Goal: Book appointment/travel/reservation

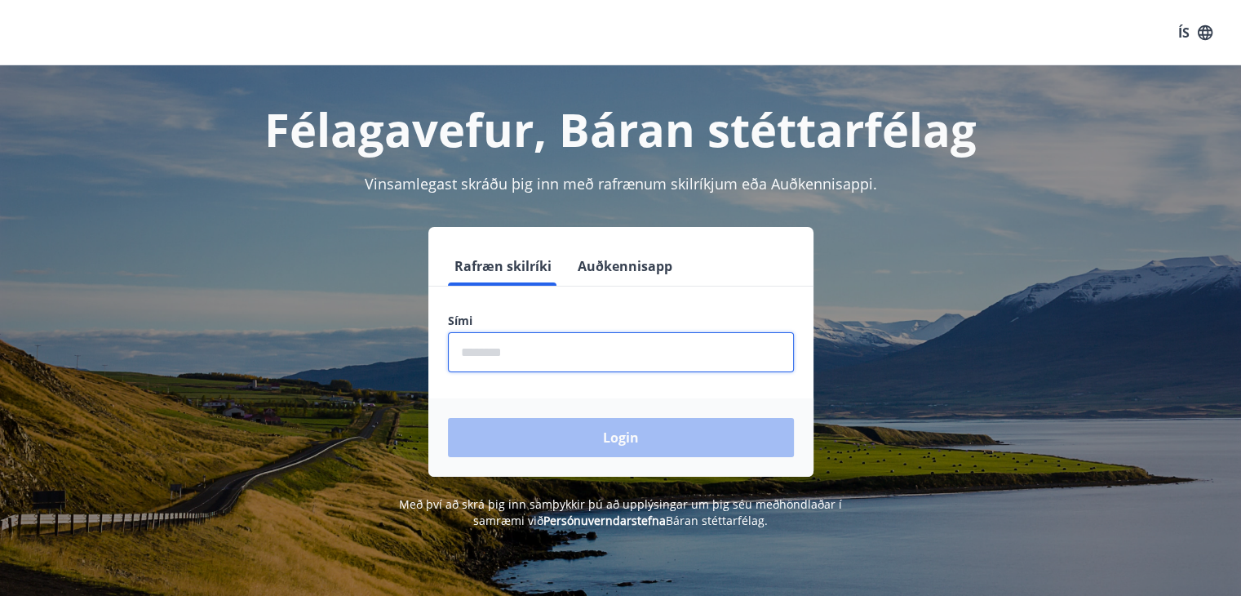
click at [597, 340] on input "phone" at bounding box center [621, 352] width 346 height 40
type input "********"
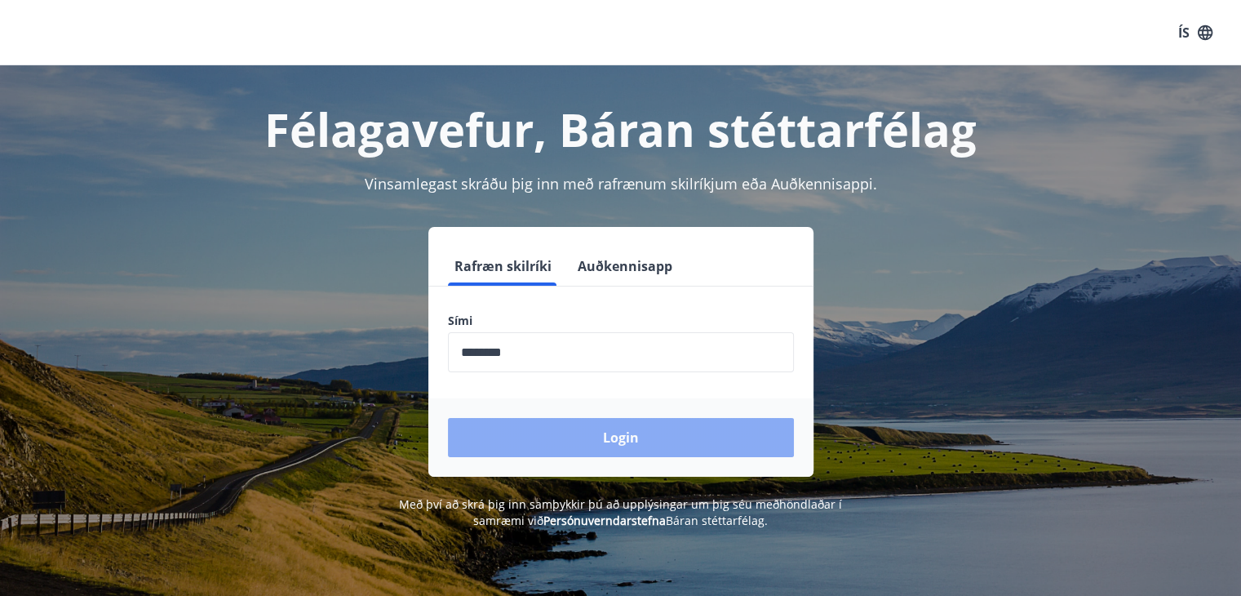
click at [623, 437] on button "Login" at bounding box center [621, 437] width 346 height 39
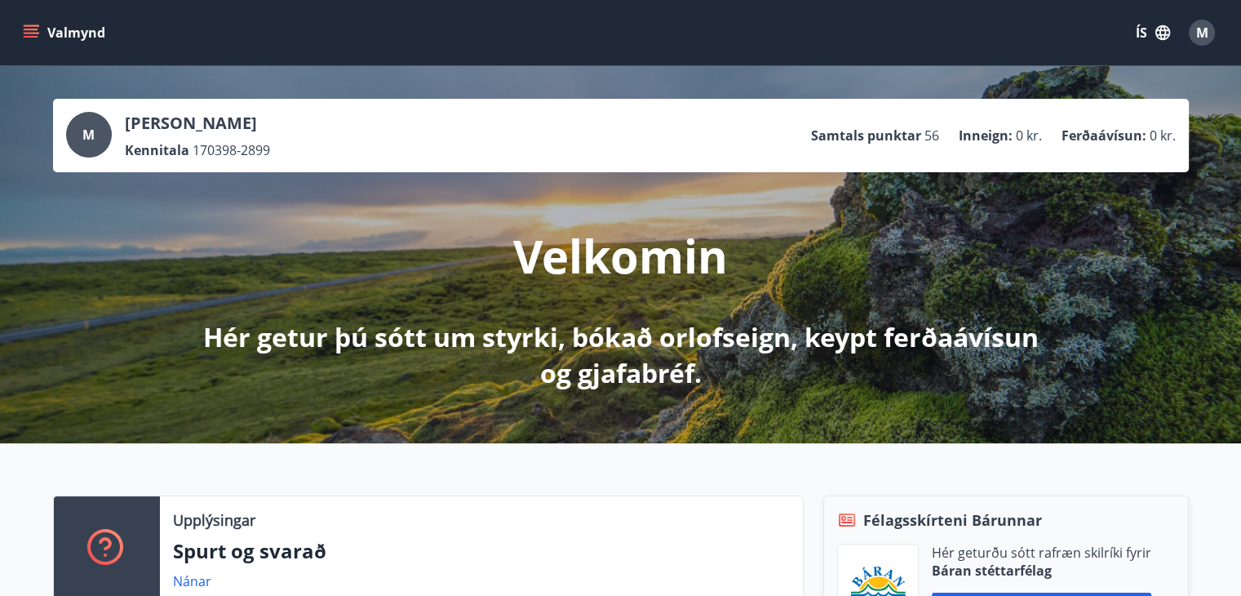
click at [40, 30] on button "Valmynd" at bounding box center [66, 32] width 92 height 29
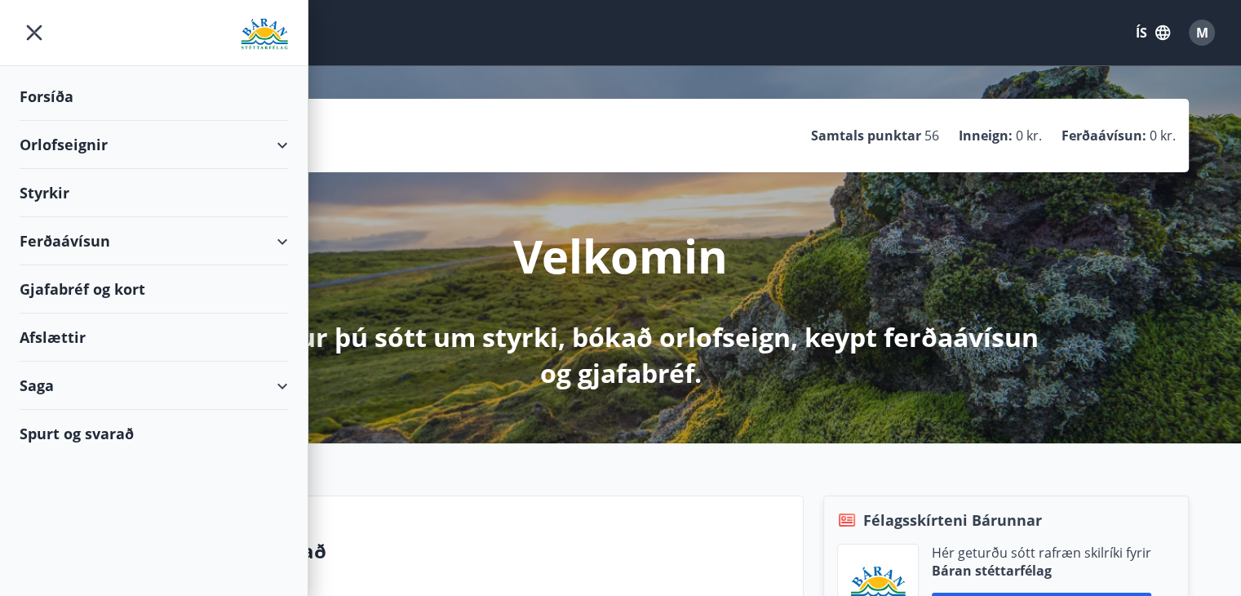
click at [61, 198] on div "Styrkir" at bounding box center [154, 193] width 268 height 48
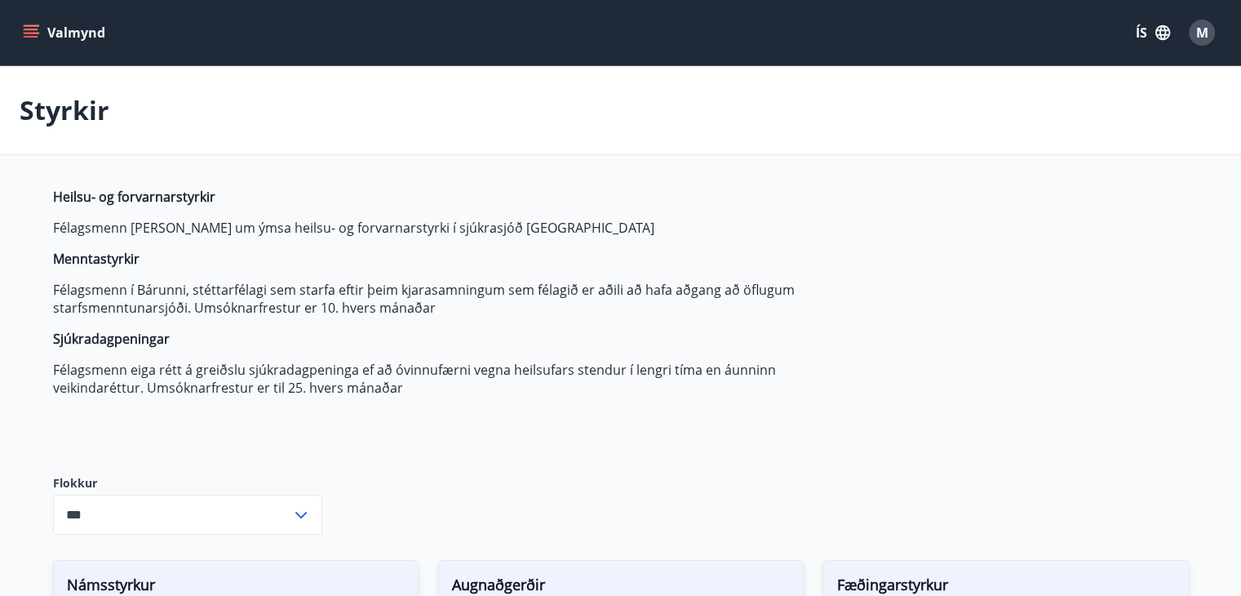
type input "***"
click at [630, 396] on div "Heilsu- og forvarnarstyrkir Félagsmenn [PERSON_NAME] um ýmsa heilsu- og forvarn…" at bounding box center [438, 318] width 770 height 261
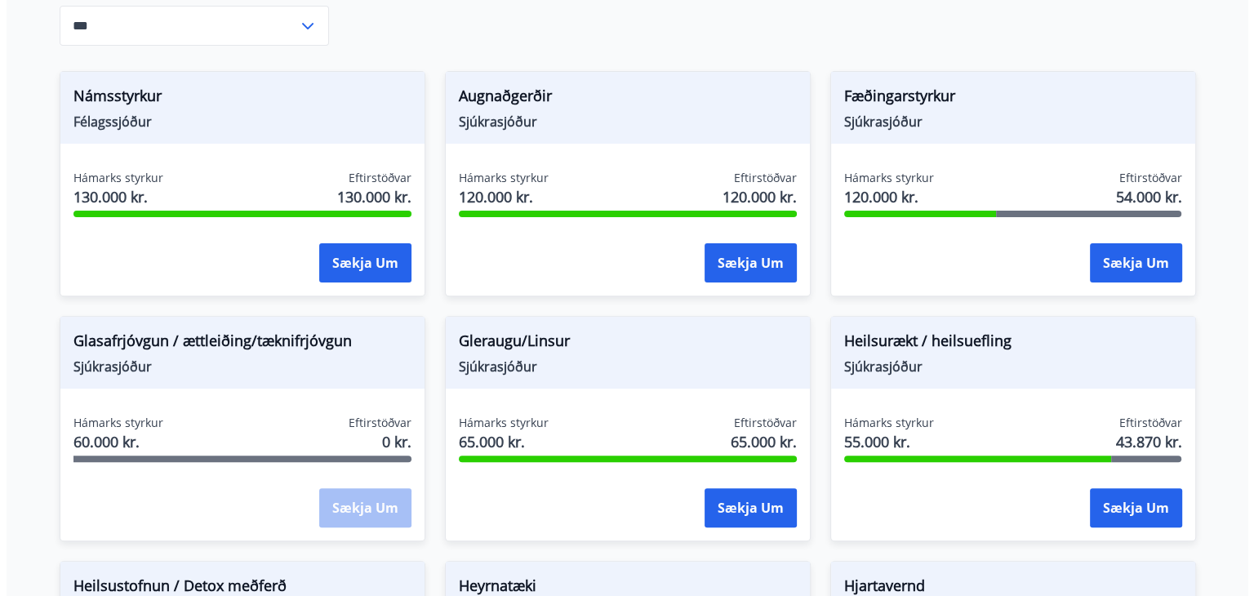
scroll to position [488, 0]
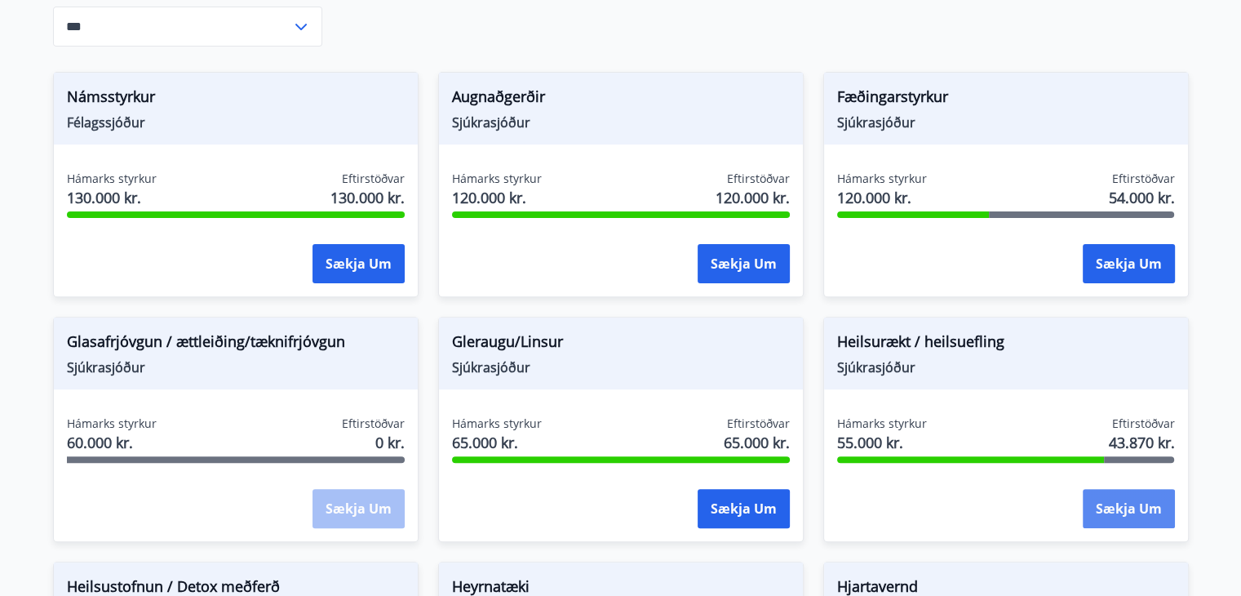
click at [1123, 504] on button "Sækja um" at bounding box center [1129, 508] width 92 height 39
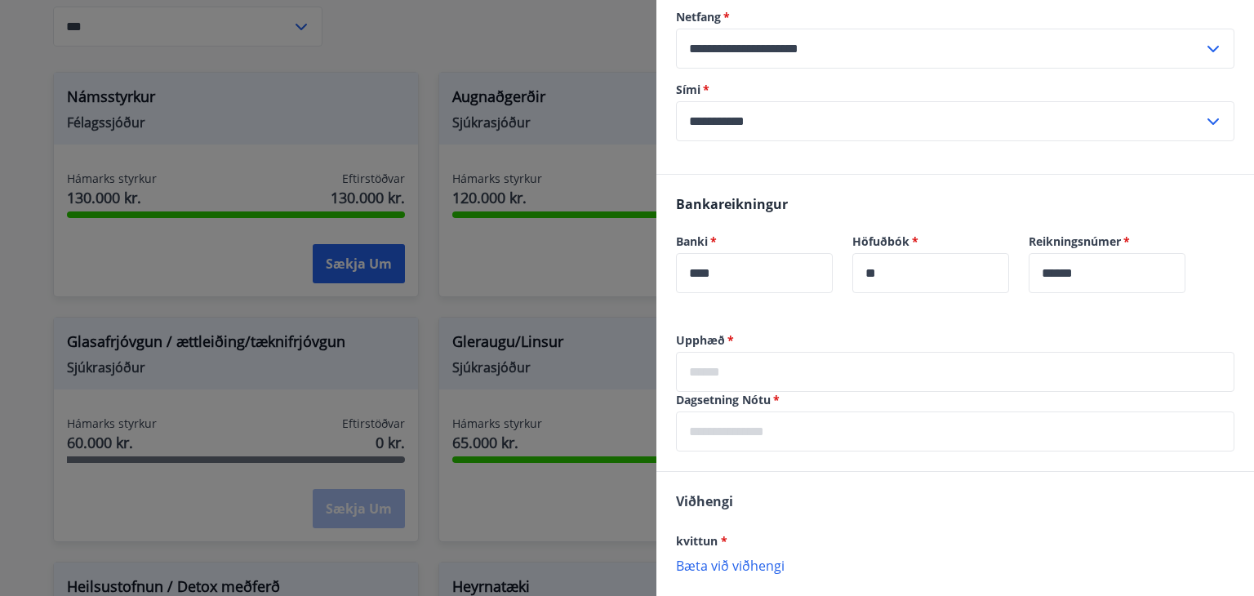
scroll to position [215, 0]
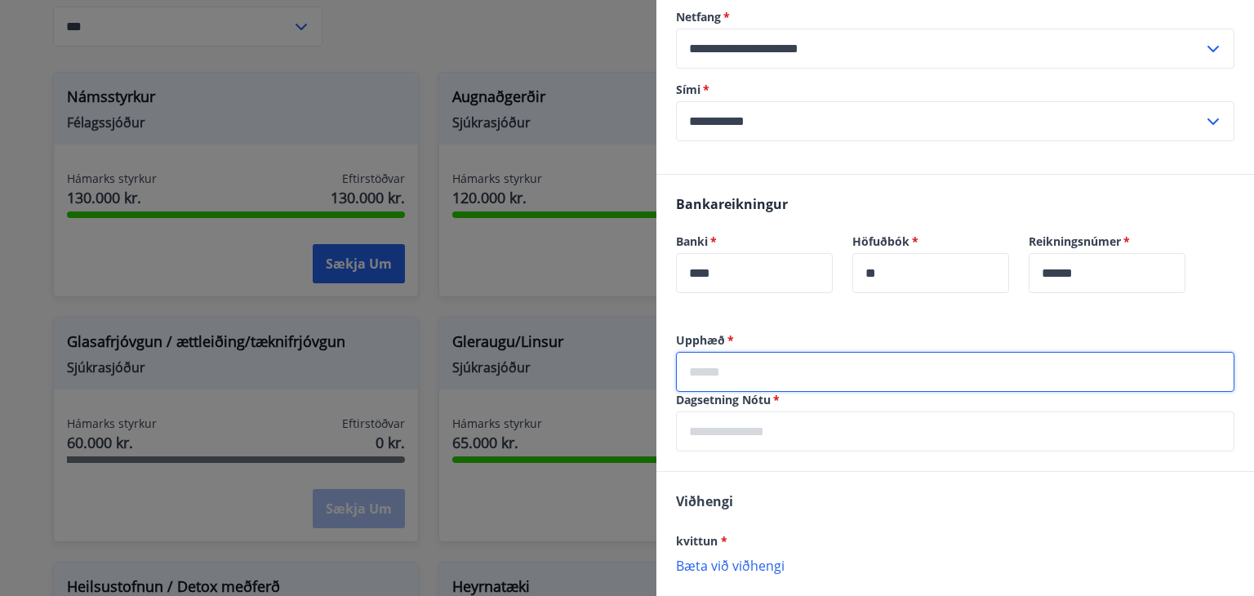
click at [801, 358] on input "text" at bounding box center [955, 372] width 558 height 40
type input "*****"
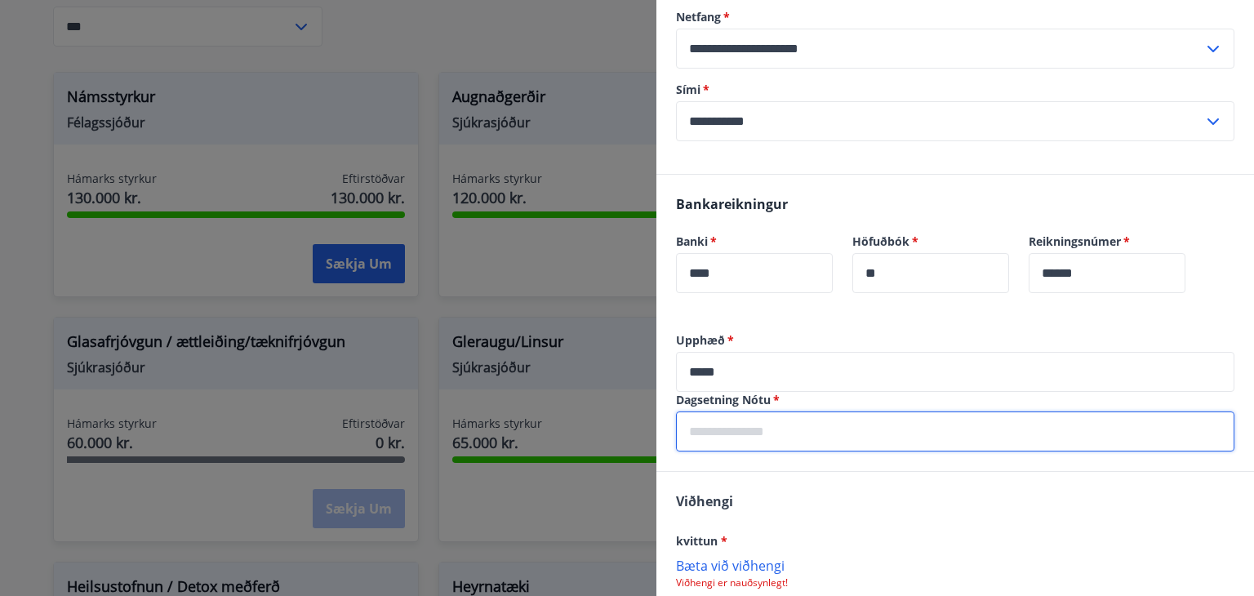
click at [775, 426] on input "text" at bounding box center [955, 431] width 558 height 40
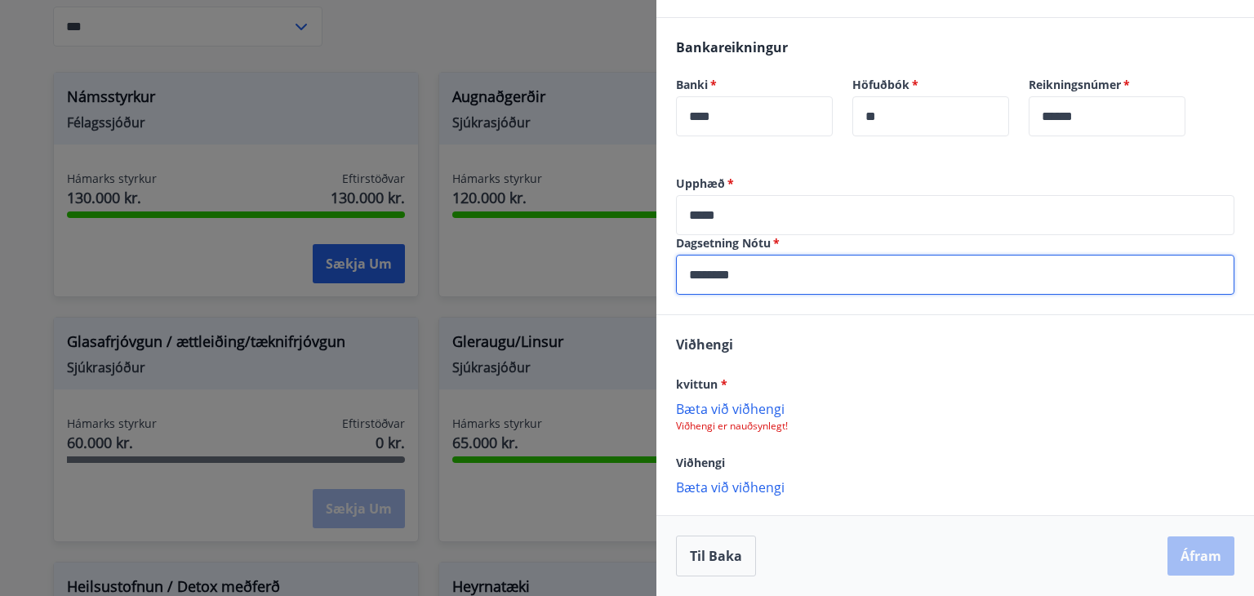
type input "********"
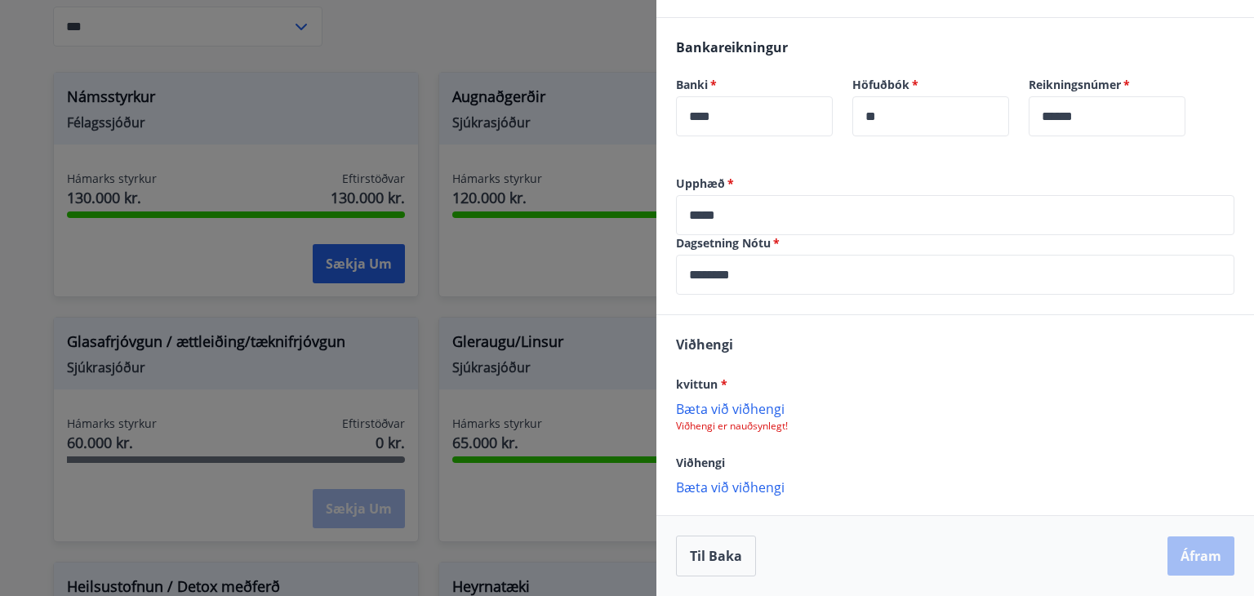
click at [748, 409] on p "Bæta við viðhengi" at bounding box center [955, 408] width 558 height 16
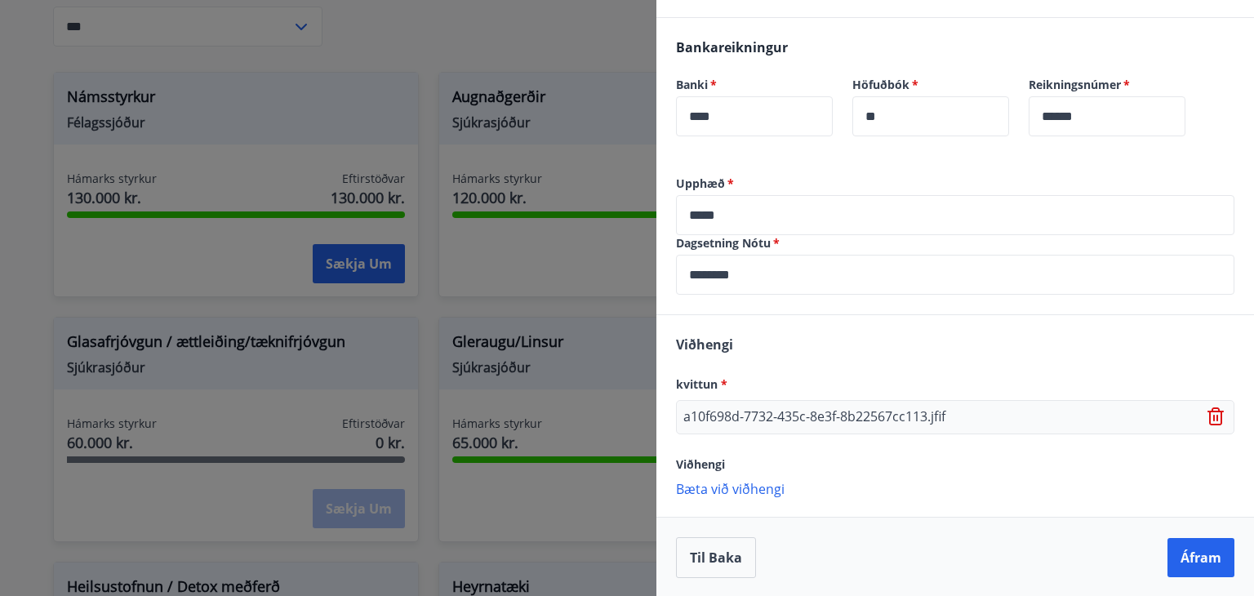
click at [904, 419] on p "a10f698d-7732-435c-8e3f-8b22567cc113.jfif" at bounding box center [814, 417] width 262 height 20
click at [770, 272] on input "********" at bounding box center [955, 275] width 558 height 40
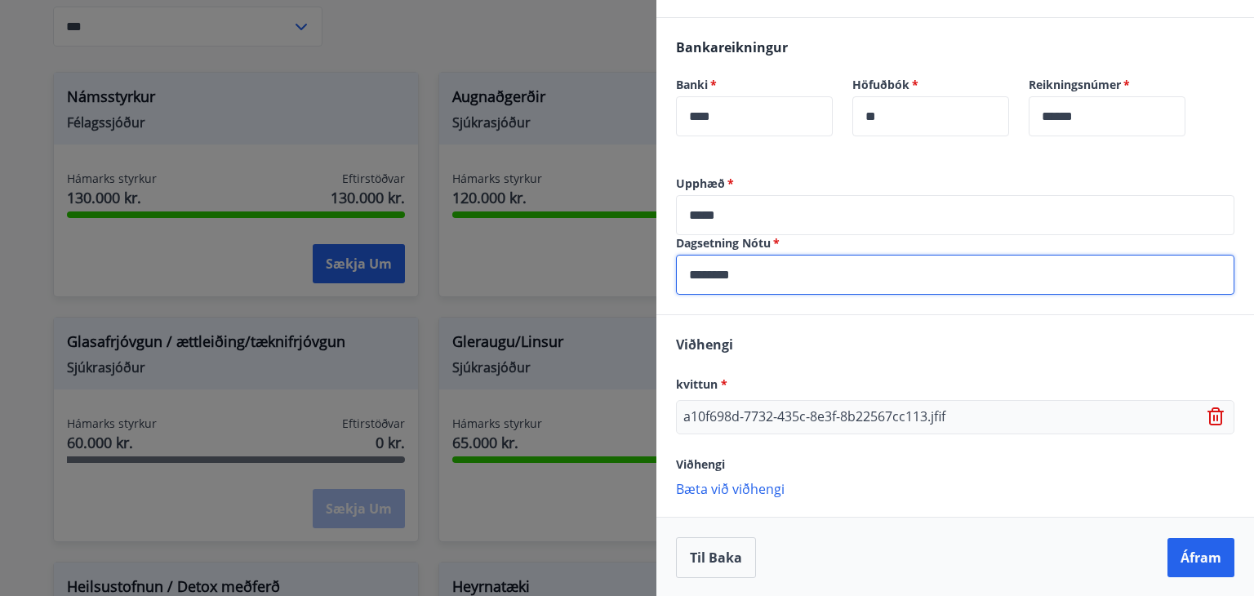
click at [774, 211] on input "*****" at bounding box center [955, 215] width 558 height 40
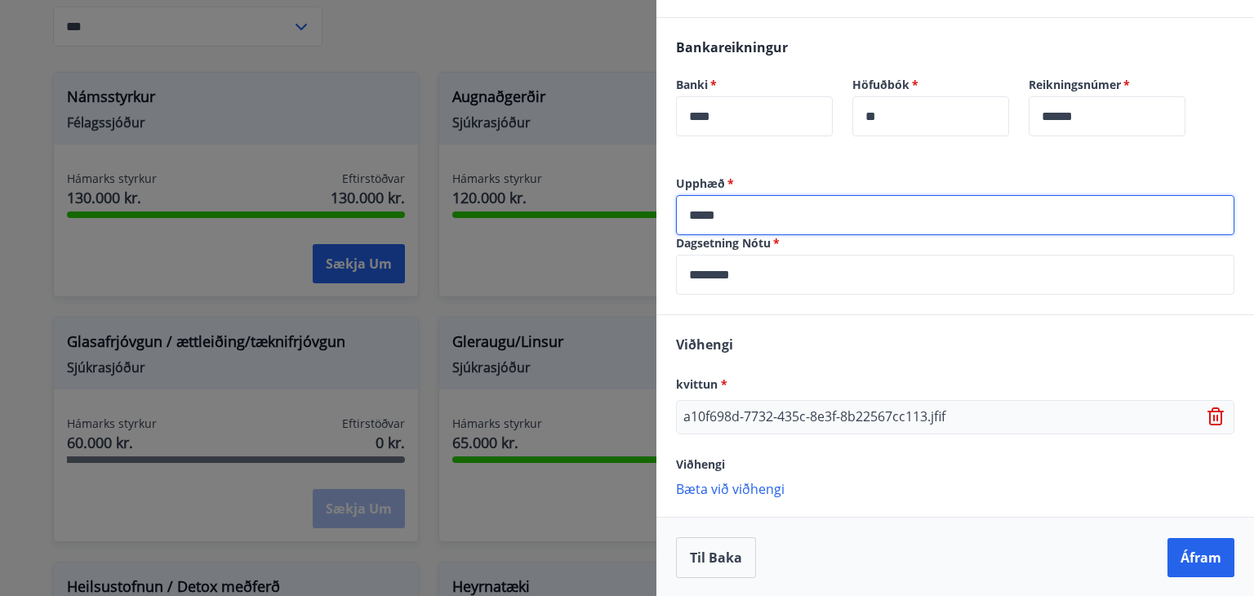
click at [1209, 411] on icon at bounding box center [1215, 411] width 13 height 2
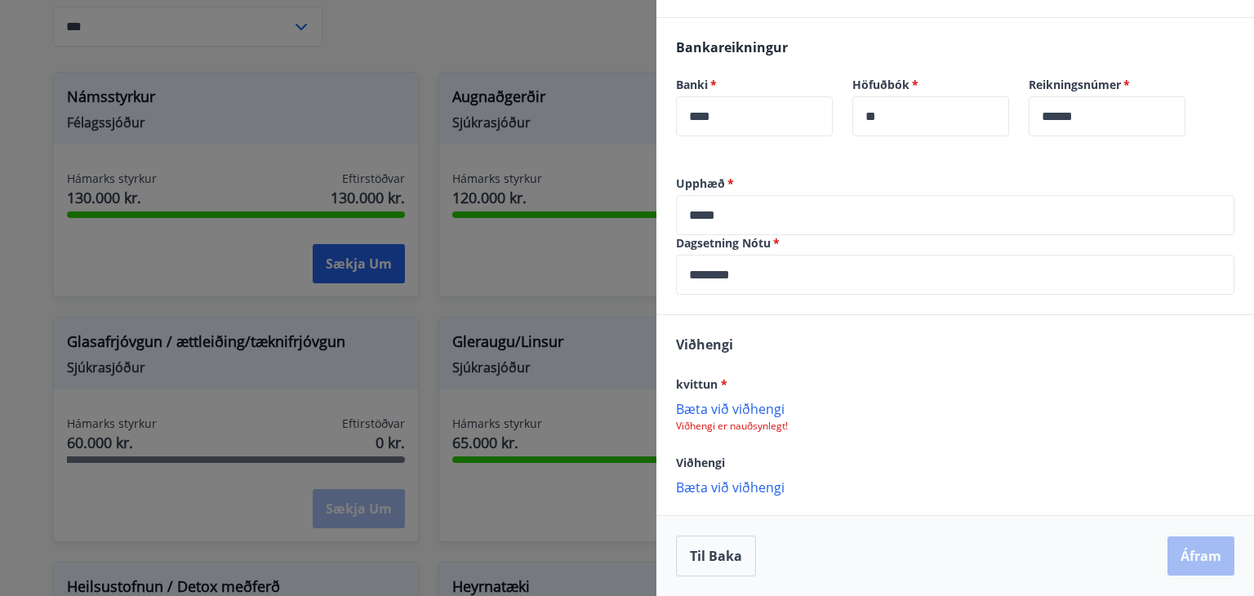
click at [741, 401] on p "Bæta við viðhengi" at bounding box center [955, 408] width 558 height 16
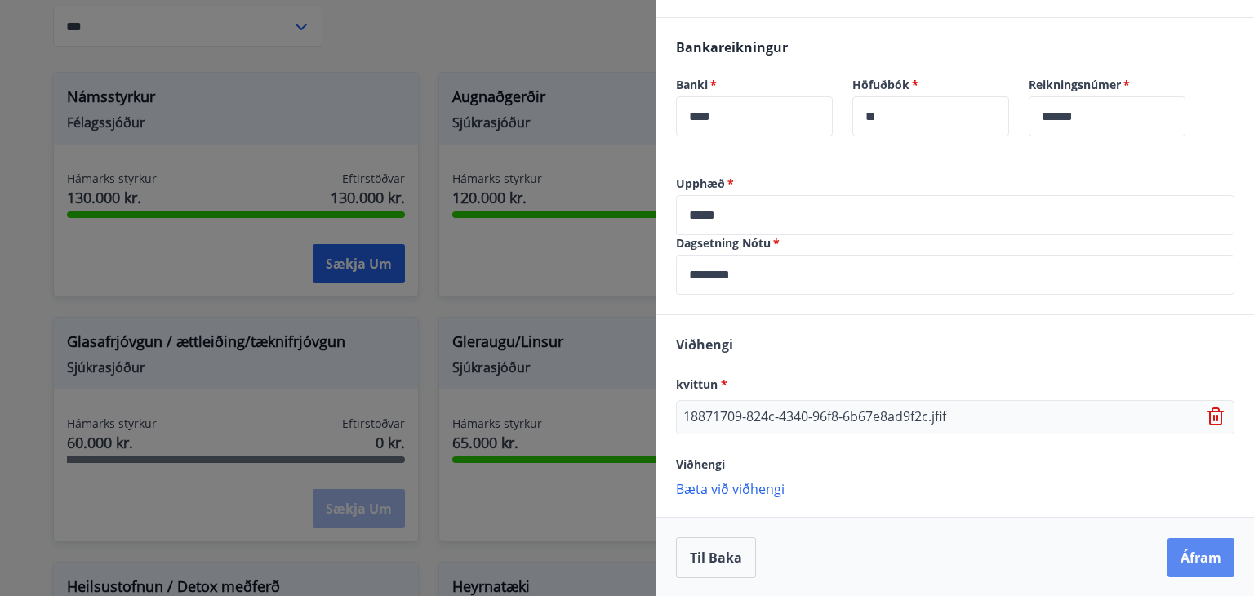
click at [1210, 552] on button "Áfram" at bounding box center [1200, 557] width 67 height 39
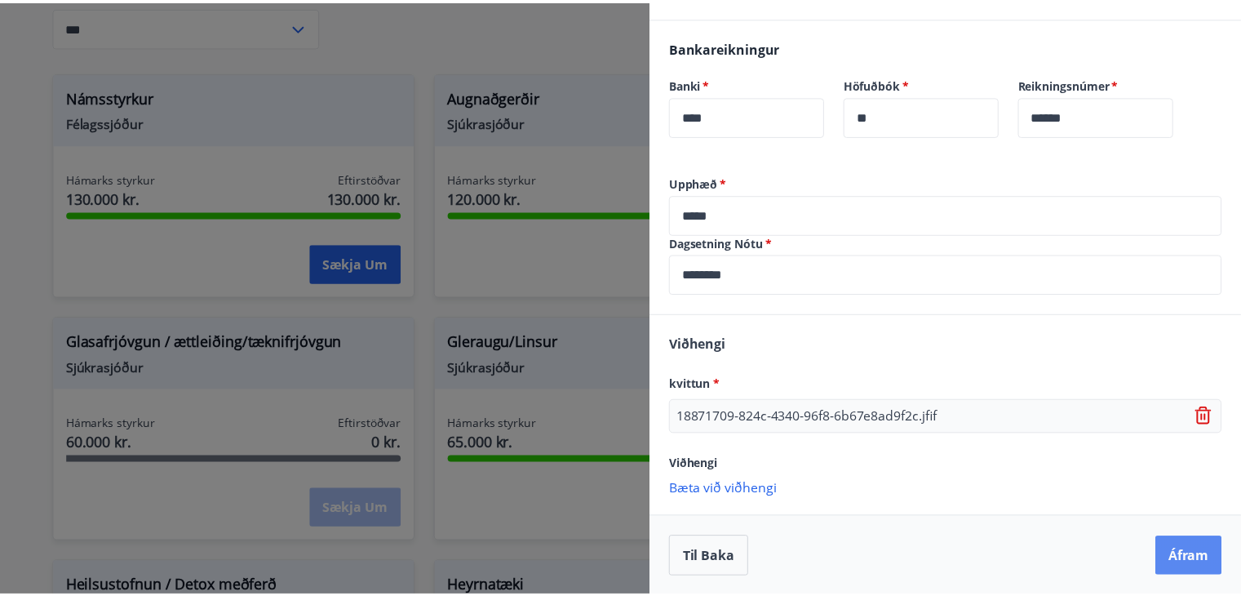
scroll to position [0, 0]
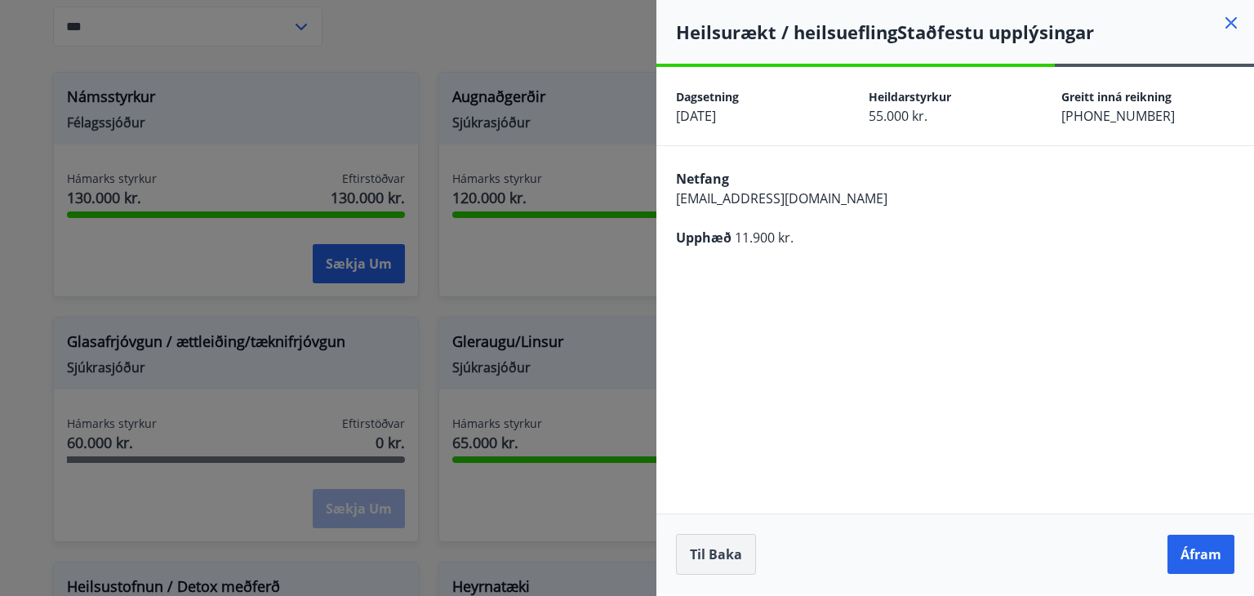
click at [699, 544] on button "Til baka" at bounding box center [716, 554] width 80 height 41
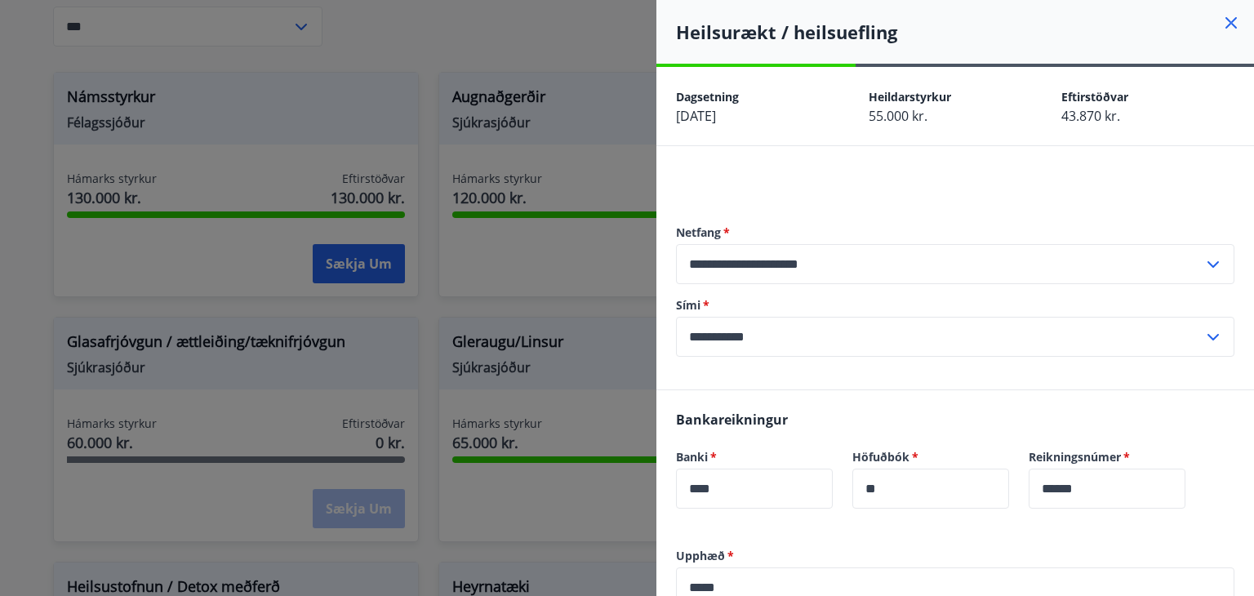
click at [614, 284] on div at bounding box center [627, 298] width 1254 height 596
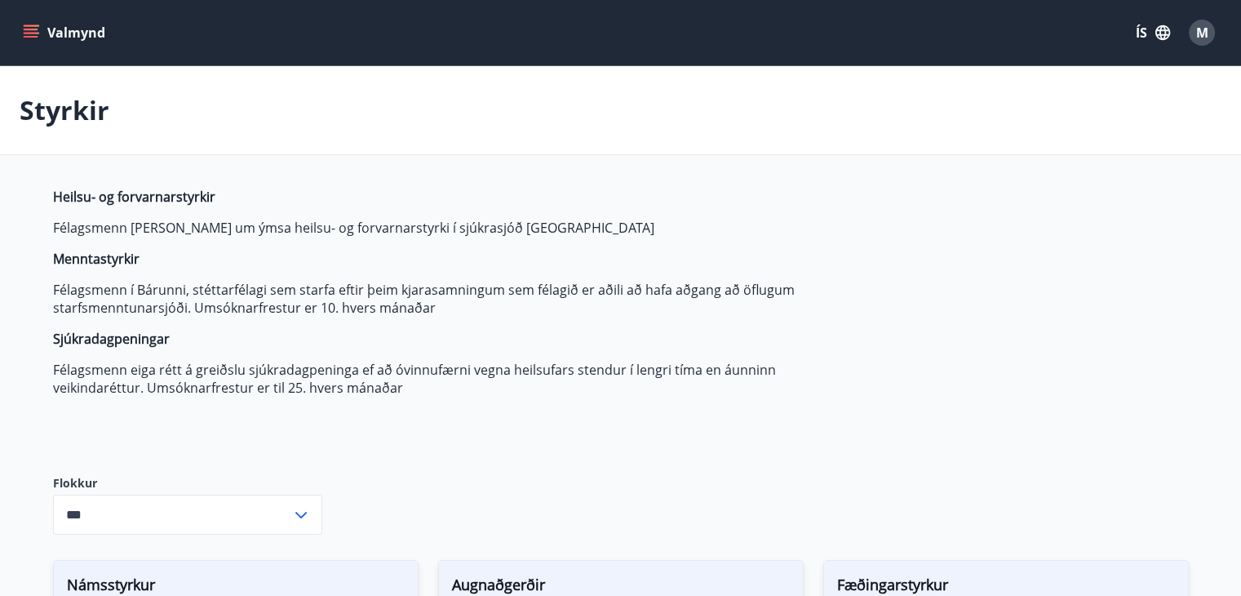
click at [28, 27] on icon "menu" at bounding box center [31, 32] width 16 height 16
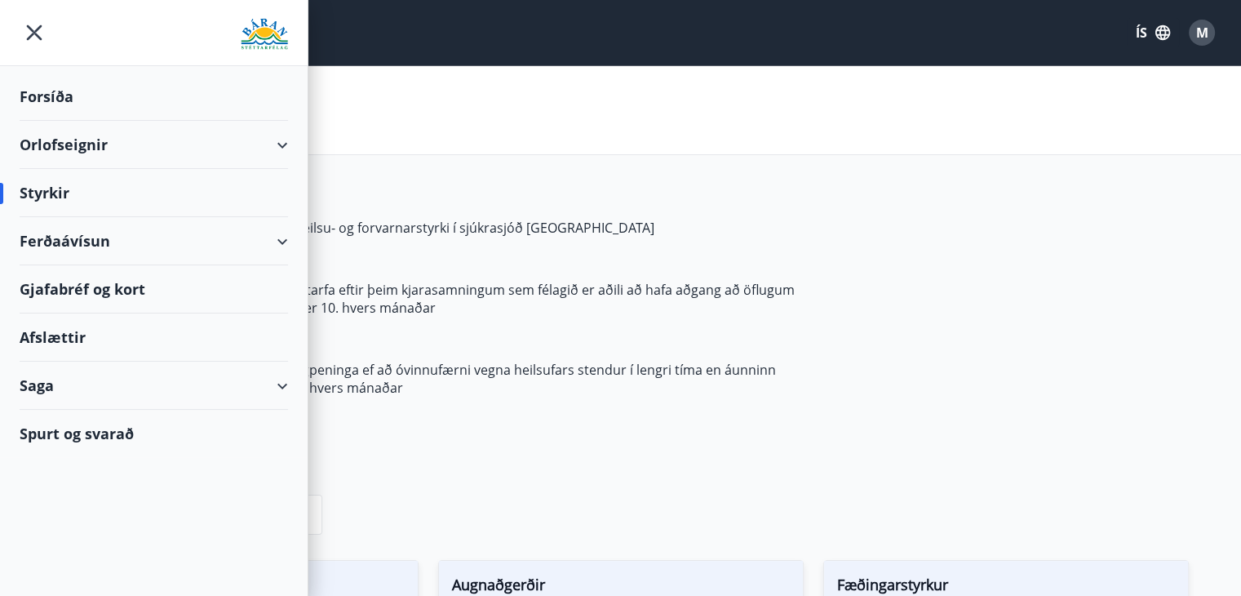
click at [84, 202] on div "Styrkir" at bounding box center [154, 193] width 268 height 48
click at [56, 196] on div "Styrkir" at bounding box center [154, 193] width 268 height 48
click at [513, 389] on p "Félagsmenn eiga rétt á greiðslu sjúkradagpeninga ef að óvinnufærni vegna heilsu…" at bounding box center [438, 379] width 770 height 36
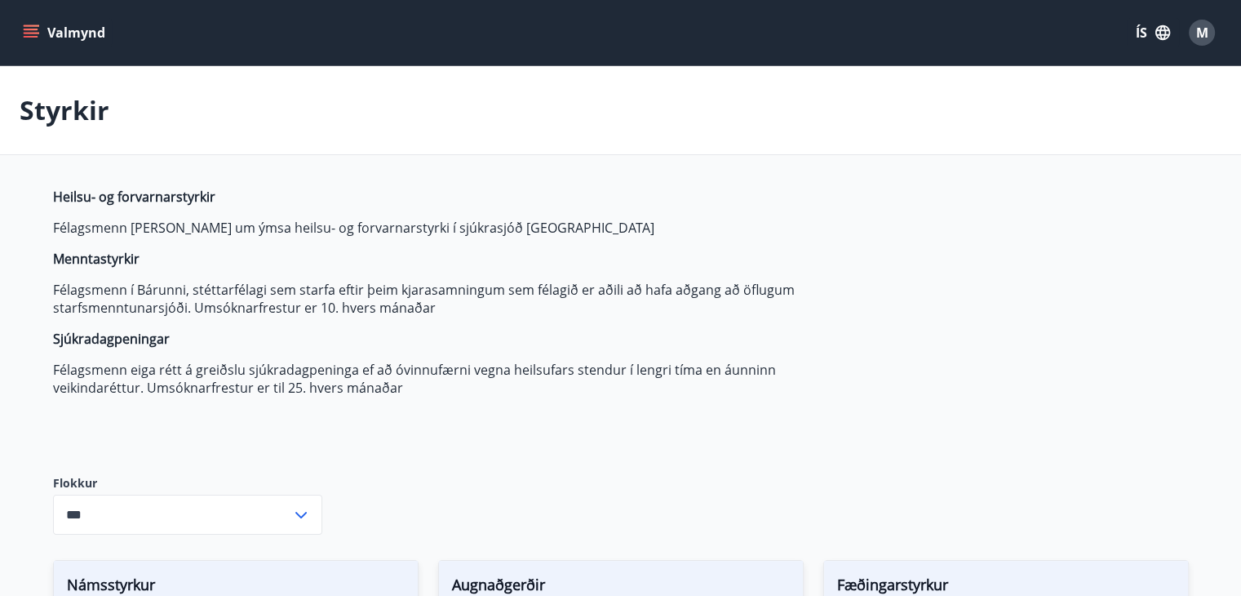
click at [17, 27] on div "Valmynd ÍS M" at bounding box center [620, 32] width 1241 height 65
click at [25, 33] on icon "menu" at bounding box center [33, 33] width 18 height 2
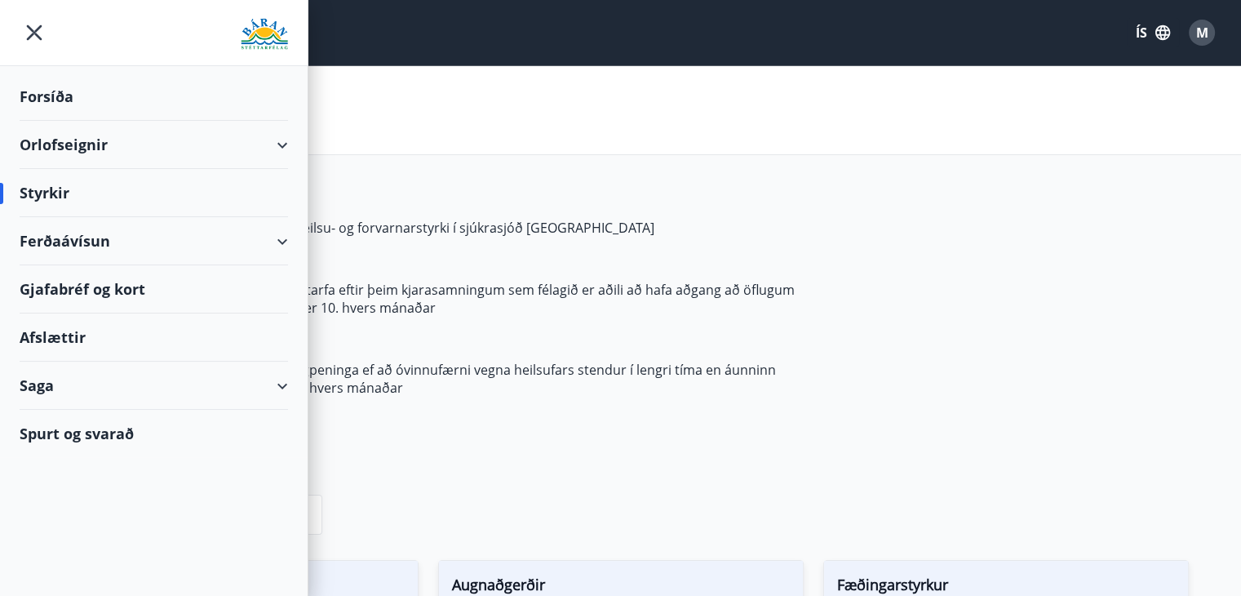
click at [213, 378] on div "Saga" at bounding box center [154, 386] width 268 height 48
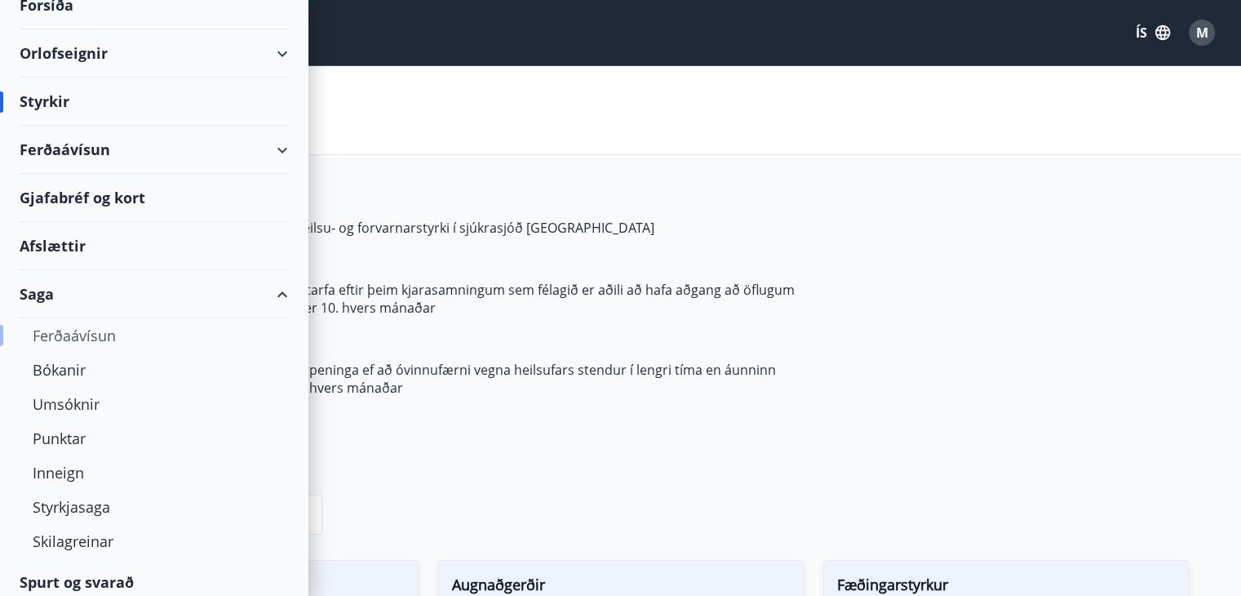
scroll to position [91, 0]
click at [89, 508] on div "Styrkjasaga" at bounding box center [154, 507] width 242 height 34
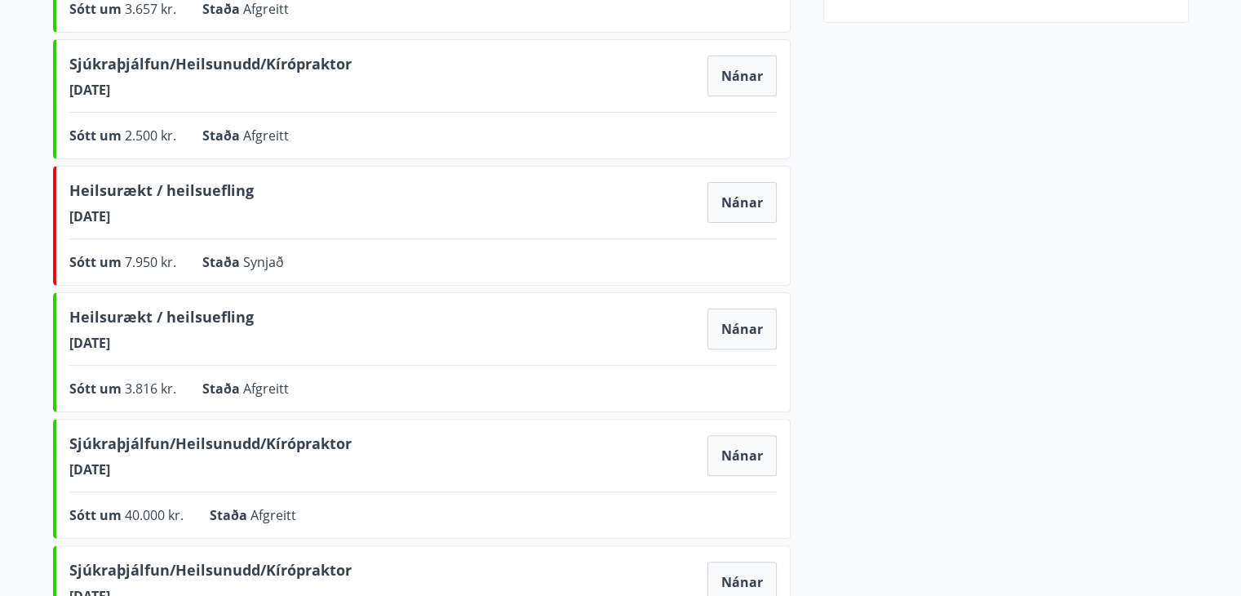
scroll to position [454, 0]
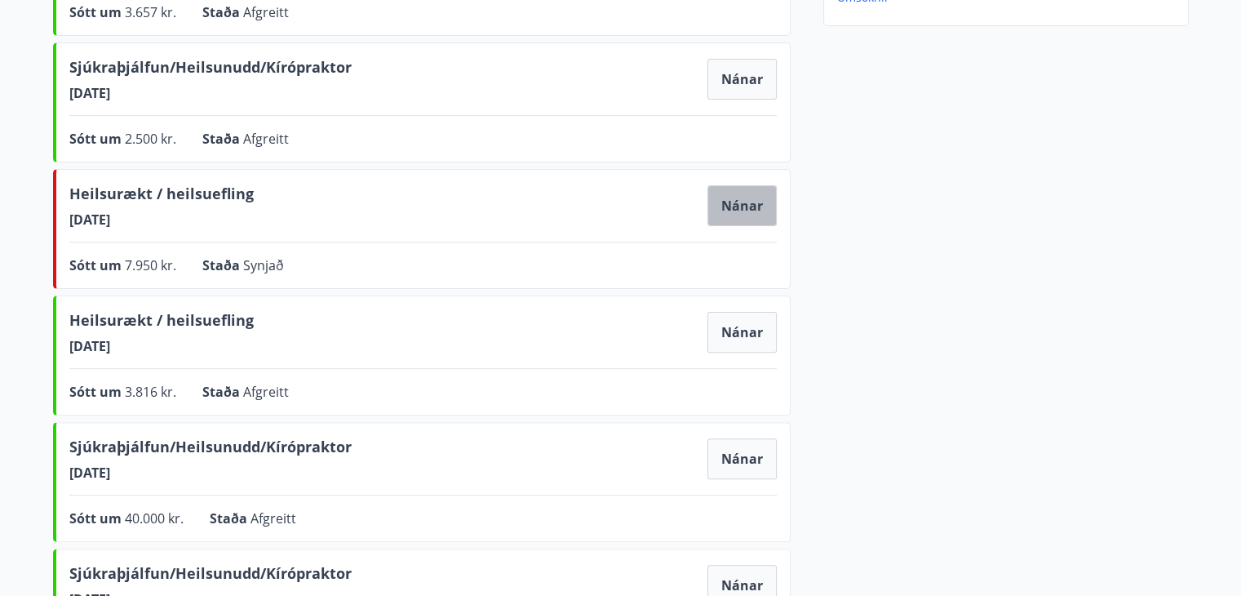
click at [739, 208] on button "Nánar" at bounding box center [742, 205] width 69 height 41
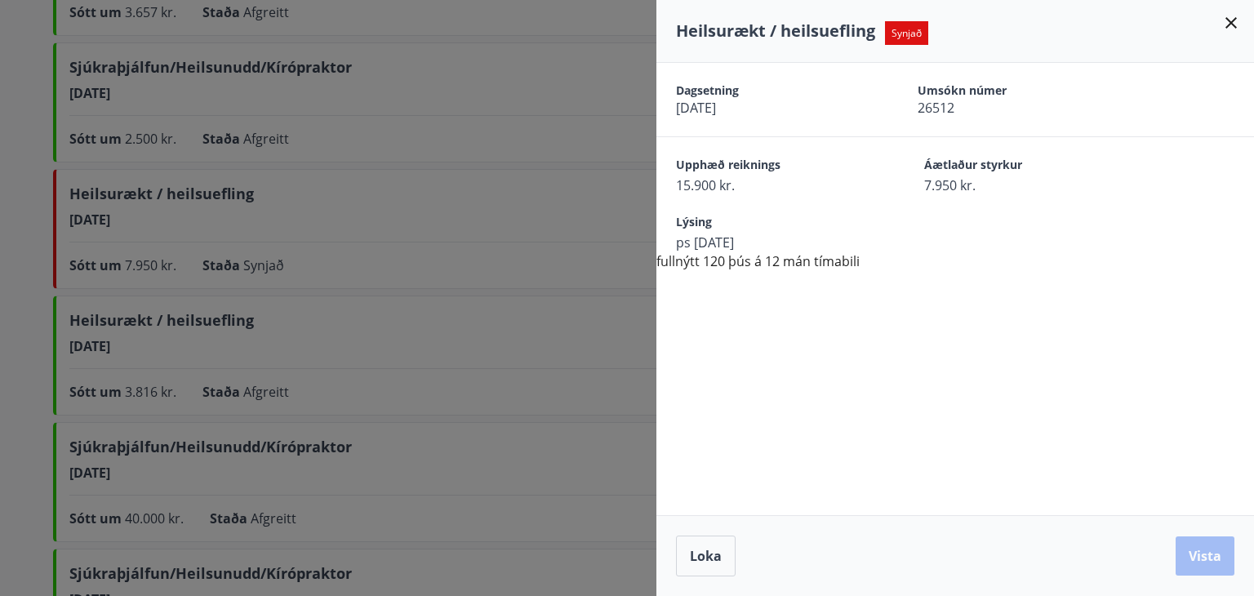
click at [596, 295] on div at bounding box center [627, 298] width 1254 height 596
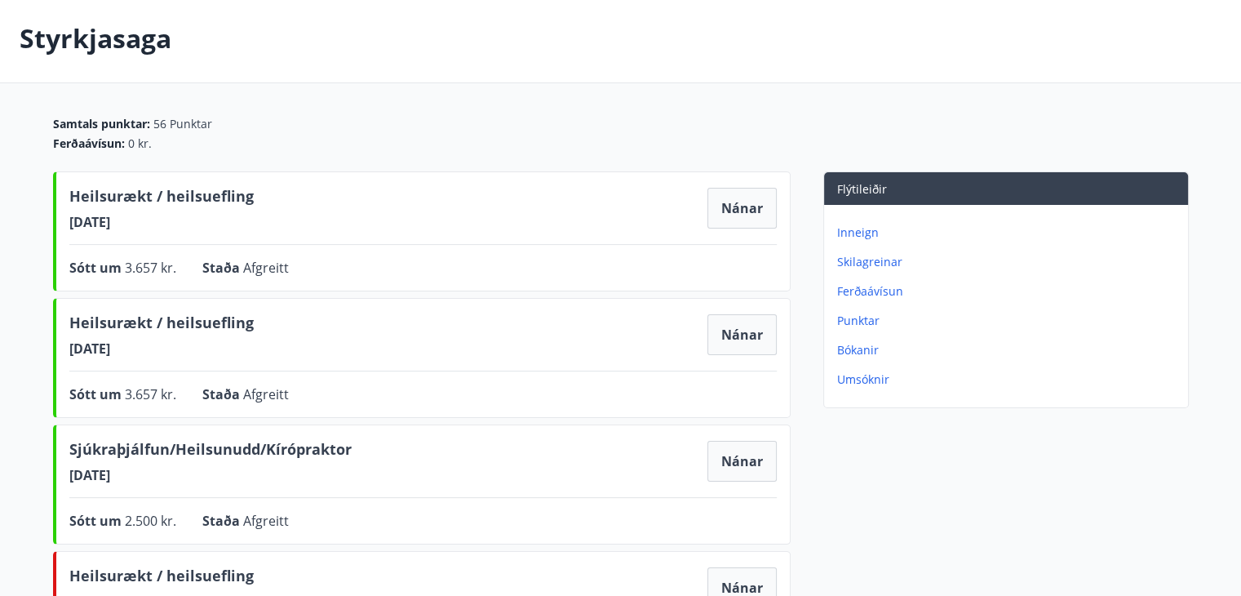
scroll to position [60, 0]
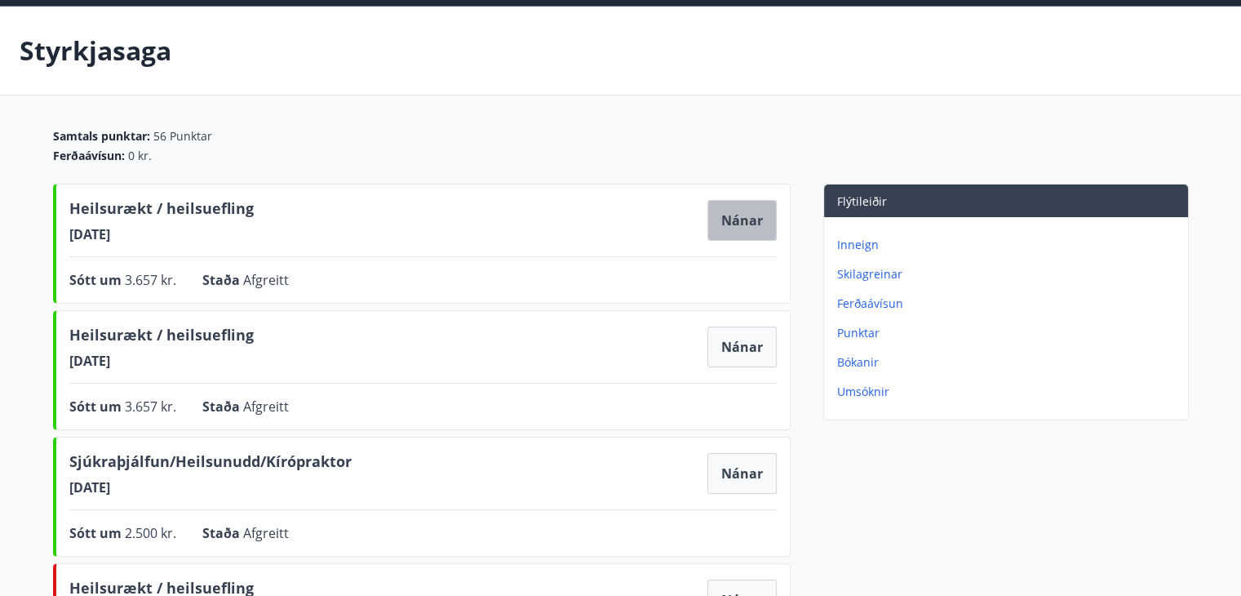
click at [751, 212] on button "Nánar" at bounding box center [742, 220] width 69 height 41
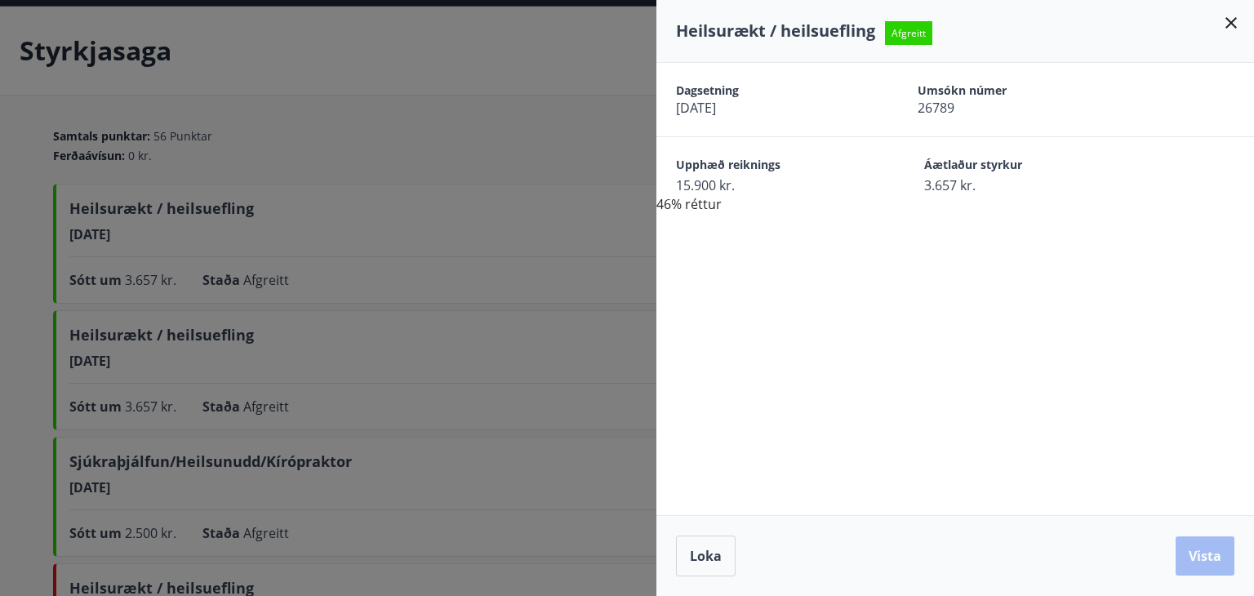
click at [613, 158] on div at bounding box center [627, 298] width 1254 height 596
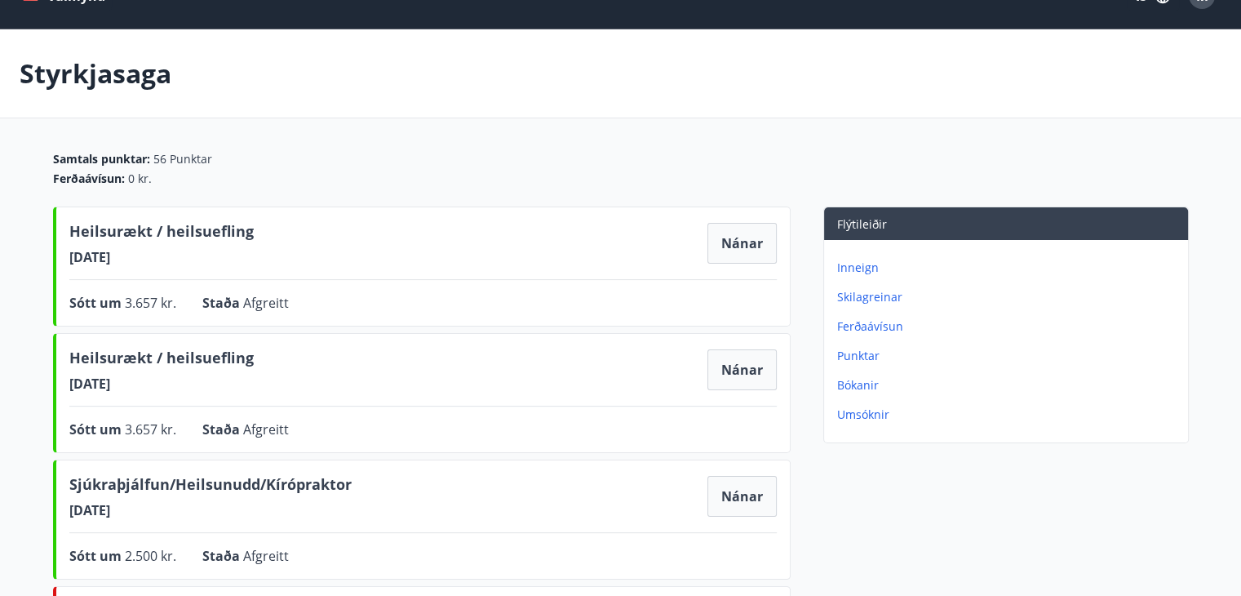
scroll to position [0, 0]
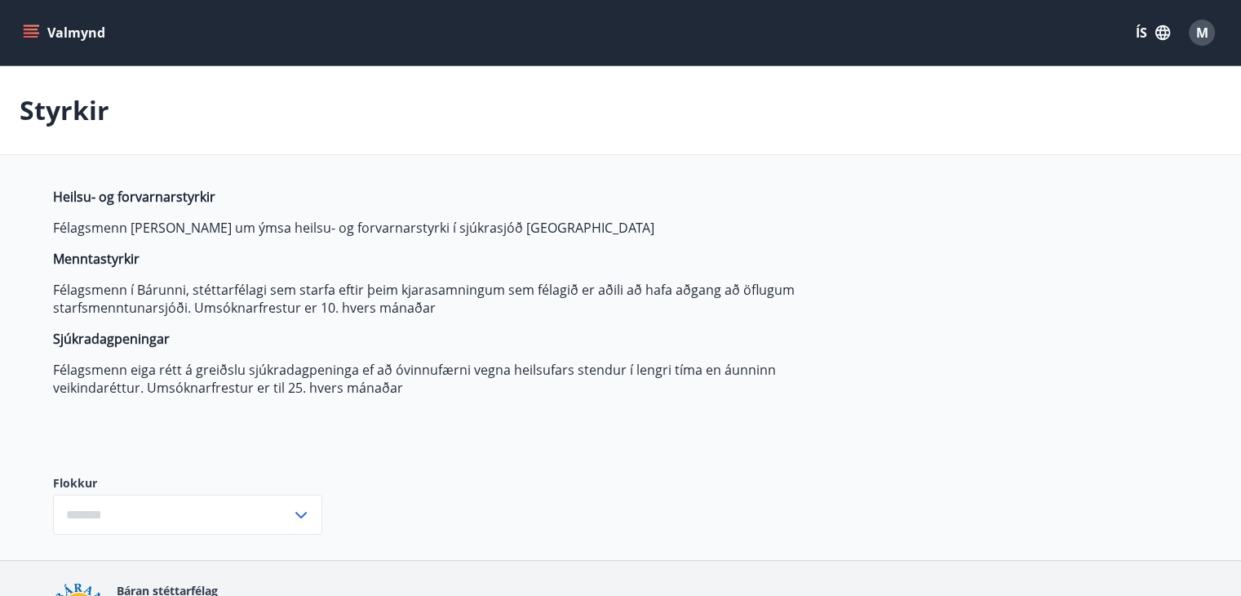
type input "***"
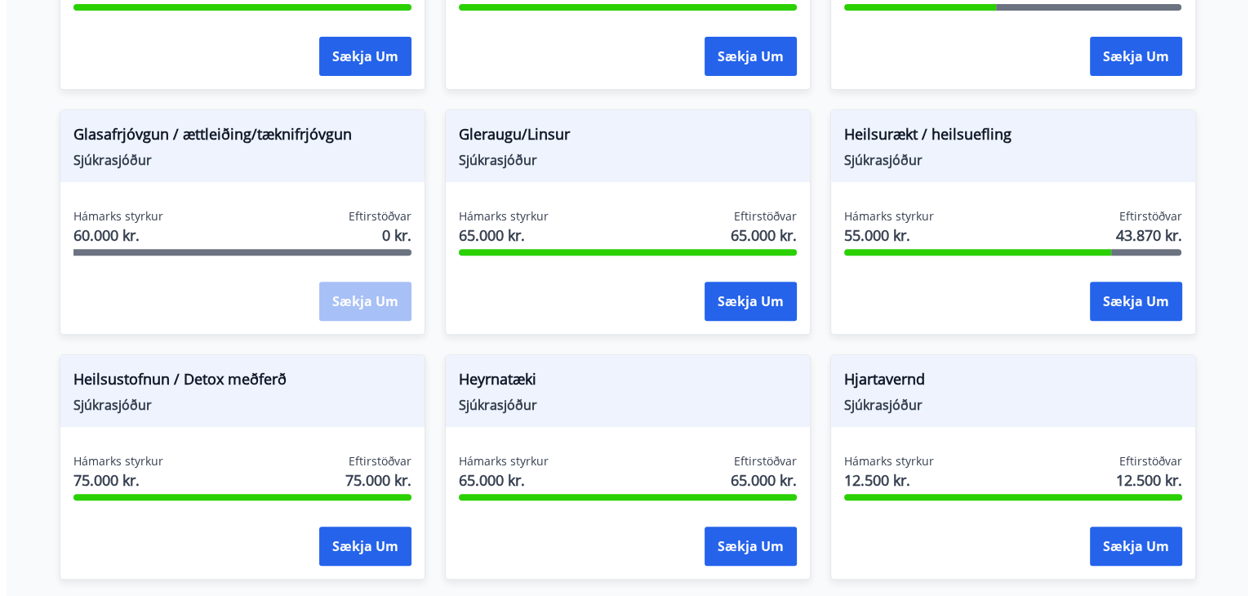
scroll to position [704, 0]
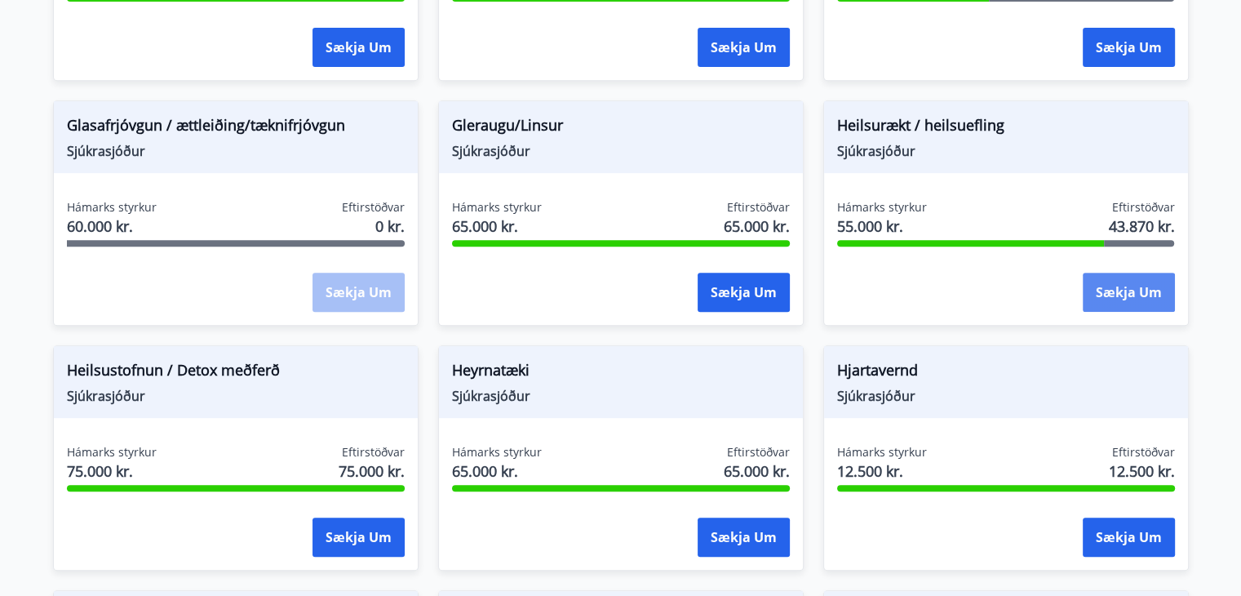
click at [1158, 286] on button "Sækja um" at bounding box center [1129, 292] width 92 height 39
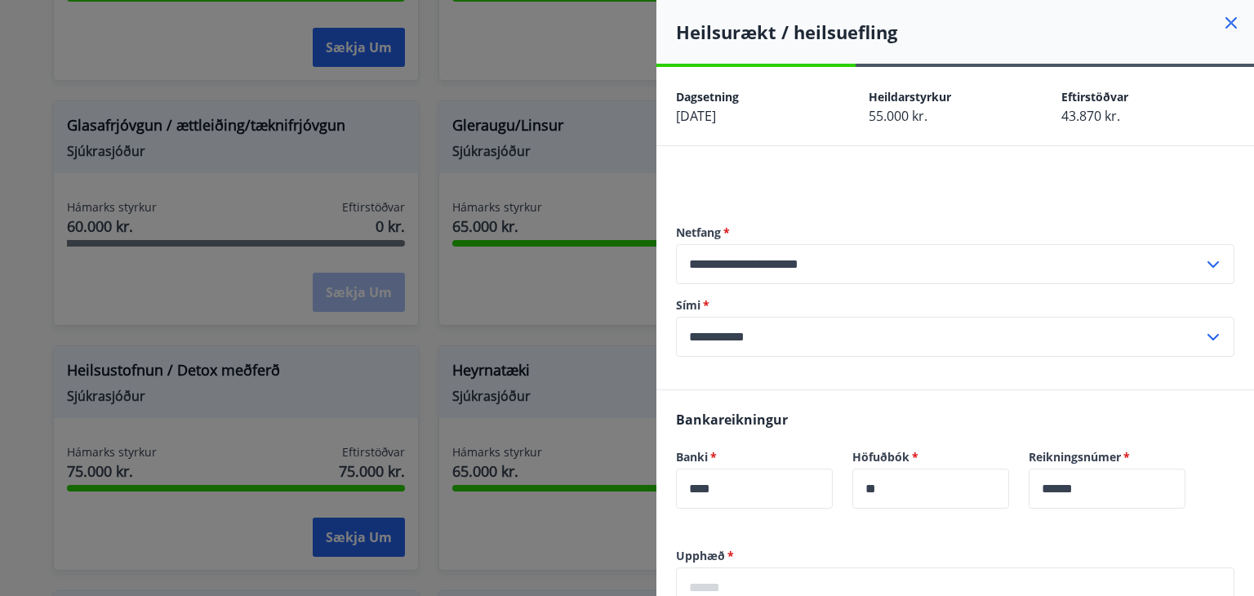
scroll to position [220, 0]
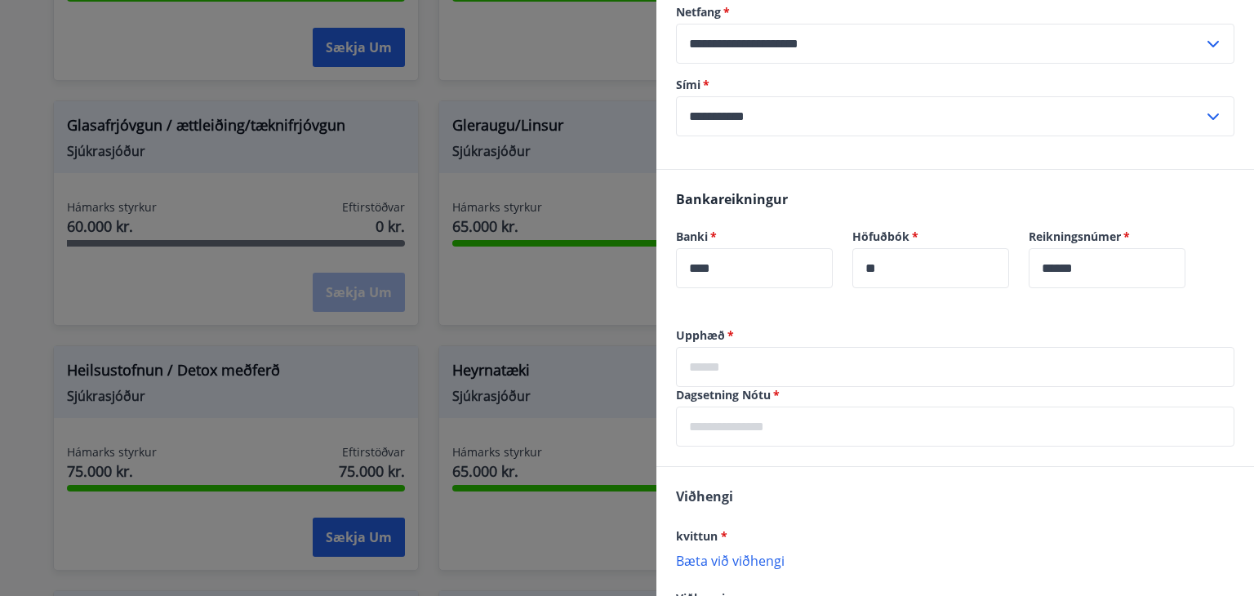
click at [761, 365] on input "text" at bounding box center [955, 367] width 558 height 40
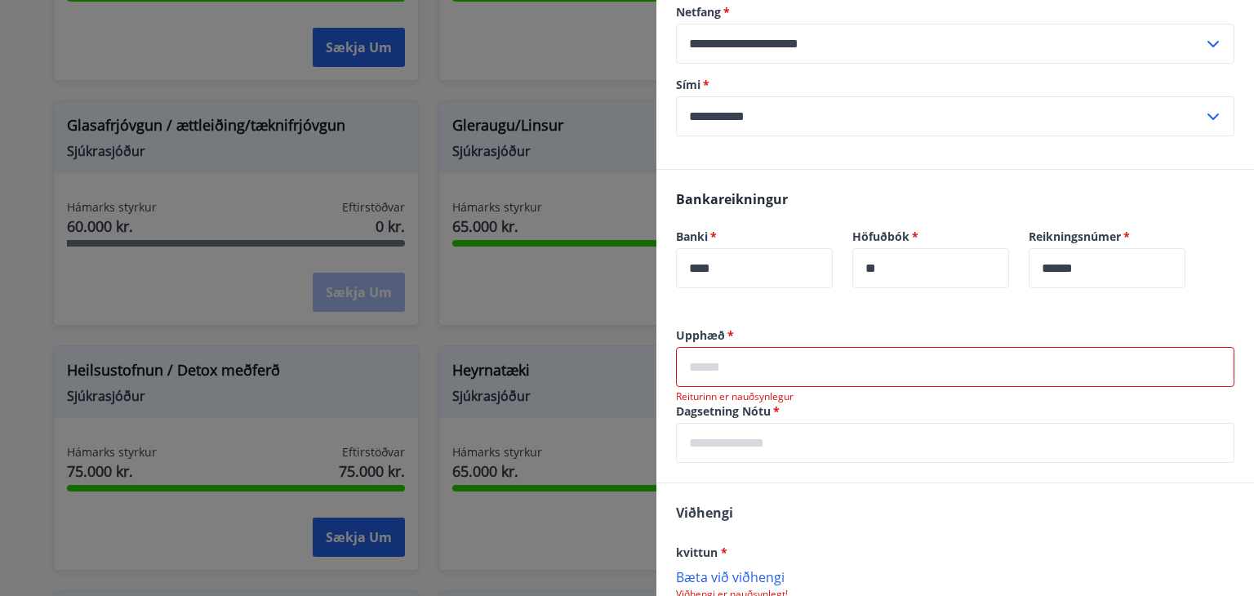
click at [757, 364] on input "text" at bounding box center [955, 367] width 558 height 40
type input "********"
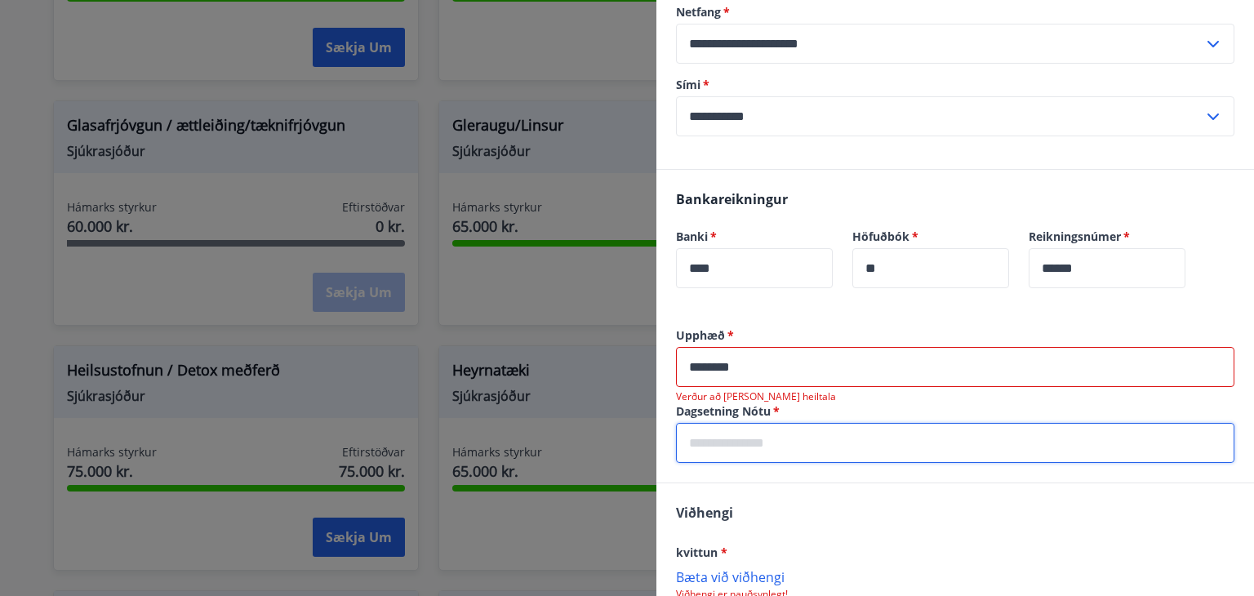
click at [792, 449] on input "text" at bounding box center [955, 443] width 558 height 40
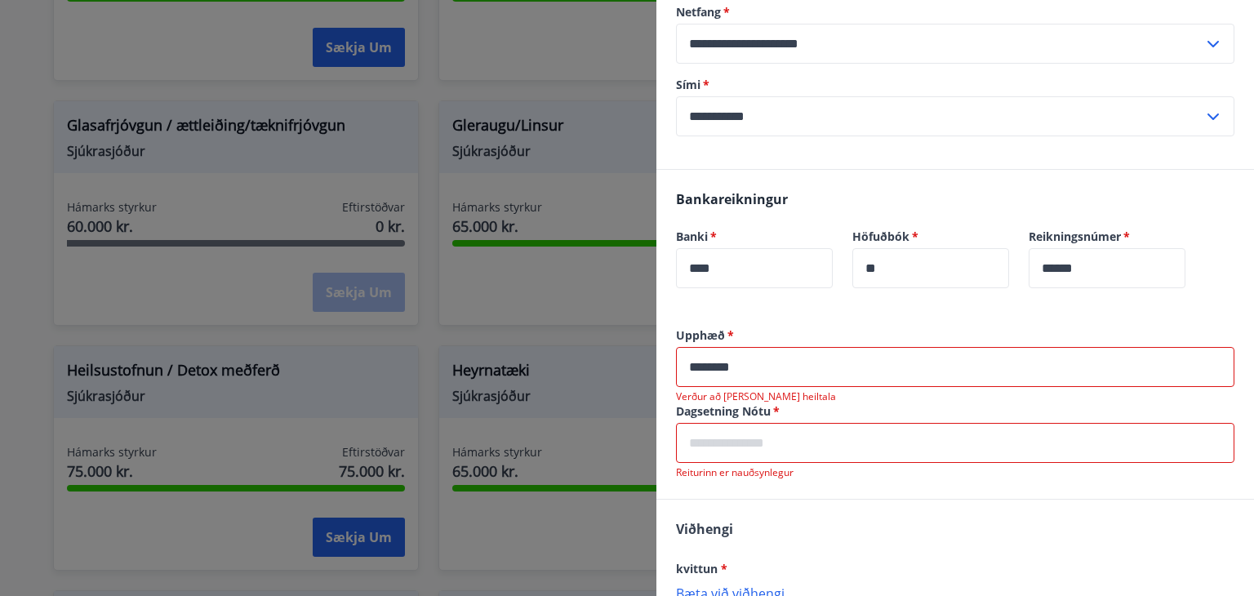
click at [843, 442] on input "text" at bounding box center [955, 443] width 558 height 40
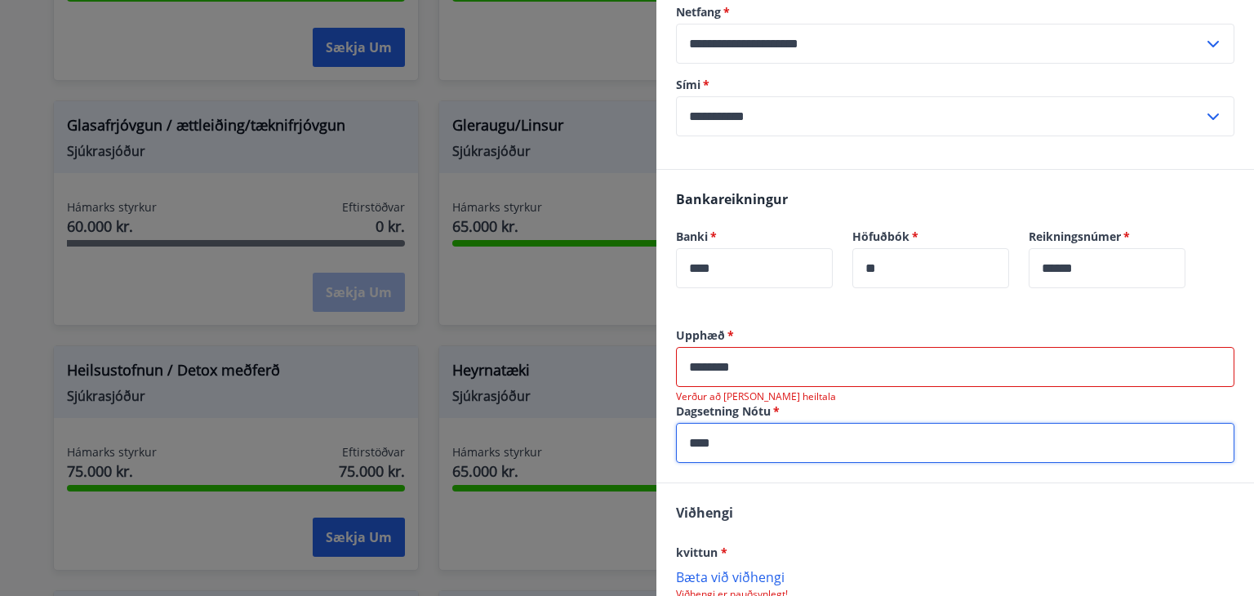
scroll to position [316, 0]
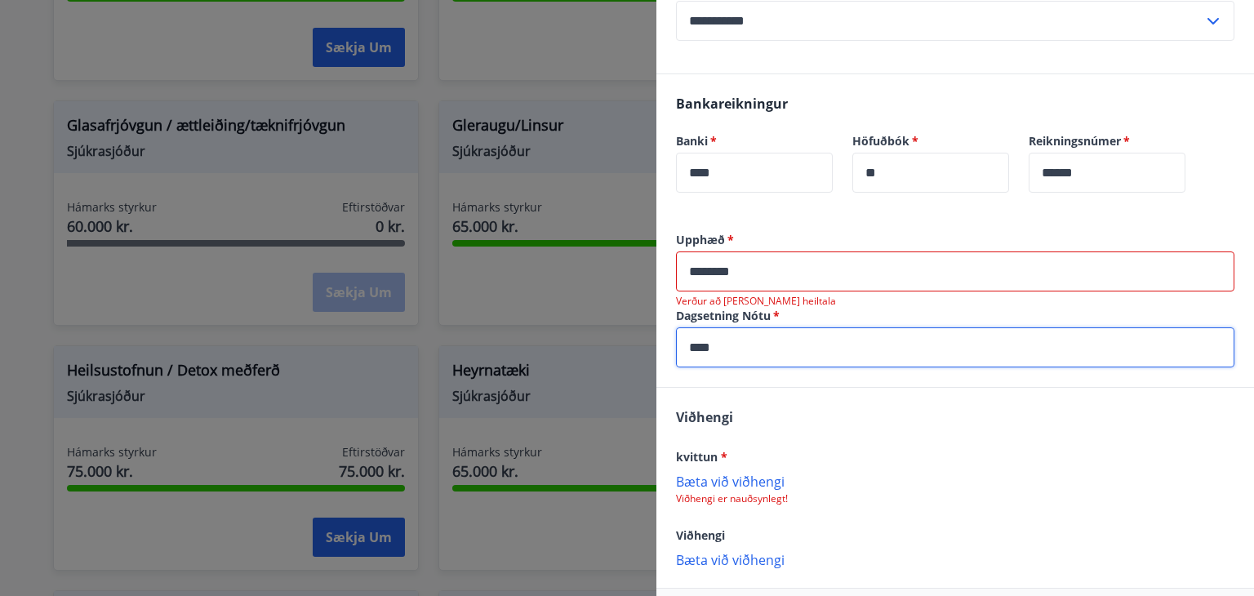
type input "****"
click at [734, 481] on p "Bæta við viðhengi" at bounding box center [955, 481] width 558 height 16
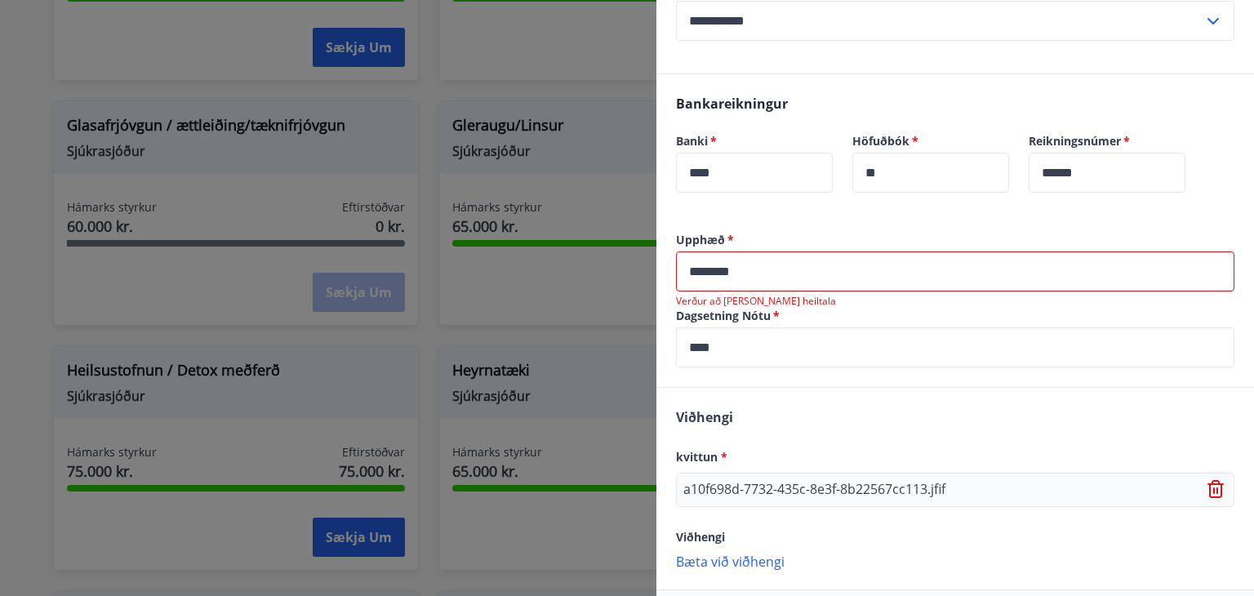
click at [816, 266] on input "********" at bounding box center [955, 271] width 558 height 40
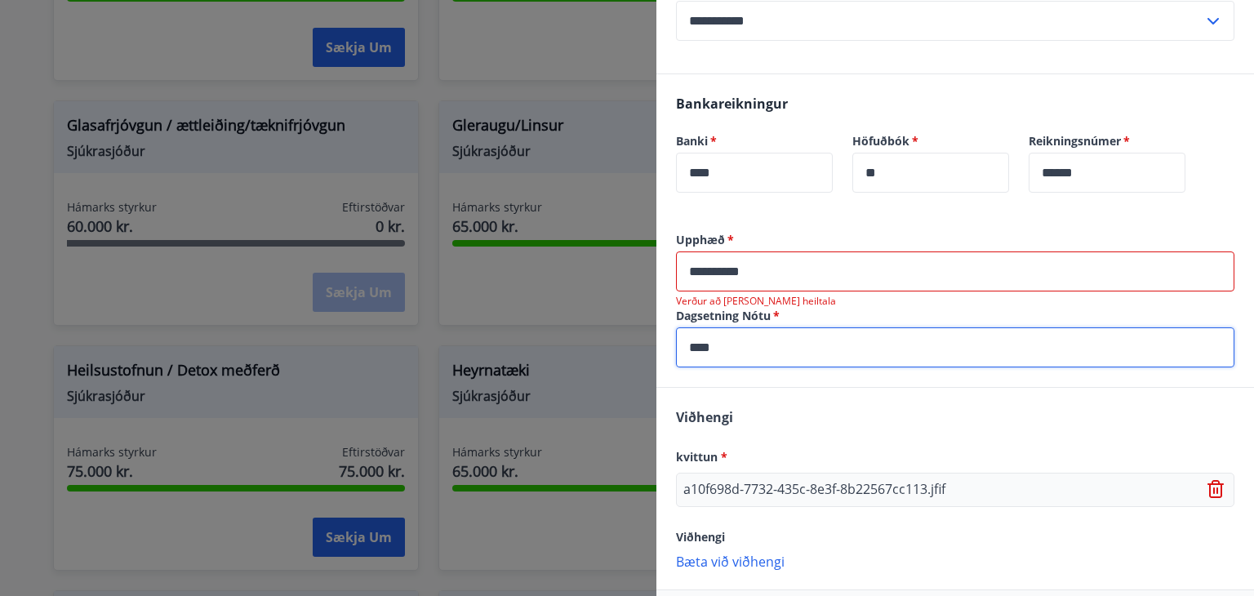
click at [819, 327] on input "****" at bounding box center [955, 347] width 558 height 40
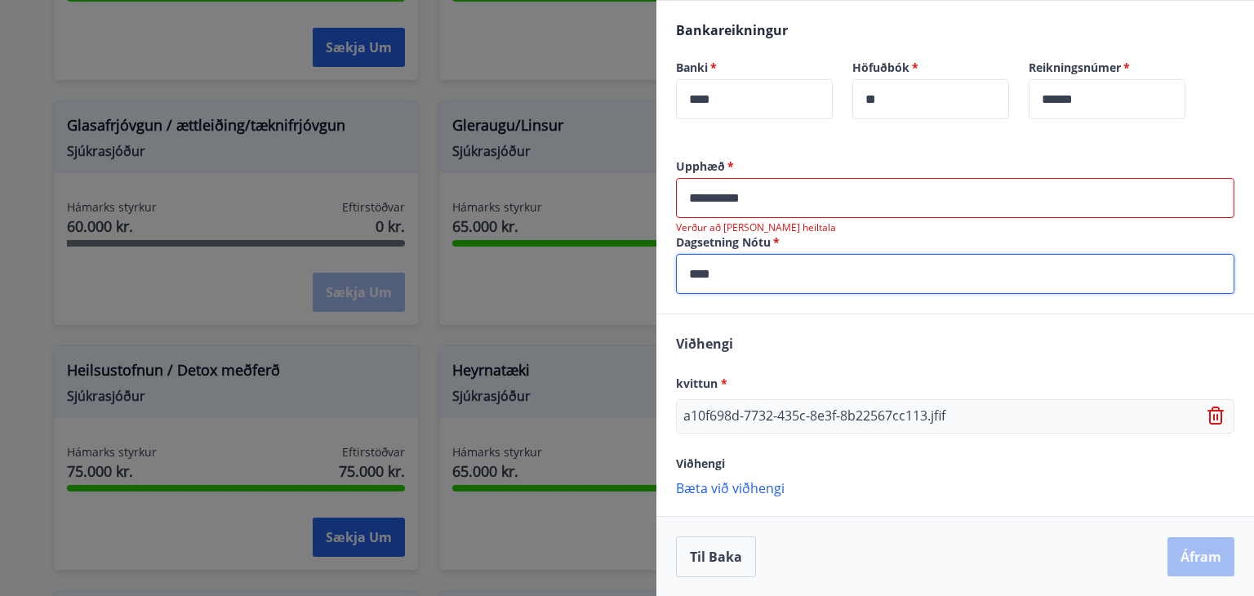
click at [1185, 554] on div "Til baka Áfram" at bounding box center [955, 556] width 558 height 41
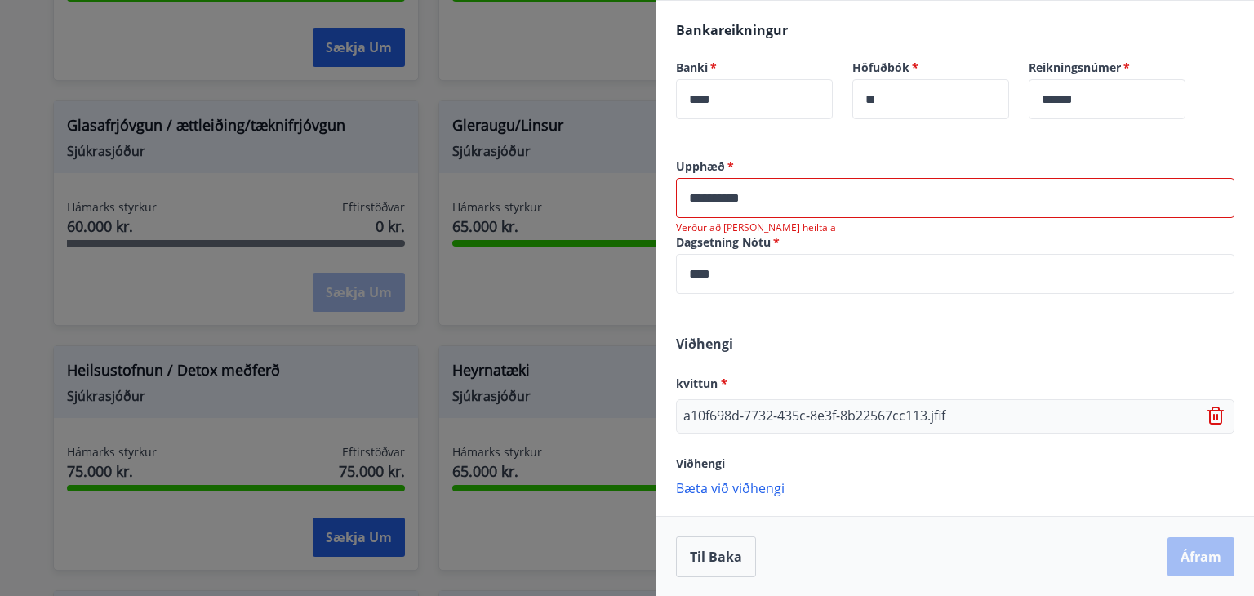
click at [794, 286] on input "****" at bounding box center [955, 274] width 558 height 40
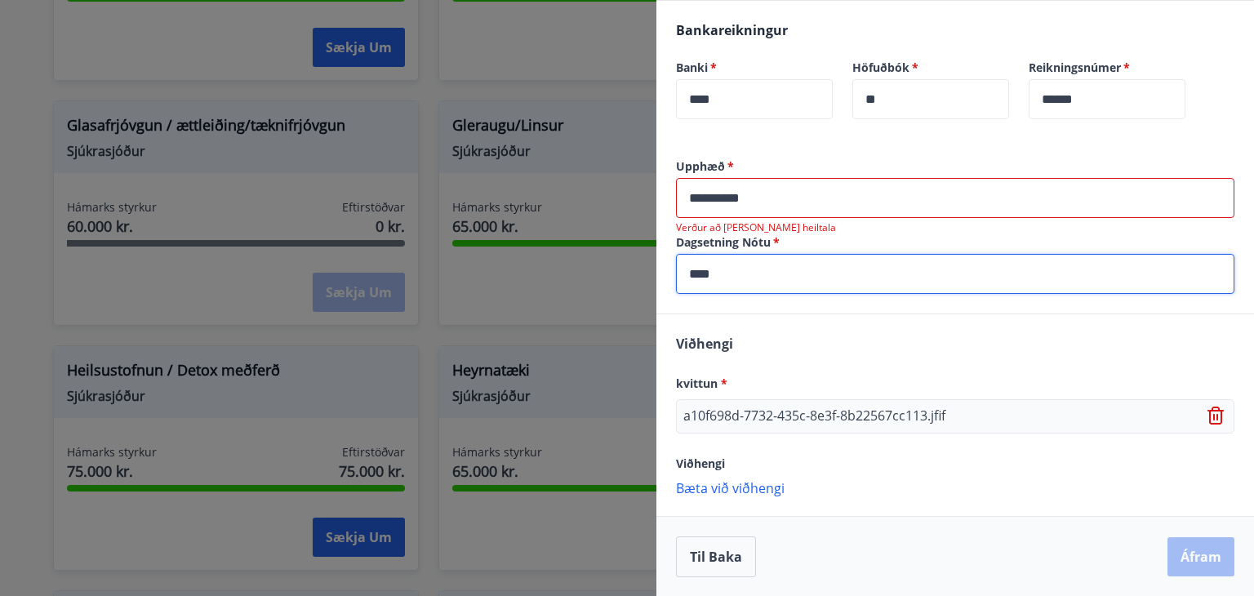
click at [768, 193] on input "**********" at bounding box center [955, 198] width 558 height 40
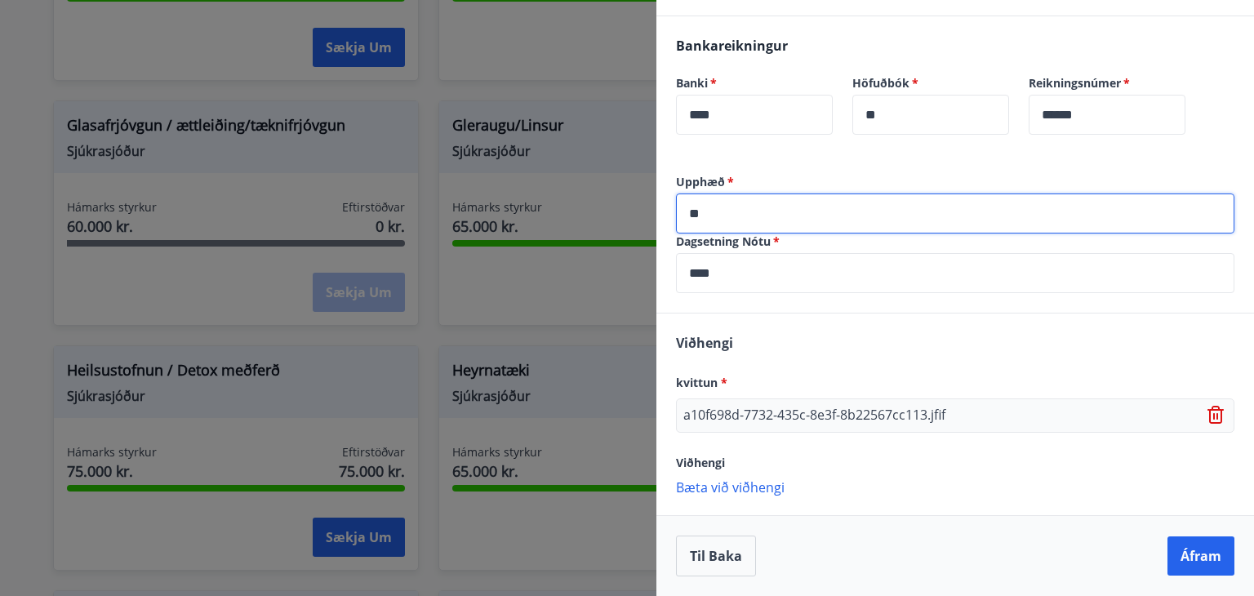
type input "*"
type input "****"
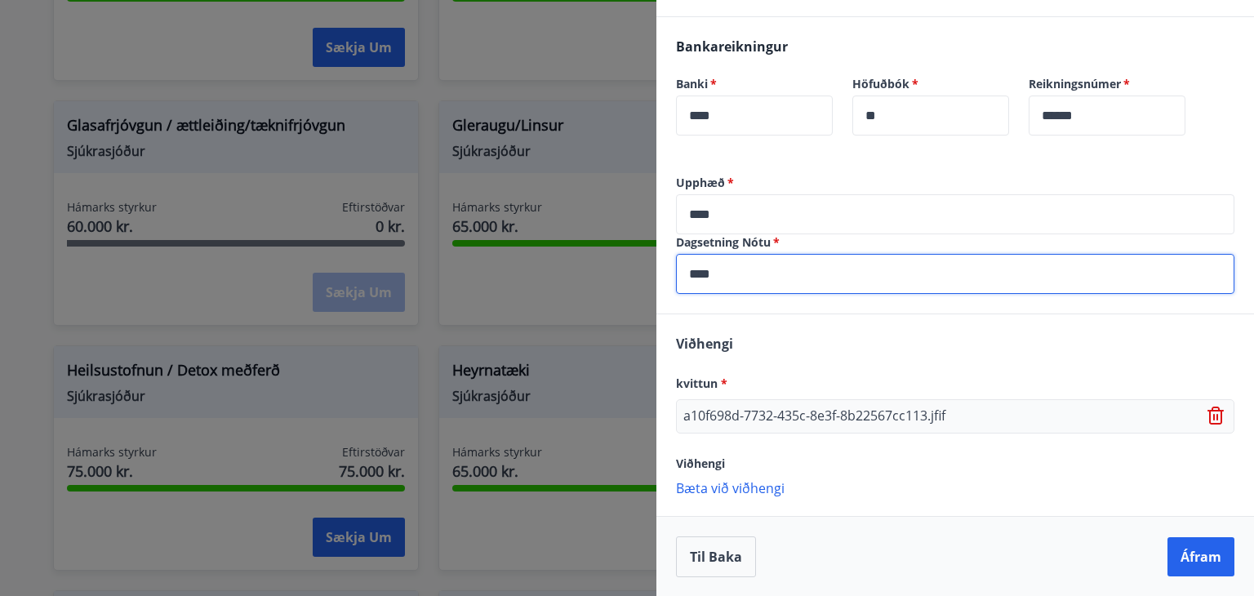
click at [739, 285] on input "****" at bounding box center [955, 274] width 558 height 40
type input "*"
type input "**********"
click at [1205, 557] on button "Áfram" at bounding box center [1200, 556] width 67 height 39
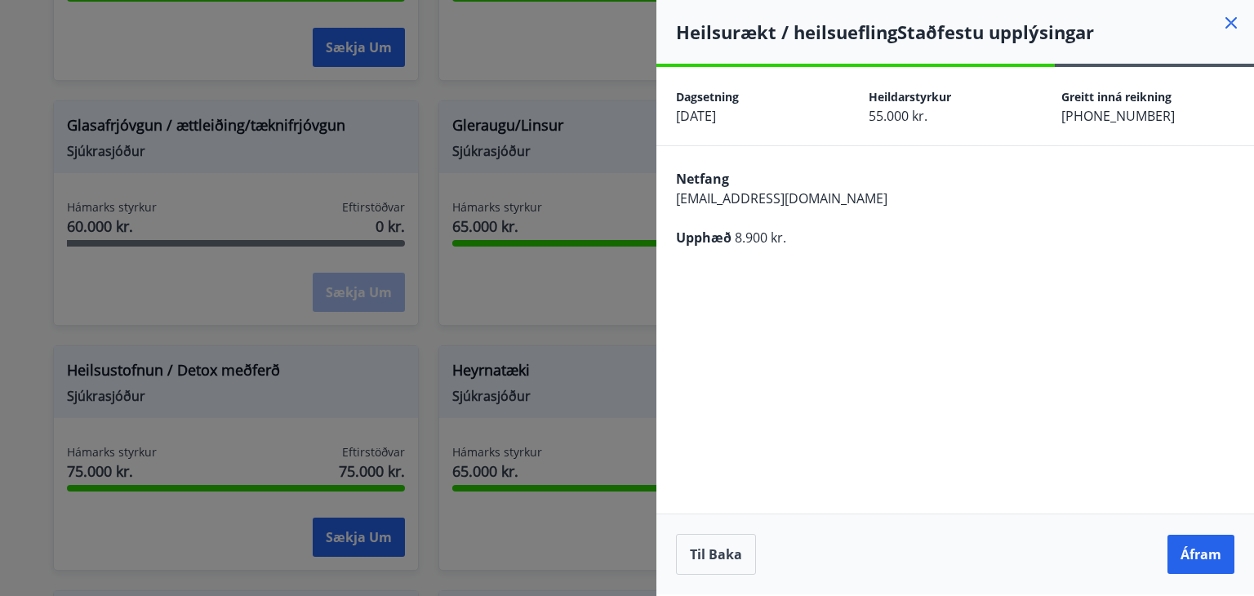
scroll to position [0, 0]
click at [1205, 557] on button "Áfram" at bounding box center [1200, 554] width 67 height 39
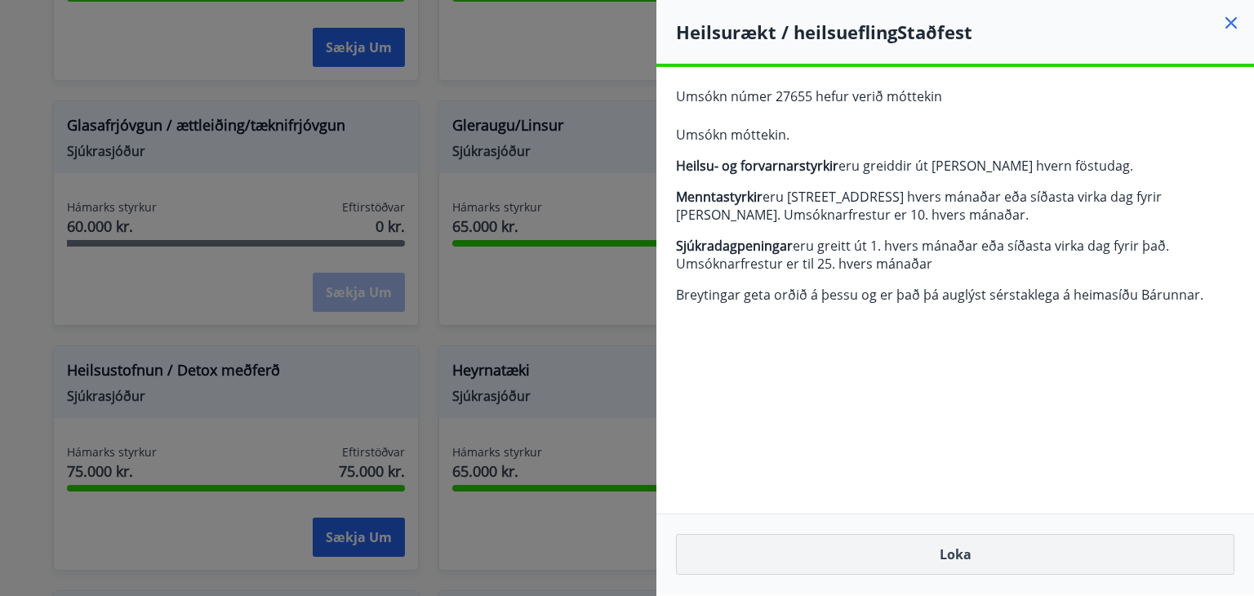
click at [886, 560] on button "Loka" at bounding box center [955, 554] width 558 height 41
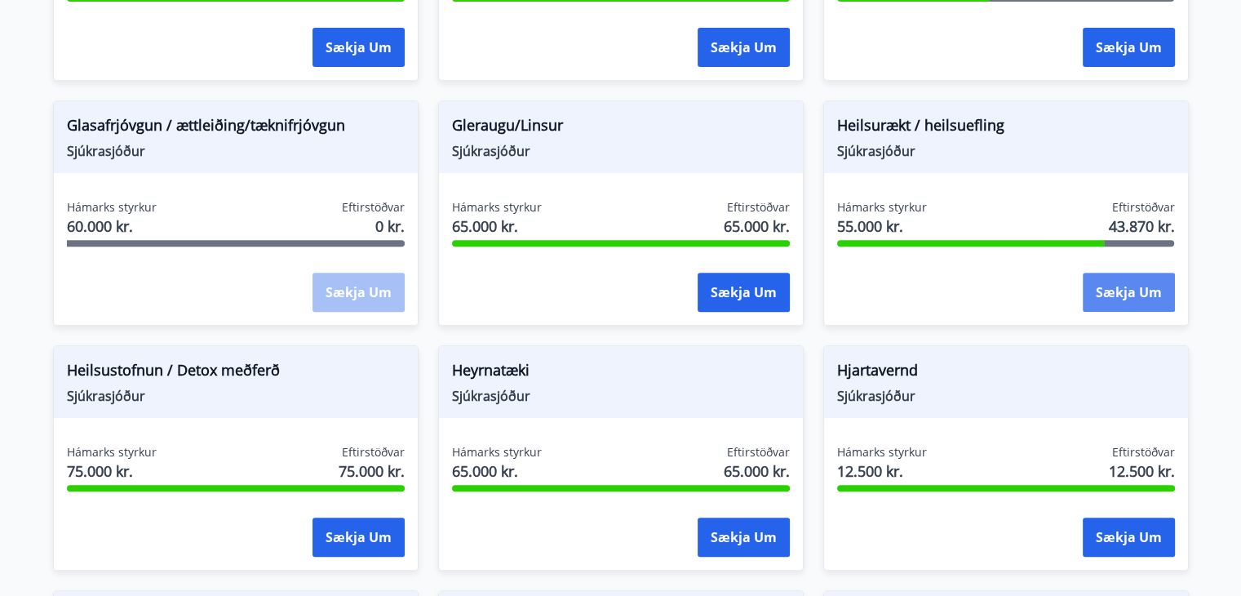
click at [1129, 303] on button "Sækja um" at bounding box center [1129, 292] width 92 height 39
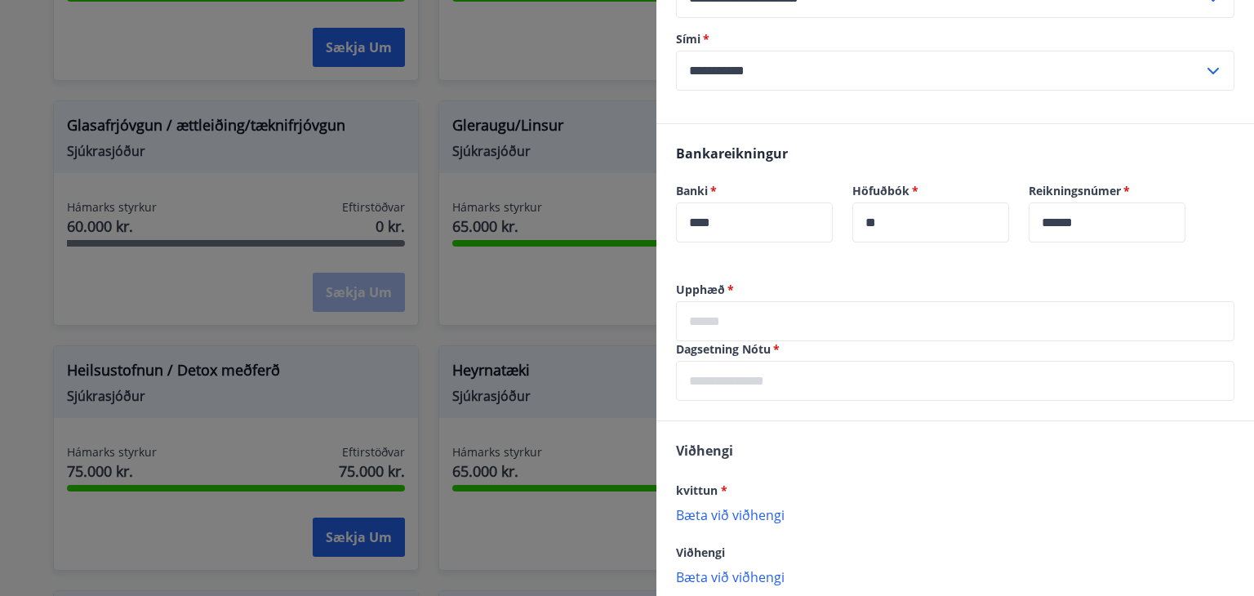
scroll to position [266, 0]
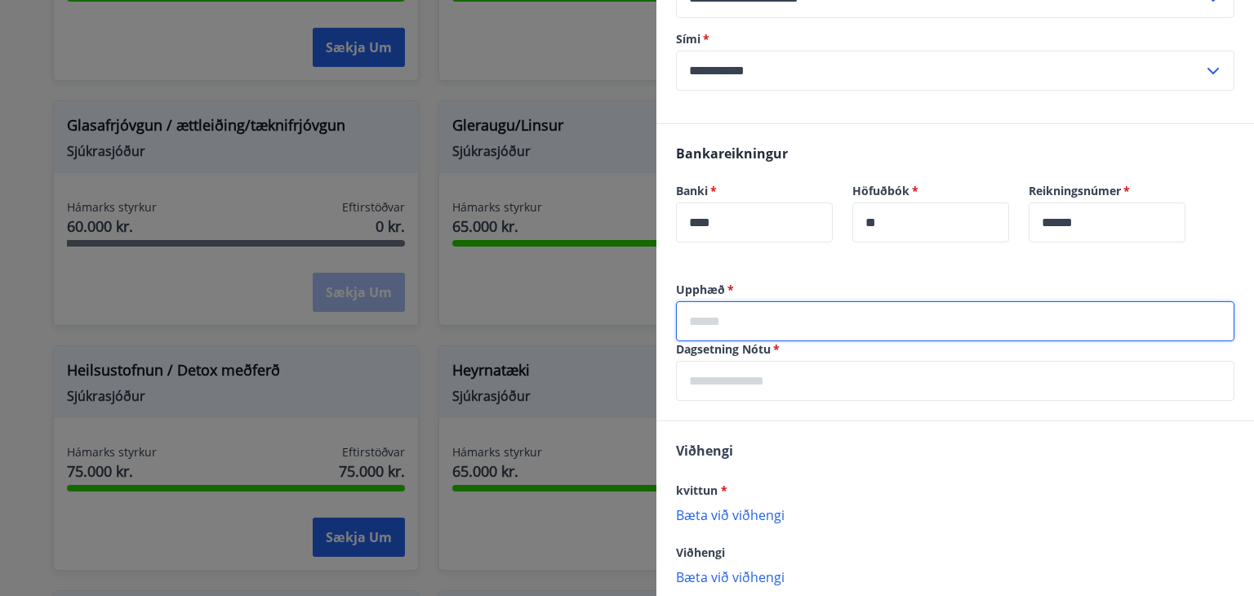
click at [894, 311] on input "text" at bounding box center [955, 321] width 558 height 40
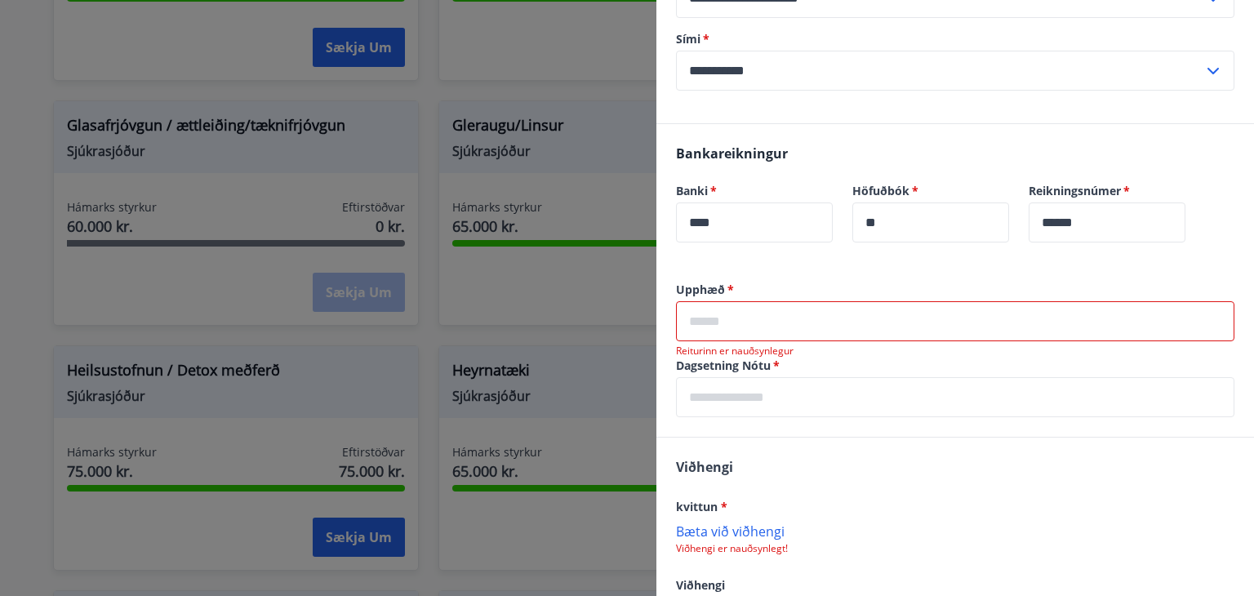
click at [1064, 306] on input "text" at bounding box center [955, 321] width 558 height 40
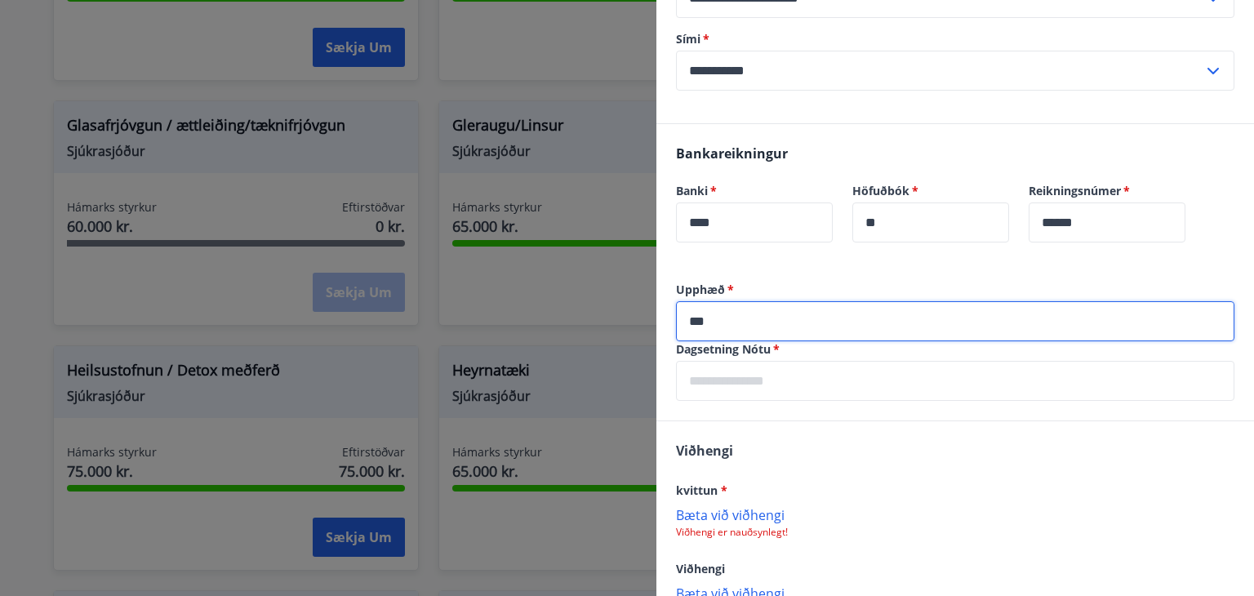
type input "*****"
click at [753, 389] on input "text" at bounding box center [955, 381] width 558 height 40
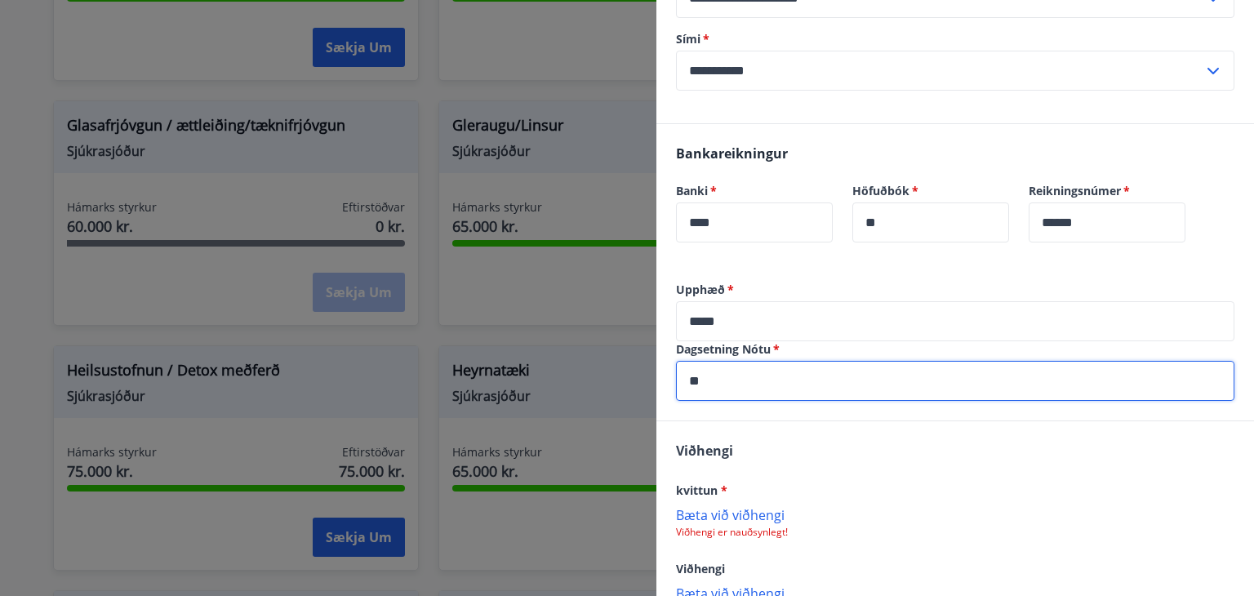
type input "********"
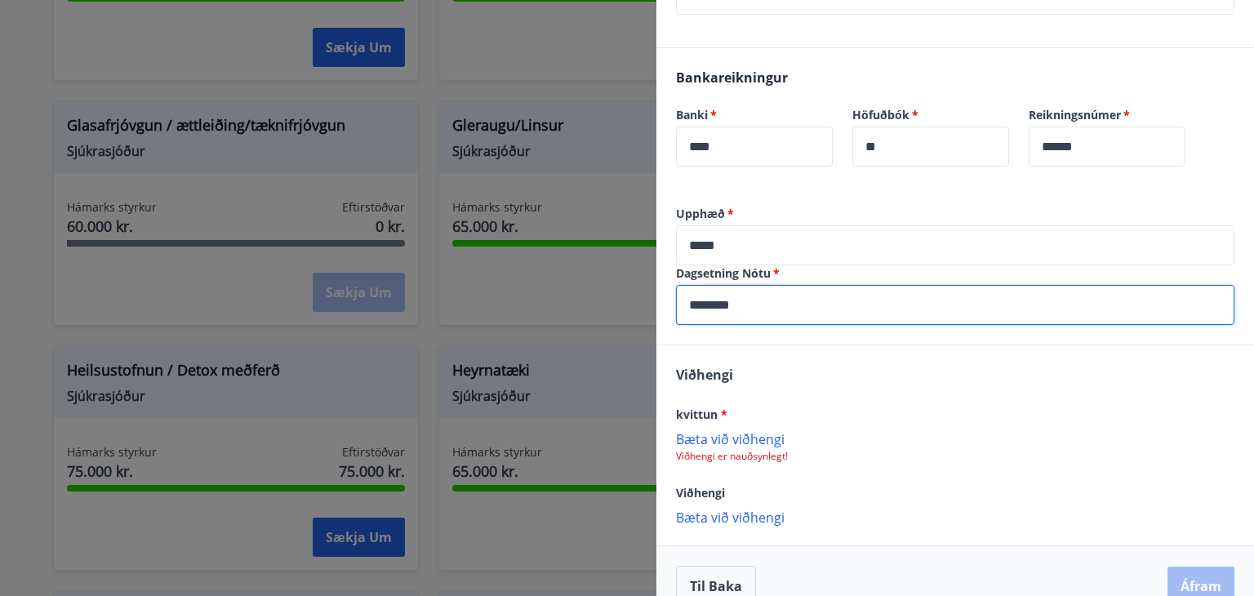
click at [746, 434] on p "Bæta við viðhengi" at bounding box center [955, 438] width 558 height 16
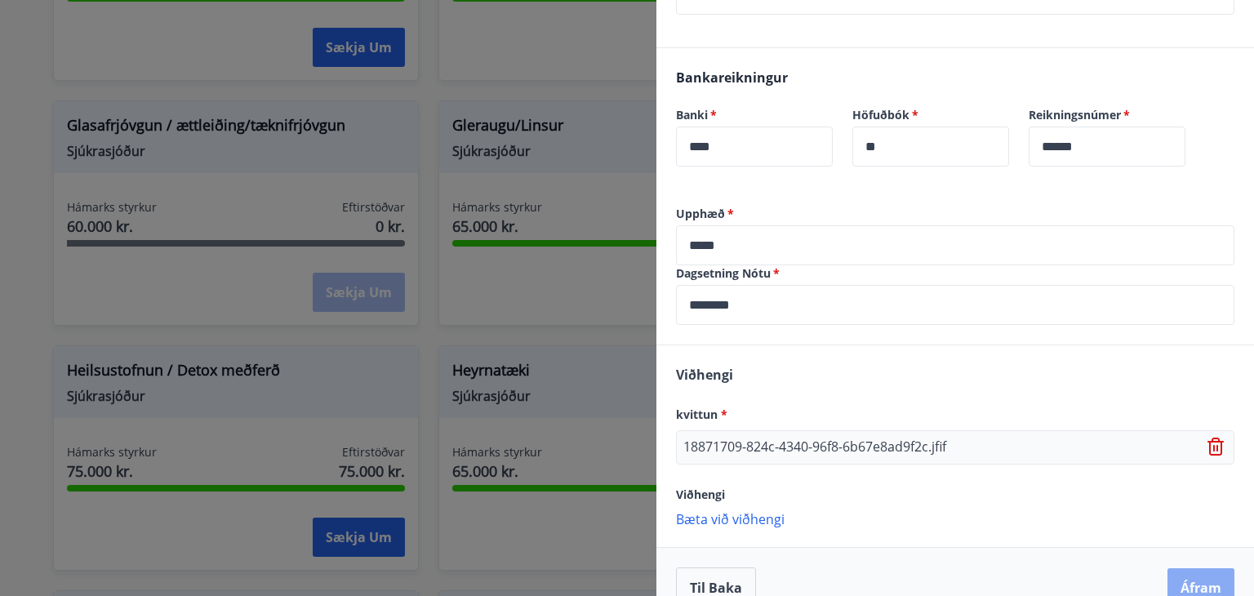
click at [1198, 576] on button "Áfram" at bounding box center [1200, 587] width 67 height 39
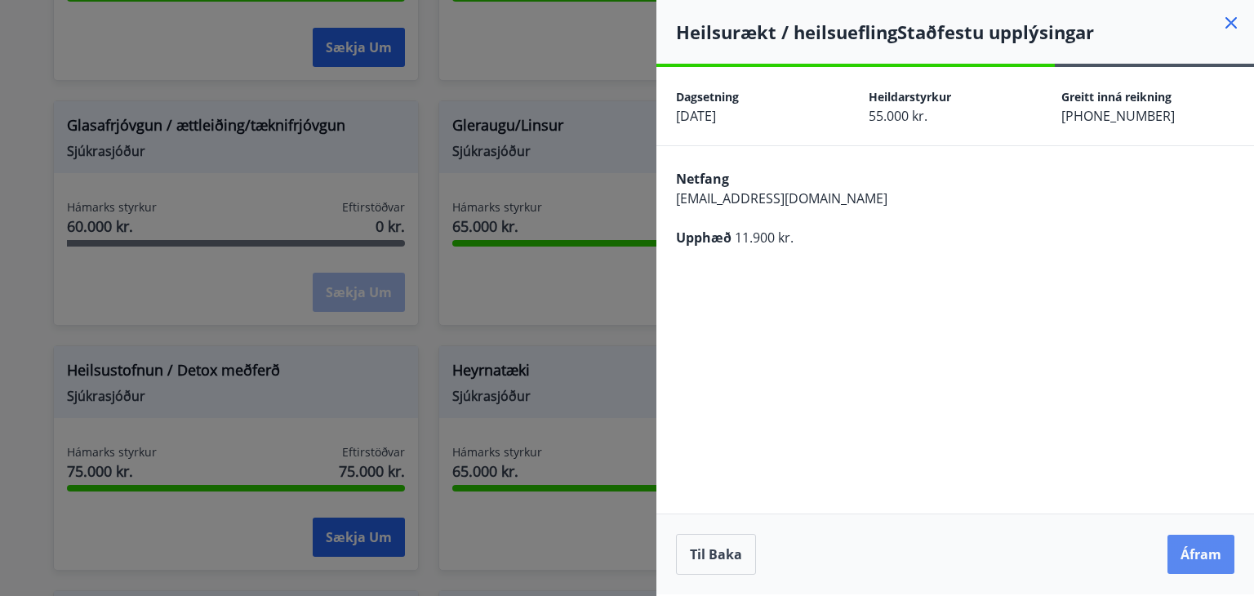
click at [1201, 540] on button "Áfram" at bounding box center [1200, 554] width 67 height 39
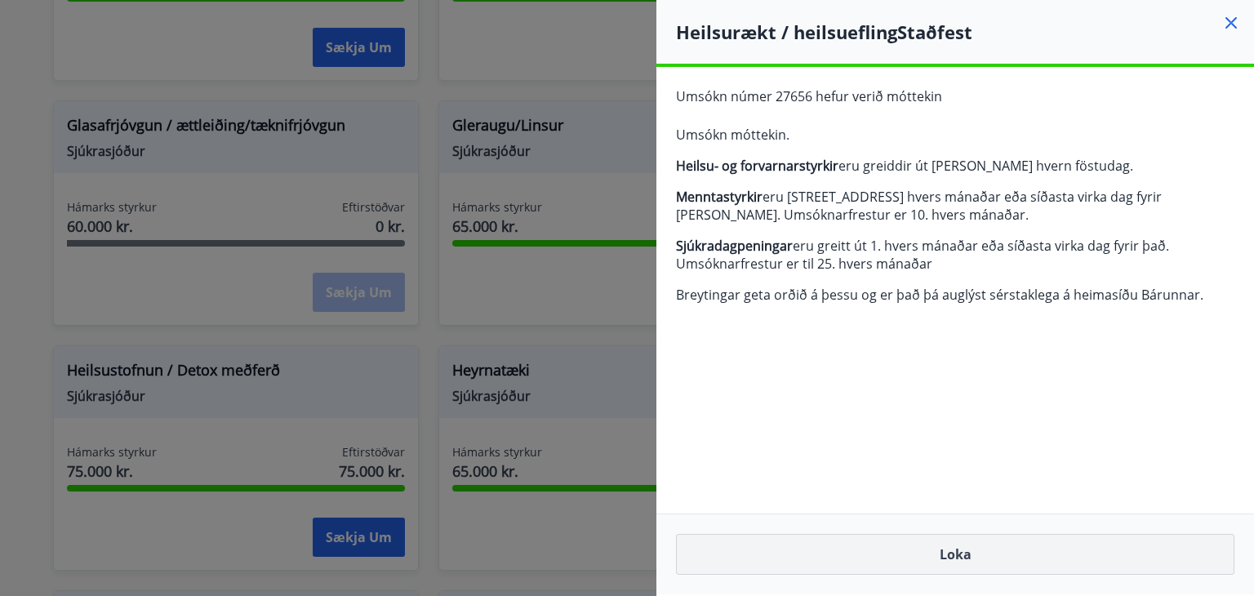
click at [1071, 565] on button "Loka" at bounding box center [955, 554] width 558 height 41
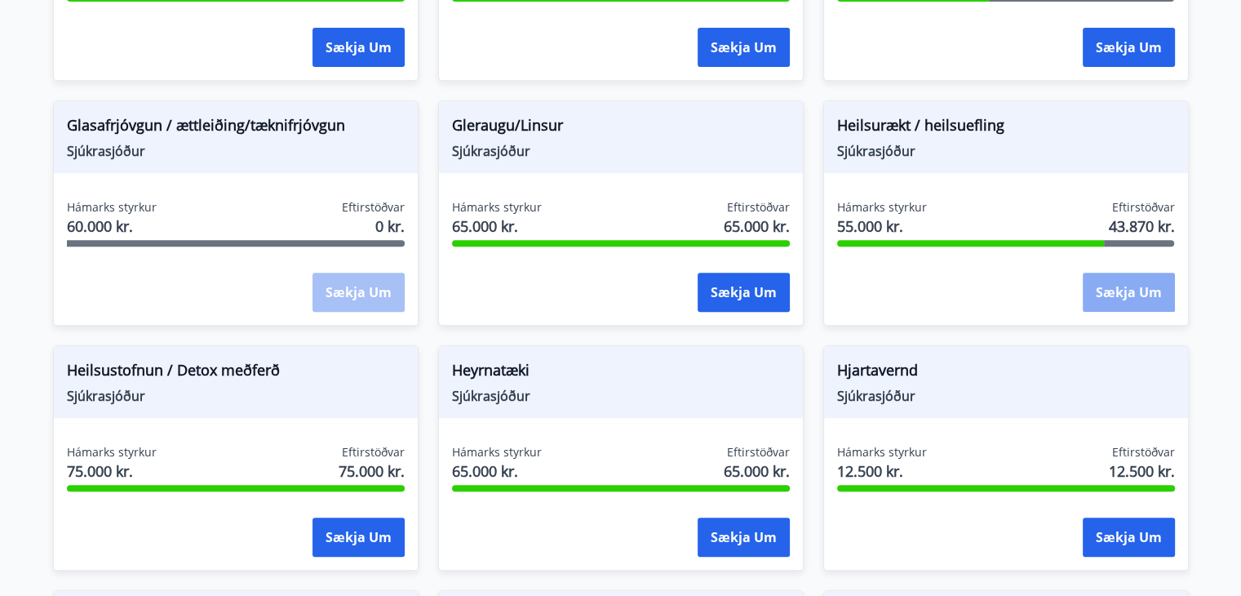
click at [1141, 294] on button "Sækja um" at bounding box center [1129, 292] width 92 height 39
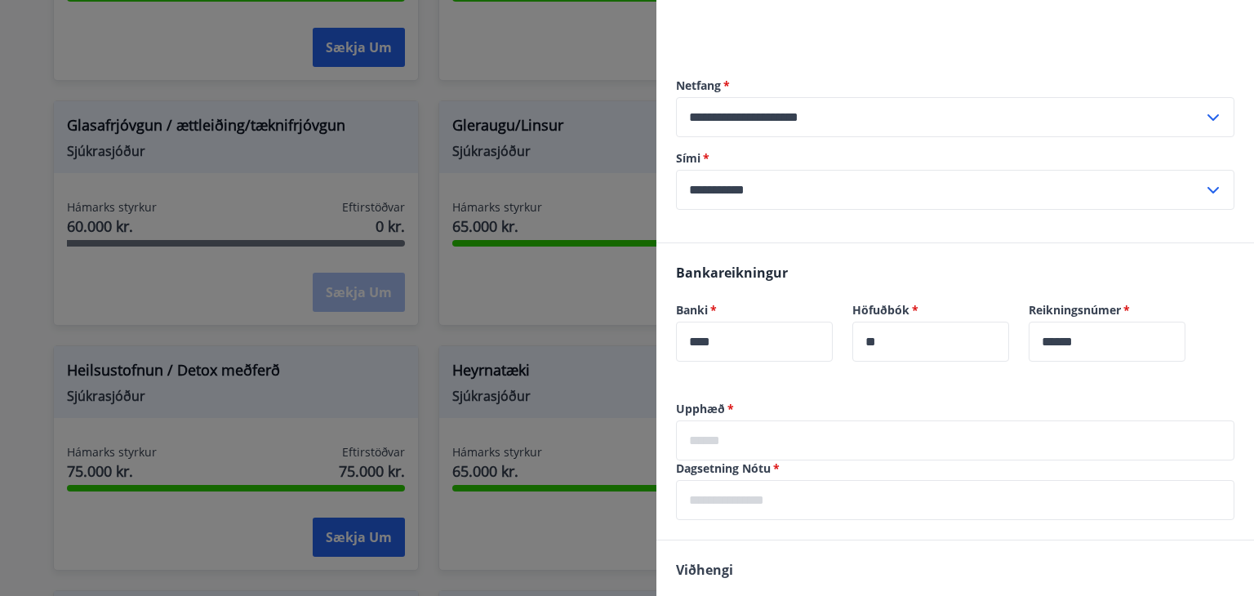
scroll to position [147, 0]
click at [774, 445] on input "text" at bounding box center [955, 440] width 558 height 40
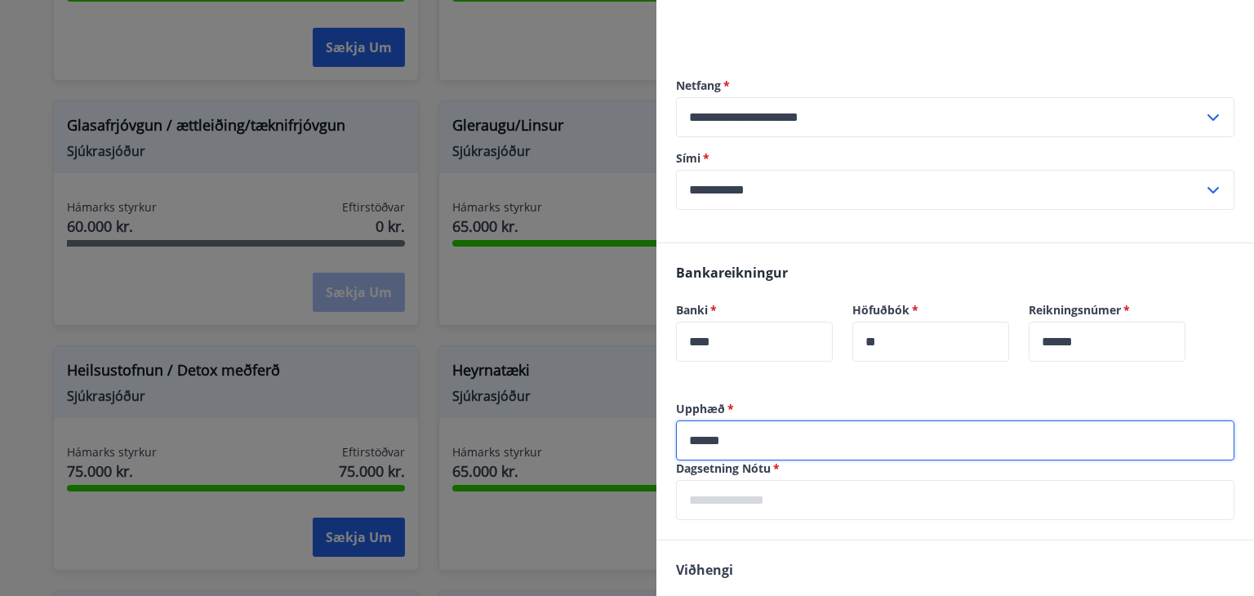
type input "******"
click at [719, 494] on div "Dagsetning Nótu   * ​" at bounding box center [955, 490] width 558 height 60
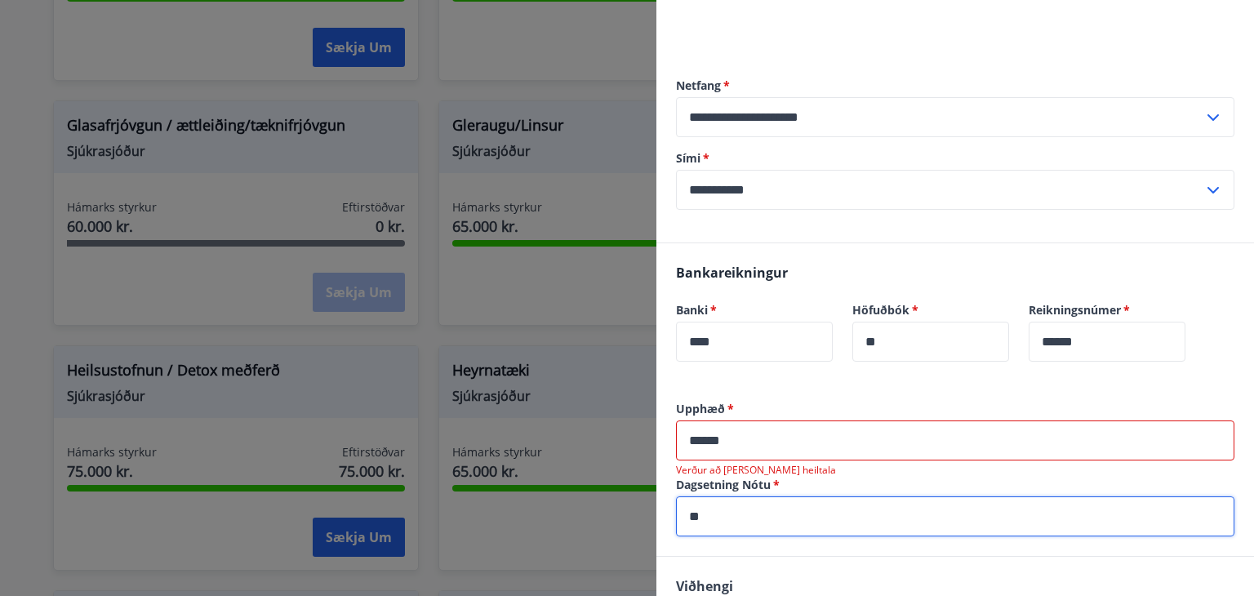
type input "********"
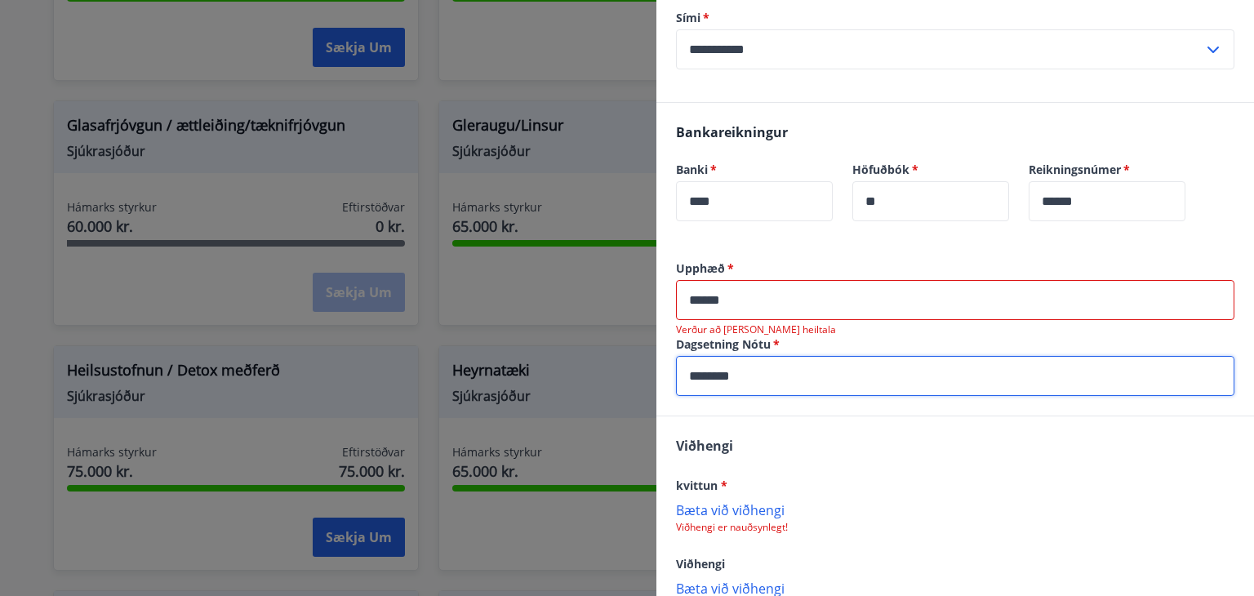
scroll to position [294, 0]
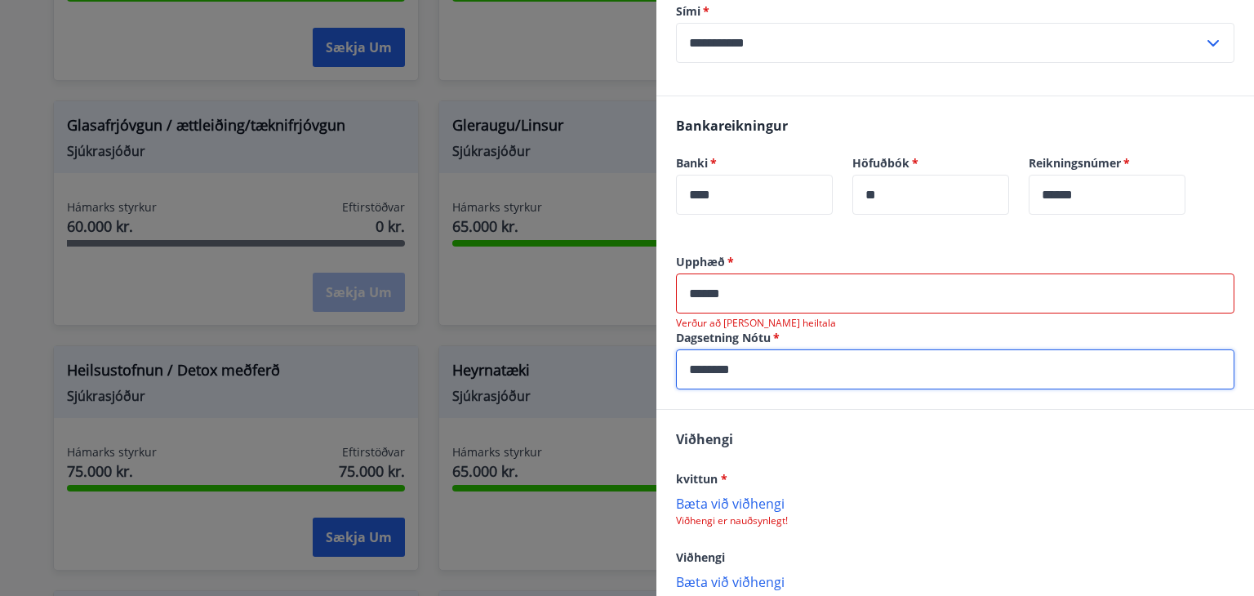
click at [741, 503] on p "Bæta við viðhengi" at bounding box center [955, 503] width 558 height 16
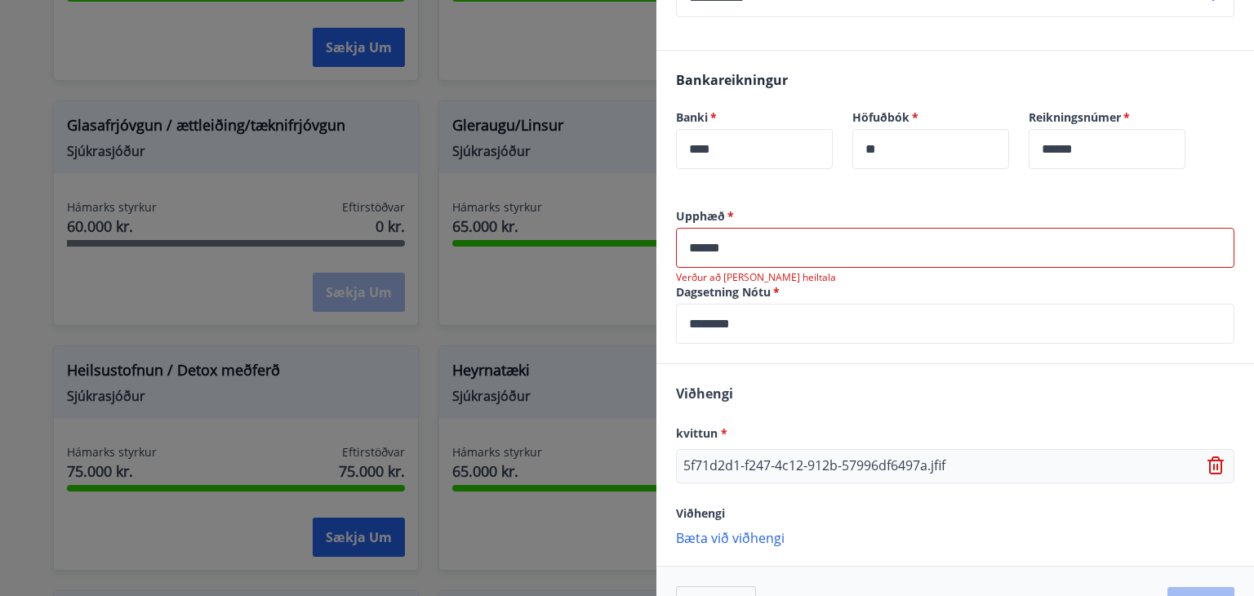
scroll to position [333, 0]
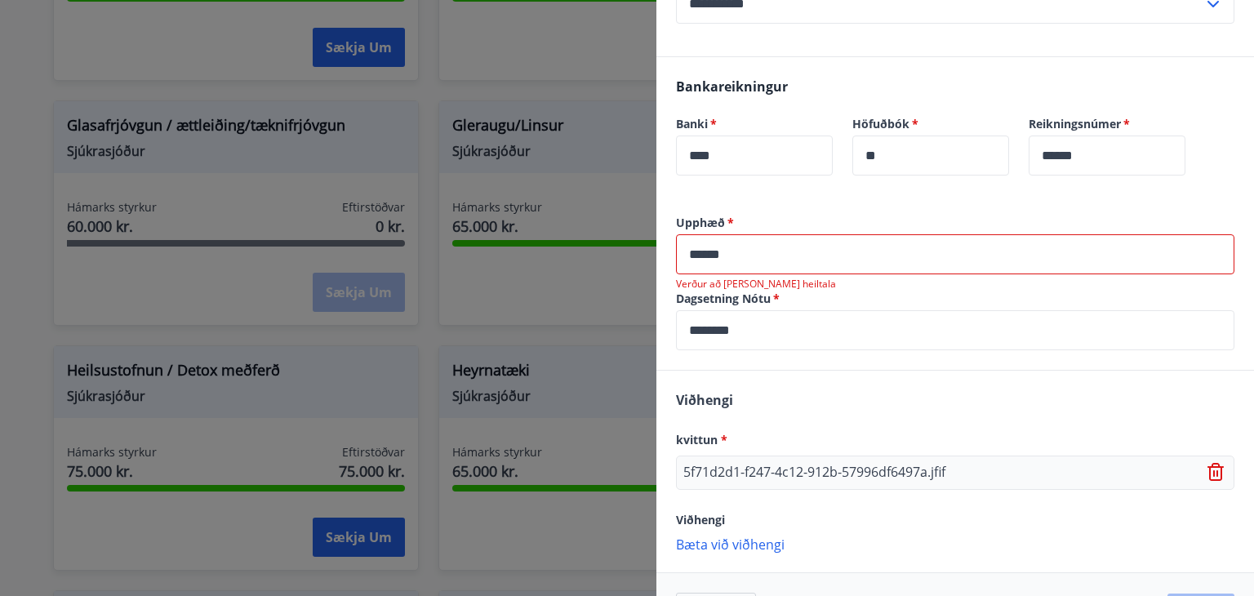
click at [706, 256] on input "******" at bounding box center [955, 254] width 558 height 40
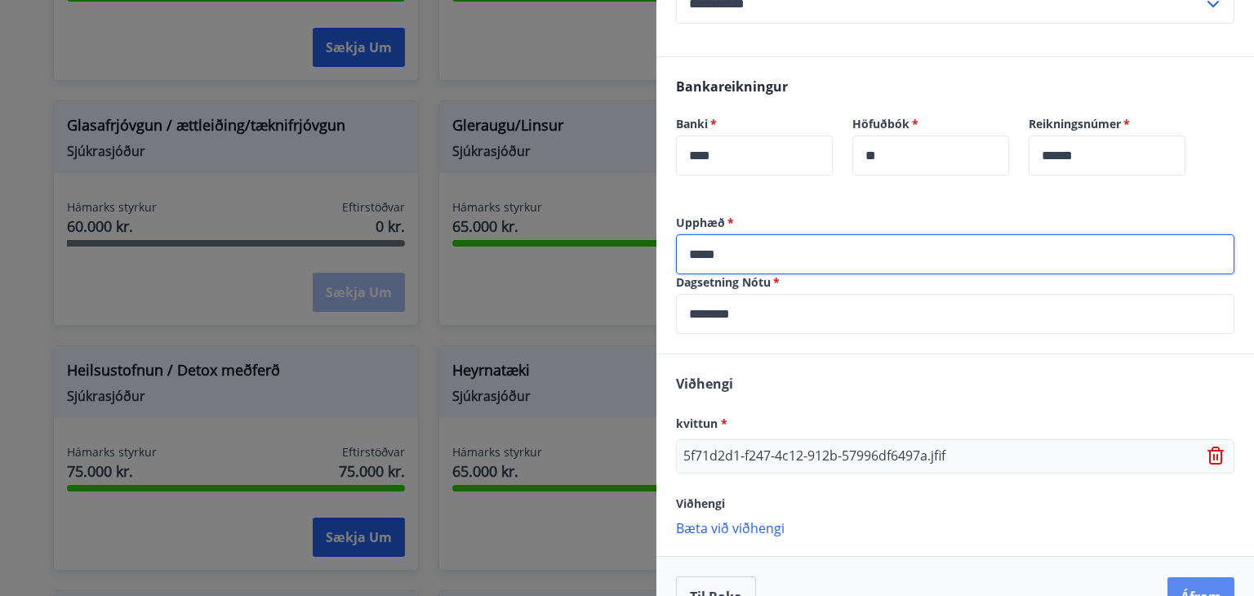
type input "*****"
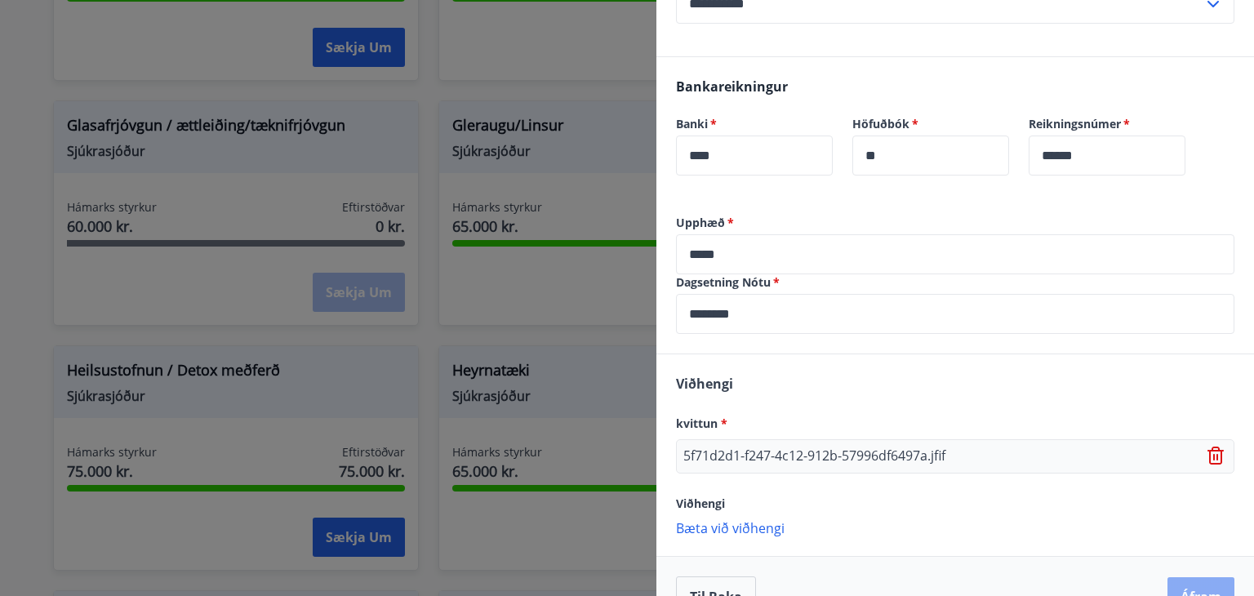
click at [1184, 586] on button "Áfram" at bounding box center [1200, 596] width 67 height 39
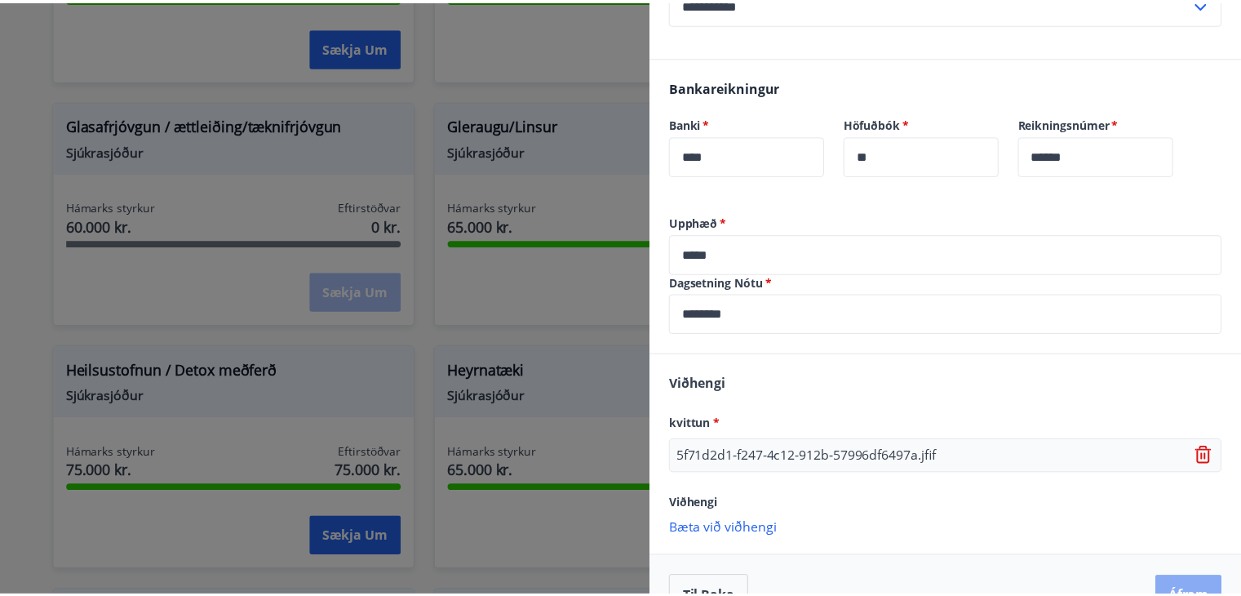
scroll to position [0, 0]
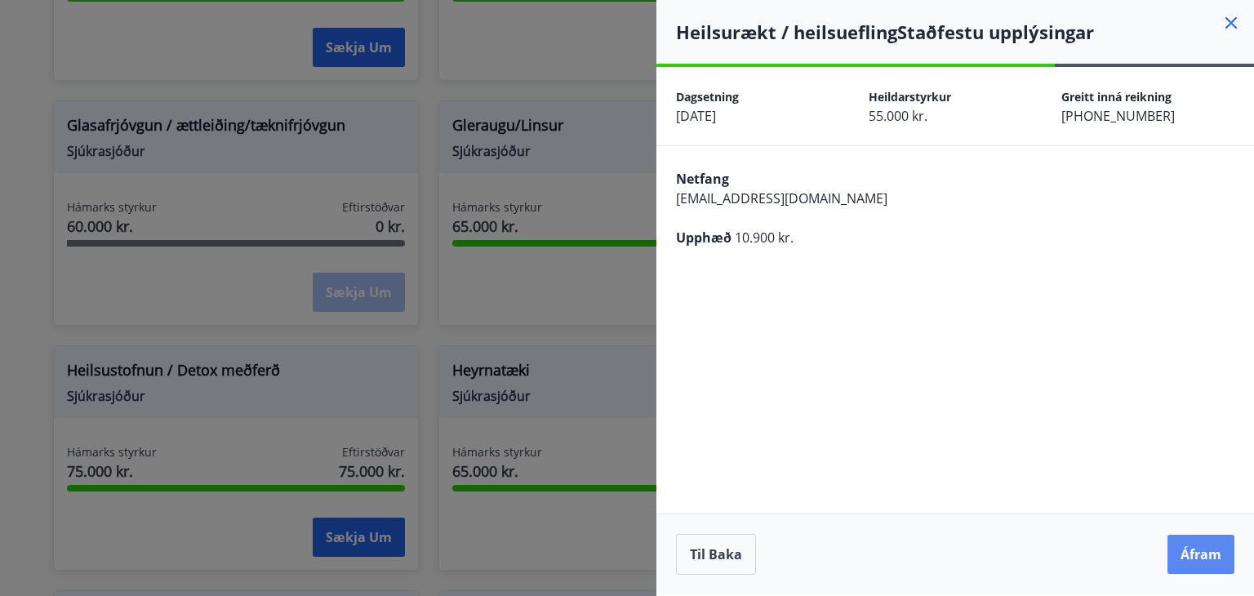
click at [1194, 547] on button "Áfram" at bounding box center [1200, 554] width 67 height 39
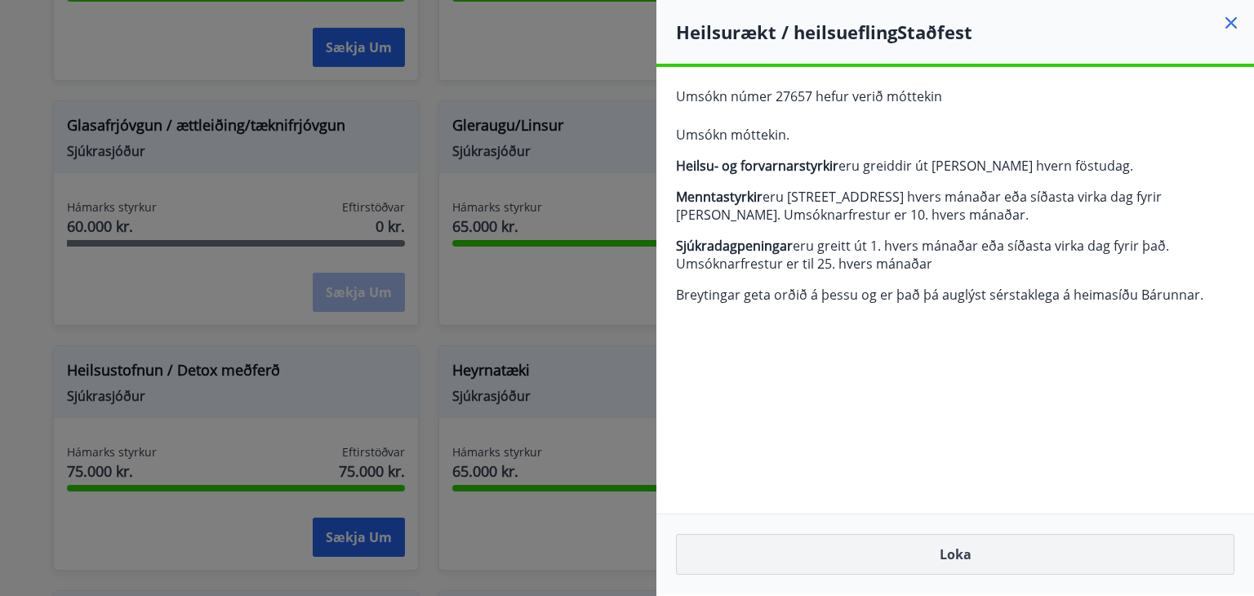
click at [975, 539] on button "Loka" at bounding box center [955, 554] width 558 height 41
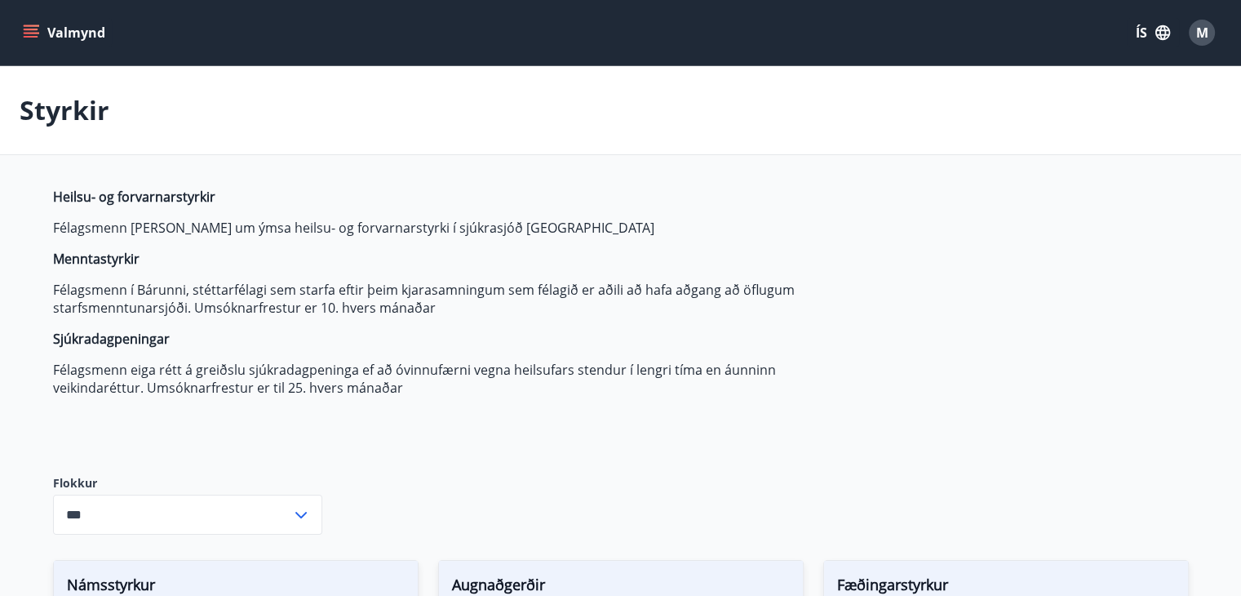
click at [61, 29] on button "Valmynd" at bounding box center [66, 32] width 92 height 29
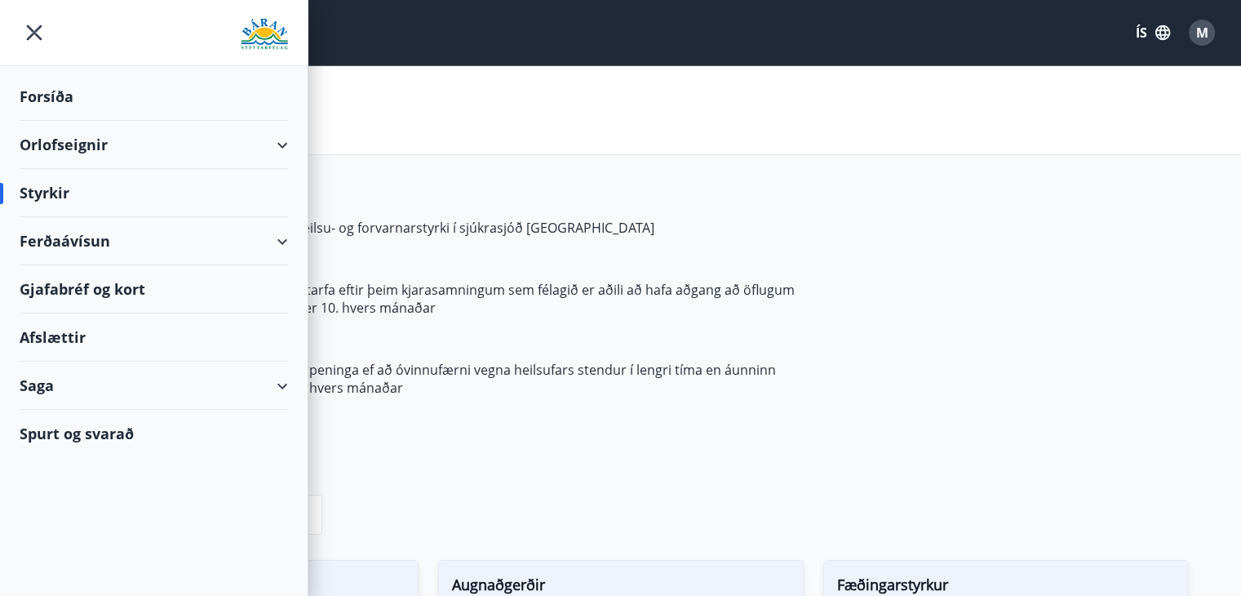
click at [111, 180] on div "Styrkir" at bounding box center [154, 193] width 268 height 48
click at [47, 193] on div "Styrkir" at bounding box center [154, 193] width 268 height 48
click at [600, 353] on span "Heilsu- og forvarnarstyrkir Félagsmenn [PERSON_NAME] um ýmsa heilsu- og forvarn…" at bounding box center [438, 292] width 770 height 209
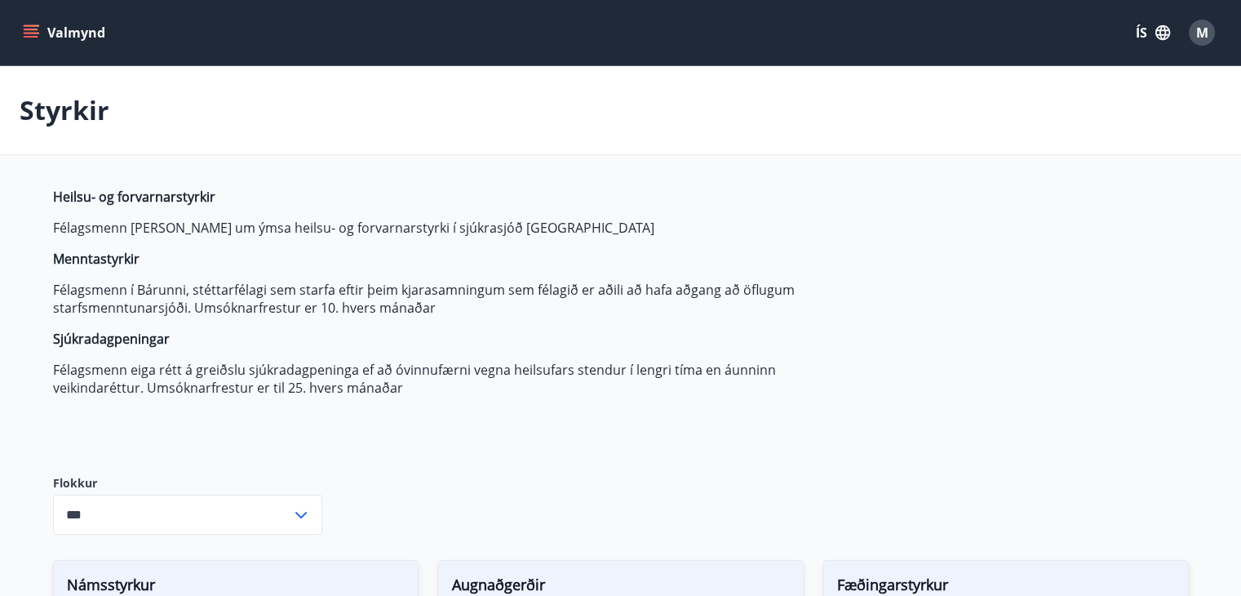
click at [50, 30] on button "Valmynd" at bounding box center [66, 32] width 92 height 29
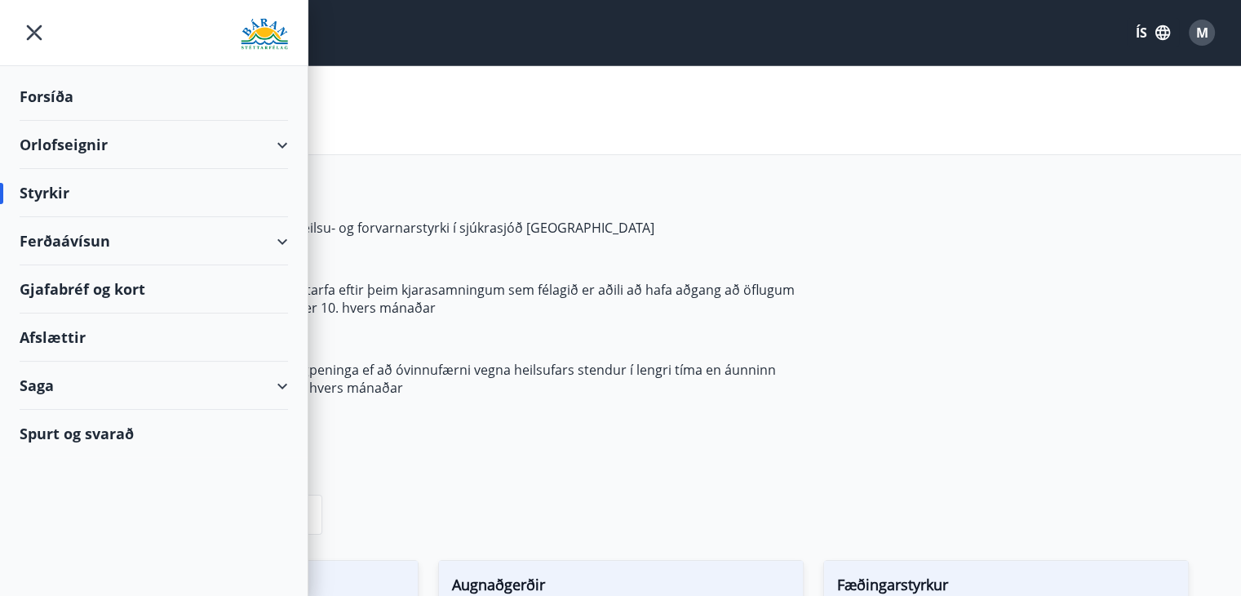
click at [166, 385] on div "Saga" at bounding box center [154, 386] width 268 height 48
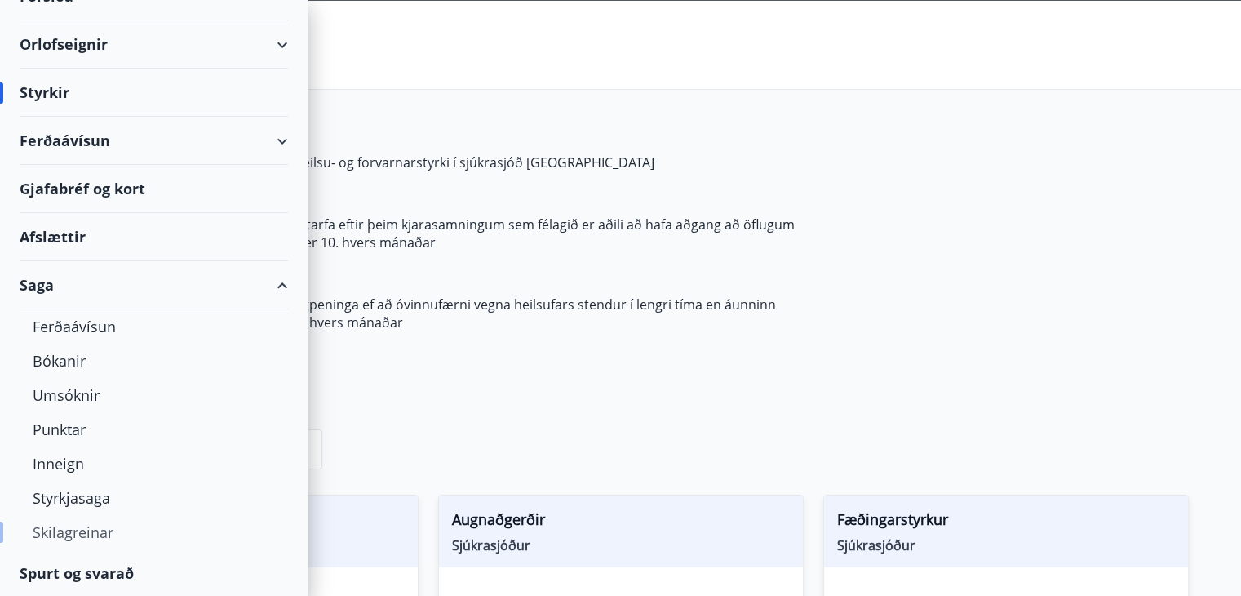
scroll to position [68, 0]
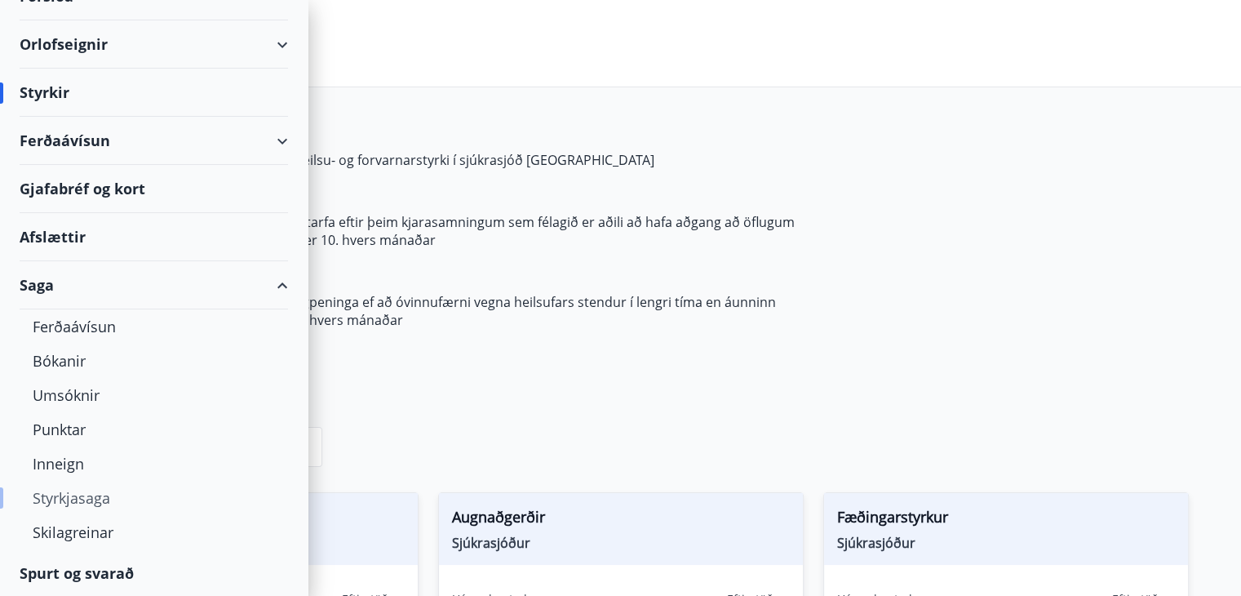
click at [97, 495] on div "Styrkjasaga" at bounding box center [154, 498] width 242 height 34
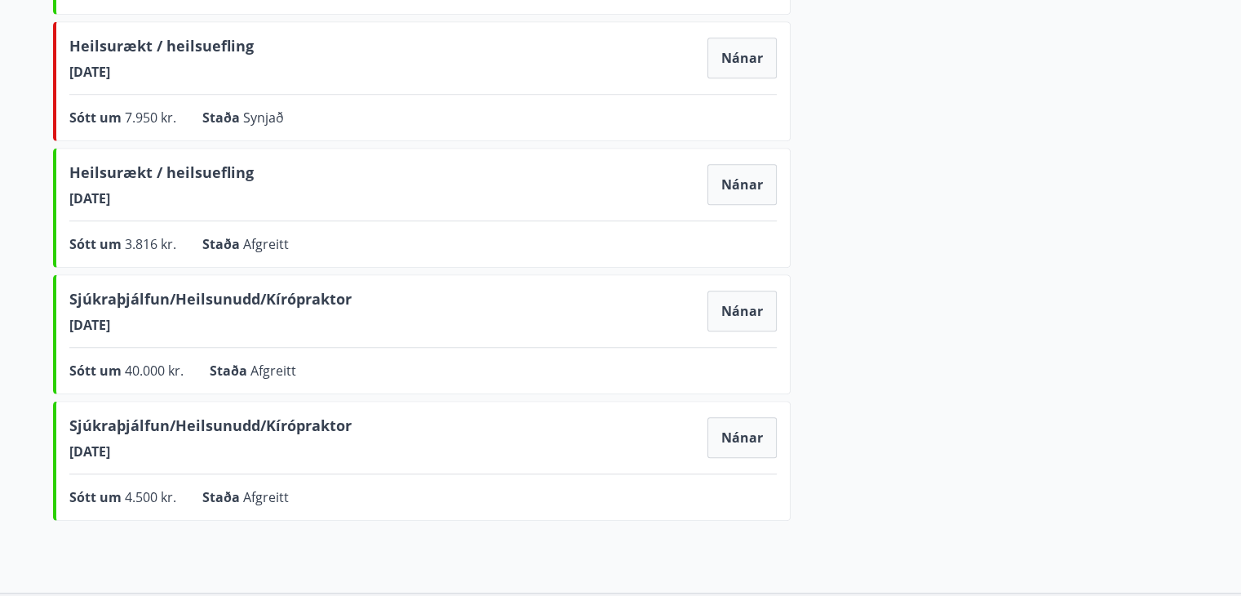
scroll to position [1004, 0]
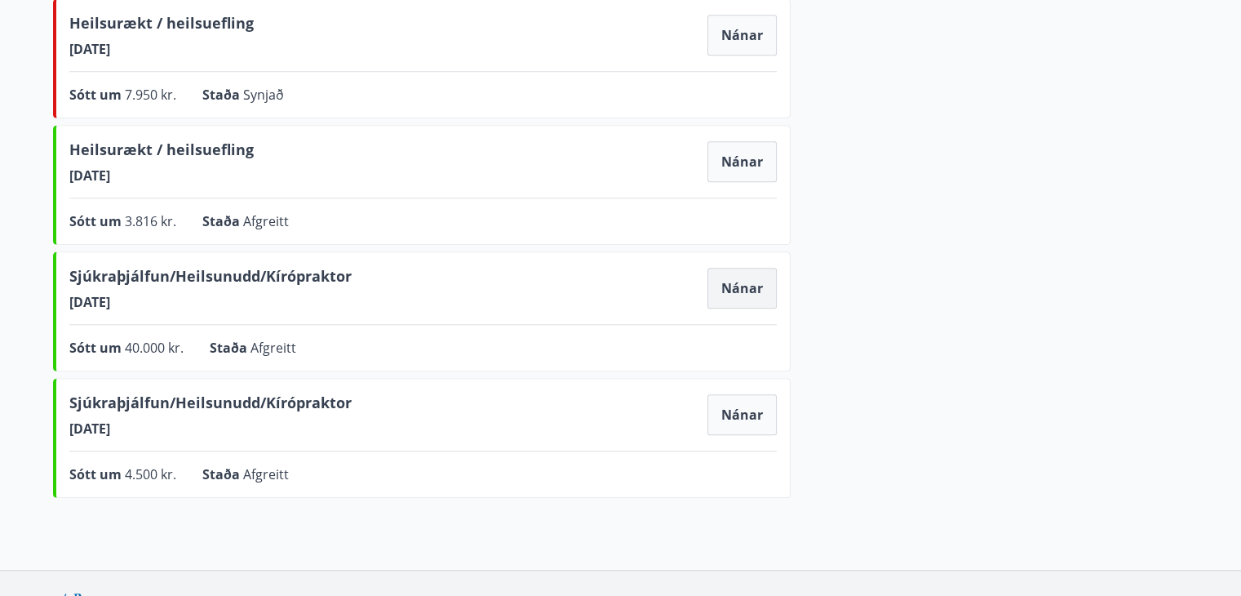
click at [721, 291] on button "Nánar" at bounding box center [742, 288] width 69 height 41
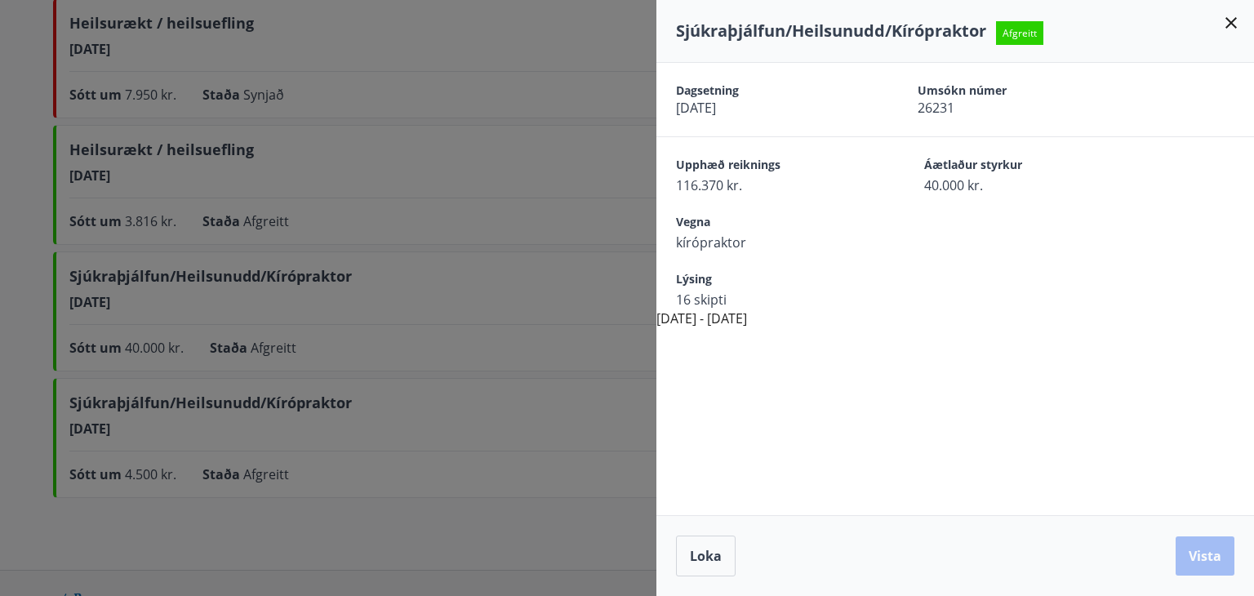
click at [640, 338] on div at bounding box center [627, 298] width 1254 height 596
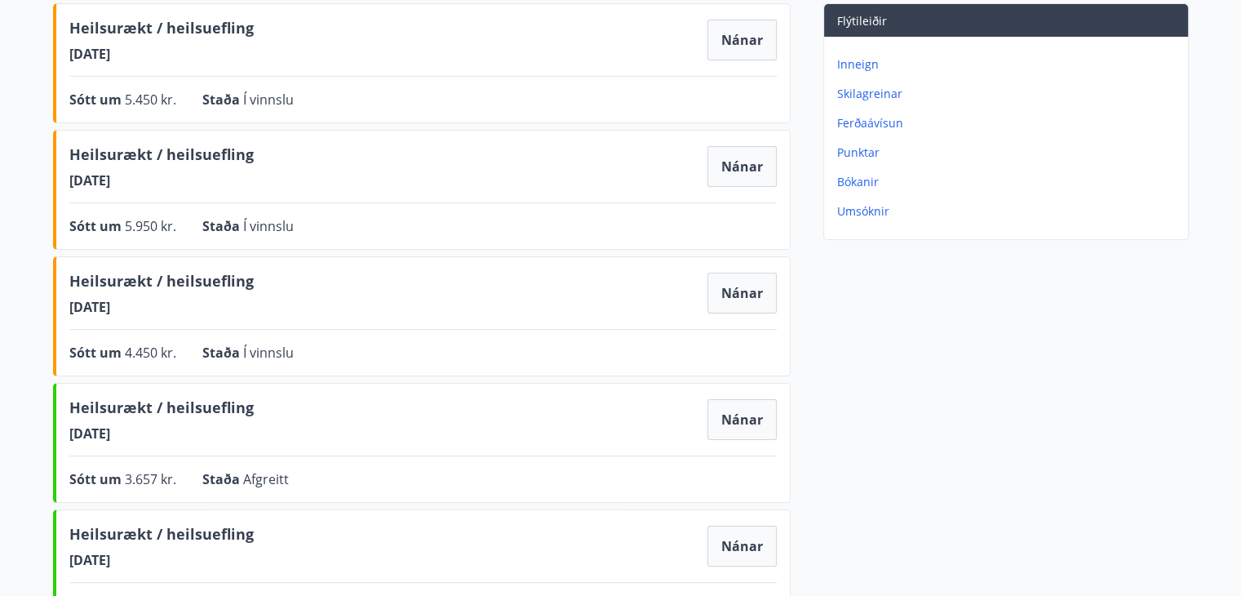
scroll to position [0, 0]
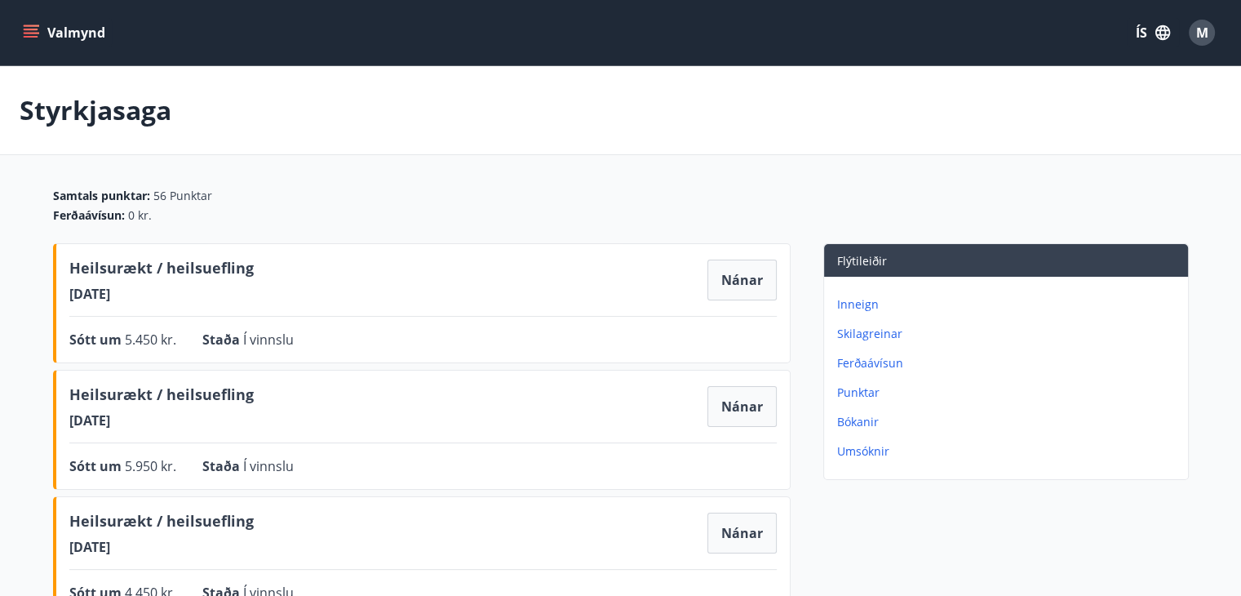
click at [39, 24] on button "Valmynd" at bounding box center [66, 32] width 92 height 29
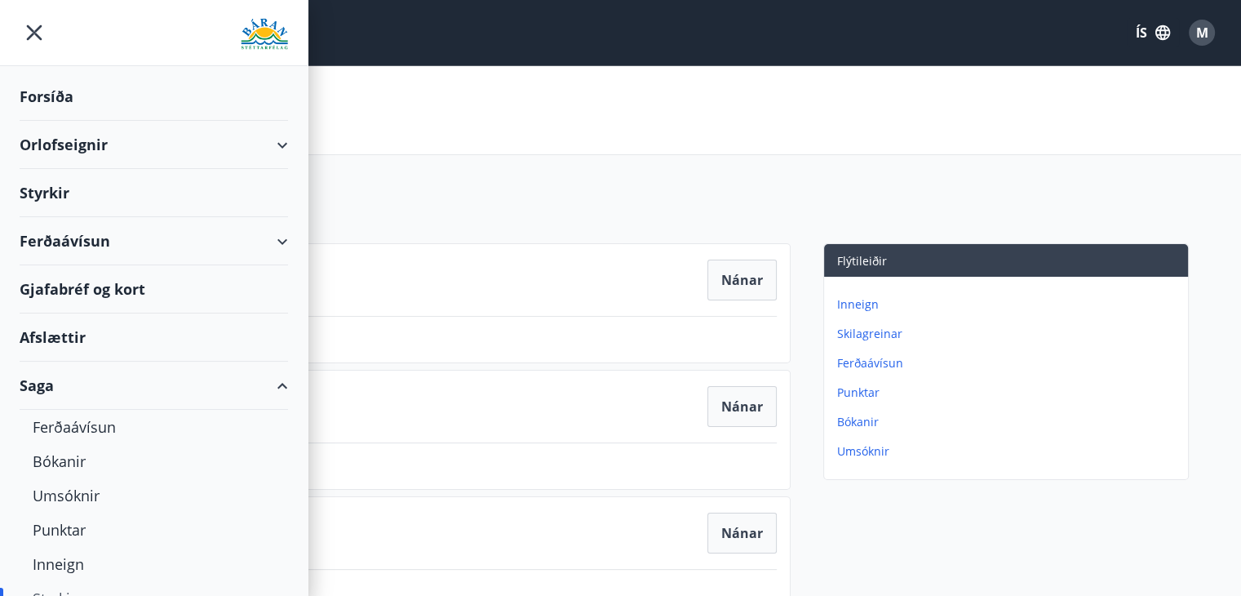
click at [69, 201] on div "Styrkir" at bounding box center [154, 193] width 268 height 48
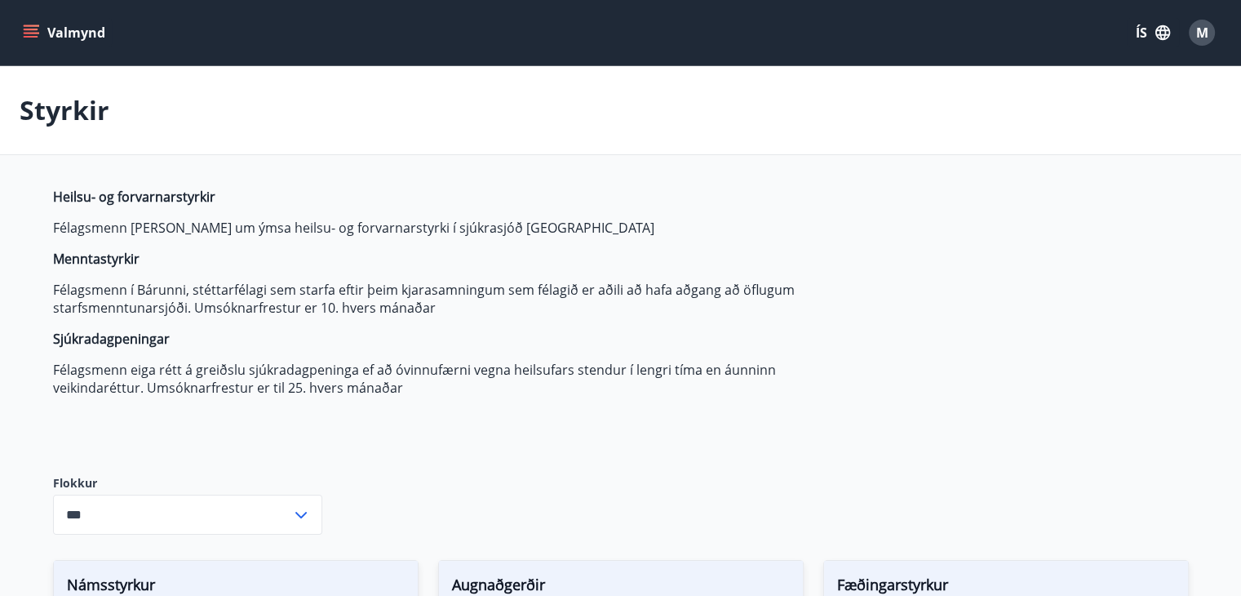
type input "***"
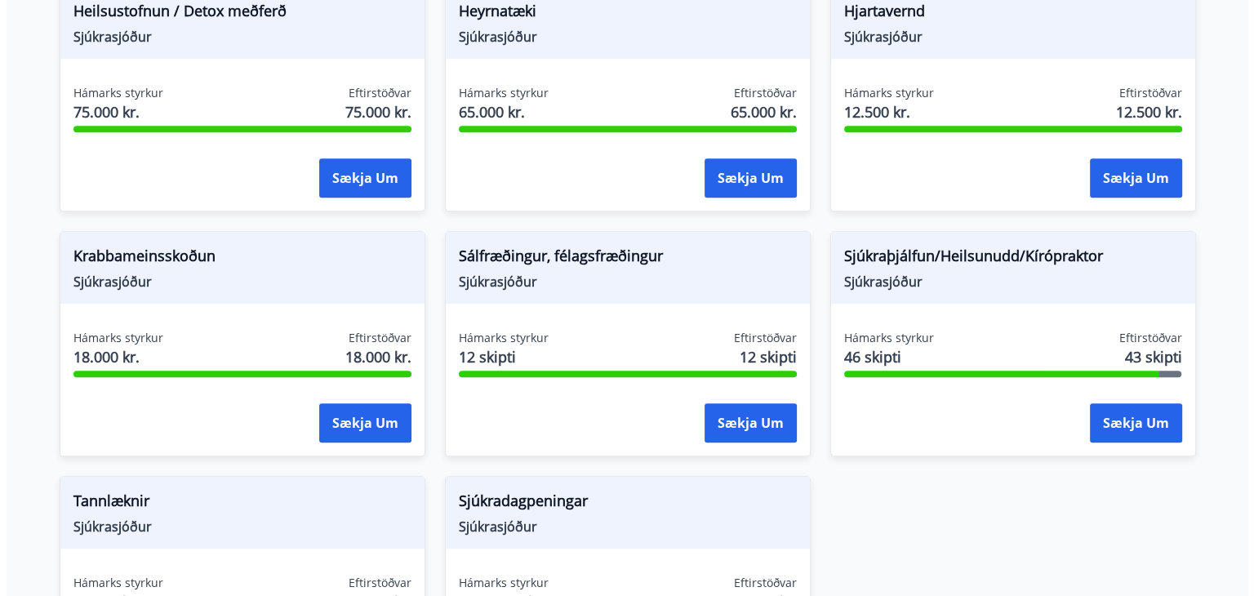
scroll to position [1076, 0]
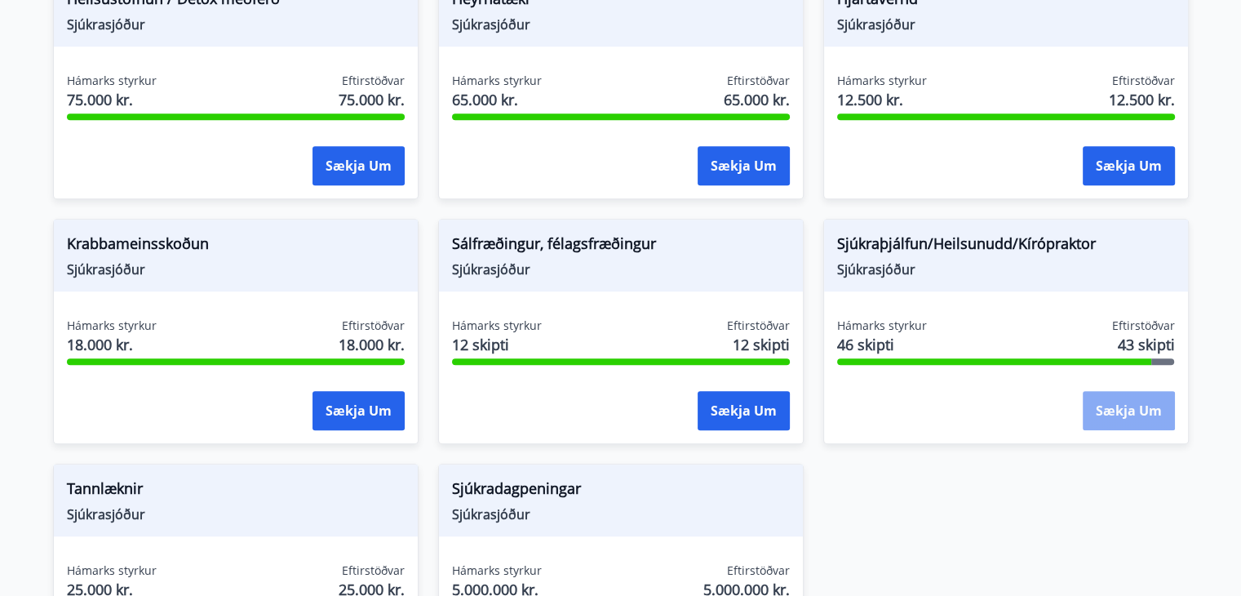
click at [1129, 402] on button "Sækja um" at bounding box center [1129, 410] width 92 height 39
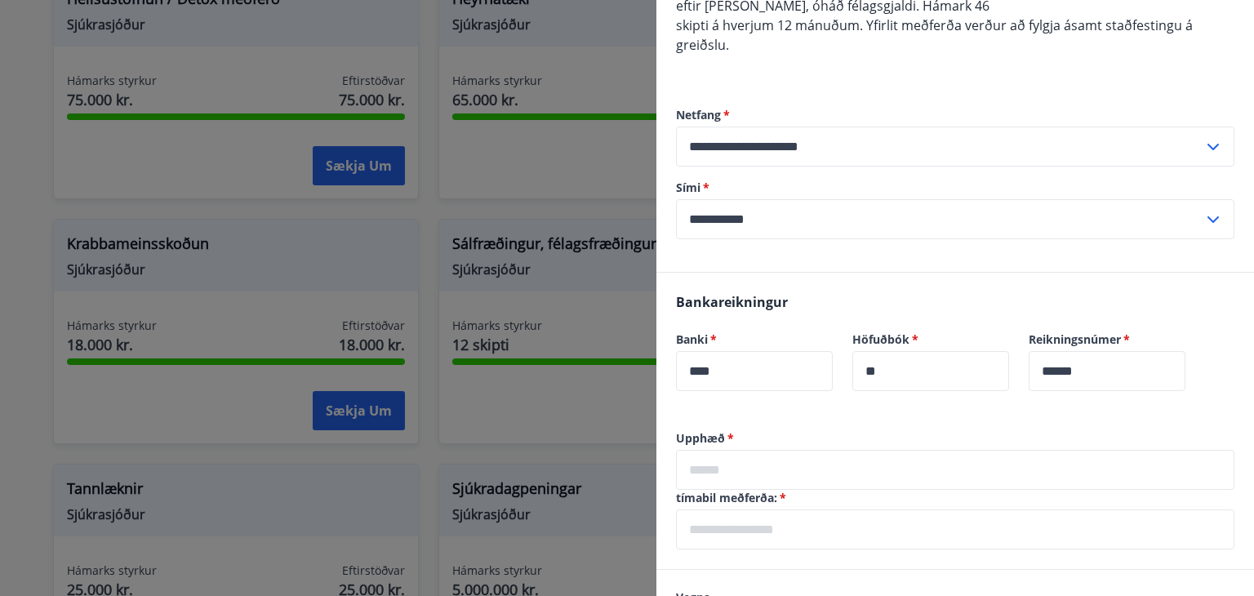
scroll to position [196, 0]
click at [917, 466] on input "text" at bounding box center [955, 470] width 558 height 40
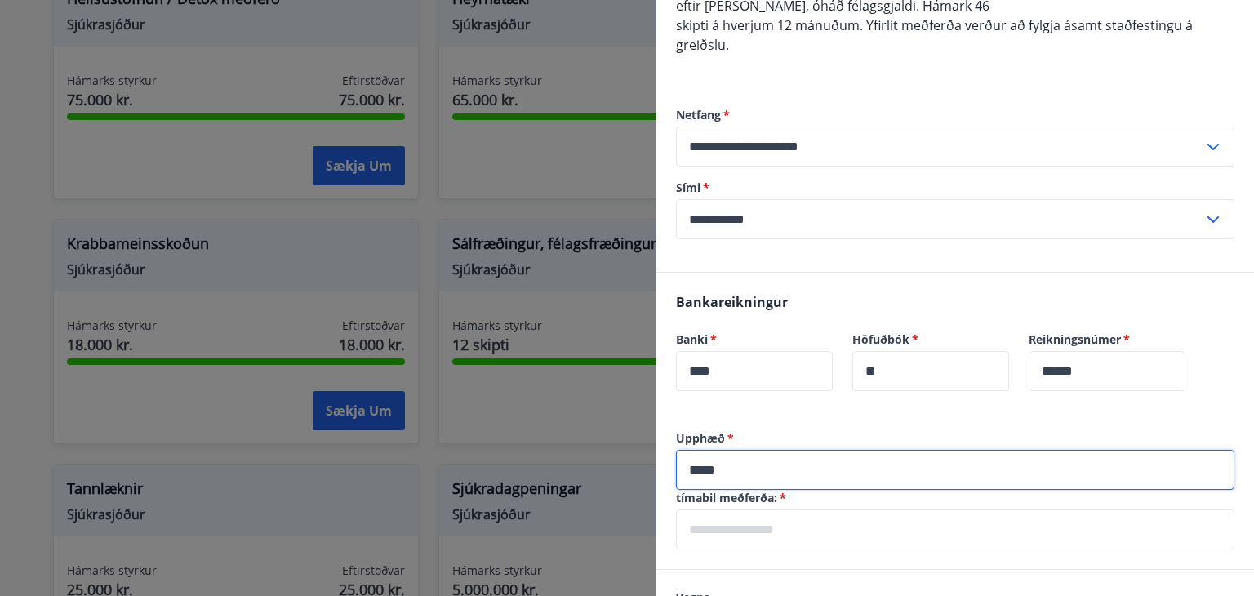
click at [702, 467] on input "*****" at bounding box center [955, 470] width 558 height 40
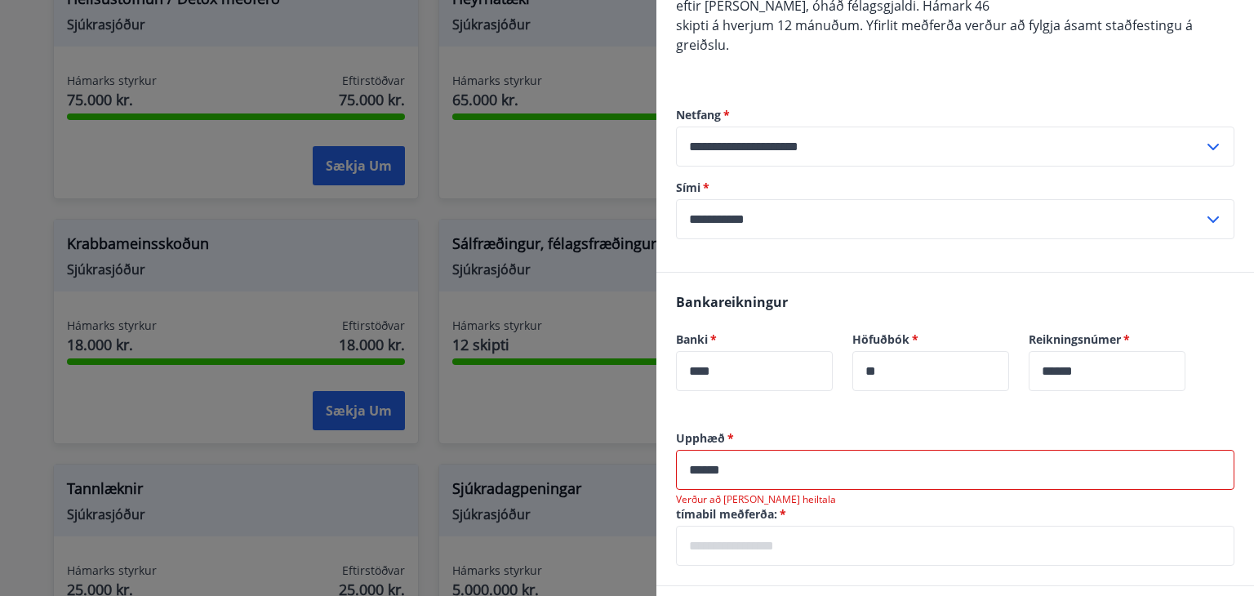
type input "*****"
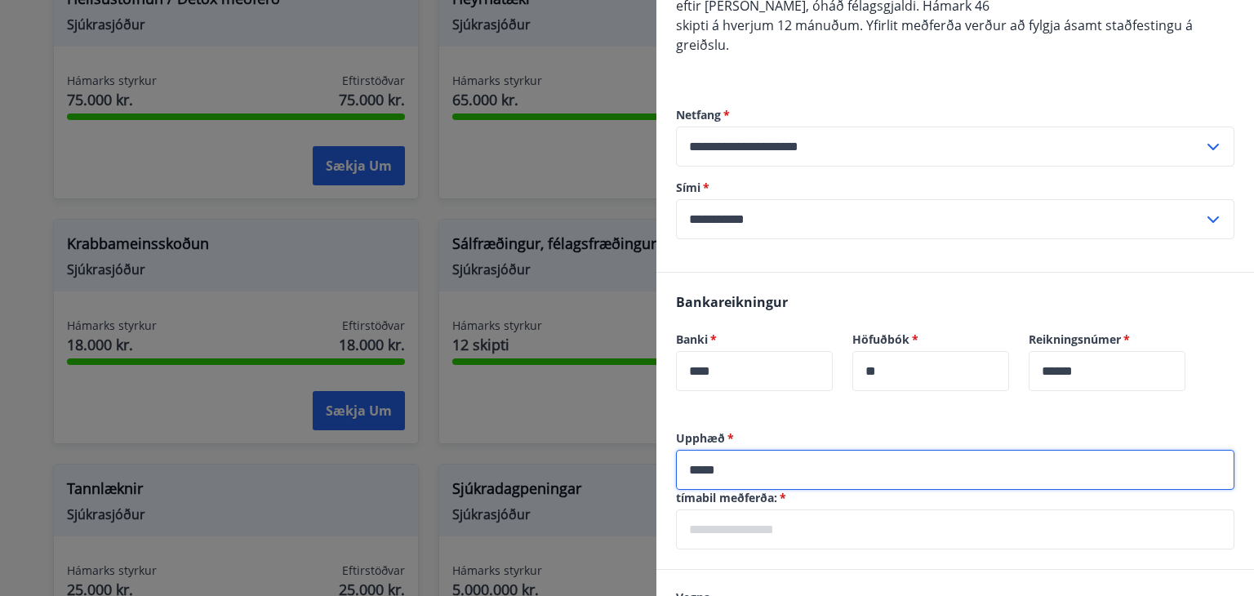
scroll to position [277, 0]
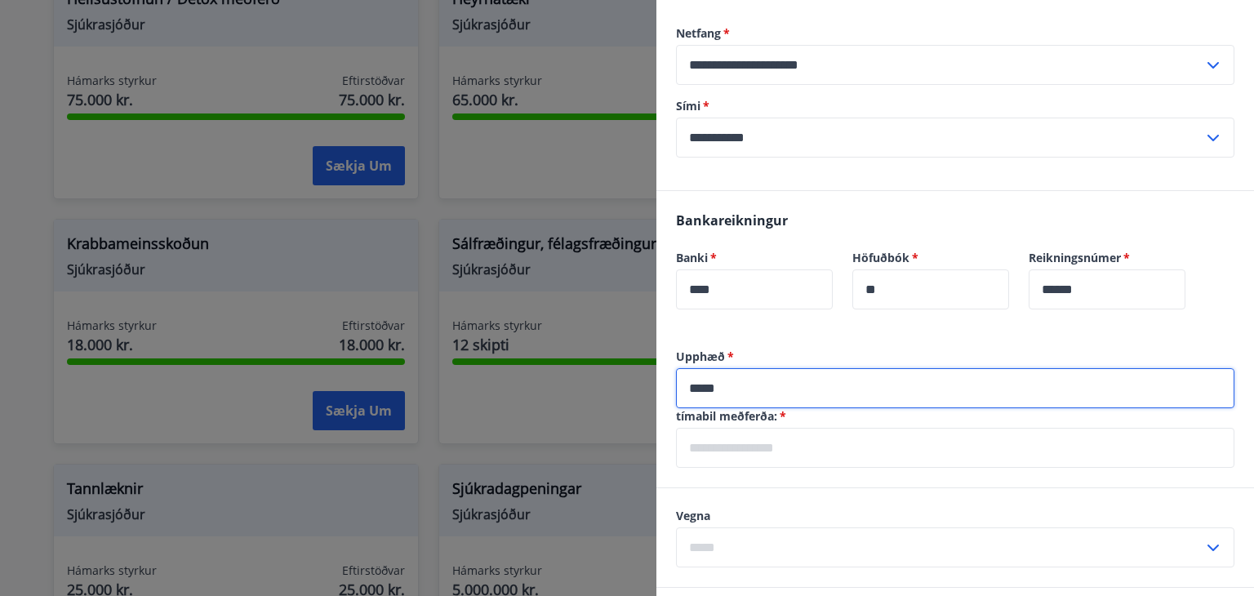
click at [783, 443] on input "text" at bounding box center [955, 448] width 558 height 40
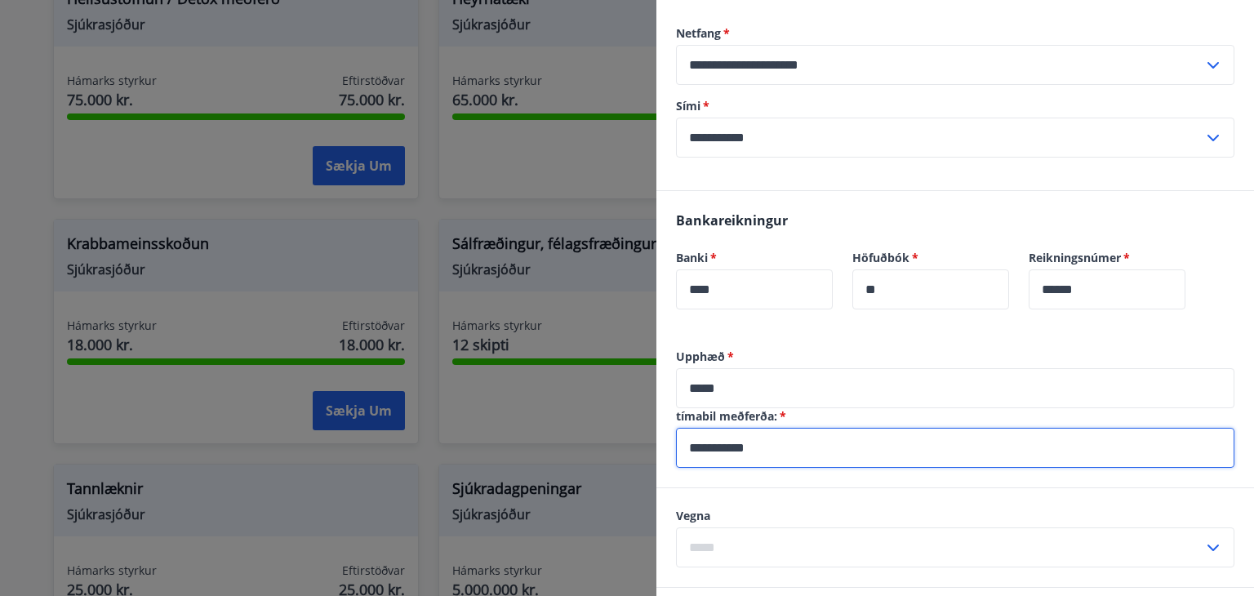
type input "**********"
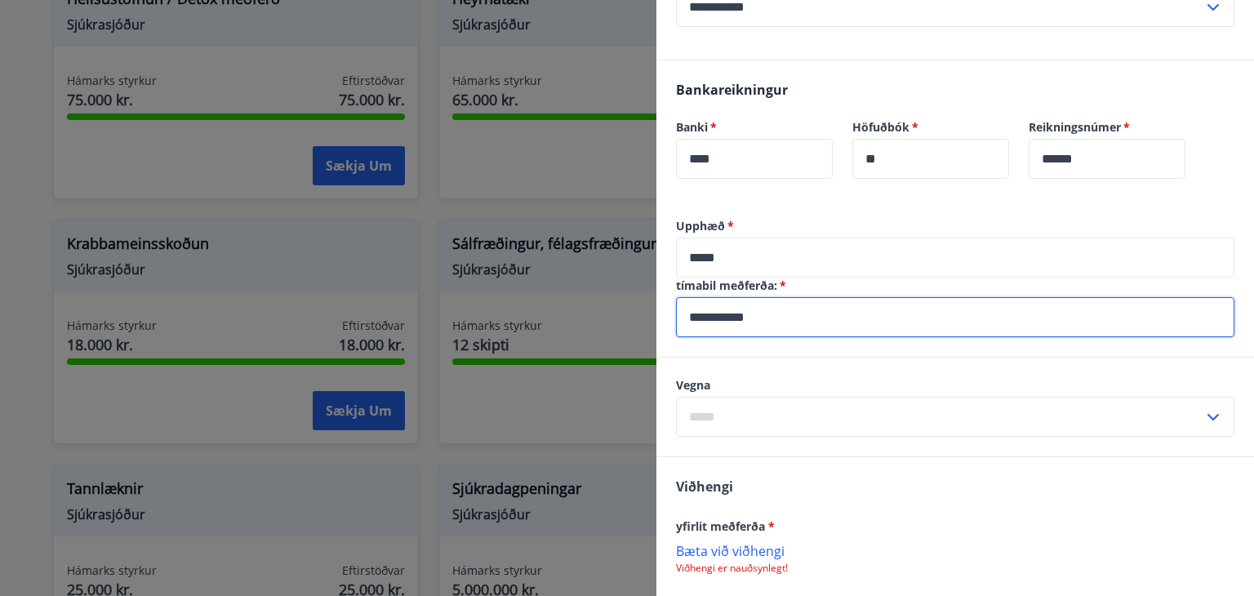
scroll to position [410, 0]
click at [748, 415] on input "text" at bounding box center [939, 415] width 527 height 40
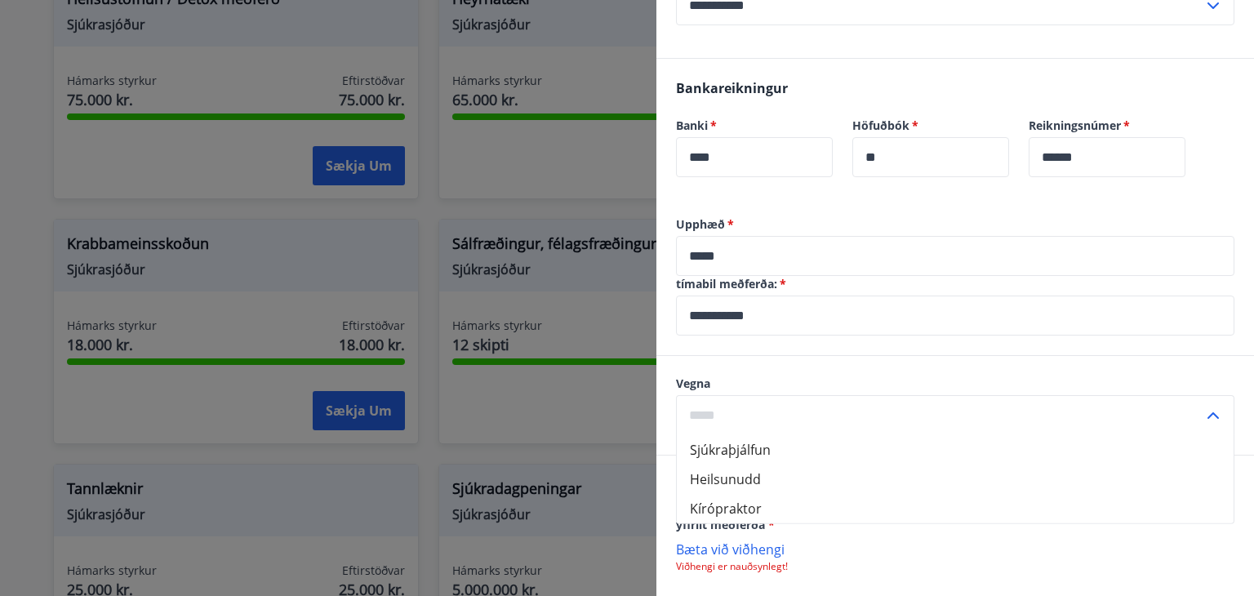
click at [743, 508] on li "Kírópraktor" at bounding box center [955, 508] width 557 height 29
type input "**********"
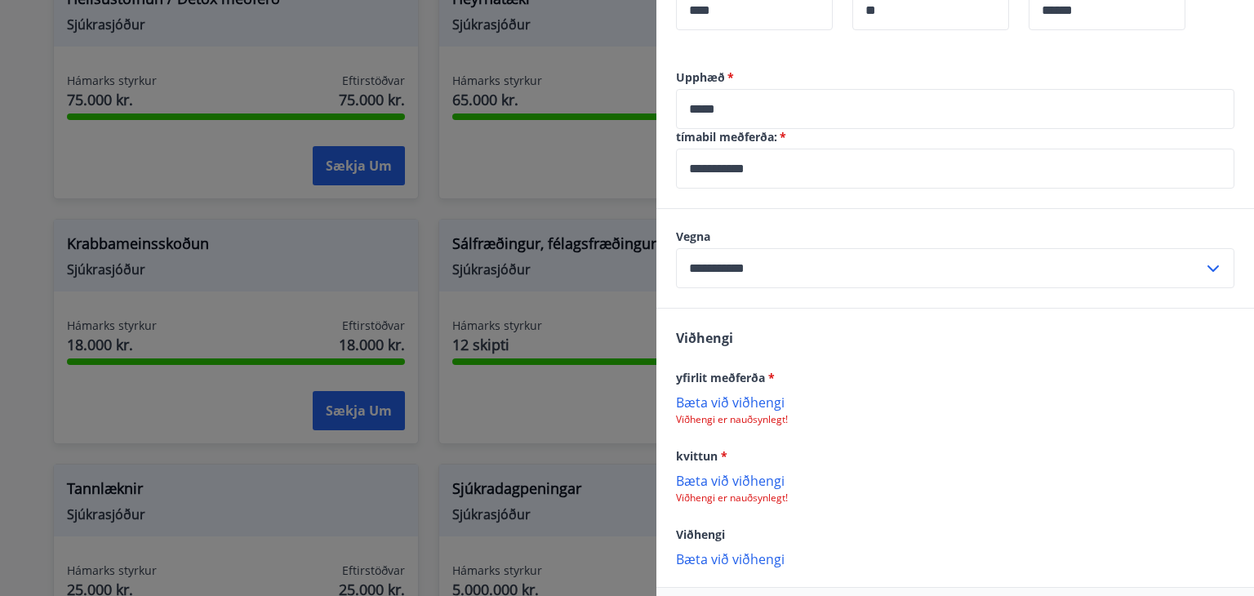
scroll to position [557, 0]
click at [748, 403] on p "Bæta við viðhengi" at bounding box center [955, 401] width 558 height 16
click at [702, 477] on p "Bæta við viðhengi" at bounding box center [955, 481] width 558 height 16
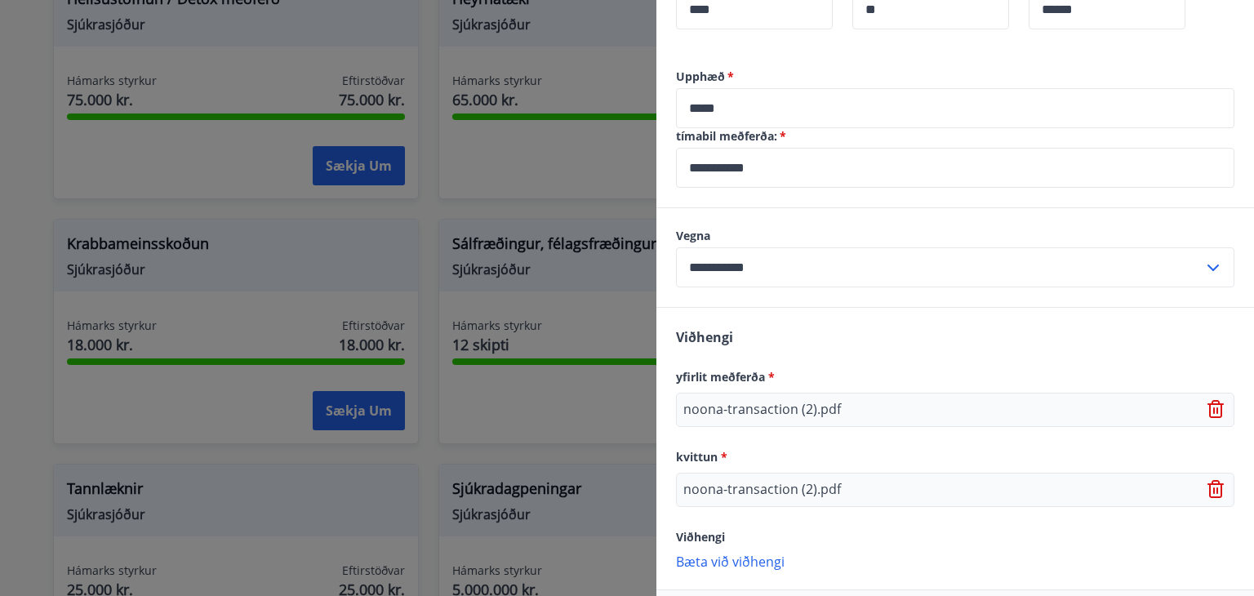
scroll to position [630, 0]
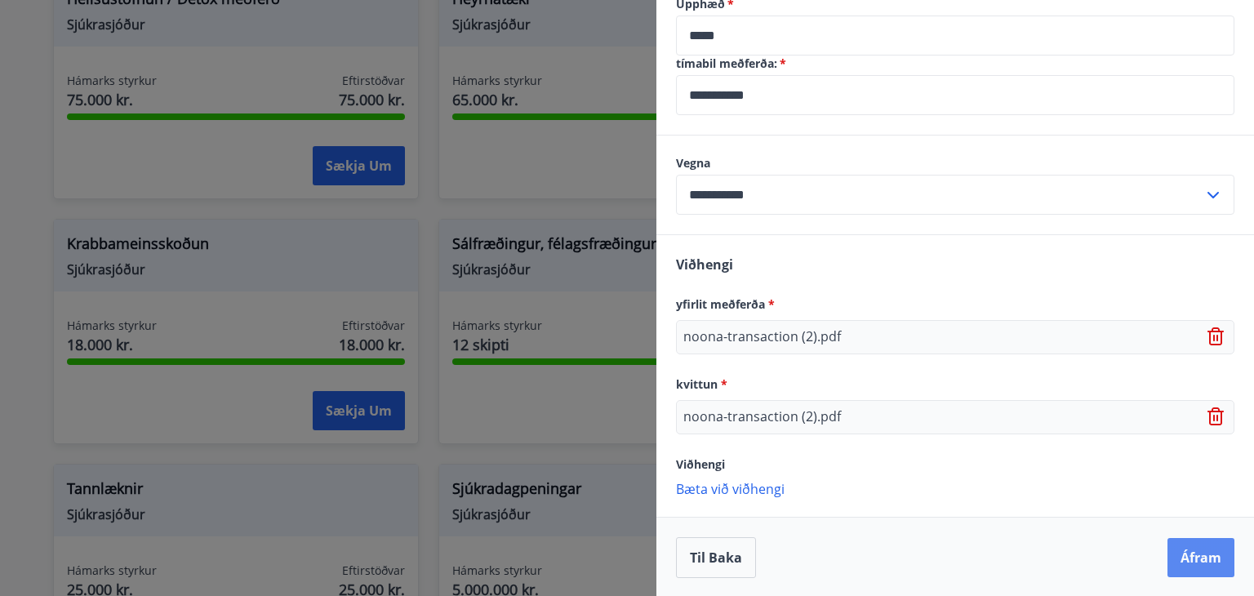
click at [1219, 557] on button "Áfram" at bounding box center [1200, 557] width 67 height 39
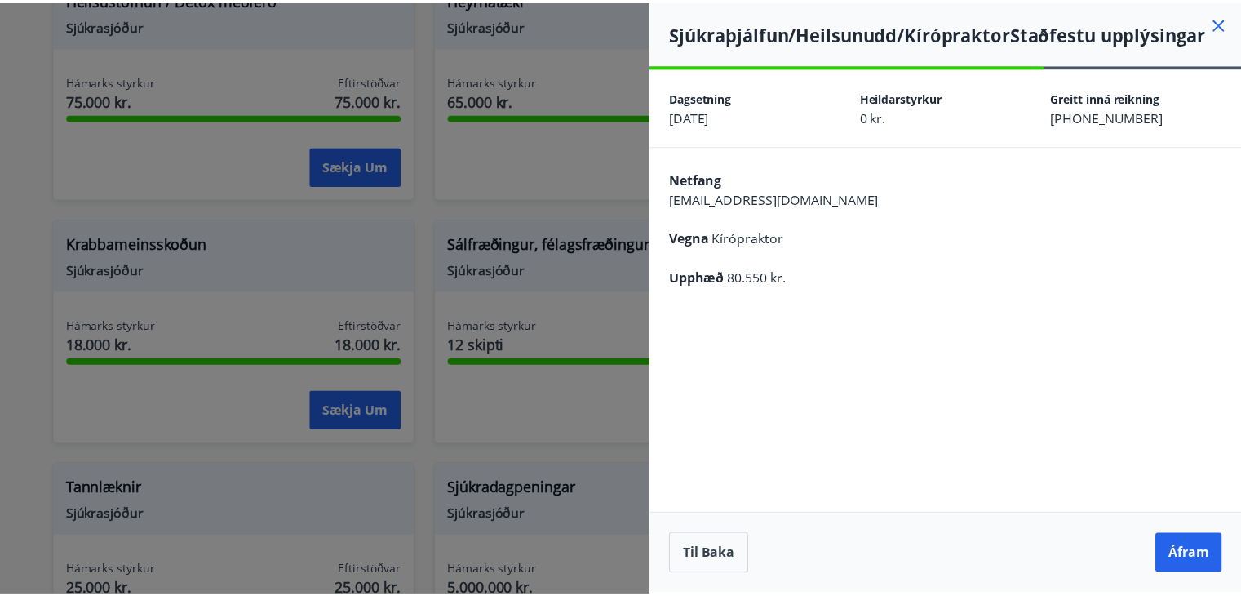
scroll to position [0, 0]
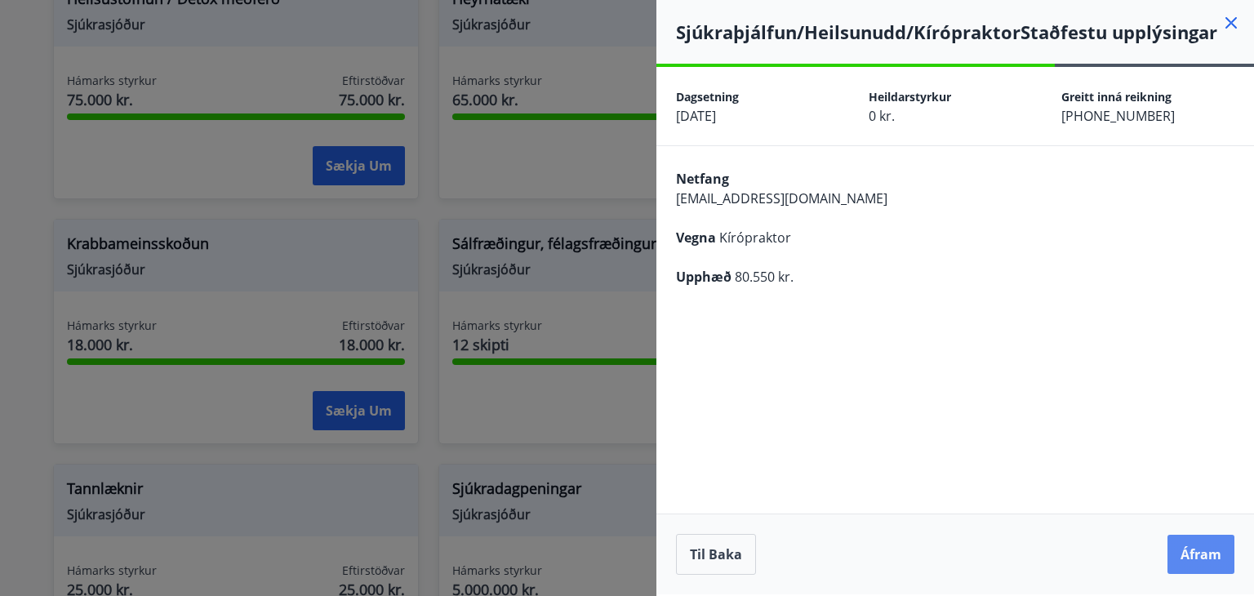
click at [1188, 554] on button "Áfram" at bounding box center [1200, 554] width 67 height 39
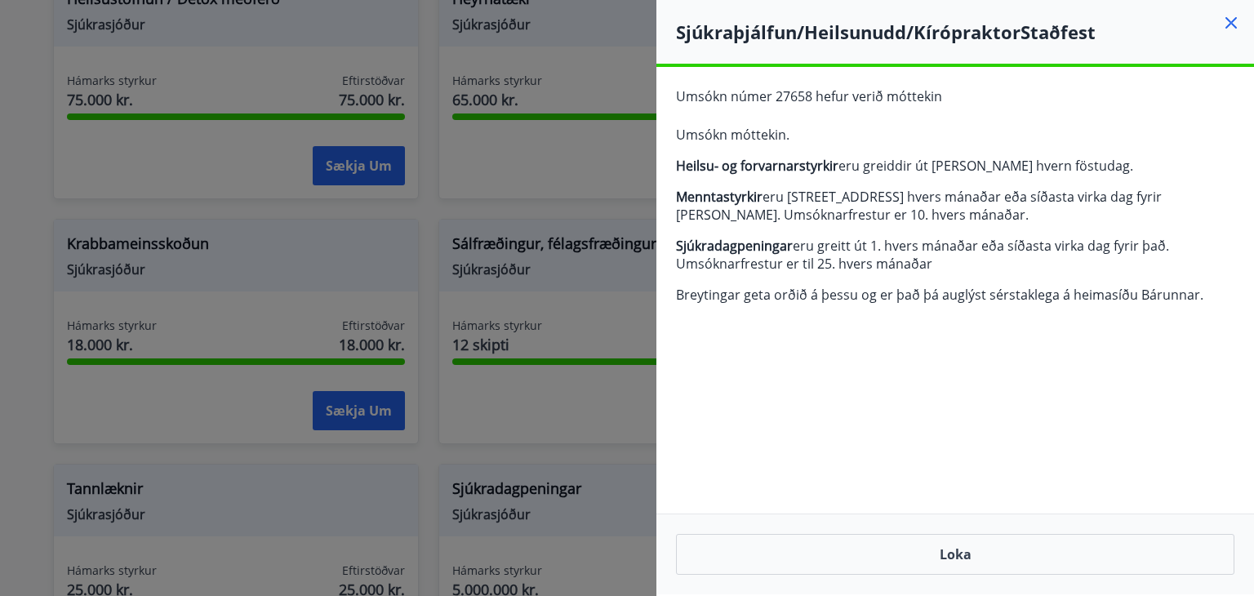
click at [1231, 34] on h4 "Sjúkraþjálfun/Heilsunudd/Kírópraktor Staðfest" at bounding box center [965, 32] width 578 height 24
click at [1236, 19] on icon at bounding box center [1231, 23] width 20 height 20
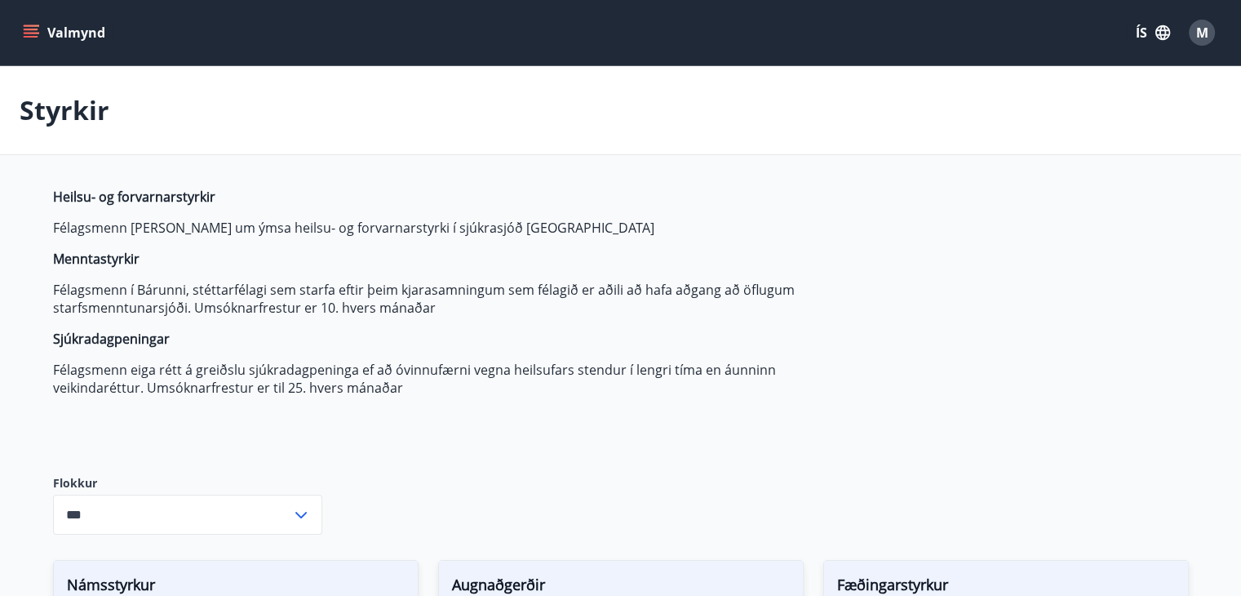
click at [35, 40] on icon "menu" at bounding box center [31, 32] width 16 height 16
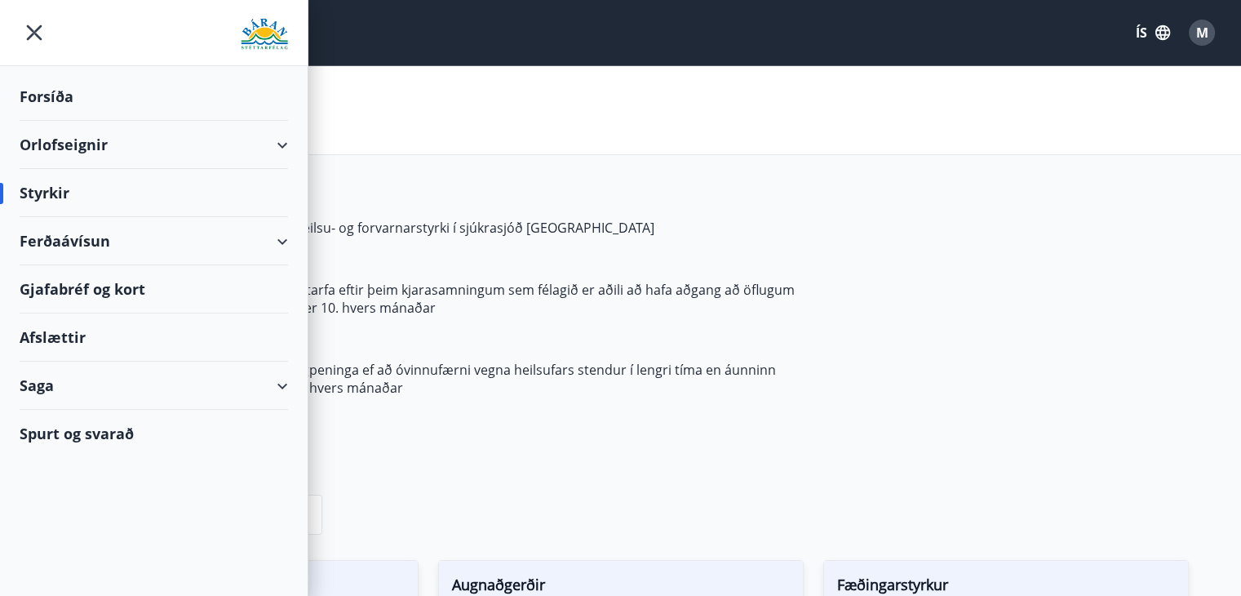
click at [261, 368] on div "Saga" at bounding box center [154, 386] width 268 height 48
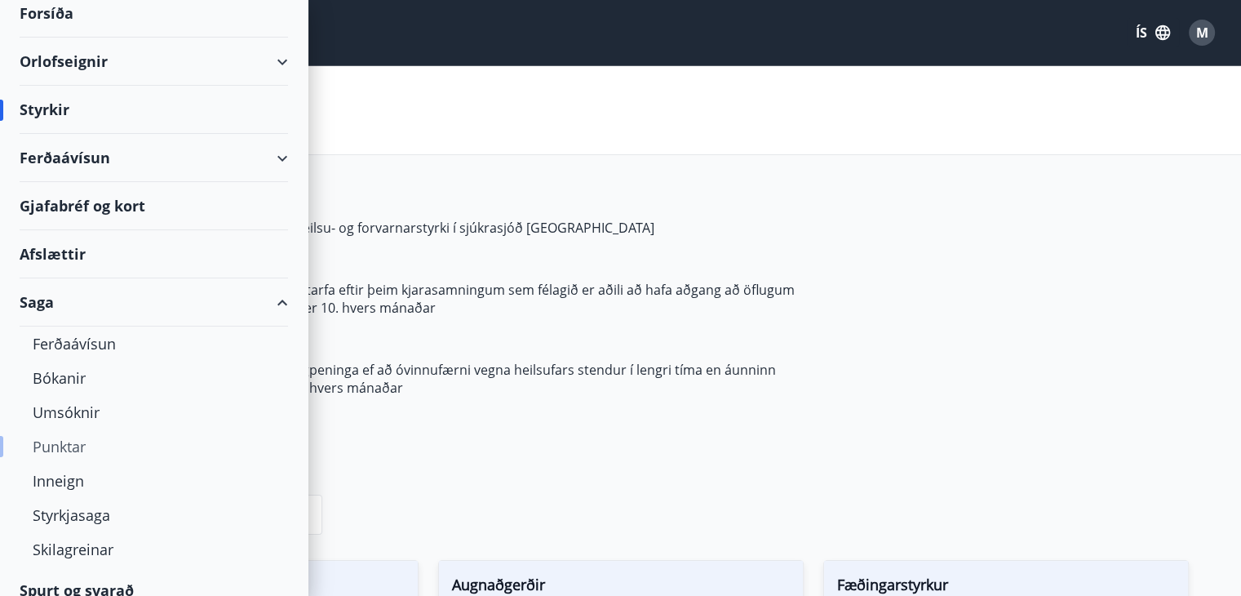
scroll to position [93, 0]
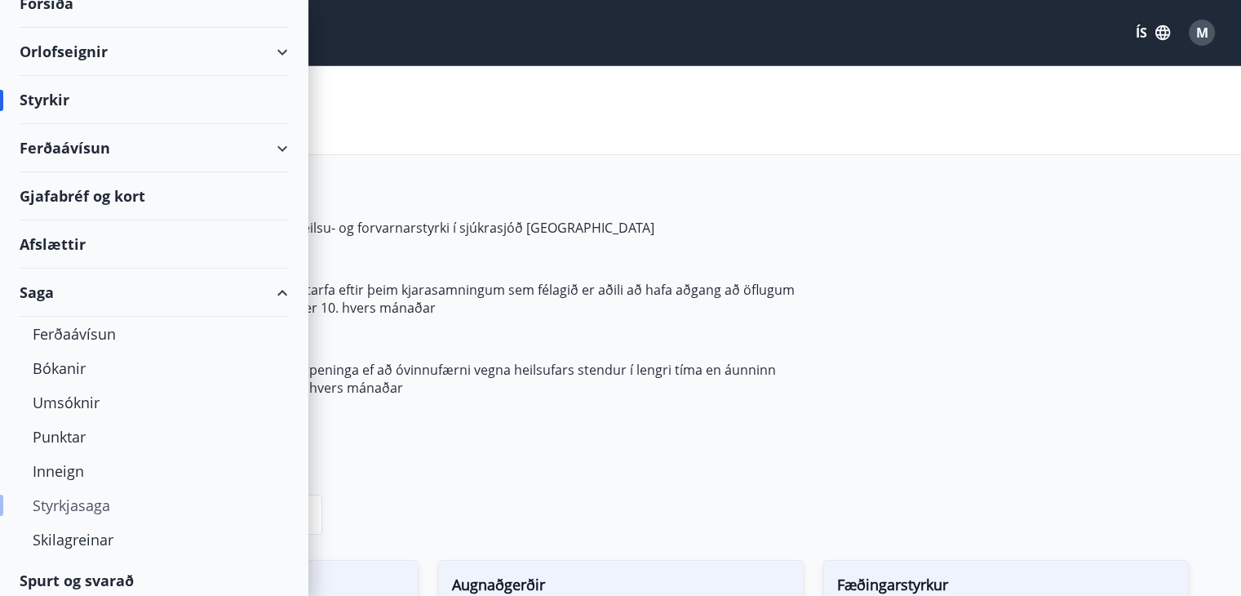
click at [83, 506] on div "Styrkjasaga" at bounding box center [154, 505] width 242 height 34
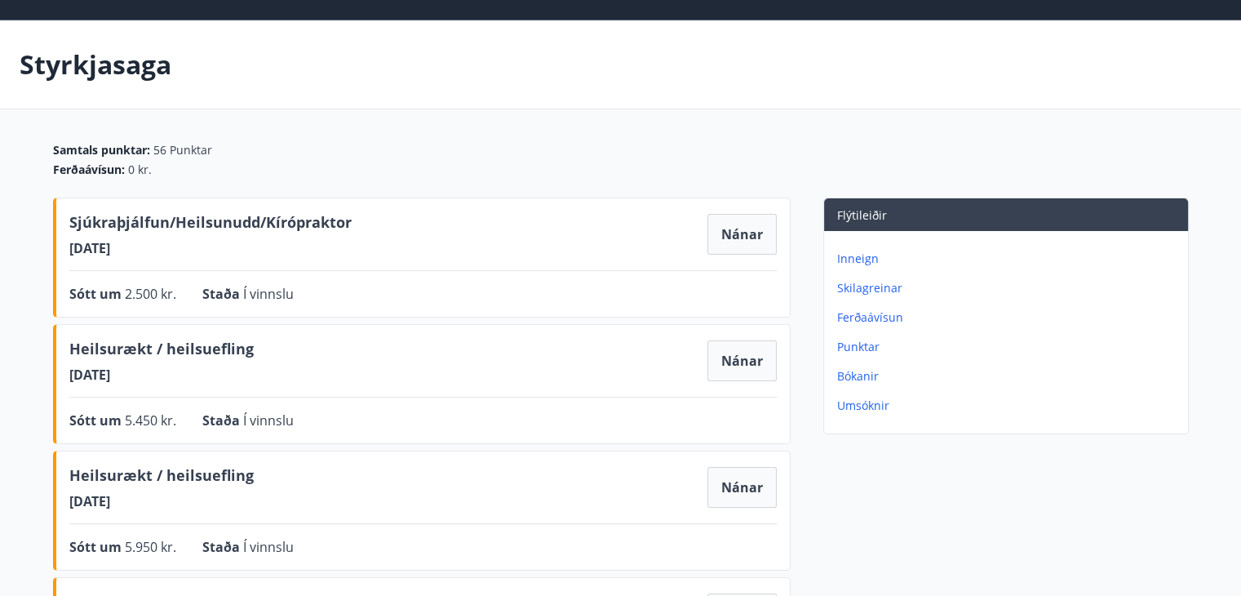
scroll to position [62, 0]
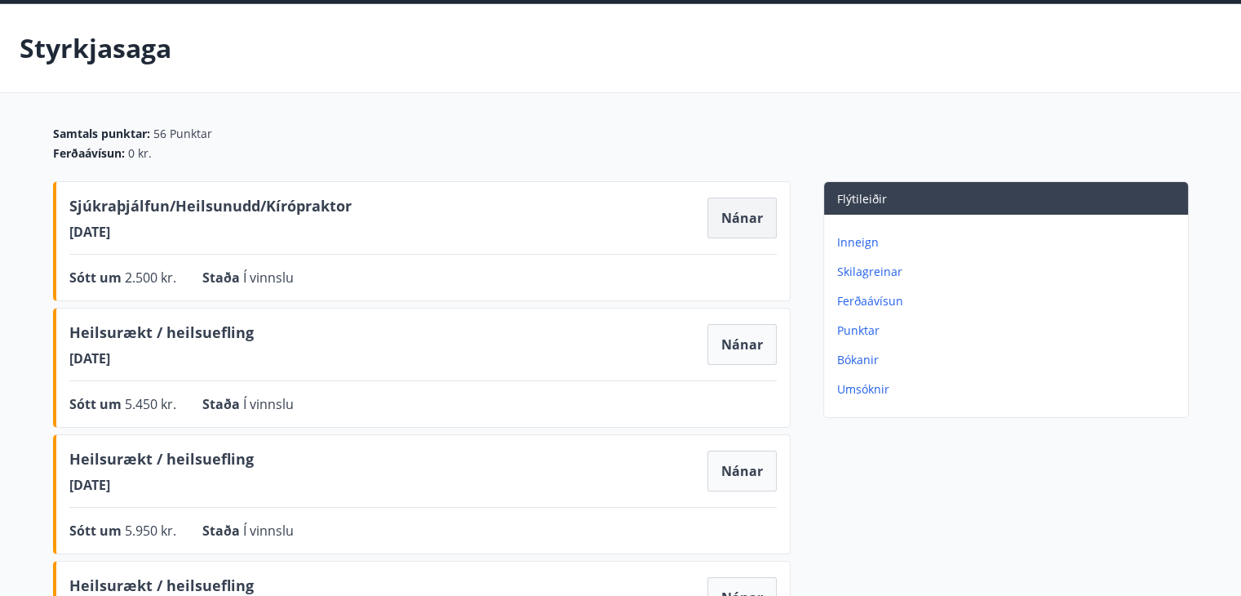
click at [741, 223] on button "Nánar" at bounding box center [742, 217] width 69 height 41
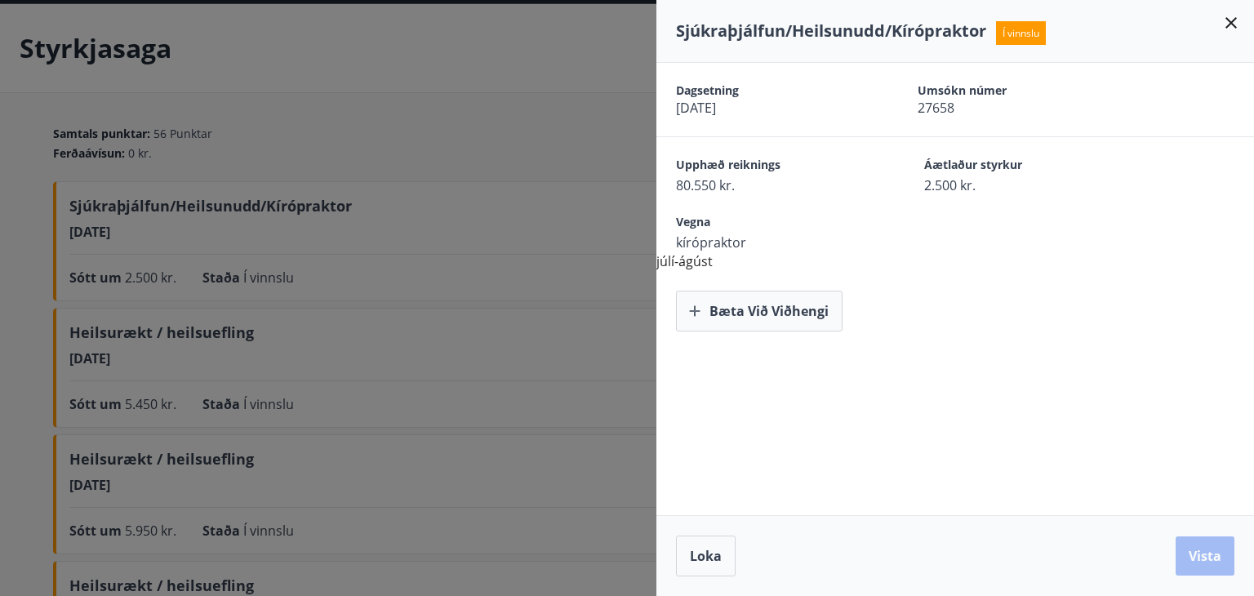
click at [1236, 20] on icon at bounding box center [1231, 23] width 20 height 20
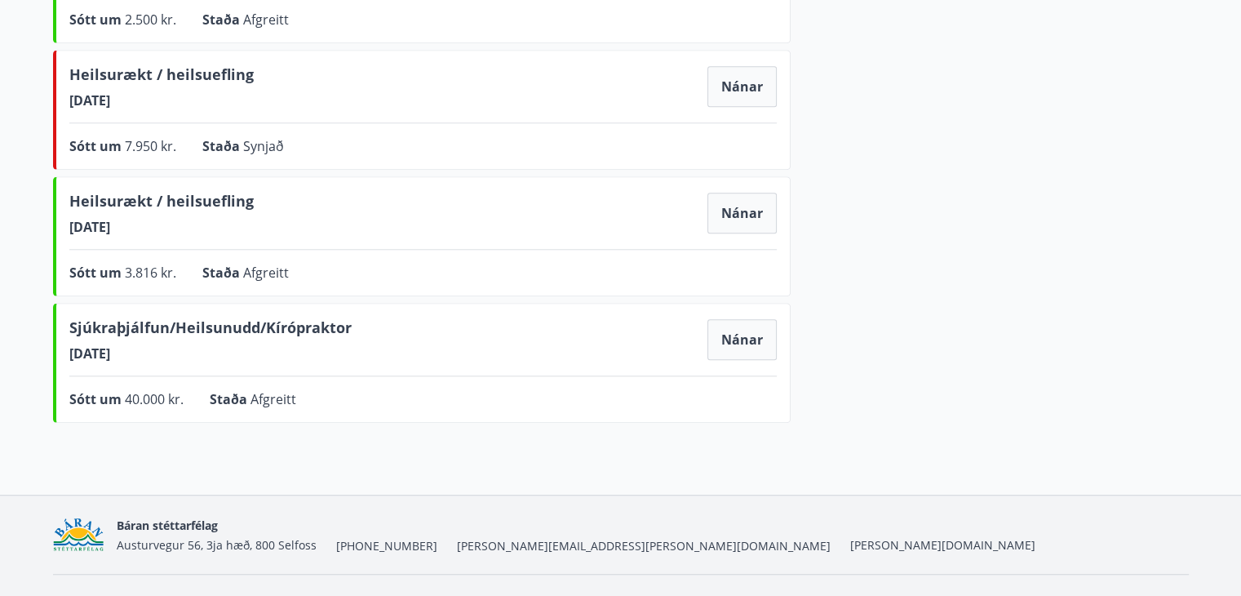
scroll to position [1077, 0]
click at [755, 346] on button "Nánar" at bounding box center [742, 341] width 69 height 41
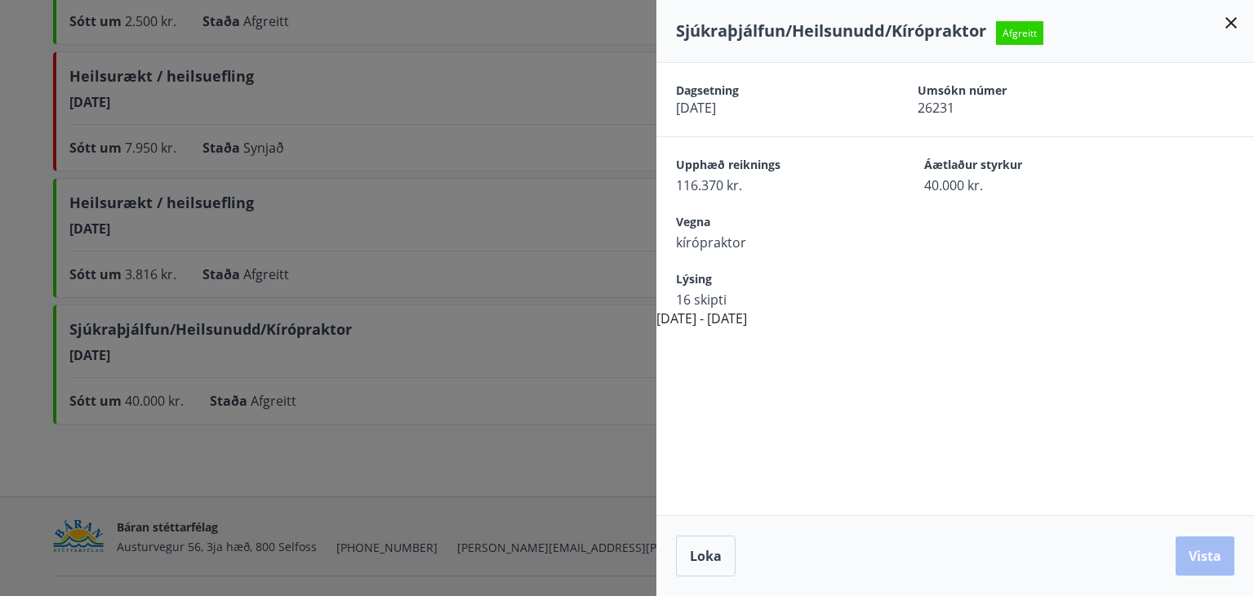
click at [607, 249] on div at bounding box center [627, 298] width 1254 height 596
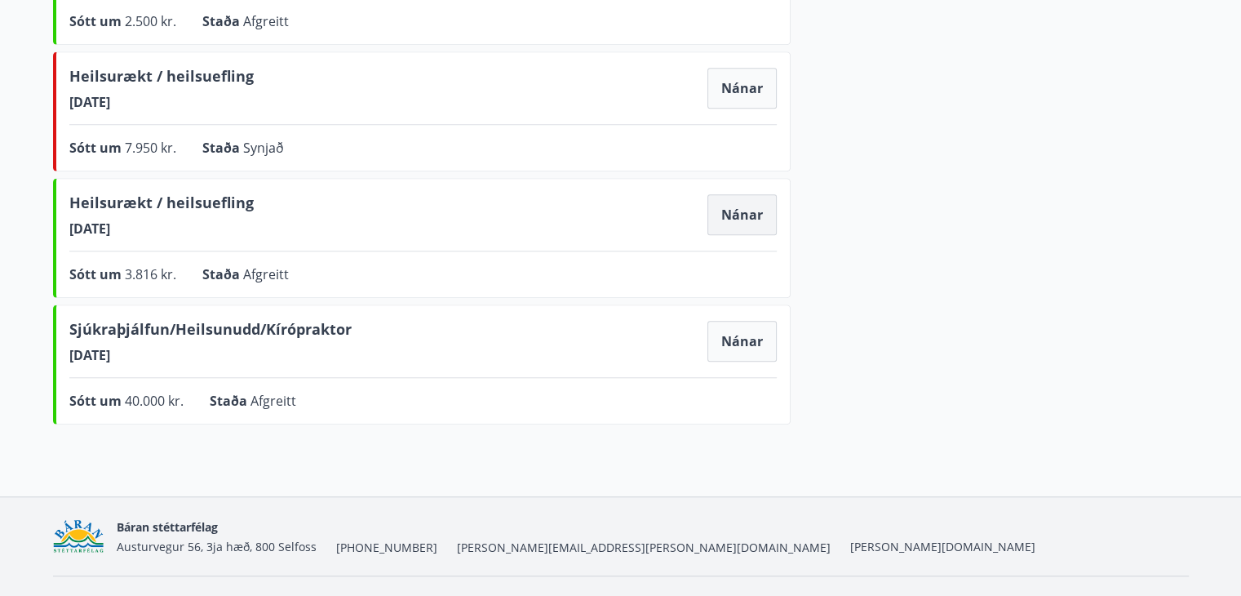
click at [741, 209] on button "Nánar" at bounding box center [742, 214] width 69 height 41
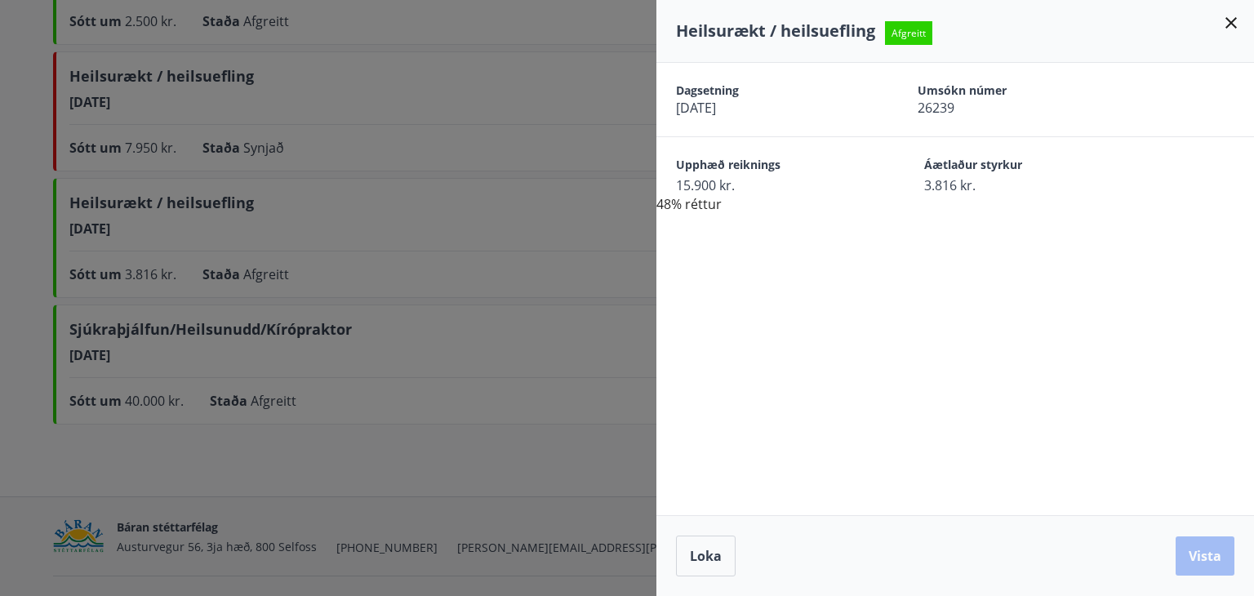
click at [587, 222] on div at bounding box center [627, 298] width 1254 height 596
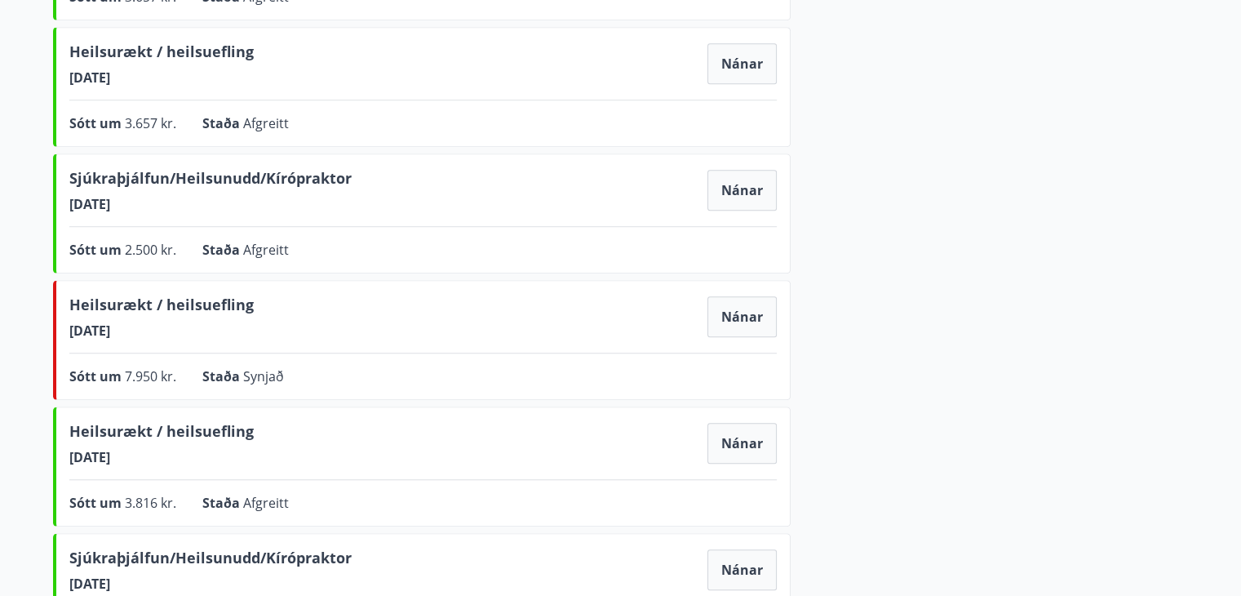
scroll to position [848, 0]
click at [748, 187] on button "Nánar" at bounding box center [742, 191] width 69 height 41
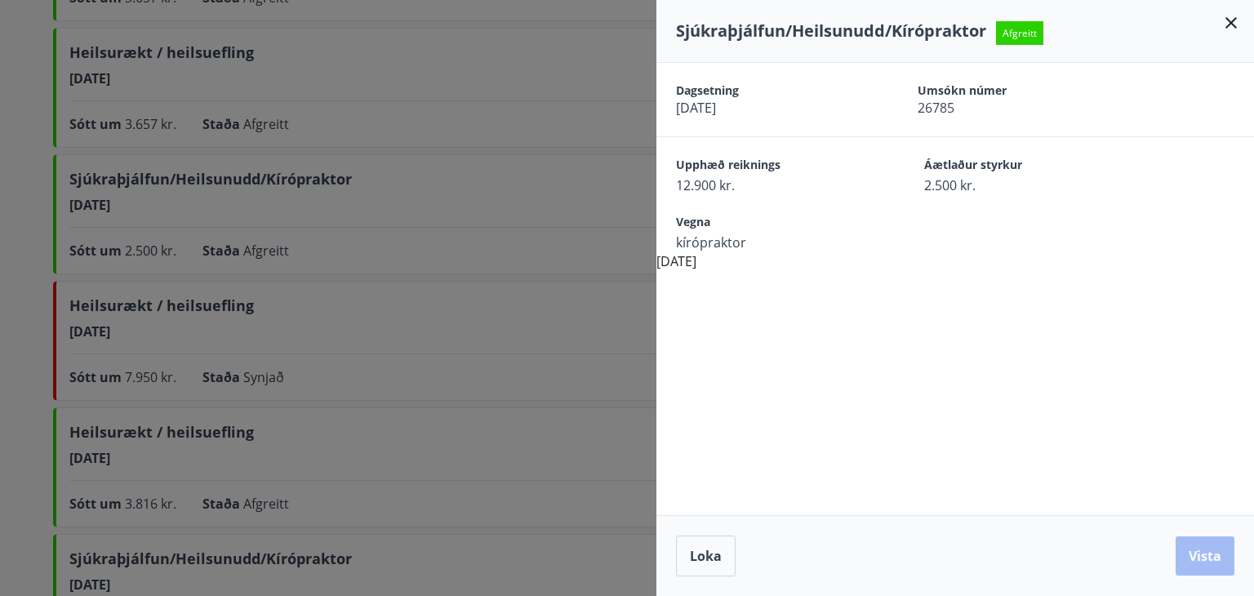
click at [561, 244] on div at bounding box center [627, 298] width 1254 height 596
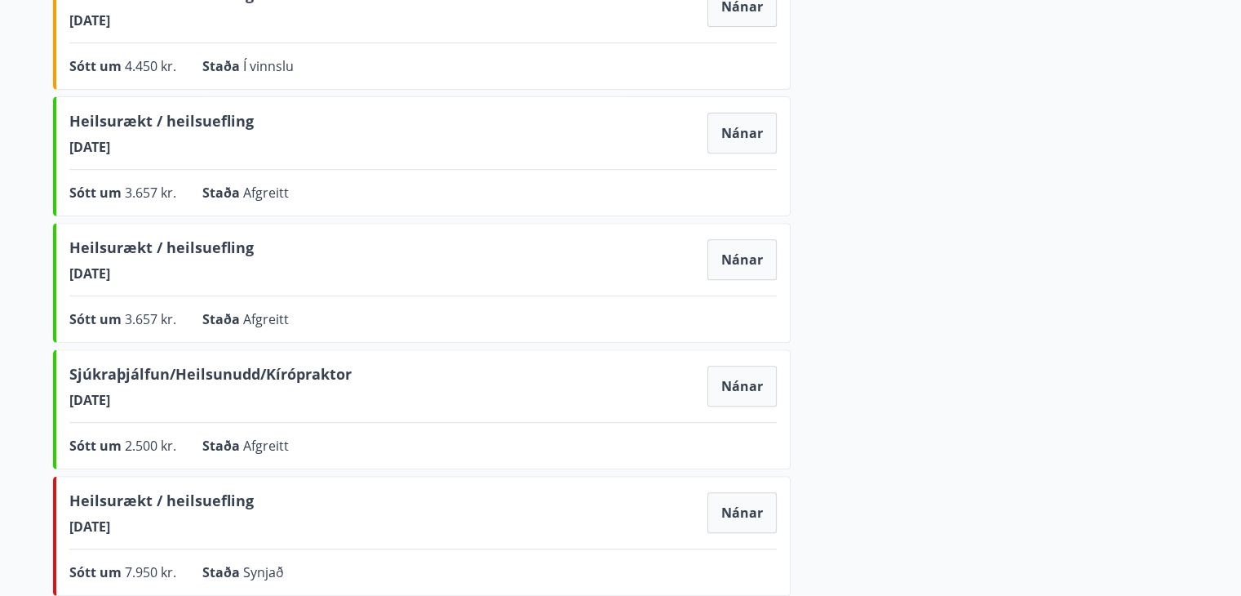
scroll to position [655, 0]
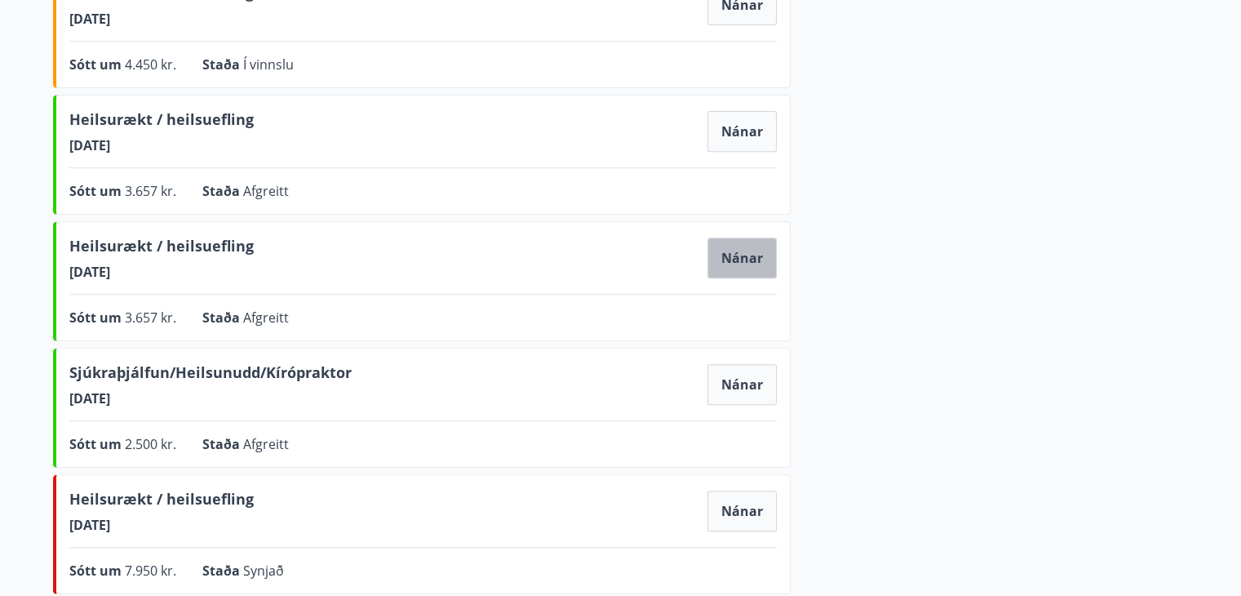
click at [757, 258] on button "Nánar" at bounding box center [742, 257] width 69 height 41
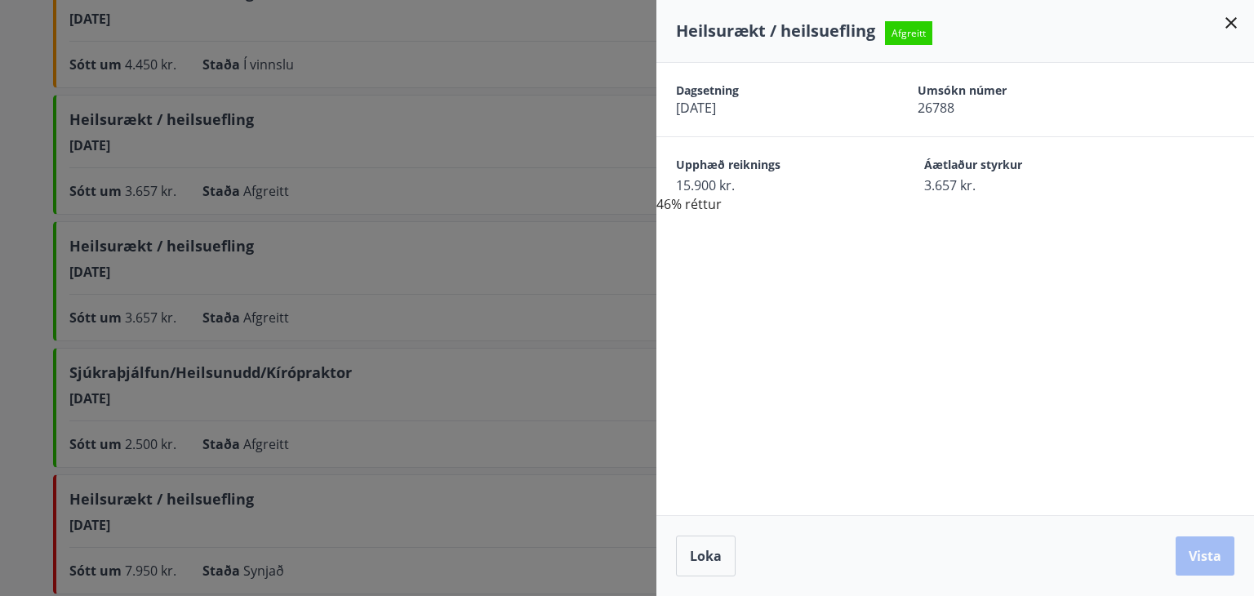
click at [588, 255] on div at bounding box center [627, 298] width 1254 height 596
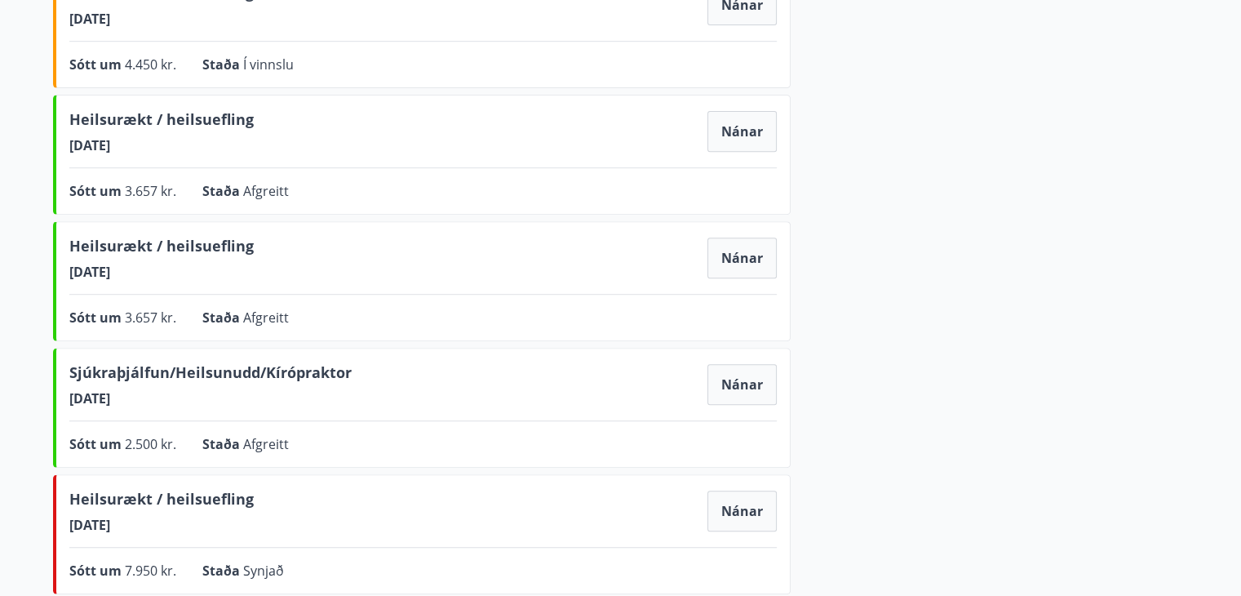
scroll to position [0, 0]
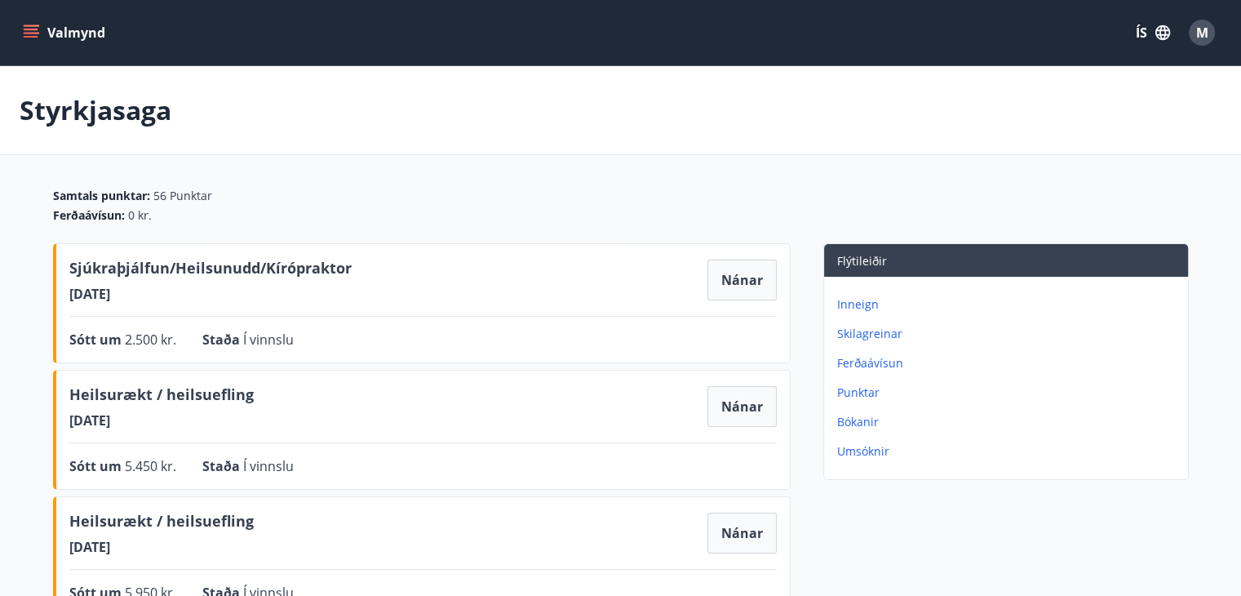
click at [49, 33] on button "Valmynd" at bounding box center [66, 32] width 92 height 29
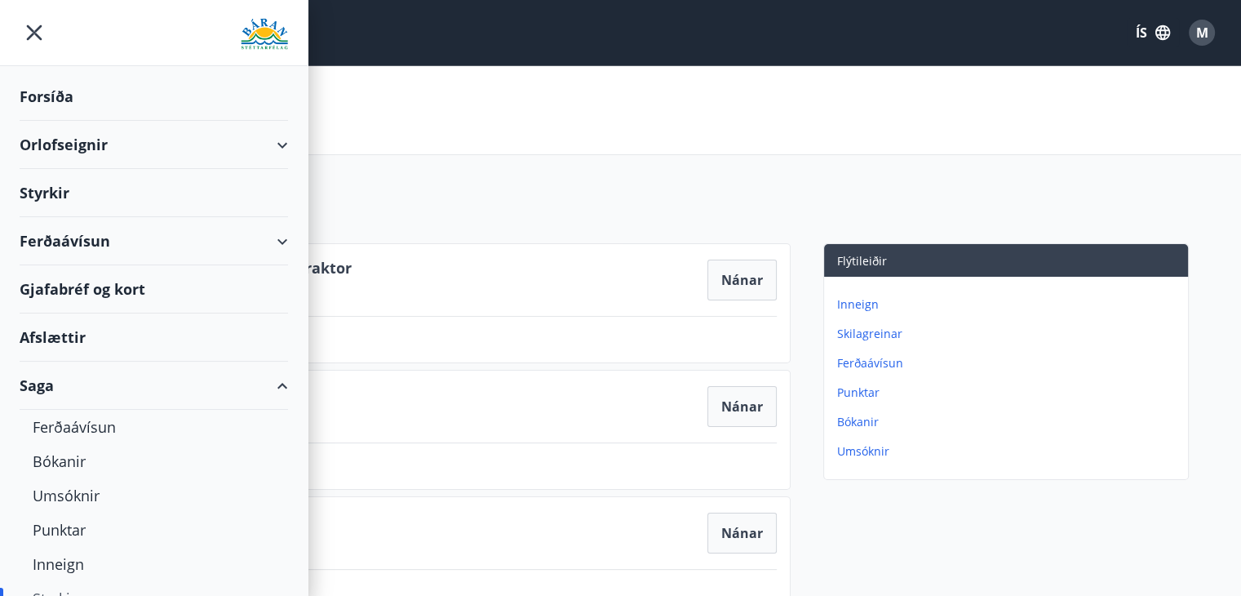
click at [50, 89] on div "Forsíða" at bounding box center [154, 97] width 268 height 48
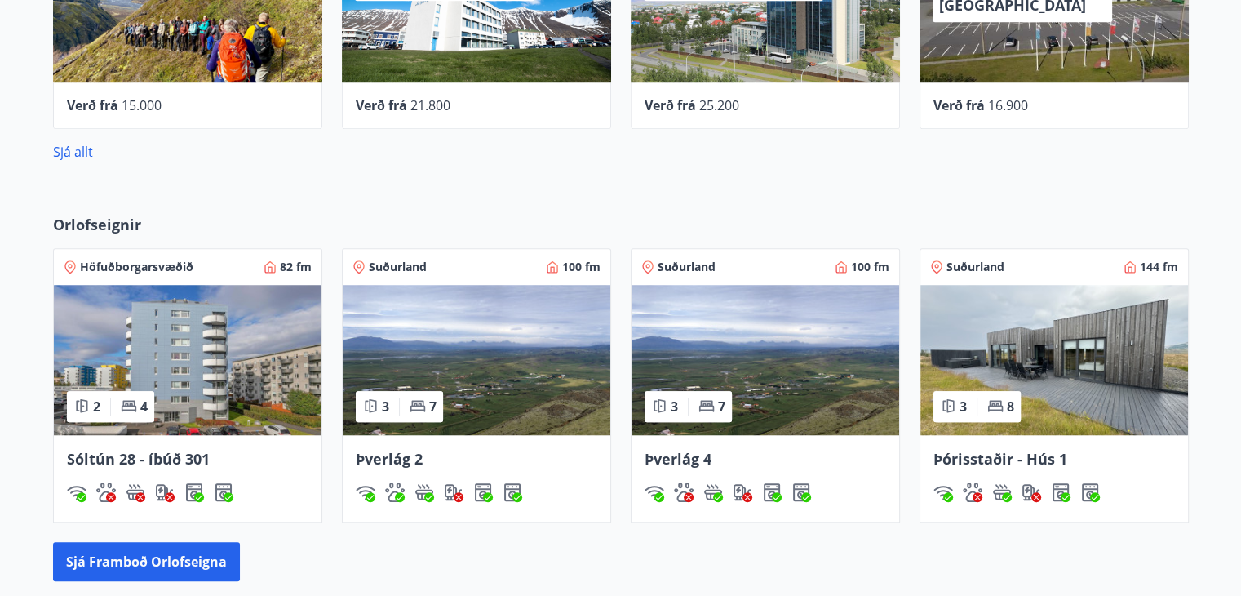
scroll to position [1246, 0]
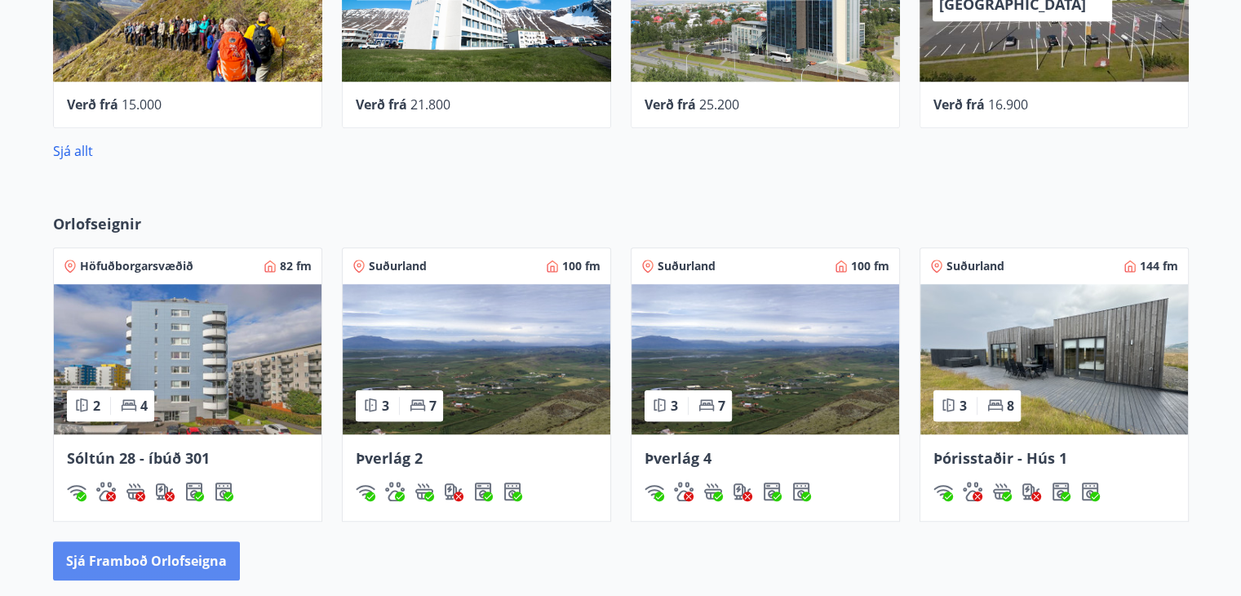
click at [127, 556] on button "Sjá framboð orlofseigna" at bounding box center [146, 560] width 187 height 39
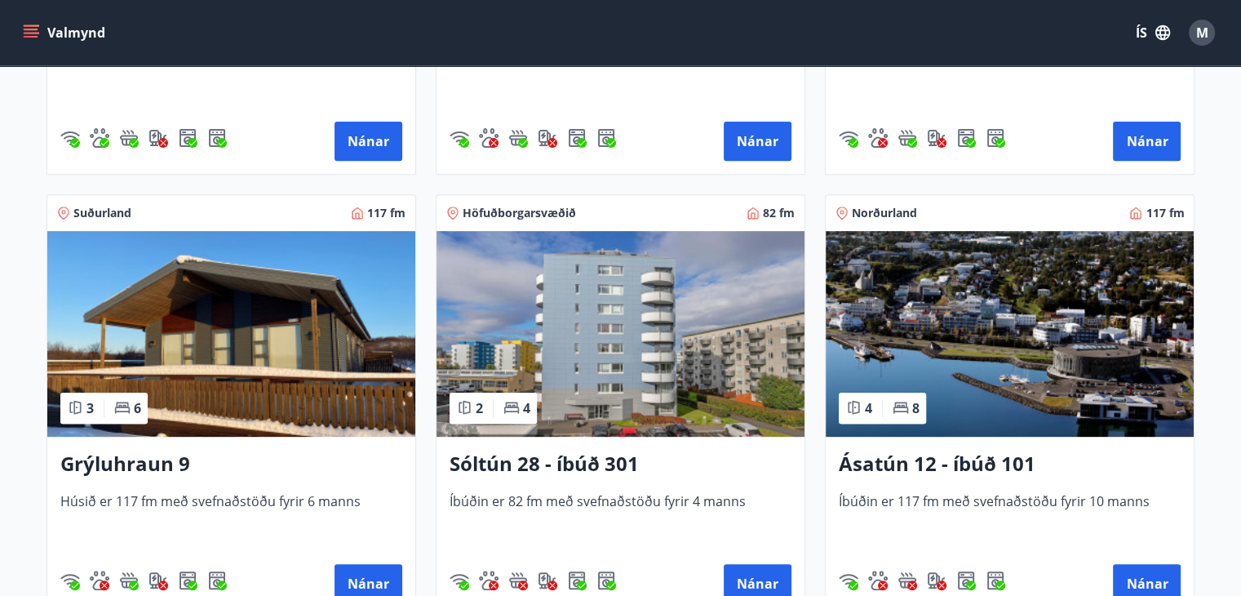
scroll to position [623, 0]
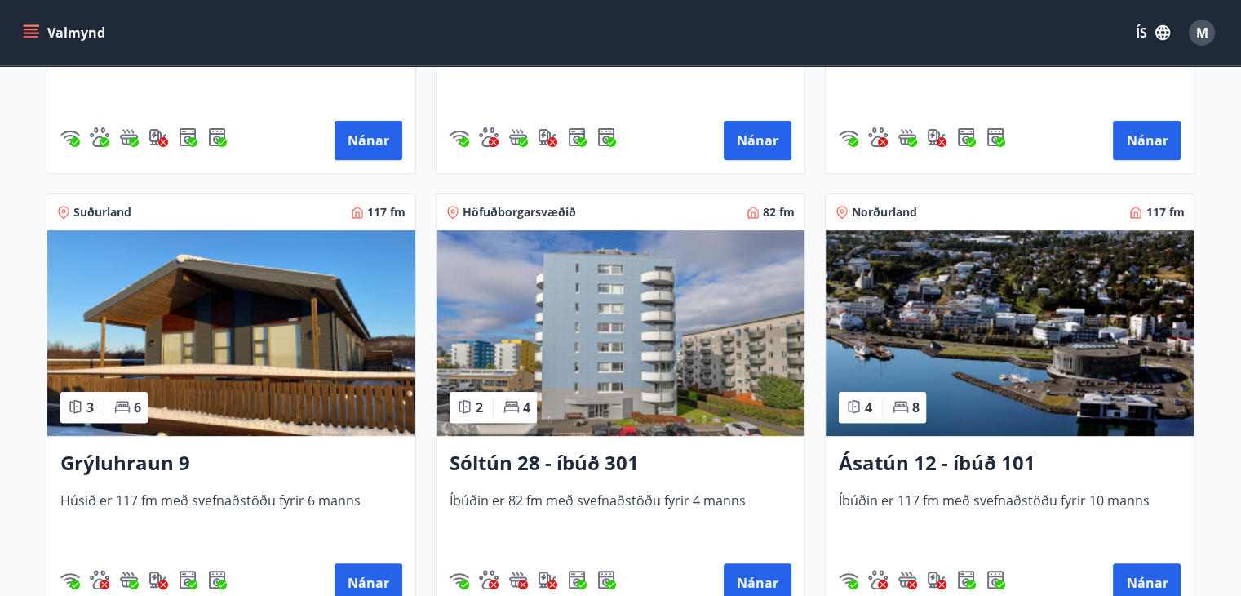
click at [940, 471] on h3 "Ásatún 12 - íbúð 101" at bounding box center [1010, 463] width 342 height 29
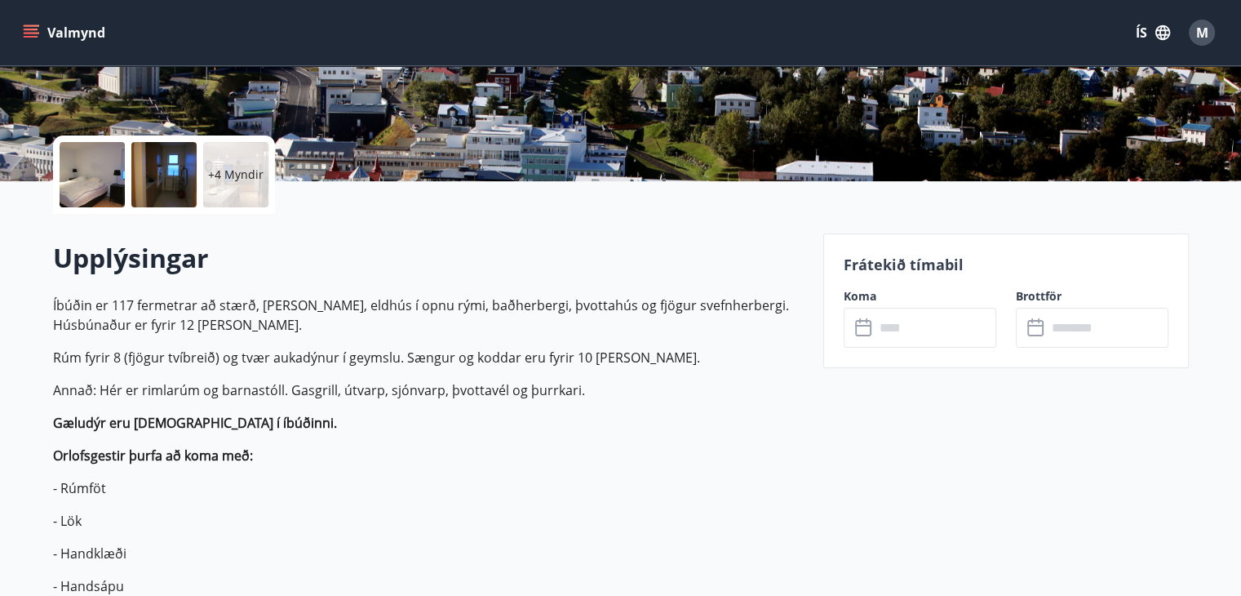
scroll to position [393, 0]
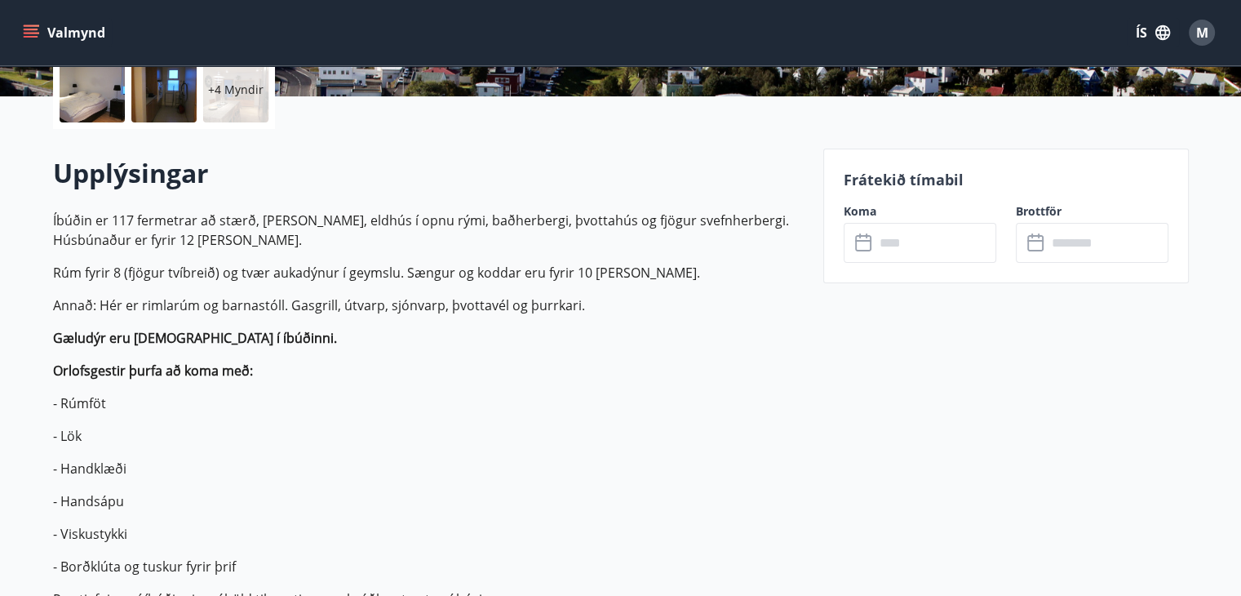
click at [927, 245] on input "text" at bounding box center [936, 243] width 122 height 40
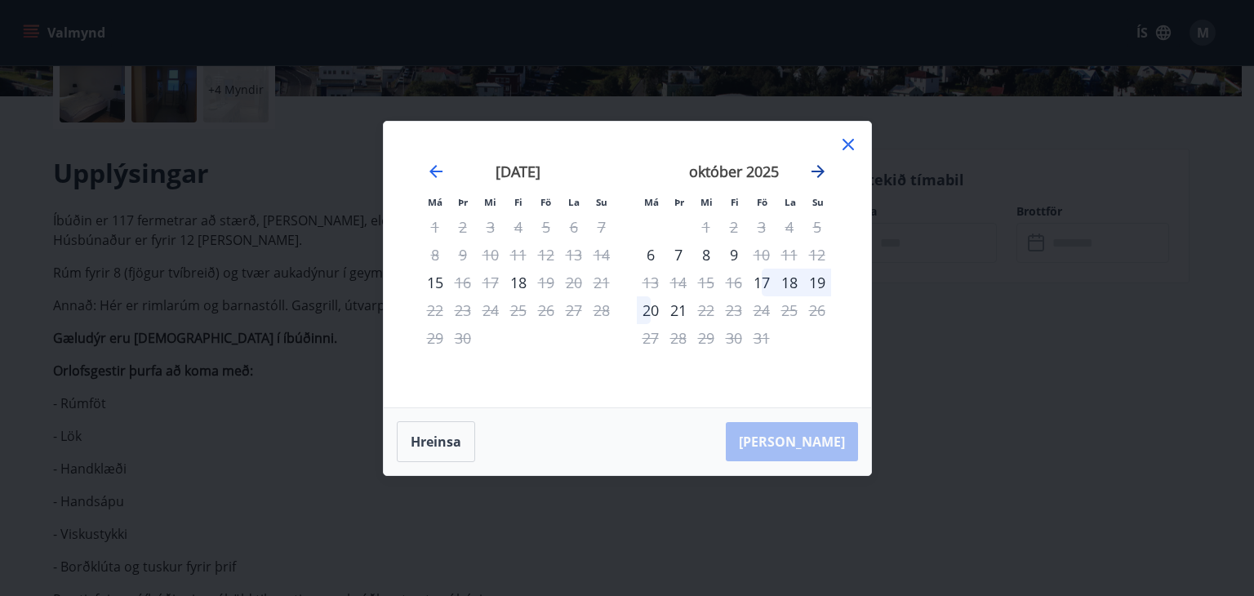
click at [811, 174] on icon "Move forward to switch to the next month." at bounding box center [818, 172] width 20 height 20
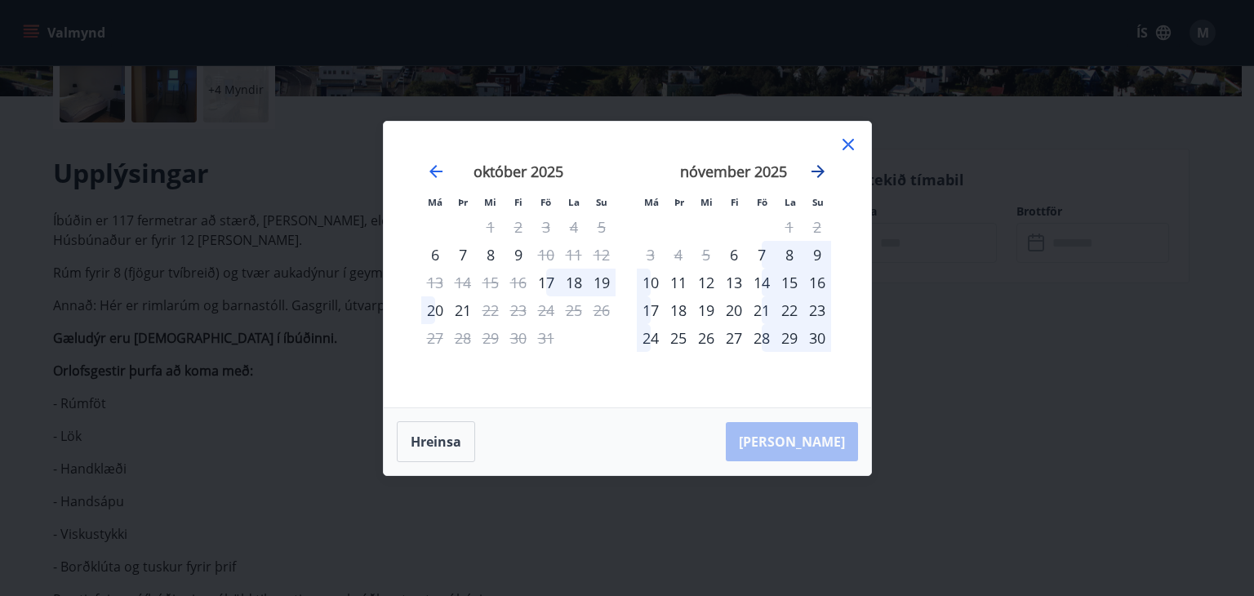
click at [823, 163] on icon "Move forward to switch to the next month." at bounding box center [818, 172] width 20 height 20
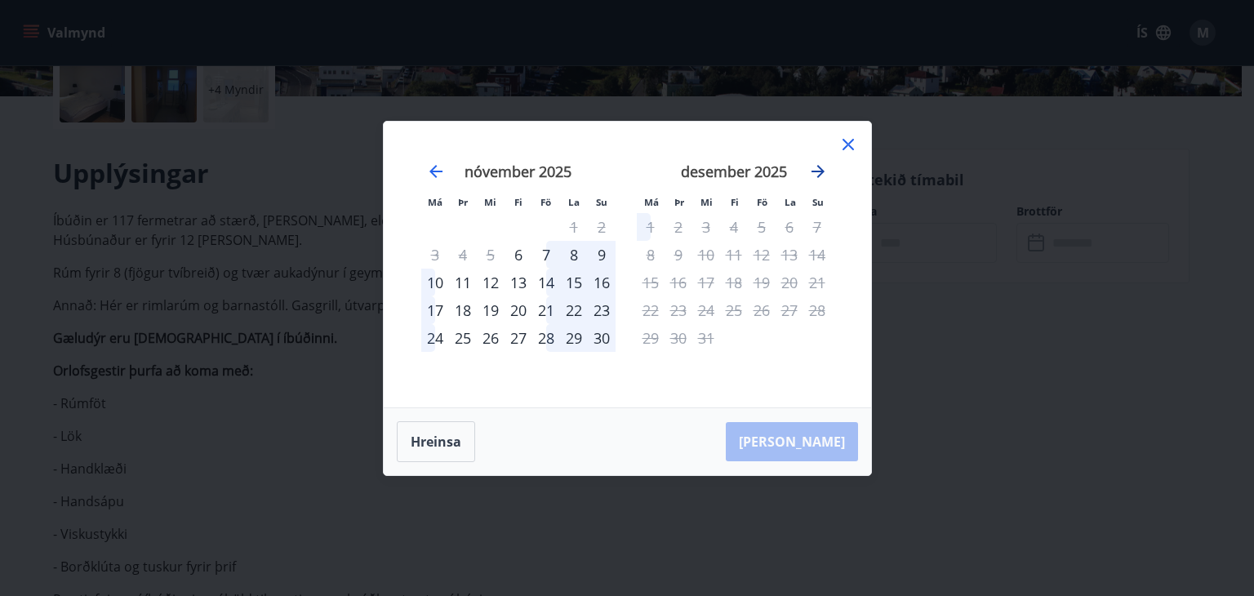
click at [823, 163] on icon "Move forward to switch to the next month." at bounding box center [818, 172] width 20 height 20
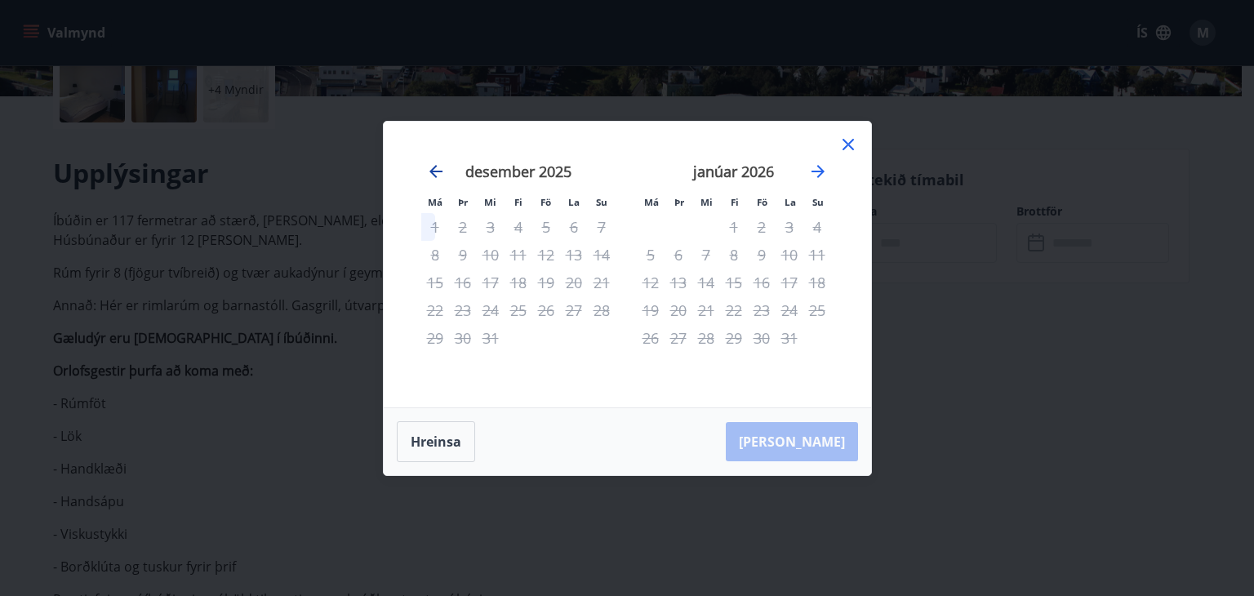
click at [433, 167] on icon "Move backward to switch to the previous month." at bounding box center [435, 171] width 13 height 13
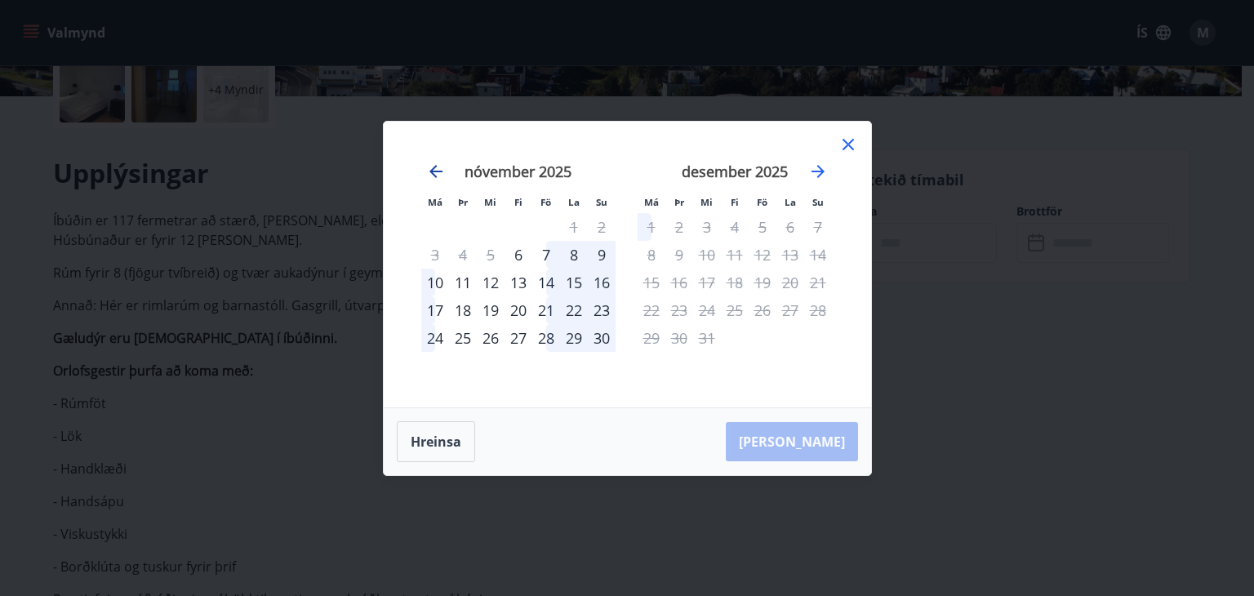
click at [433, 167] on icon "Move backward to switch to the previous month." at bounding box center [435, 171] width 13 height 13
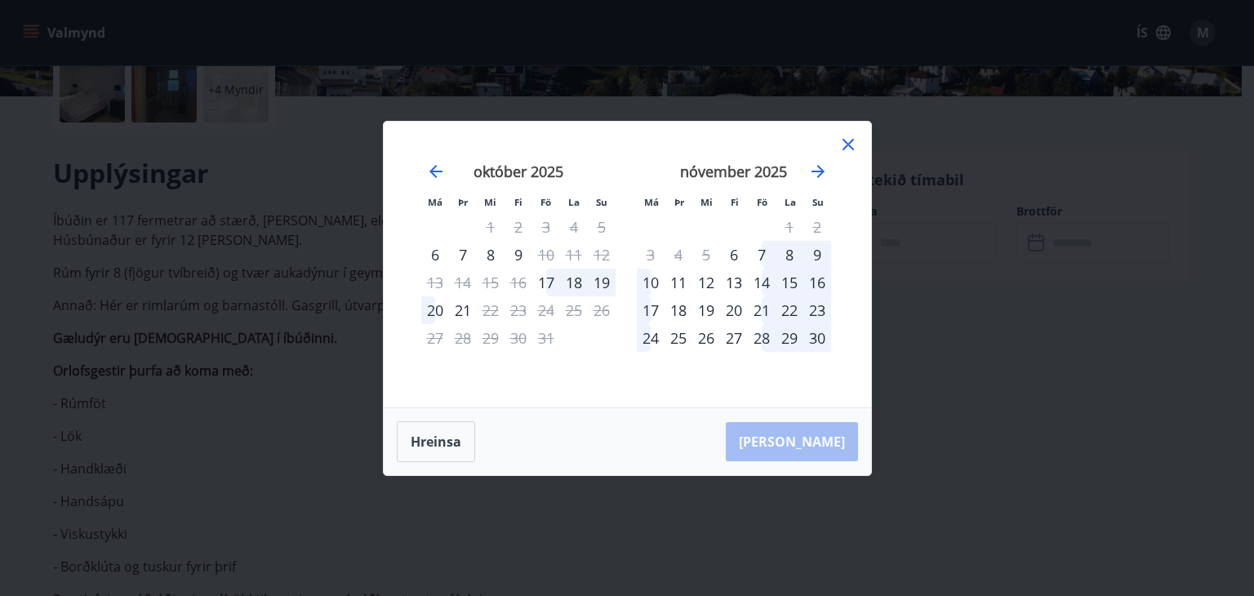
click at [850, 137] on icon at bounding box center [848, 145] width 20 height 20
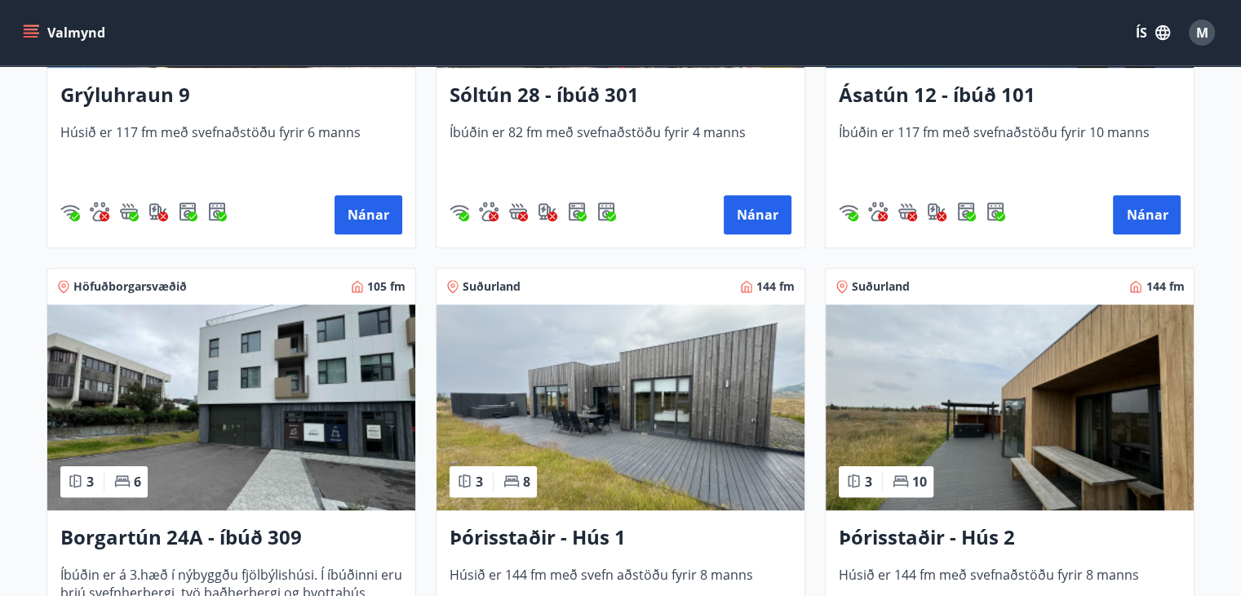
click at [271, 374] on img at bounding box center [231, 407] width 368 height 206
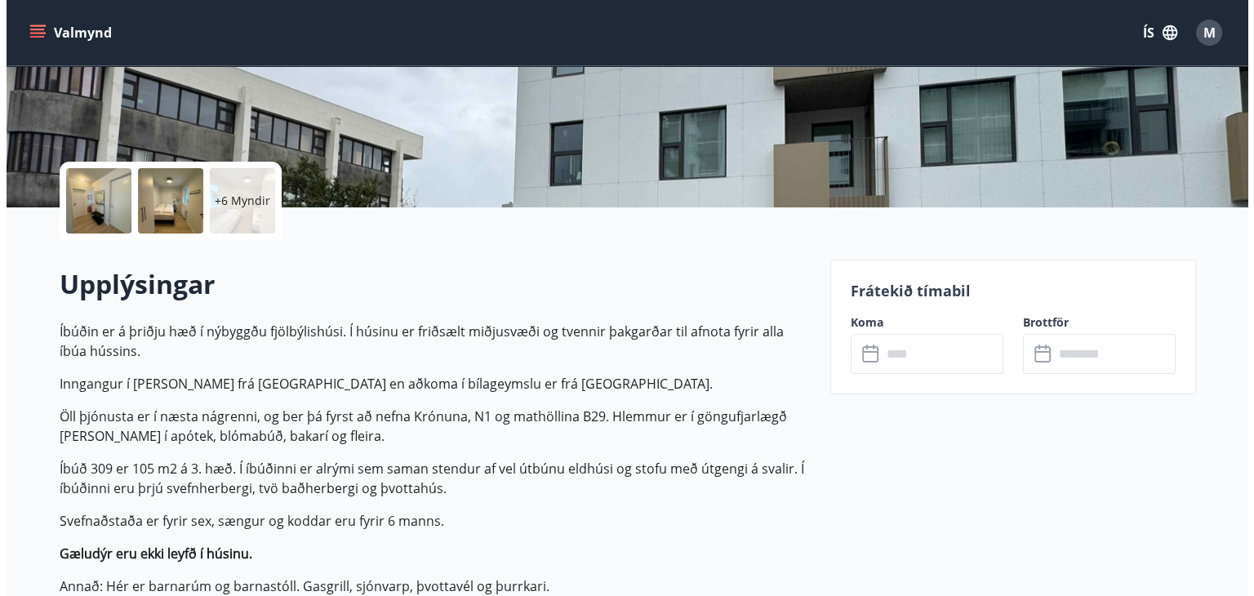
scroll to position [284, 0]
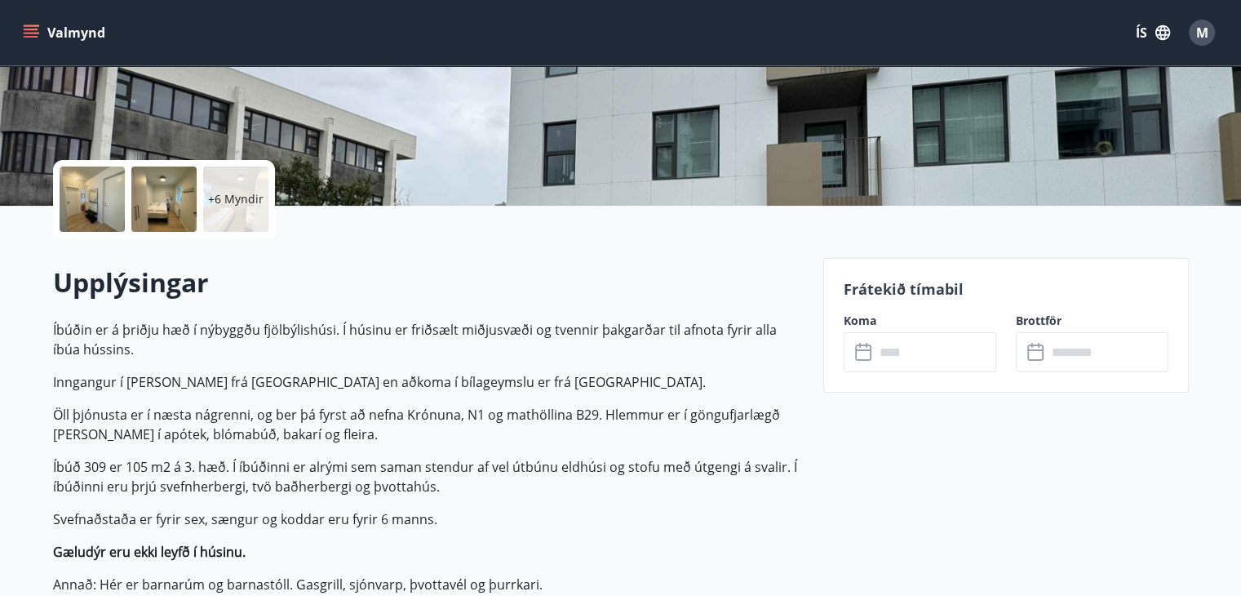
click at [935, 362] on input "text" at bounding box center [936, 352] width 122 height 40
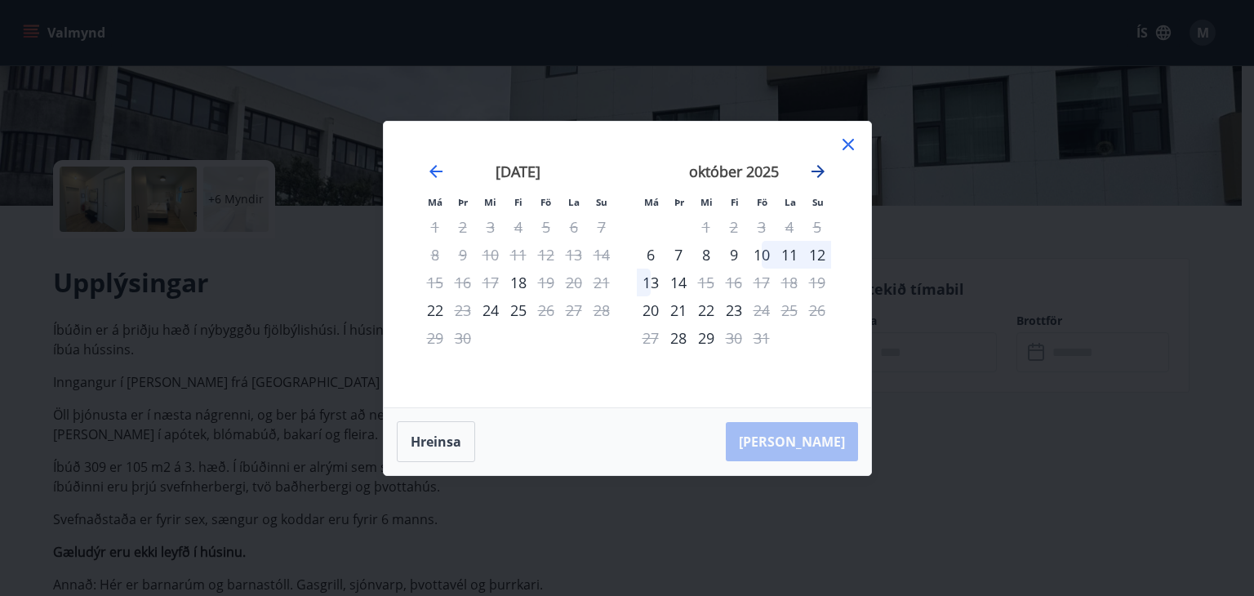
click at [815, 180] on icon "Move forward to switch to the next month." at bounding box center [818, 172] width 20 height 20
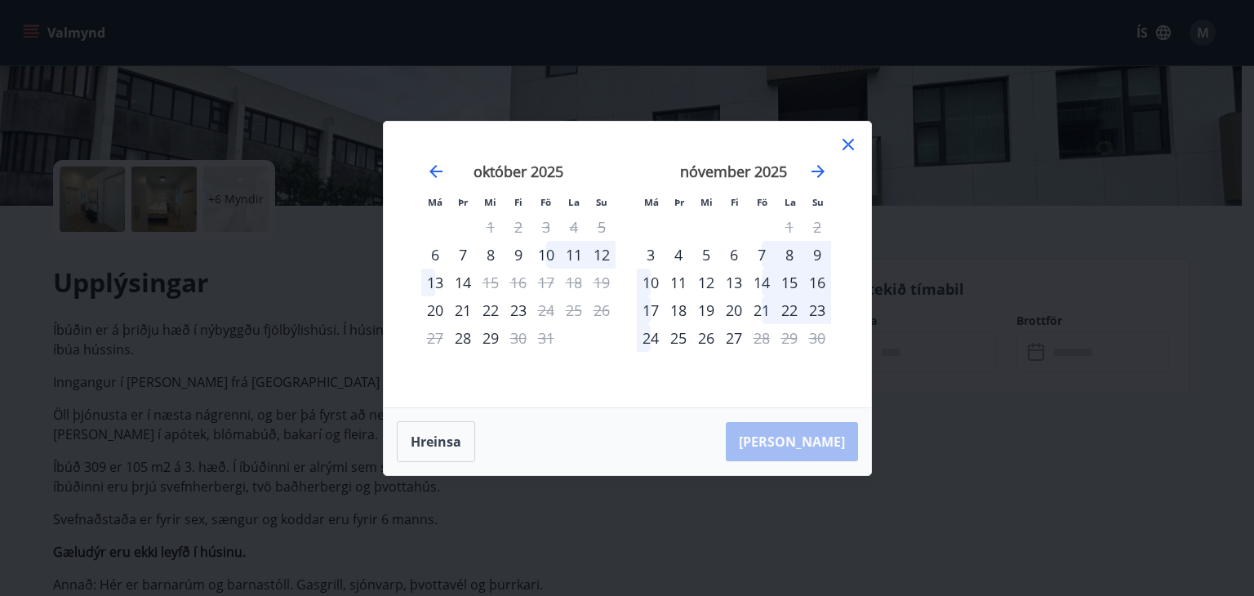
click at [738, 251] on div "6" at bounding box center [734, 255] width 28 height 28
click at [819, 256] on div "9" at bounding box center [817, 255] width 28 height 28
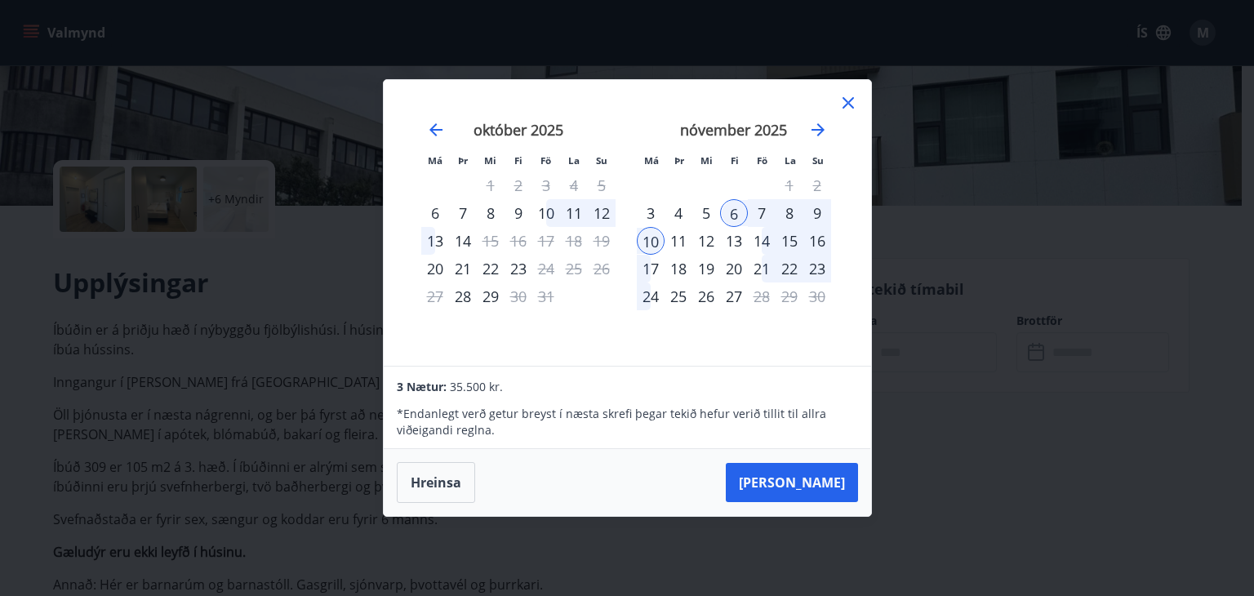
click at [812, 220] on div "9" at bounding box center [817, 213] width 28 height 28
click at [734, 210] on div "6" at bounding box center [734, 213] width 28 height 28
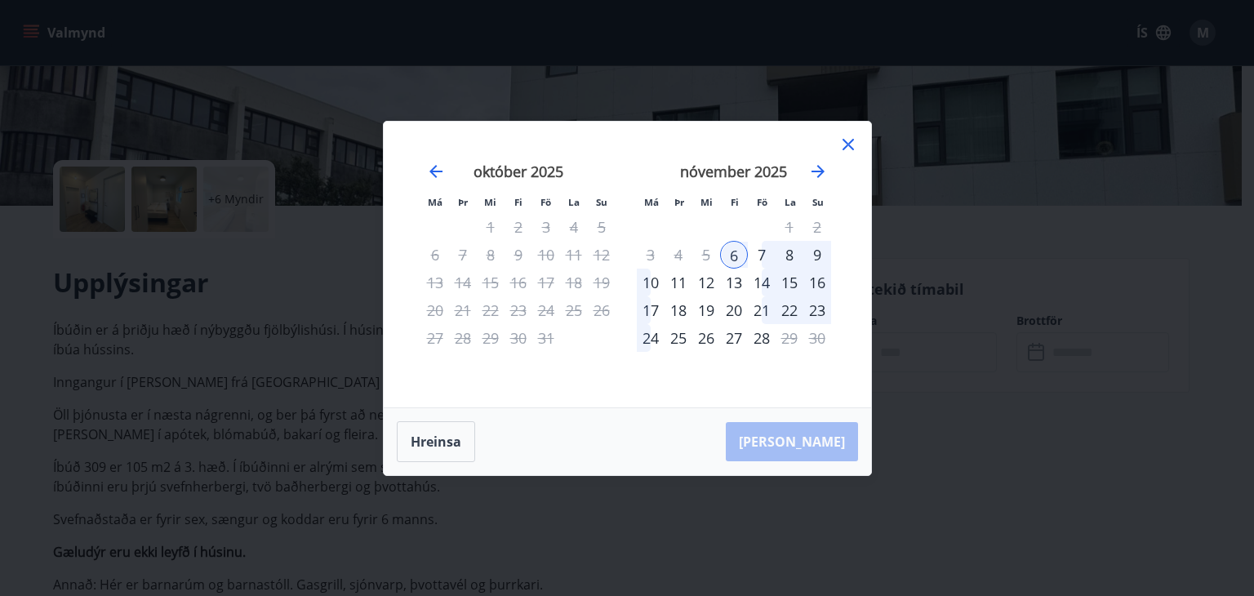
click at [817, 253] on div "9" at bounding box center [817, 255] width 28 height 28
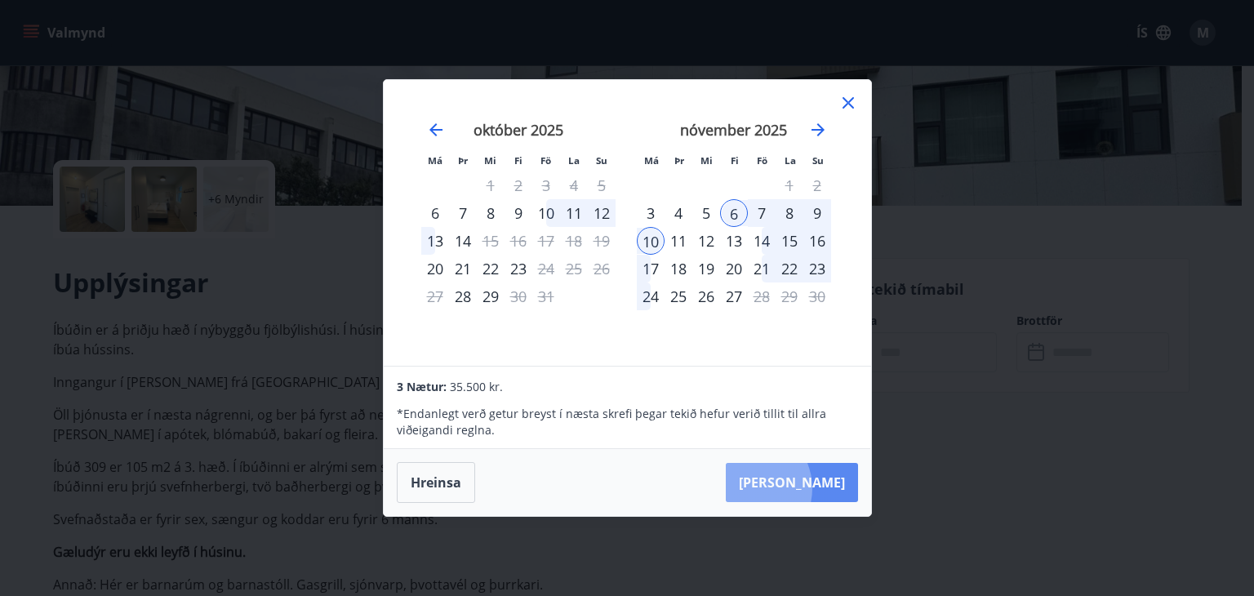
click at [797, 488] on button "[PERSON_NAME]" at bounding box center [792, 482] width 132 height 39
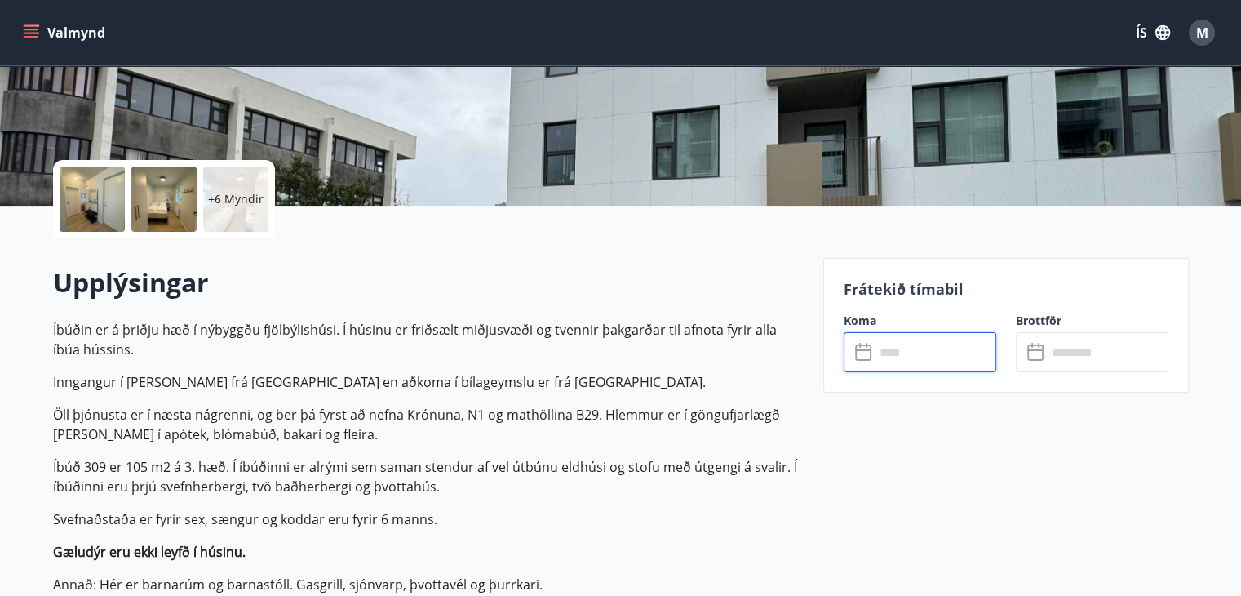
type input "******"
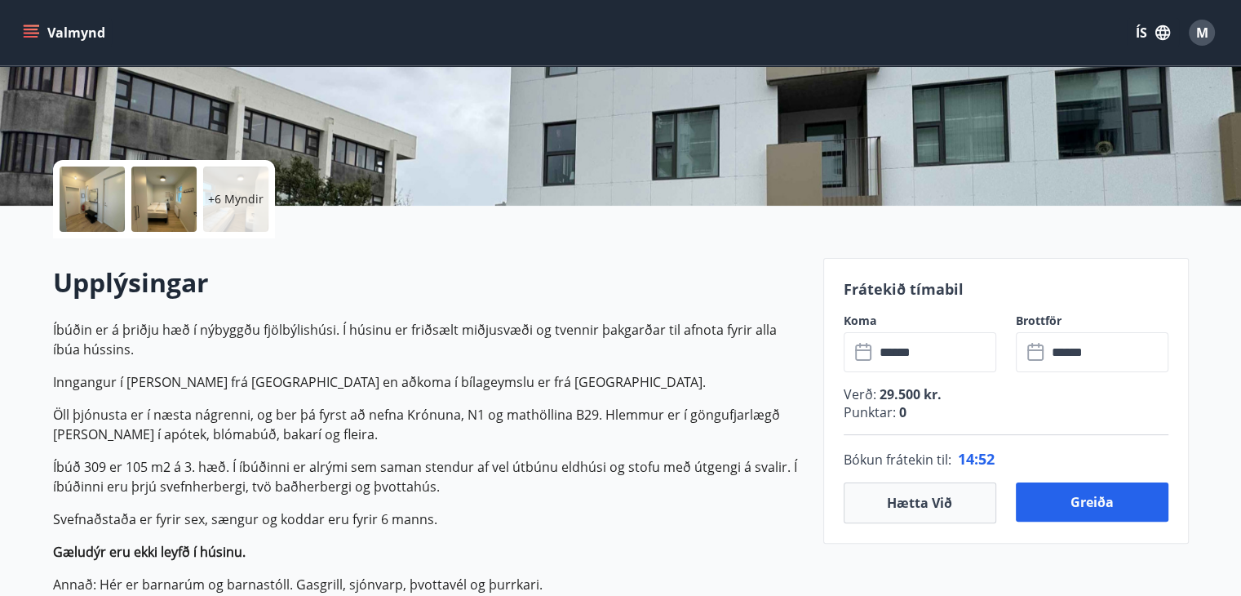
click at [82, 208] on div at bounding box center [92, 198] width 65 height 65
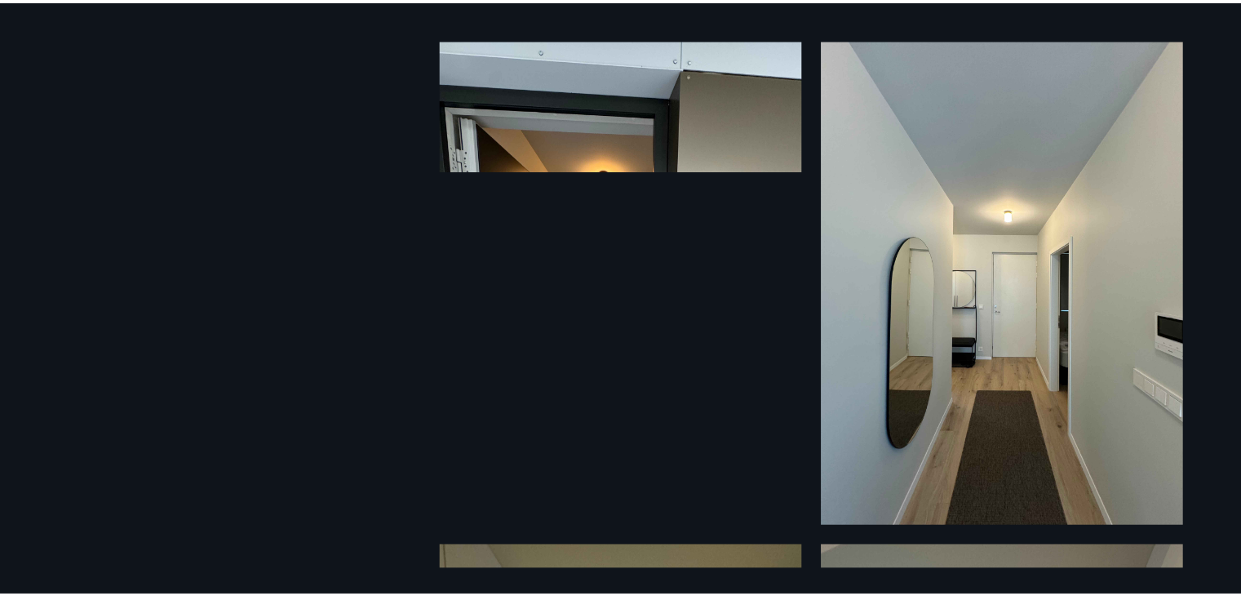
scroll to position [0, 0]
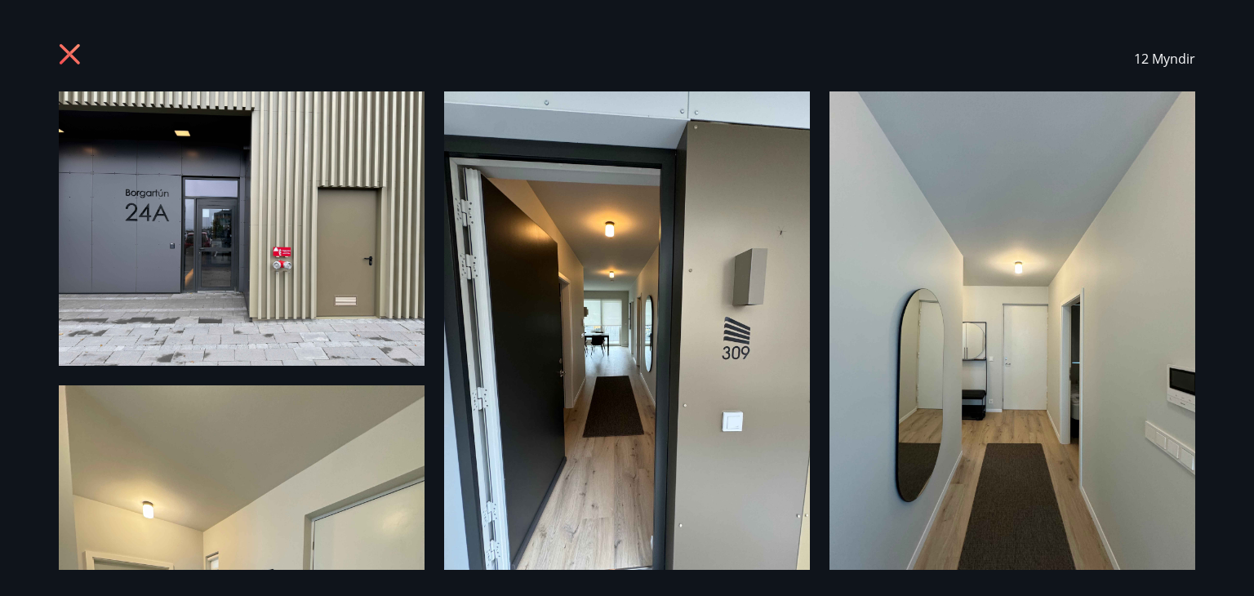
click at [60, 50] on icon at bounding box center [72, 56] width 26 height 26
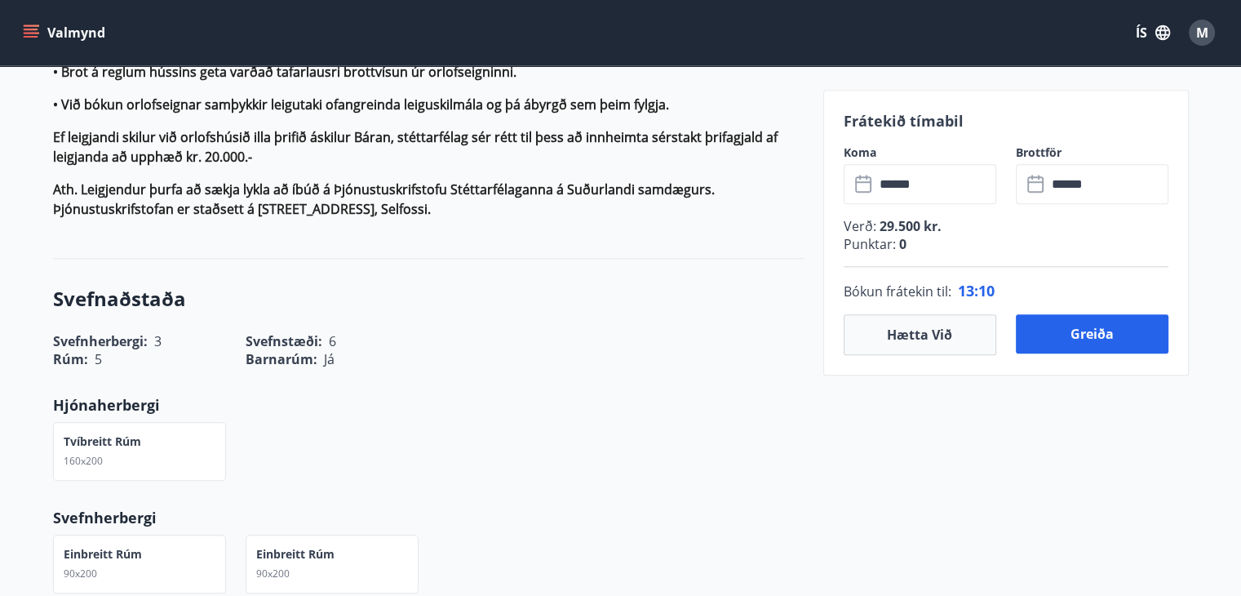
scroll to position [1478, 0]
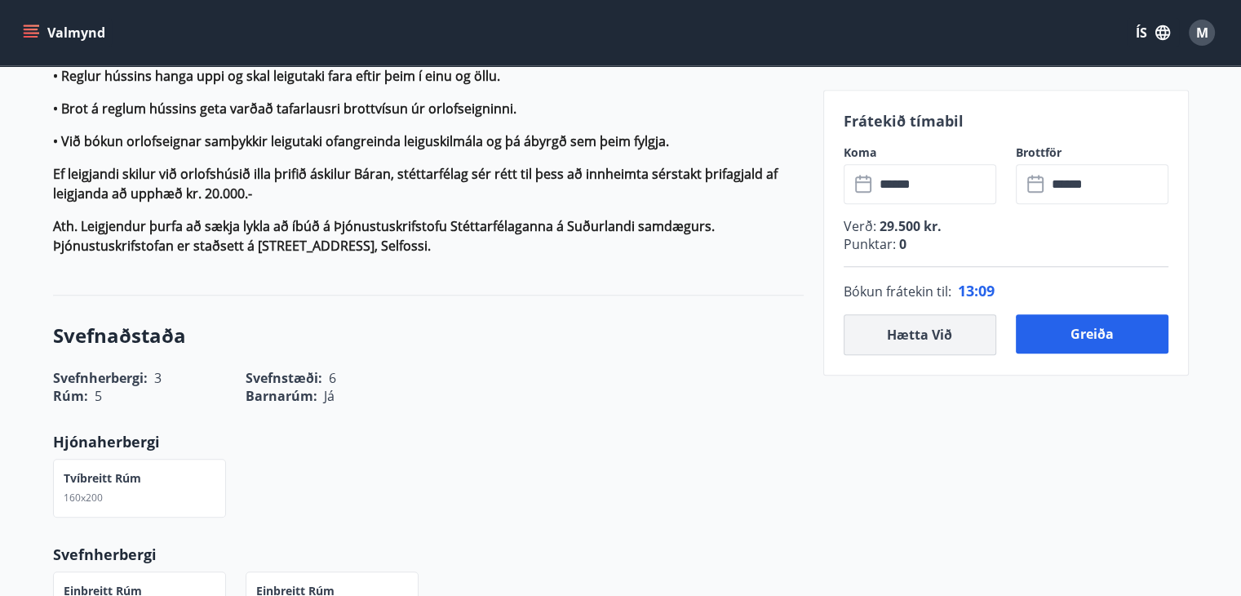
click at [956, 337] on button "Hætta við" at bounding box center [920, 334] width 153 height 41
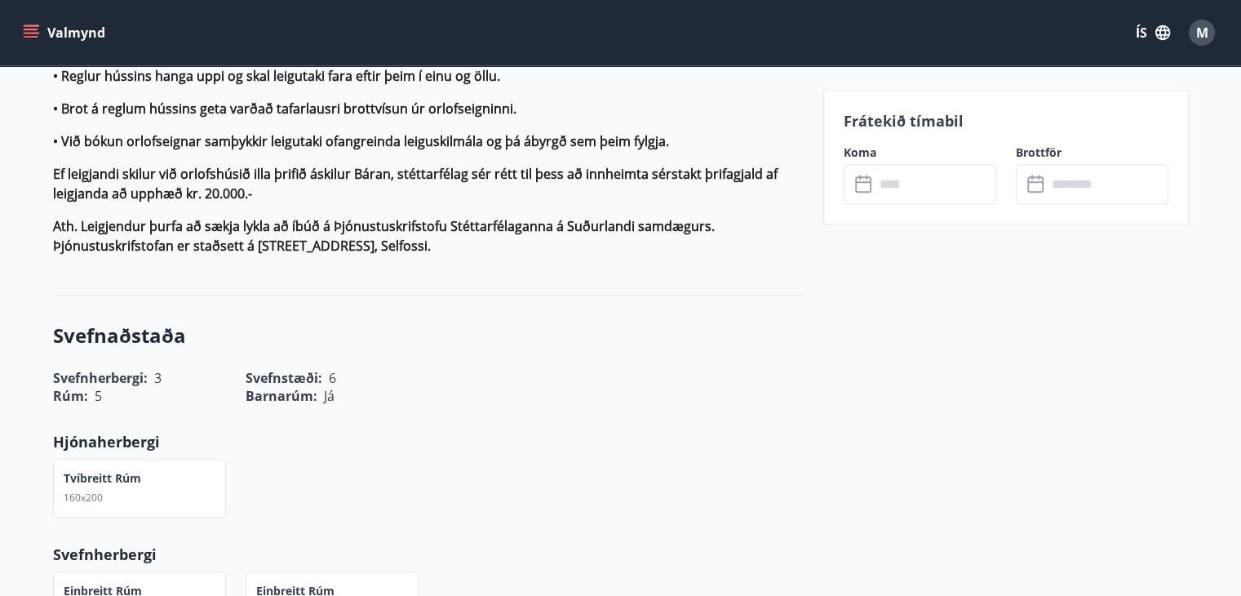
click at [950, 188] on input "text" at bounding box center [936, 184] width 122 height 40
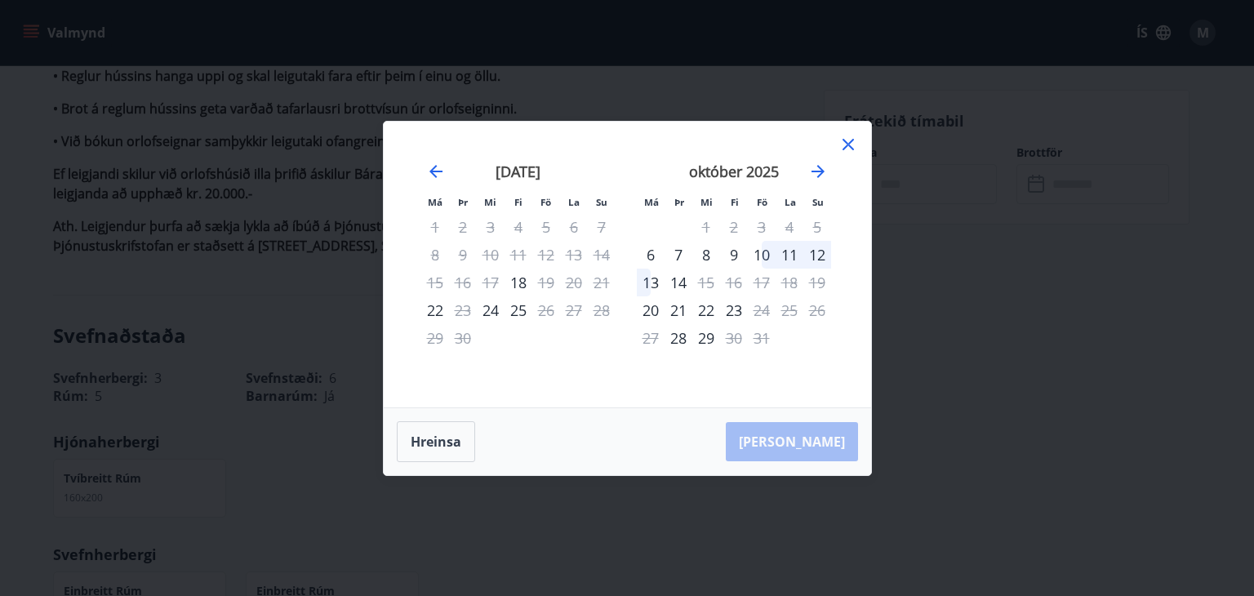
click at [734, 252] on div "9" at bounding box center [734, 255] width 28 height 28
click at [762, 253] on div "10" at bounding box center [762, 255] width 28 height 28
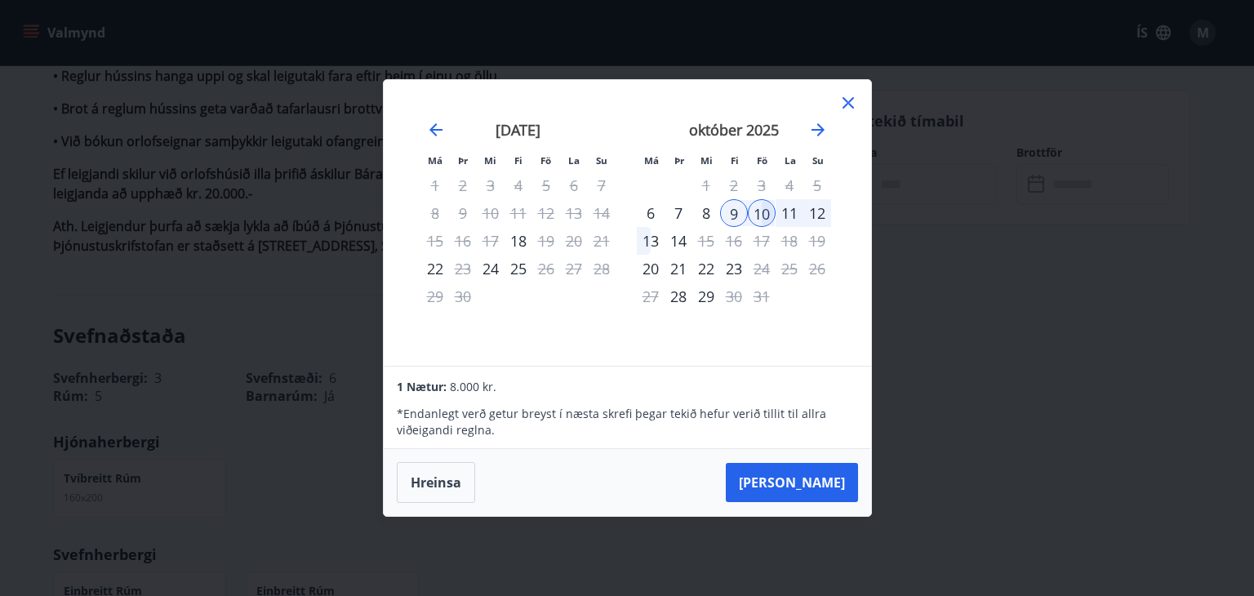
click at [842, 106] on icon at bounding box center [848, 103] width 20 height 20
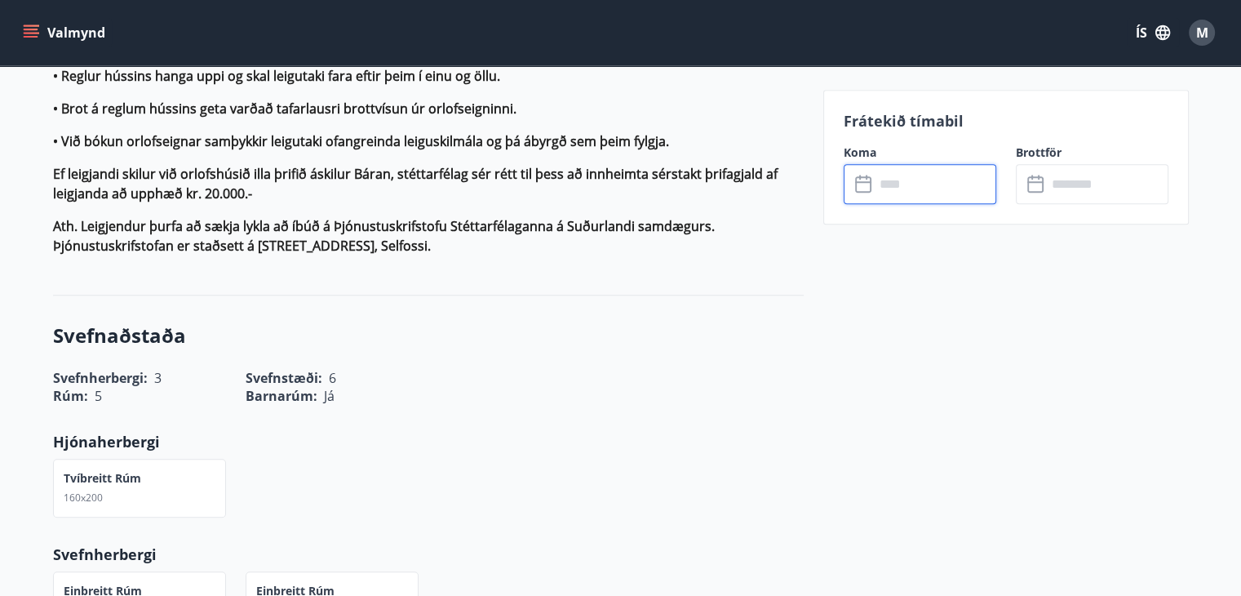
click at [871, 187] on icon at bounding box center [865, 185] width 20 height 20
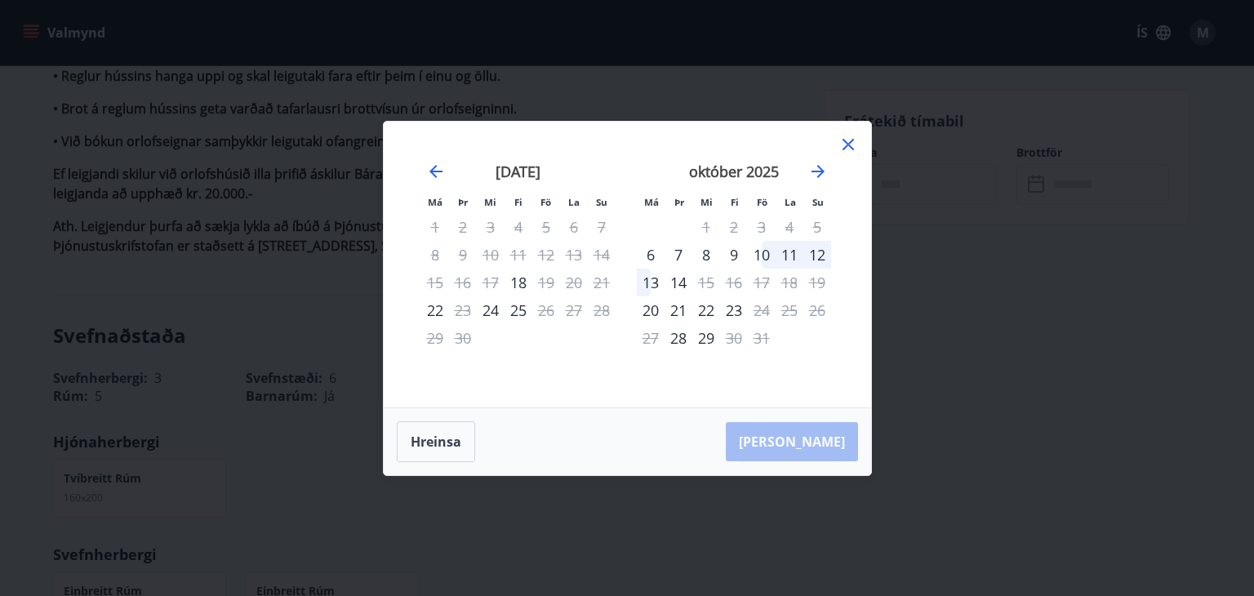
click at [820, 158] on div "október 2025" at bounding box center [734, 177] width 194 height 72
click at [816, 169] on icon "Move forward to switch to the next month." at bounding box center [818, 172] width 20 height 20
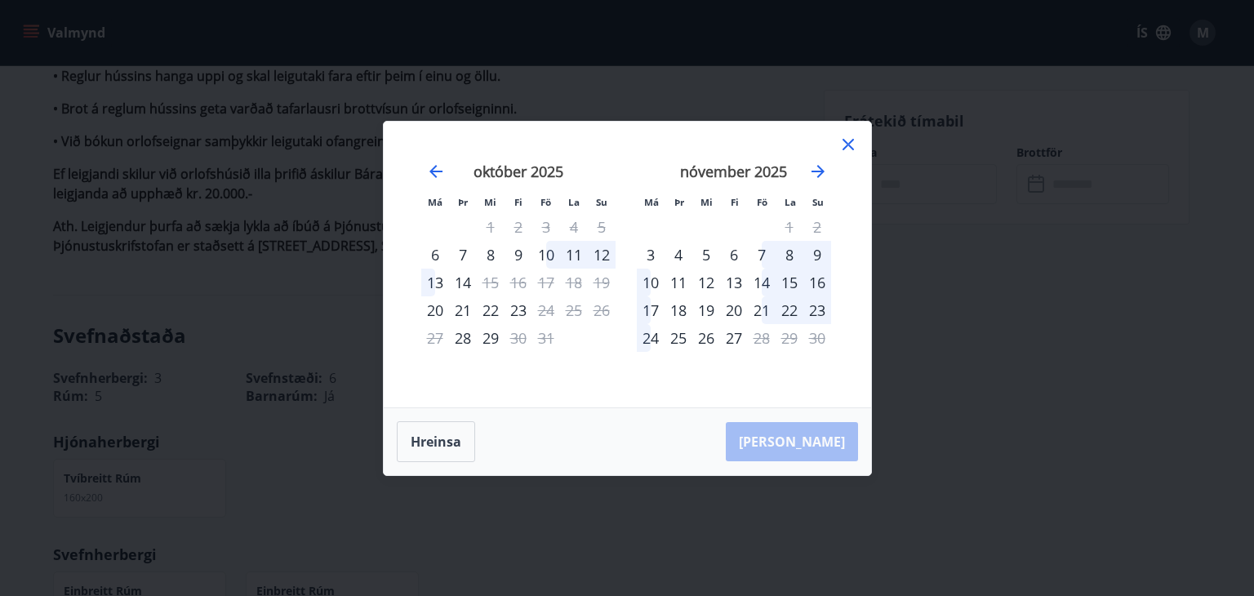
click at [757, 252] on div "7" at bounding box center [762, 255] width 28 height 28
click at [763, 252] on div "7" at bounding box center [762, 255] width 28 height 28
click at [810, 250] on div "9" at bounding box center [817, 255] width 28 height 28
click at [845, 150] on icon at bounding box center [848, 145] width 20 height 20
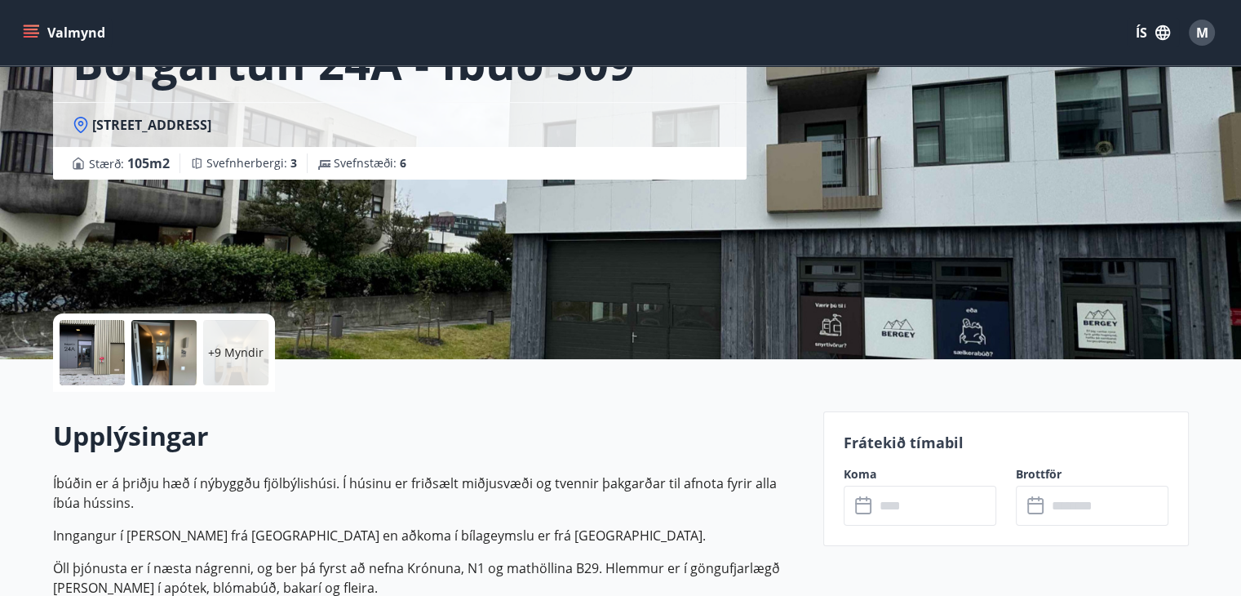
scroll to position [0, 0]
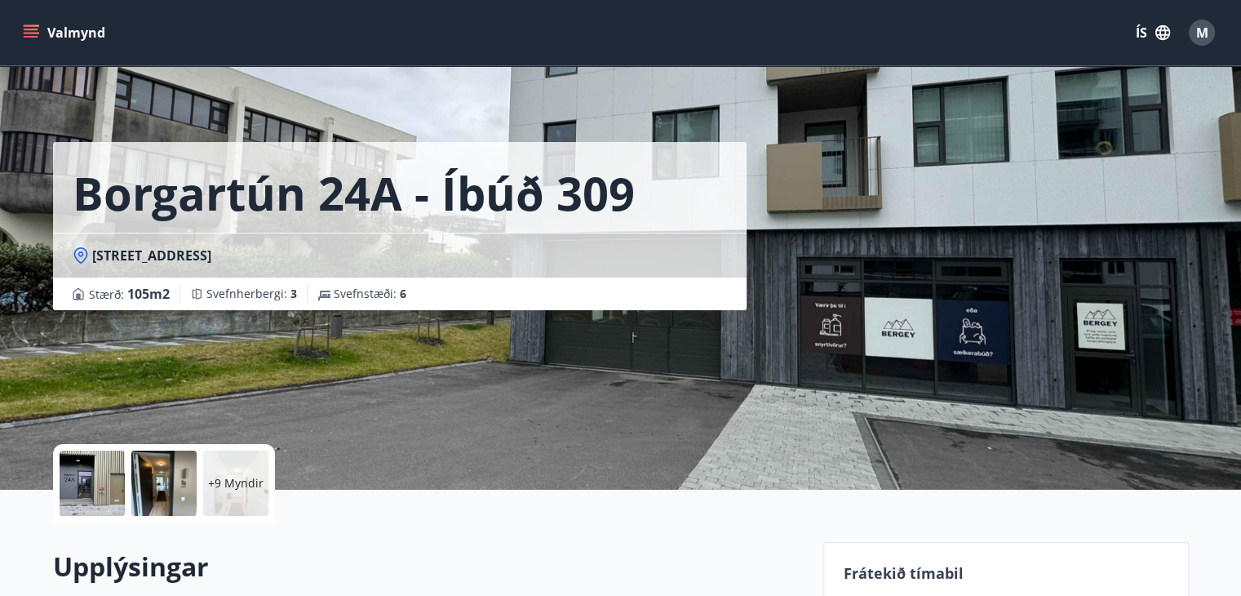
click at [35, 36] on icon "menu" at bounding box center [31, 37] width 15 height 2
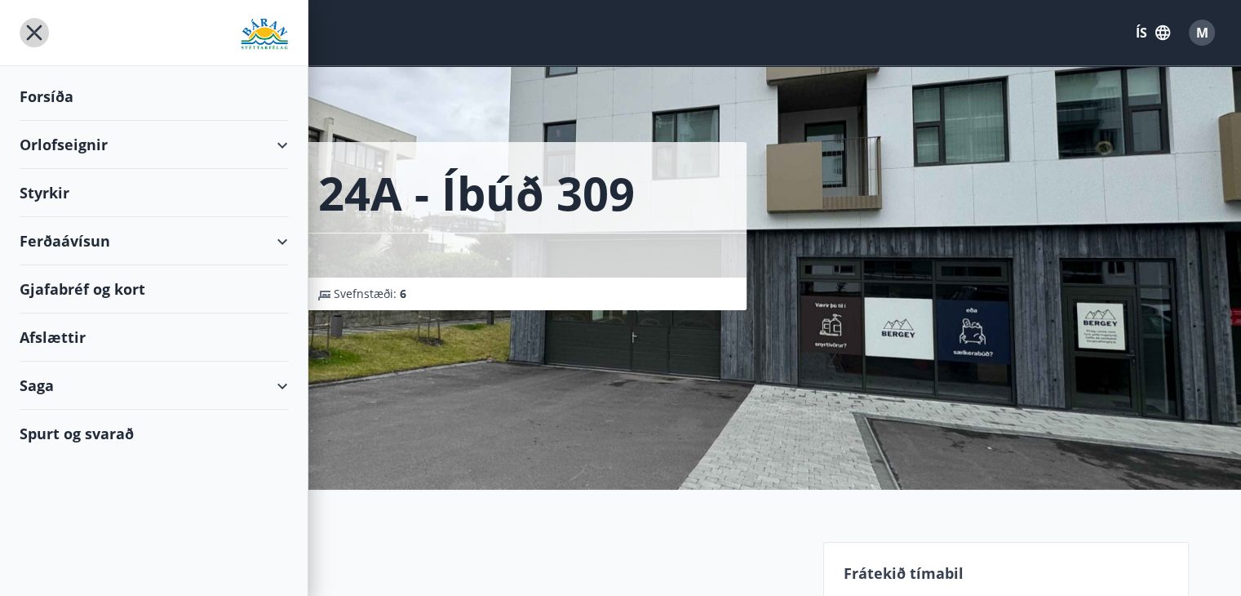
click at [36, 24] on icon "menu" at bounding box center [34, 32] width 29 height 29
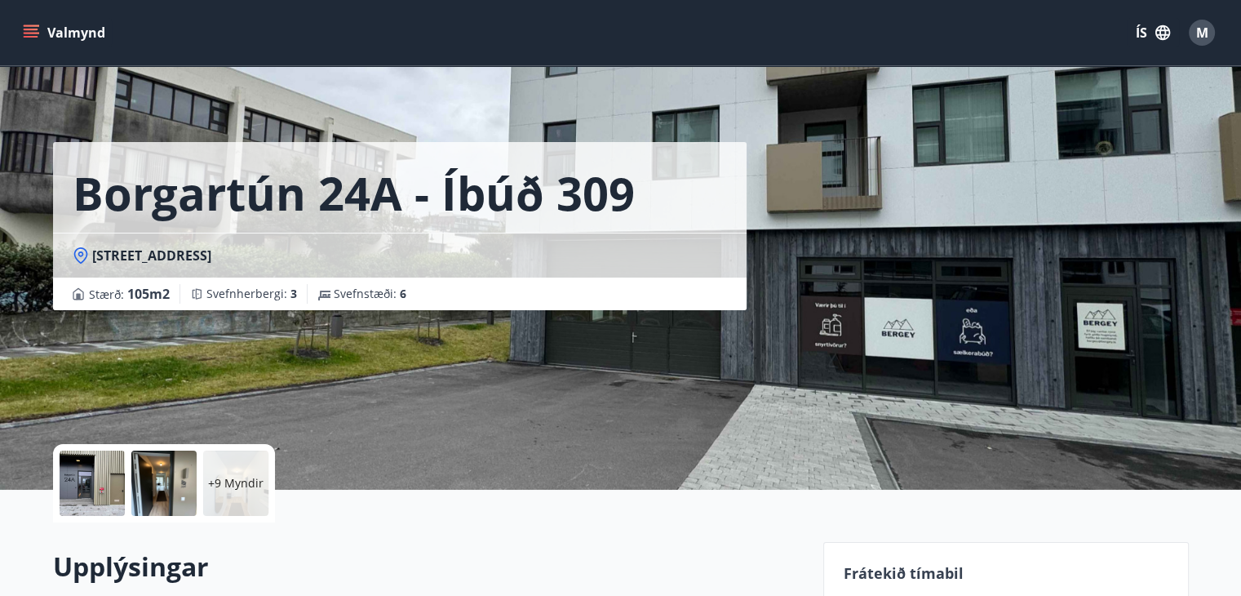
click at [75, 27] on button "Valmynd" at bounding box center [66, 32] width 92 height 29
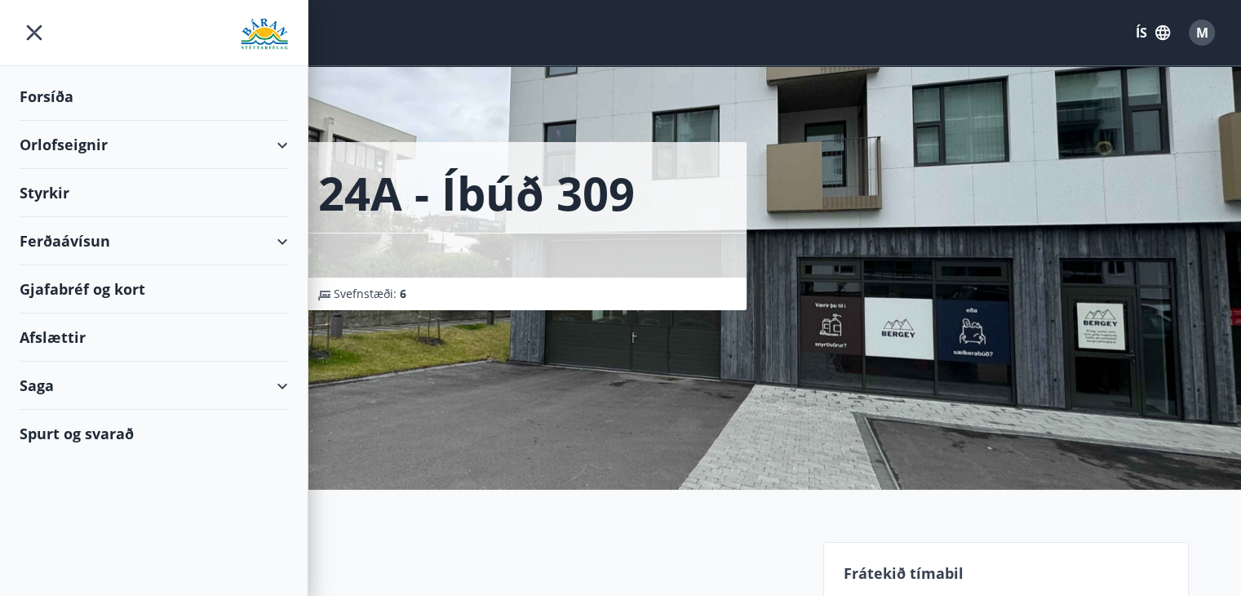
click at [78, 86] on div "Forsíða" at bounding box center [154, 97] width 268 height 48
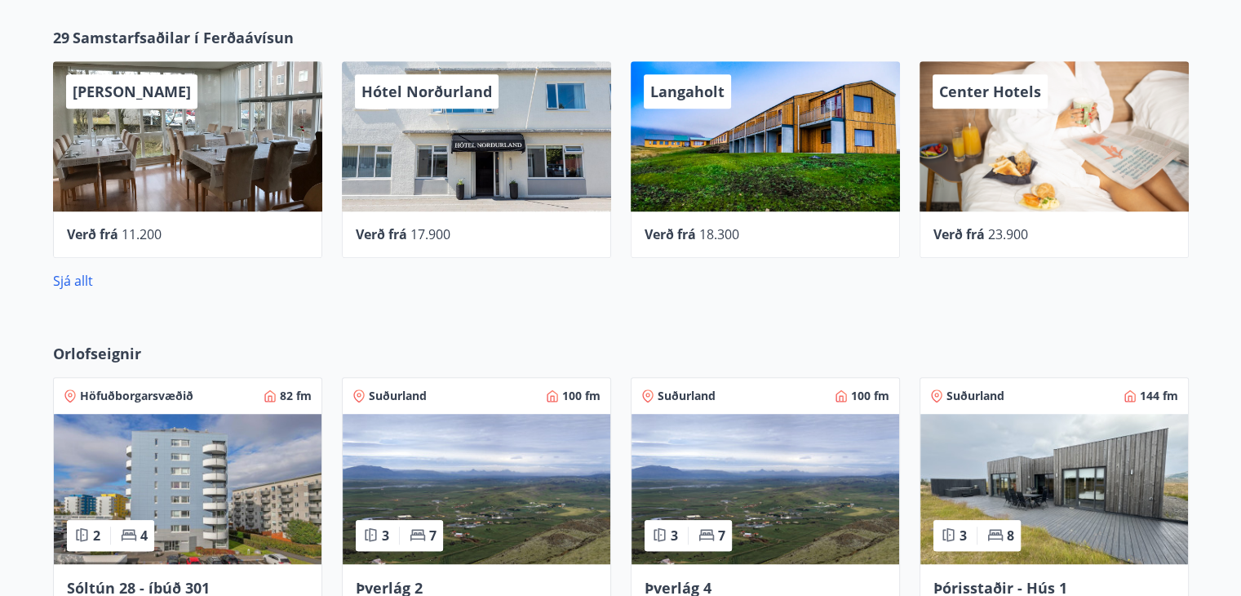
scroll to position [1113, 0]
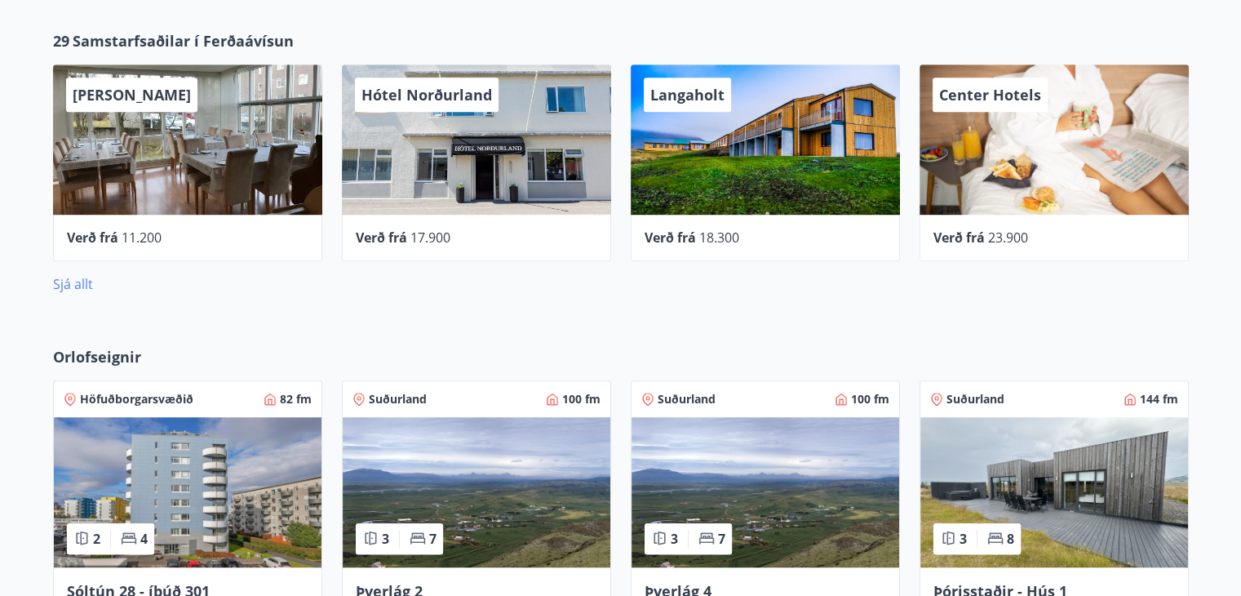
click at [73, 282] on link "Sjá allt" at bounding box center [73, 284] width 40 height 18
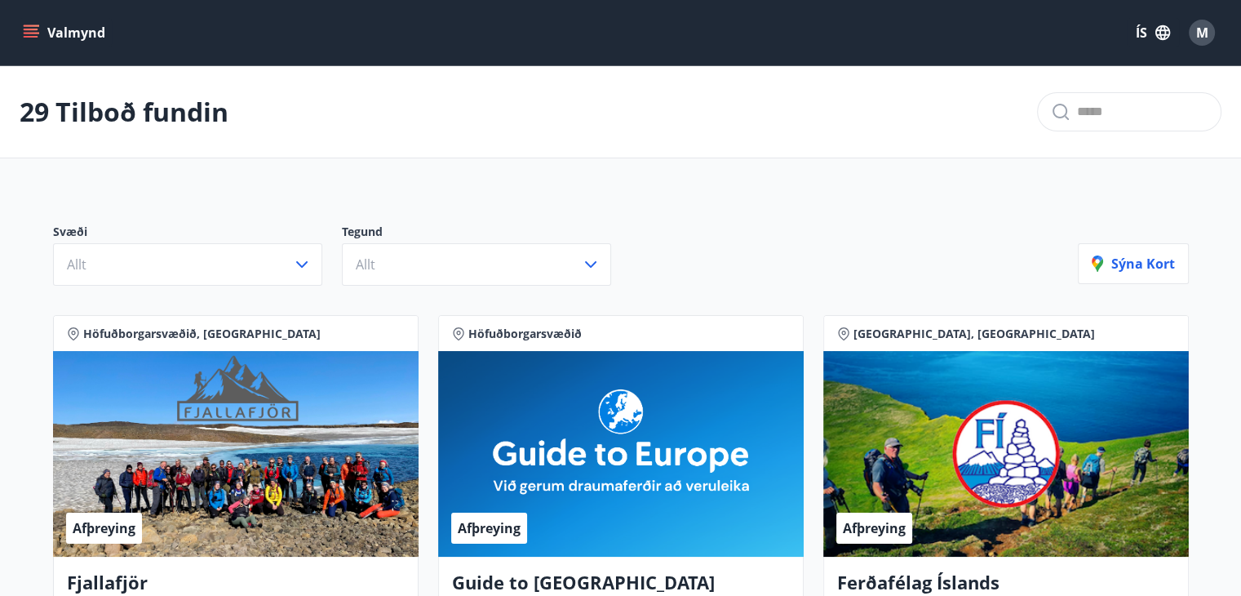
click at [51, 33] on button "Valmynd" at bounding box center [66, 32] width 92 height 29
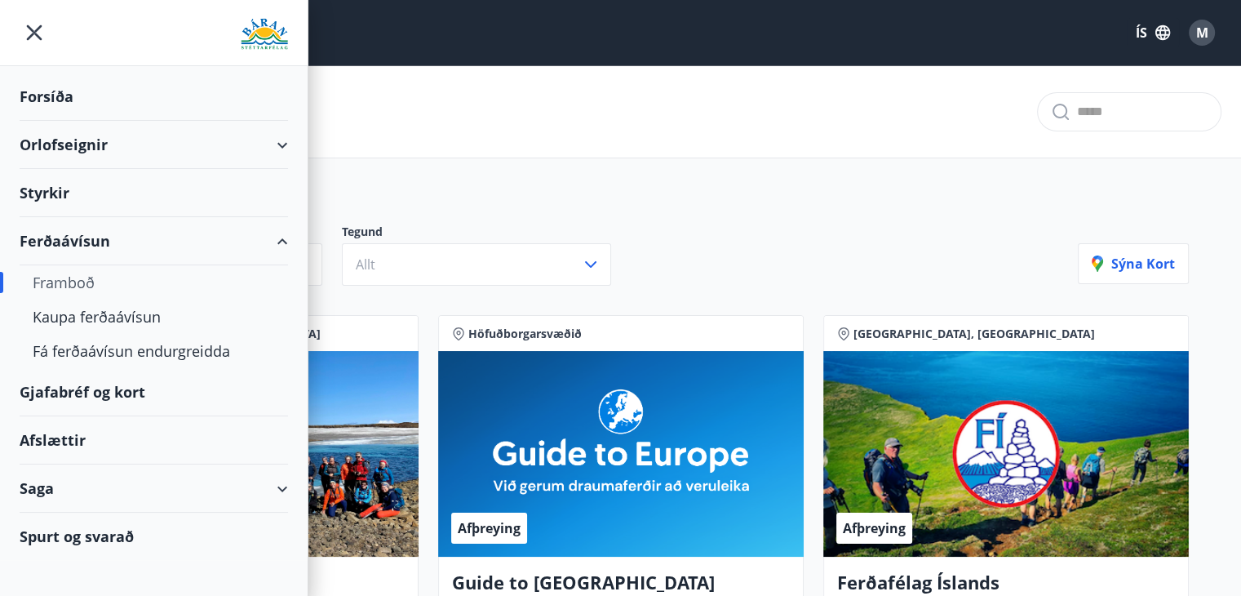
click at [95, 242] on div "Ferðaávísun" at bounding box center [154, 241] width 268 height 48
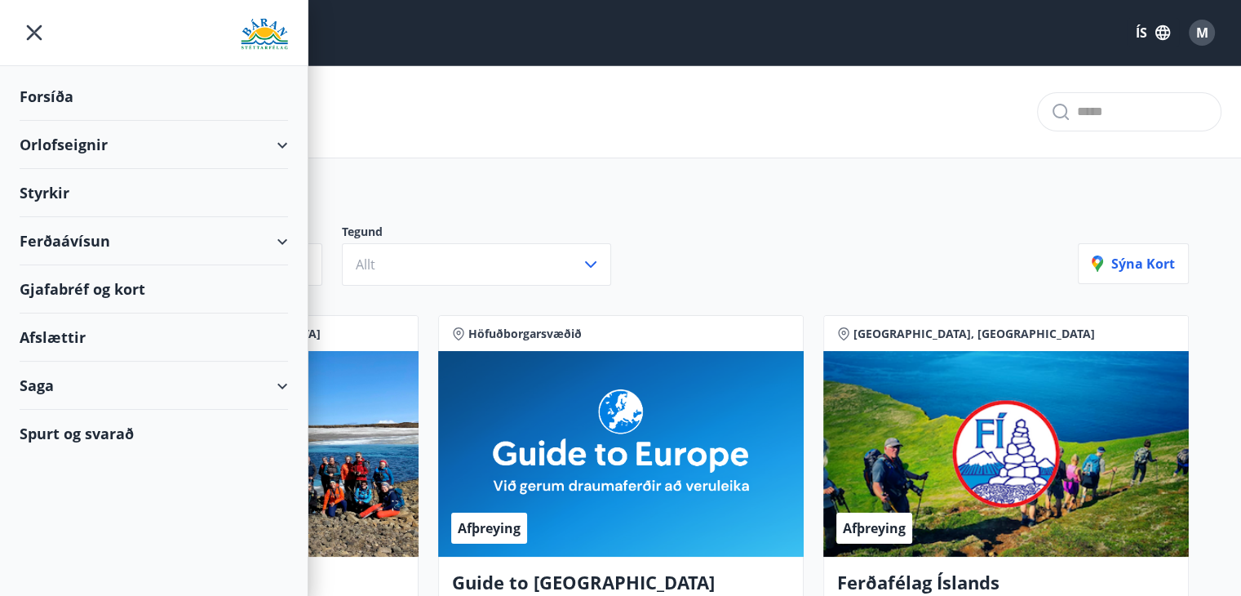
click at [38, 40] on icon "menu" at bounding box center [34, 32] width 29 height 29
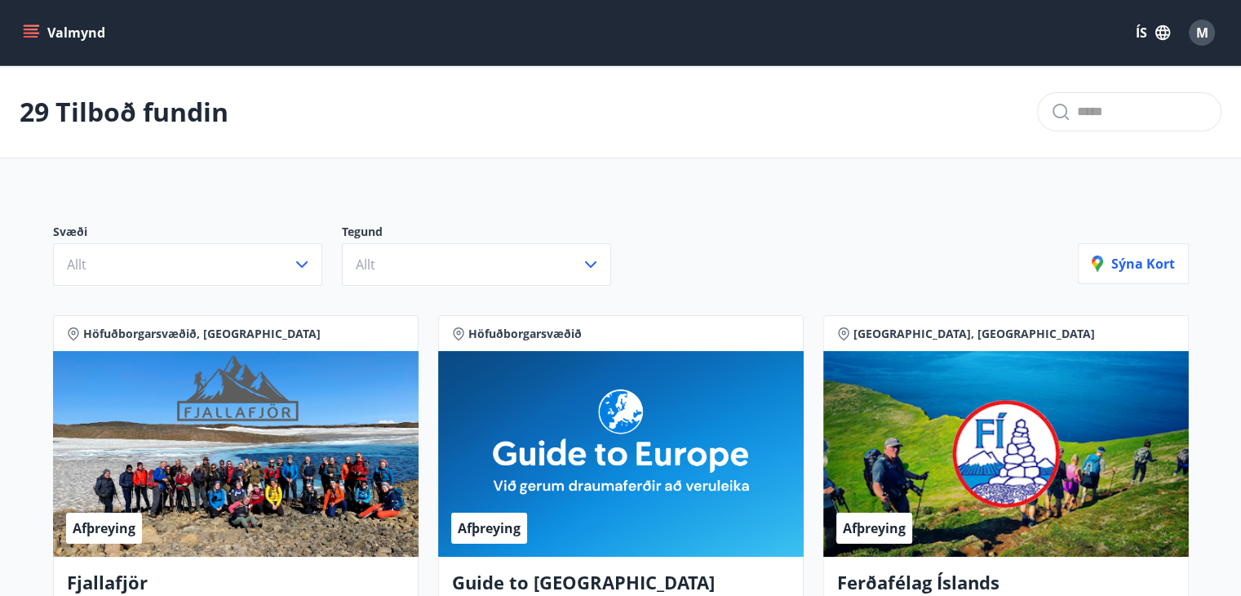
click at [78, 22] on button "Valmynd" at bounding box center [66, 32] width 92 height 29
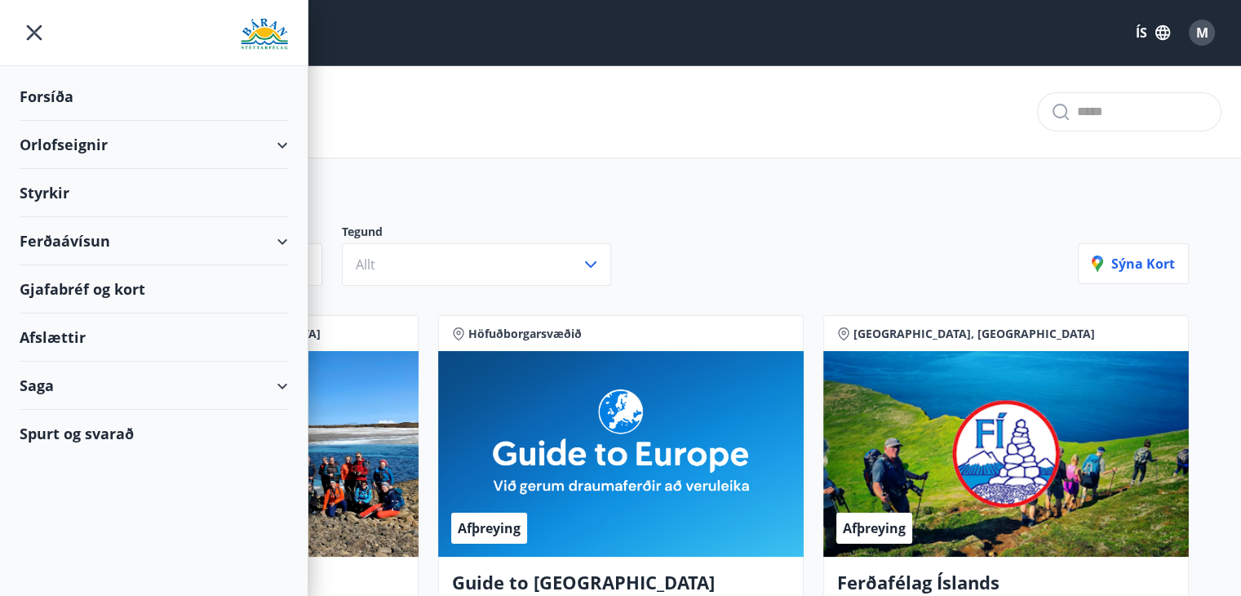
click at [32, 40] on icon "menu" at bounding box center [34, 32] width 29 height 29
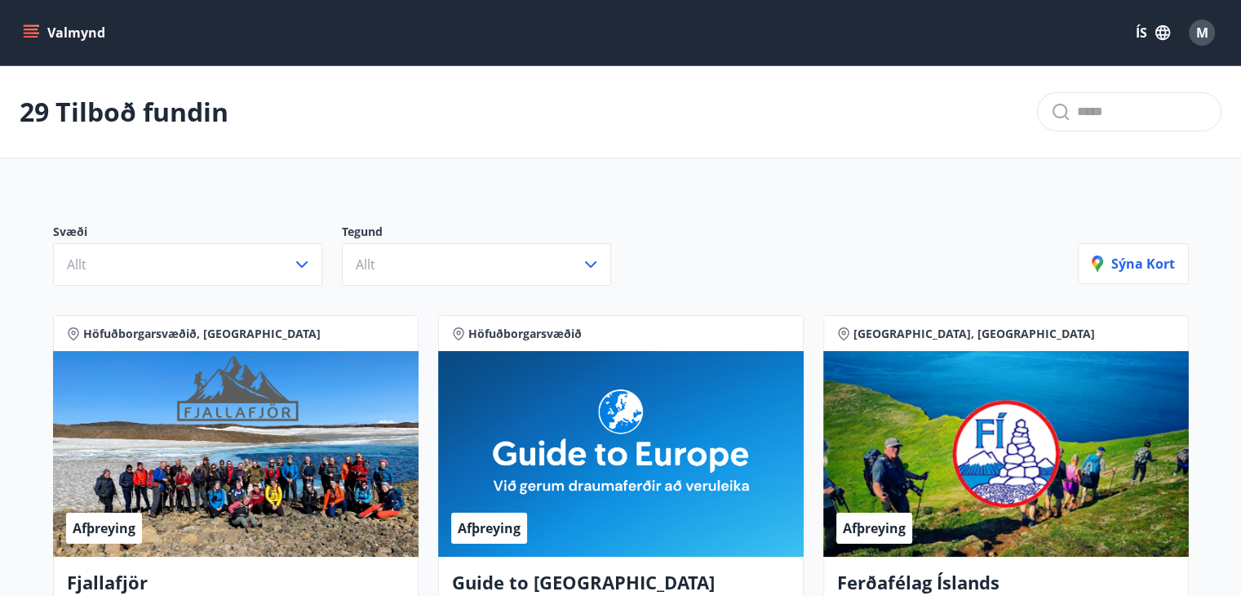
click at [98, 33] on button "Valmynd" at bounding box center [66, 32] width 92 height 29
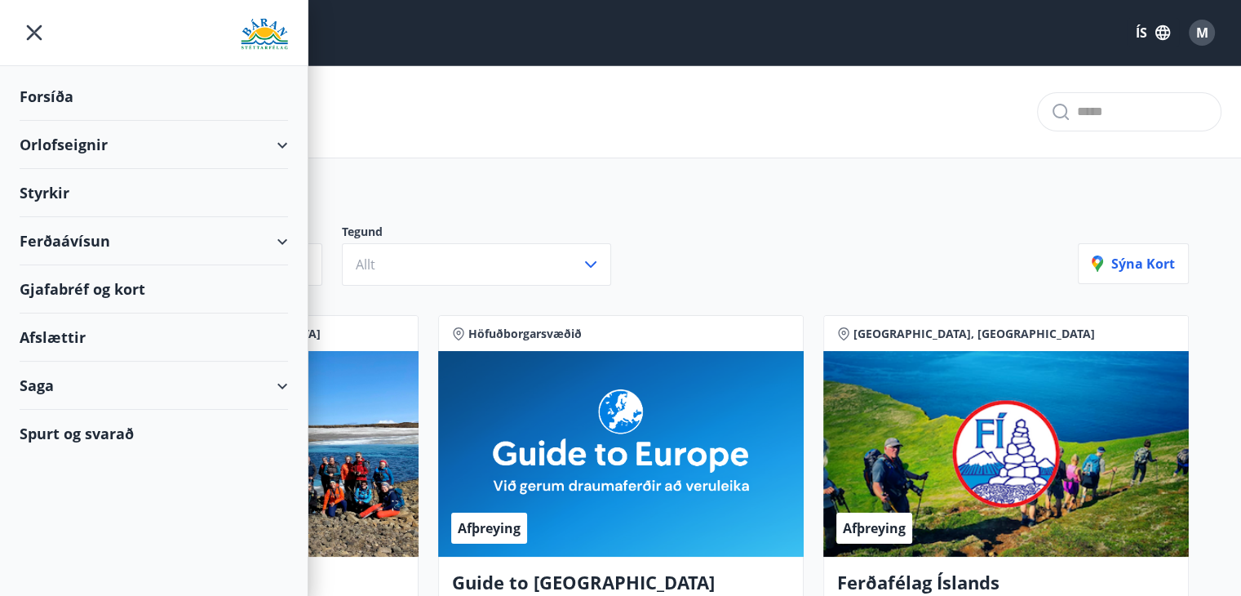
click at [88, 85] on div "Forsíða" at bounding box center [154, 97] width 268 height 48
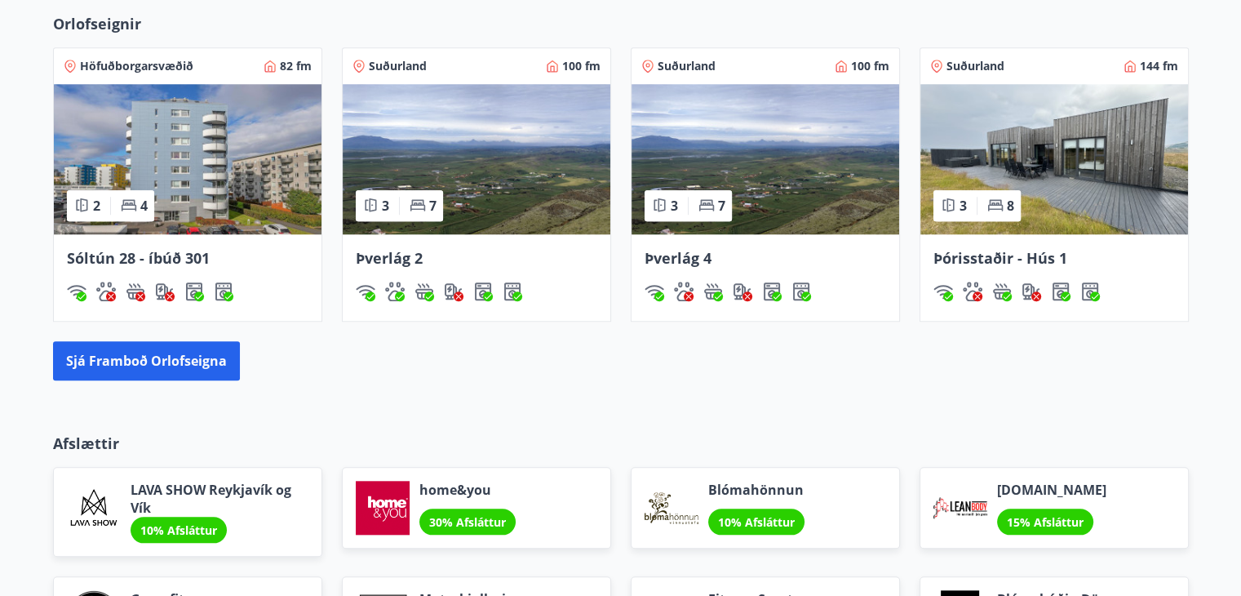
scroll to position [1448, 0]
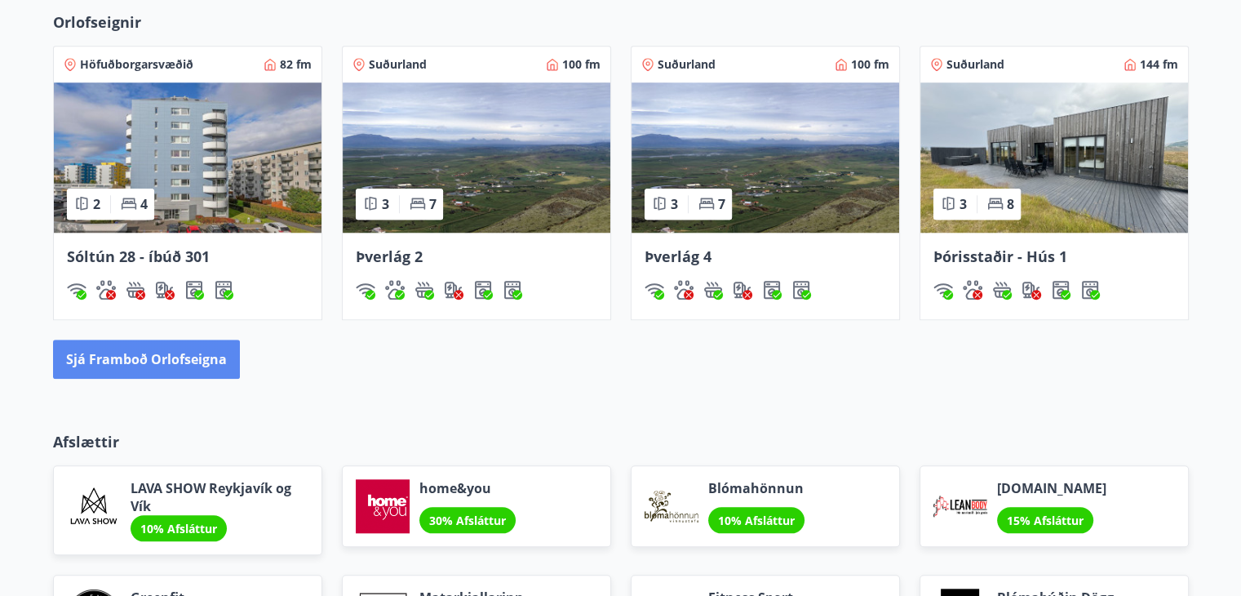
click at [193, 360] on button "Sjá framboð orlofseigna" at bounding box center [146, 358] width 187 height 39
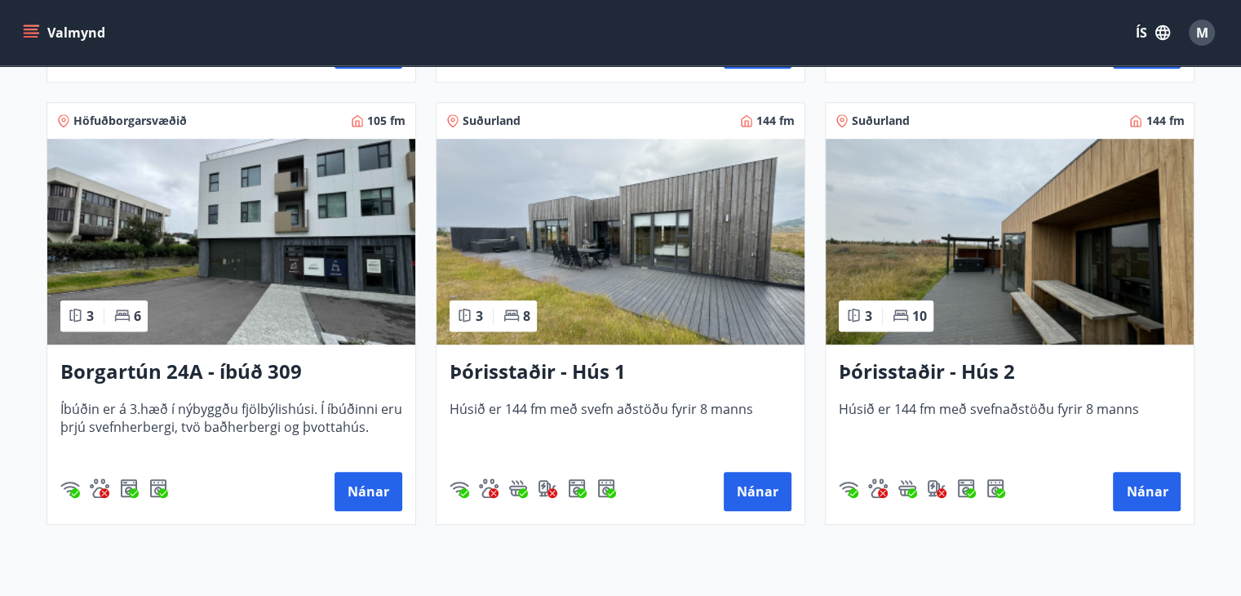
scroll to position [1158, 0]
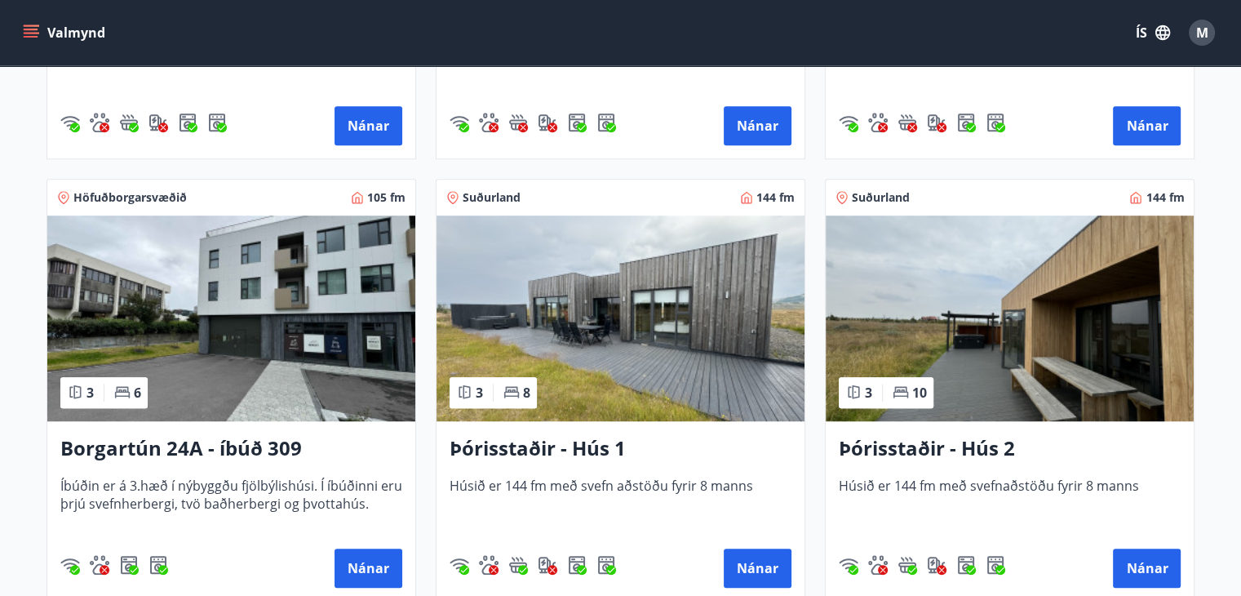
click at [966, 446] on h3 "Þórisstaðir - Hús 2" at bounding box center [1010, 448] width 342 height 29
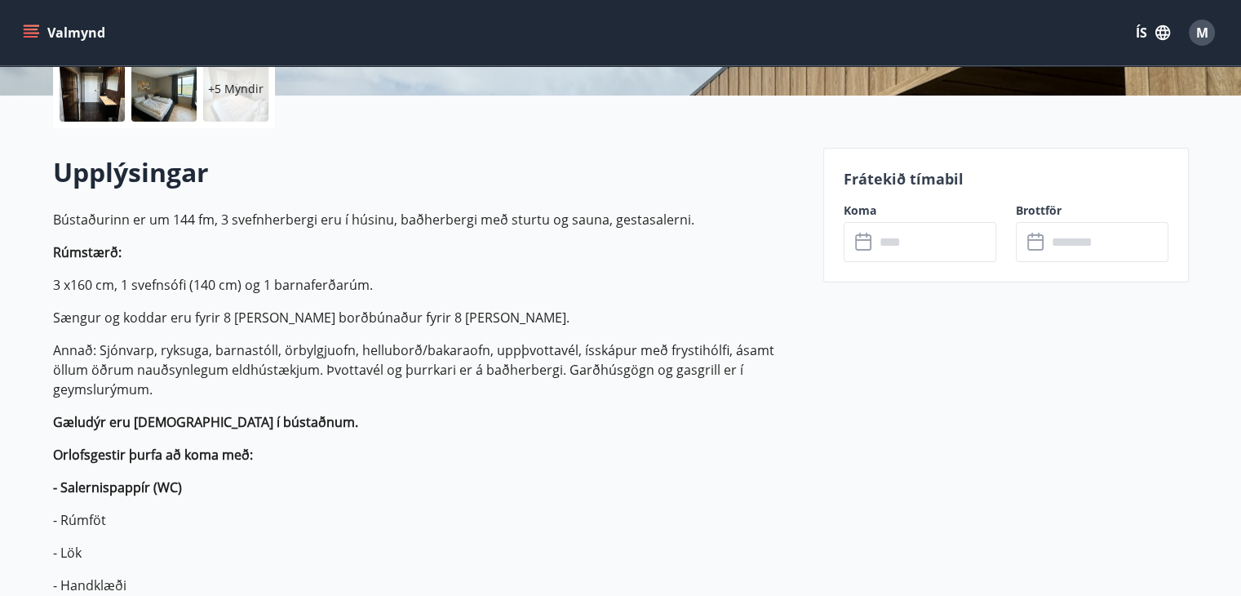
scroll to position [395, 0]
click at [931, 229] on input "text" at bounding box center [936, 241] width 122 height 40
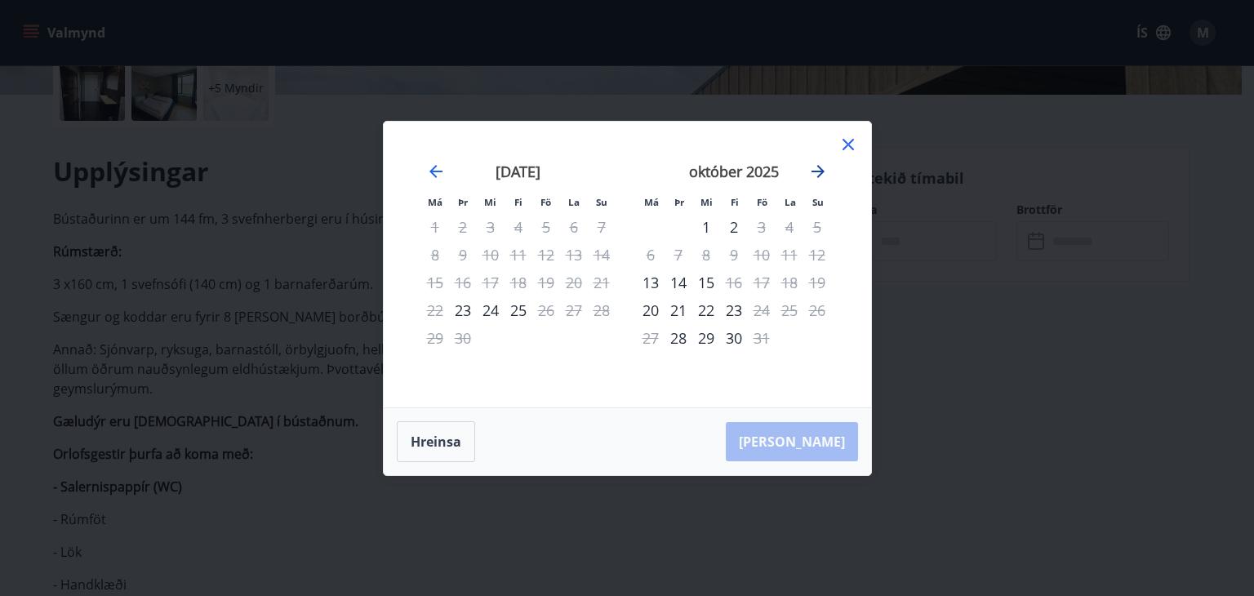
click at [815, 171] on icon "Move forward to switch to the next month." at bounding box center [817, 171] width 13 height 13
click at [805, 167] on div "nóvember 2025" at bounding box center [734, 177] width 194 height 72
click at [434, 170] on icon "Move backward to switch to the previous month." at bounding box center [436, 172] width 20 height 20
click at [844, 144] on icon at bounding box center [848, 145] width 20 height 20
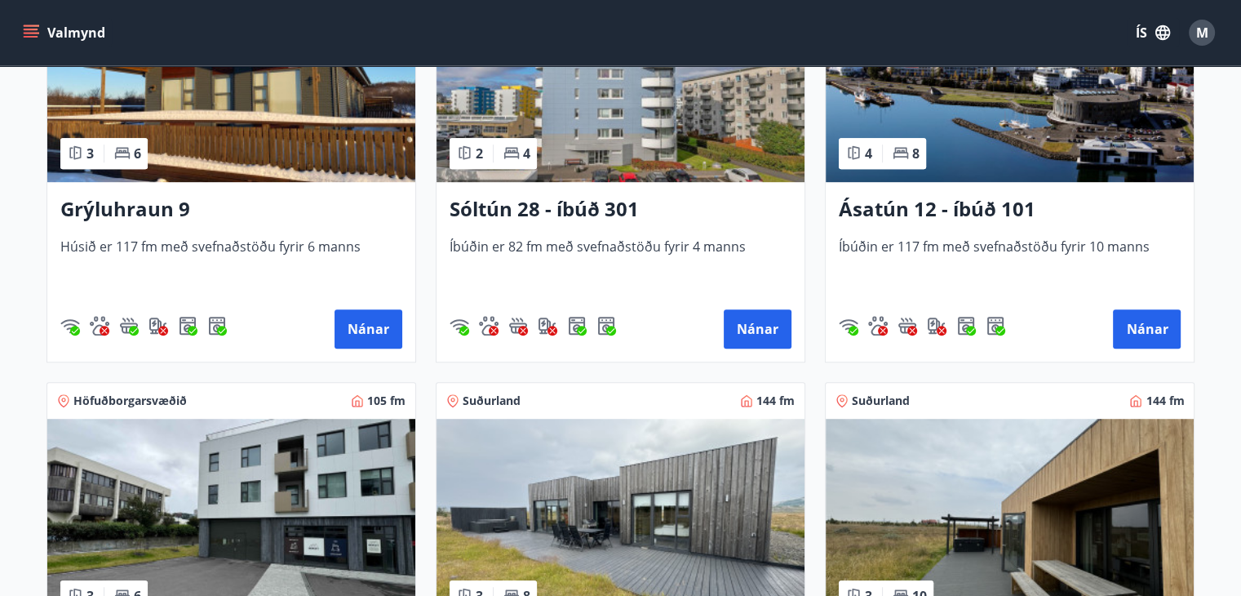
scroll to position [1050, 0]
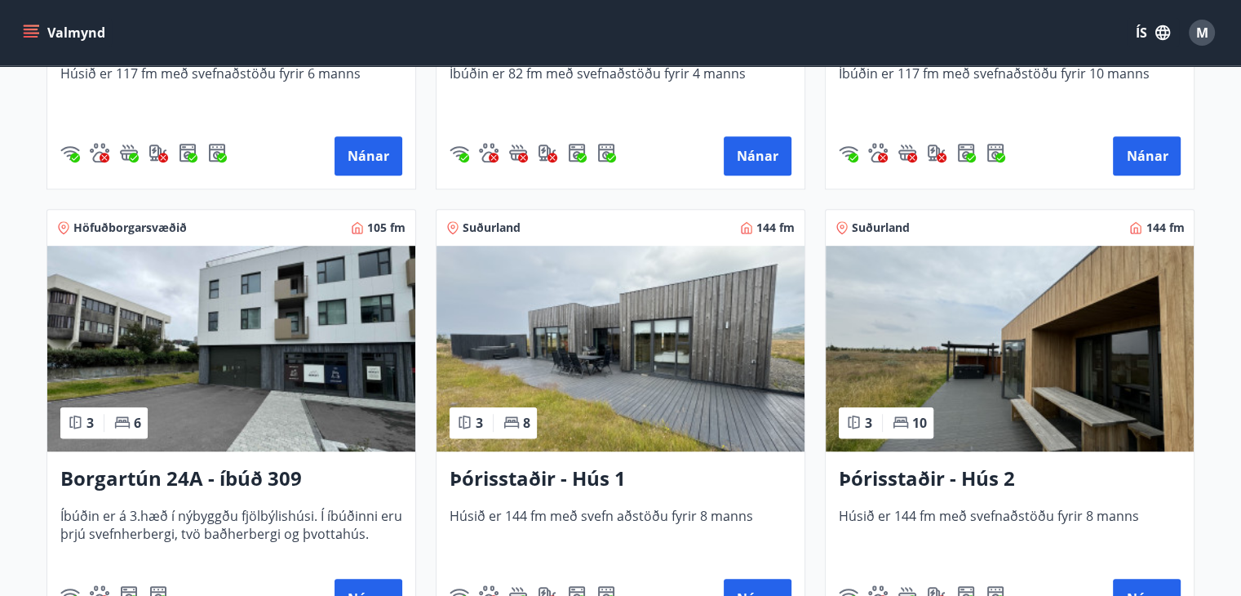
click at [588, 477] on h3 "Þórisstaðir - Hús 1" at bounding box center [621, 478] width 342 height 29
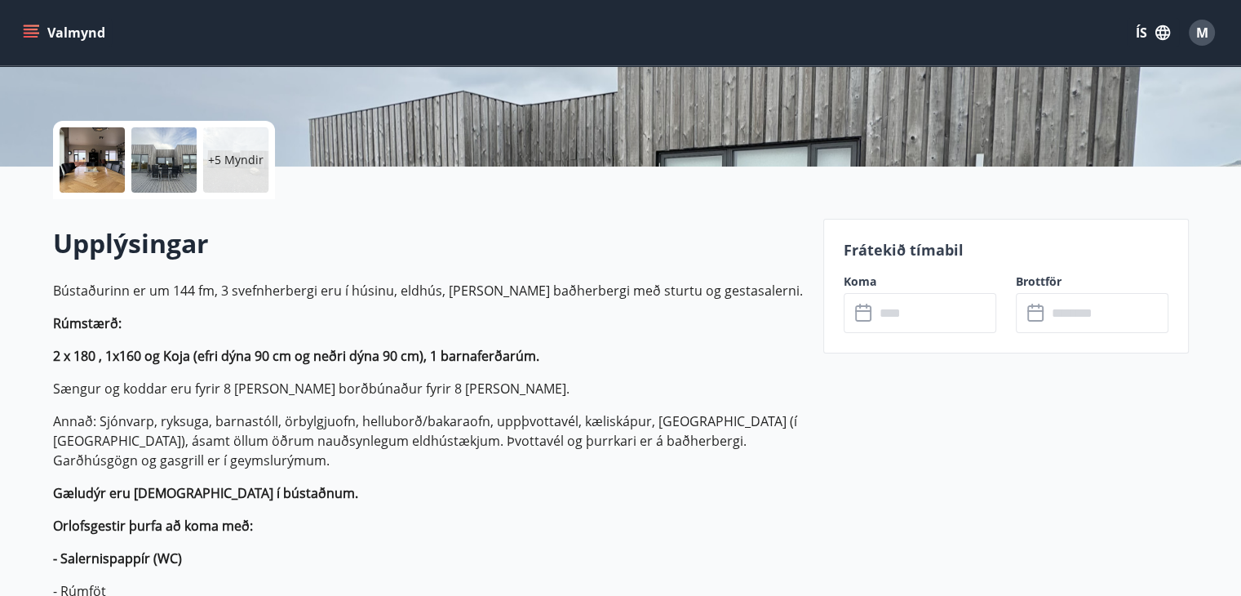
scroll to position [326, 0]
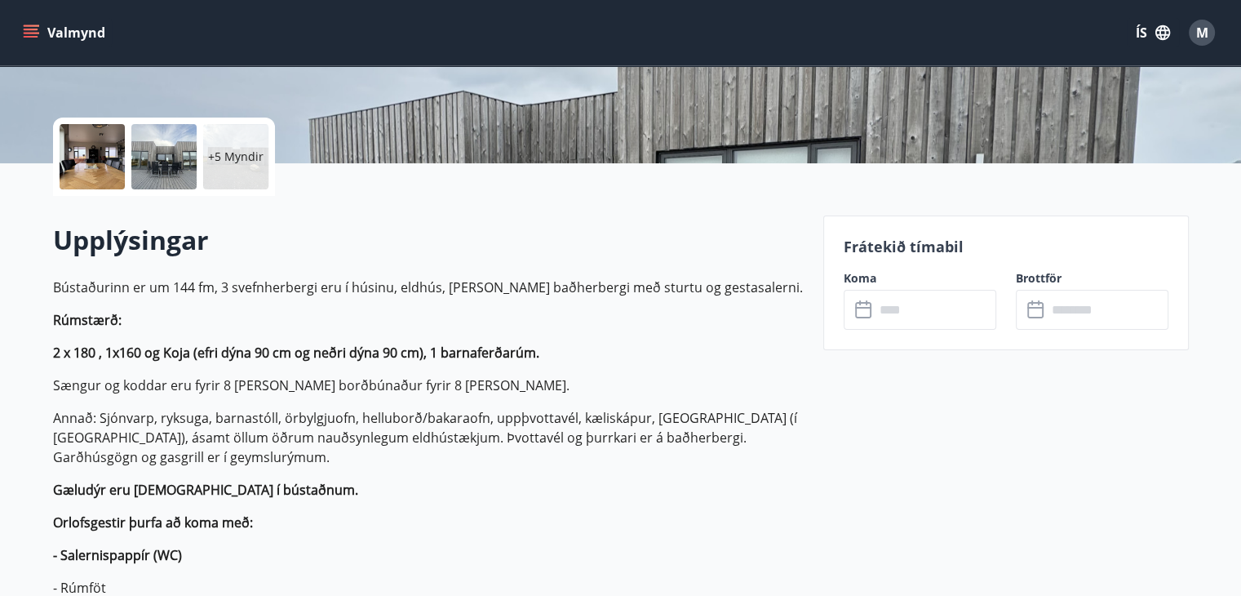
click at [914, 309] on input "text" at bounding box center [936, 310] width 122 height 40
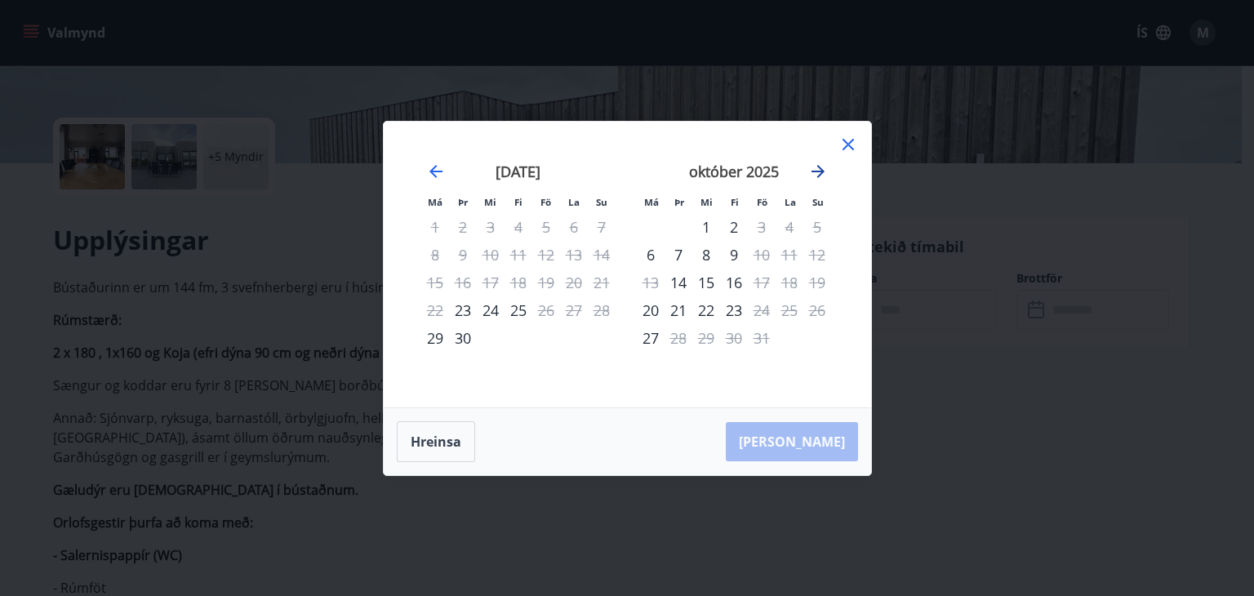
click at [818, 177] on icon "Move forward to switch to the next month." at bounding box center [818, 172] width 20 height 20
click at [857, 135] on icon at bounding box center [848, 145] width 20 height 20
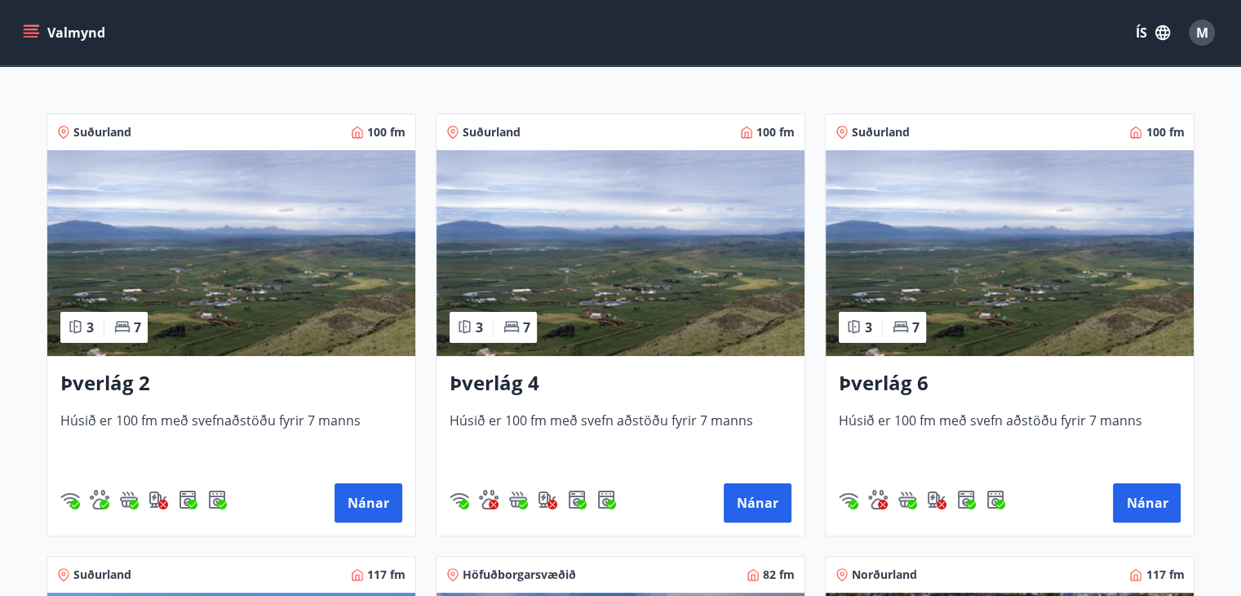
scroll to position [273, 0]
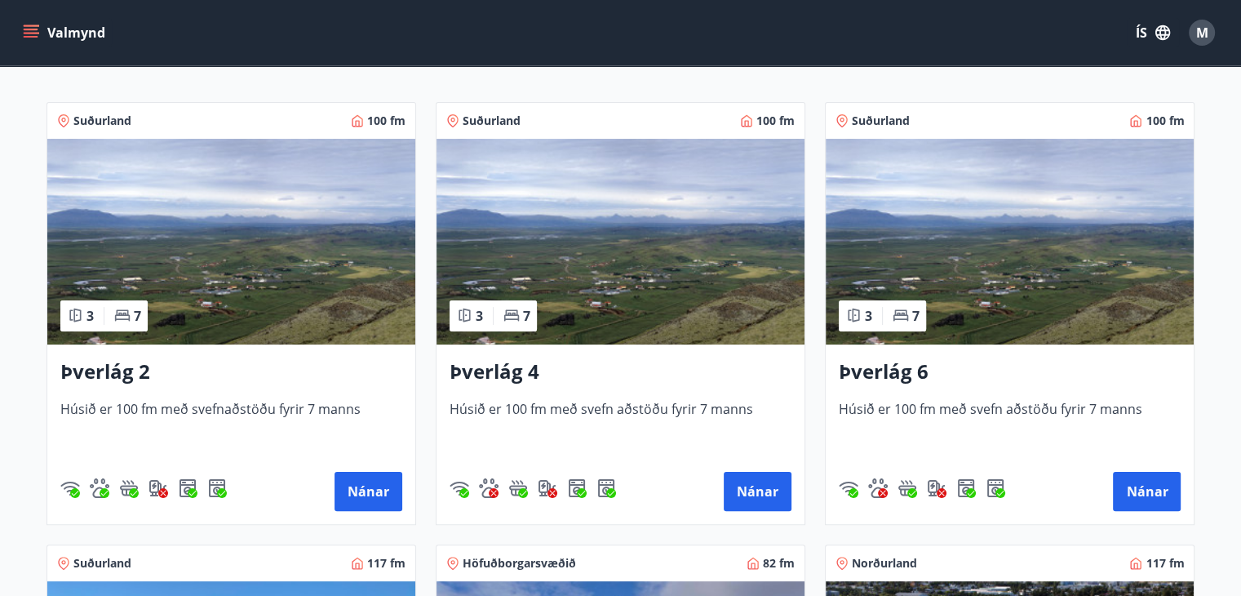
click at [917, 363] on h3 "Þverlág 6" at bounding box center [1010, 371] width 342 height 29
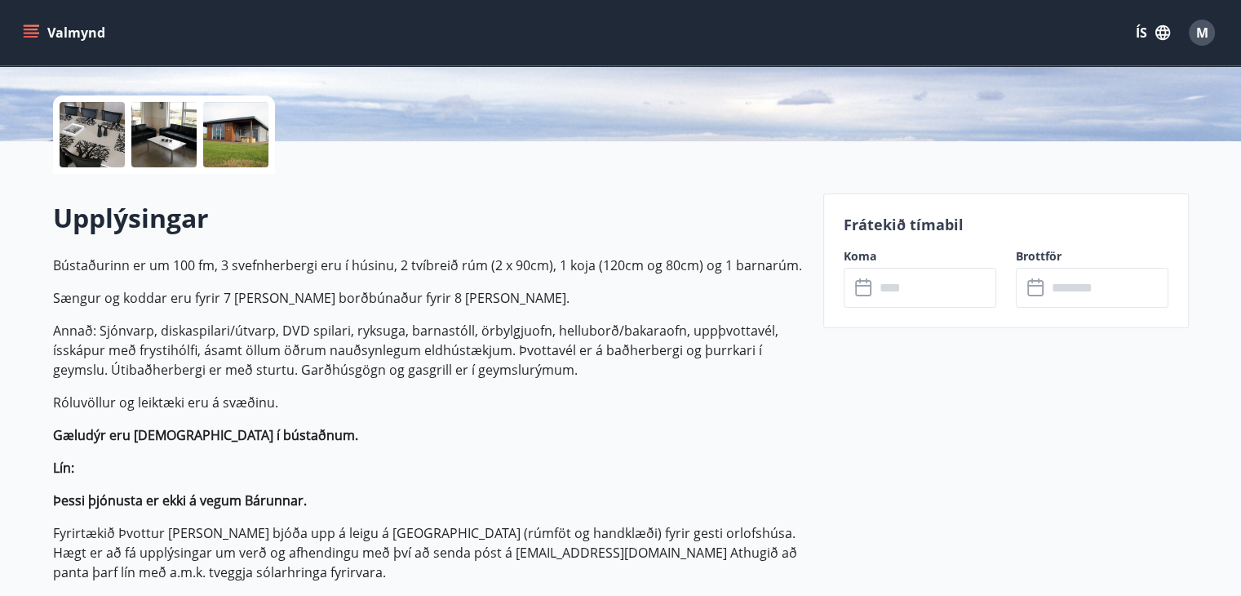
scroll to position [349, 0]
